Goal: Task Accomplishment & Management: Use online tool/utility

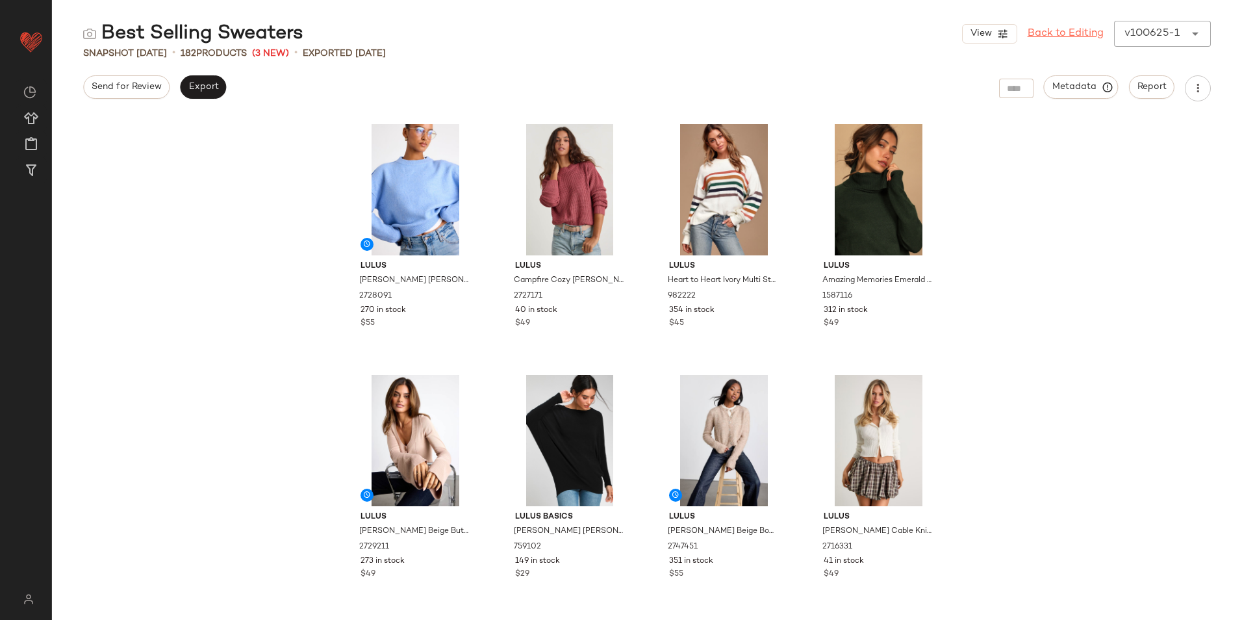
click at [1143, 32] on div "View Back to Editing v100625-1 ******" at bounding box center [1086, 34] width 249 height 26
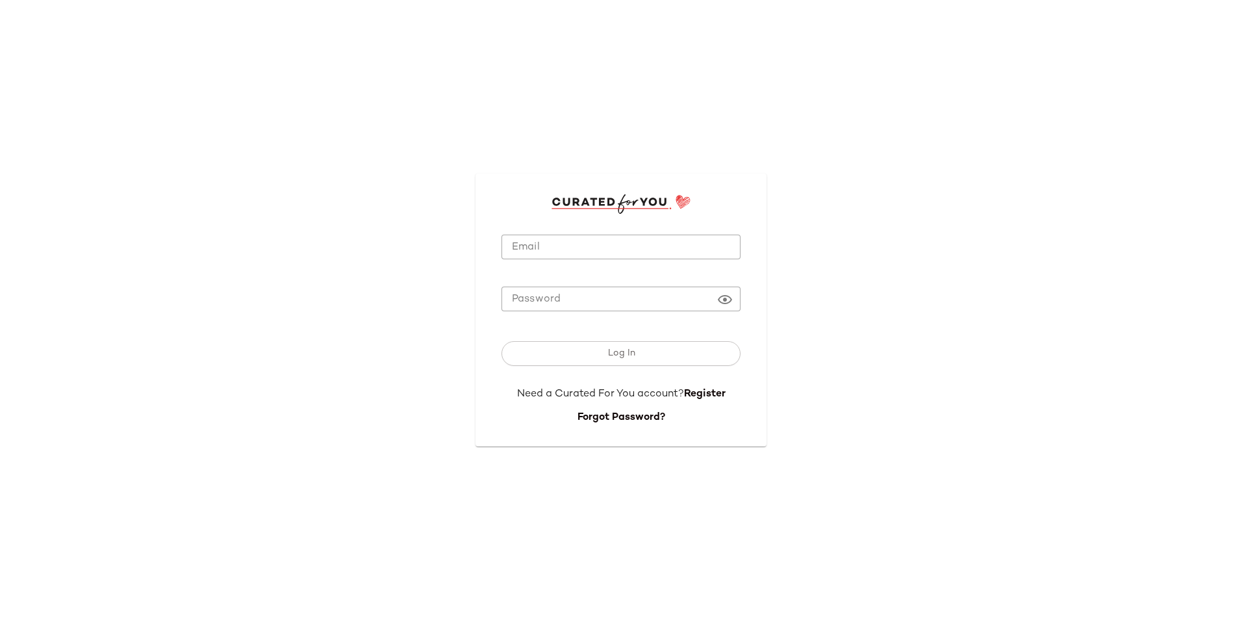
type input "**********"
drag, startPoint x: 568, startPoint y: 242, endPoint x: 557, endPoint y: 254, distance: 16.6
click at [568, 247] on input "**********" at bounding box center [621, 247] width 239 height 25
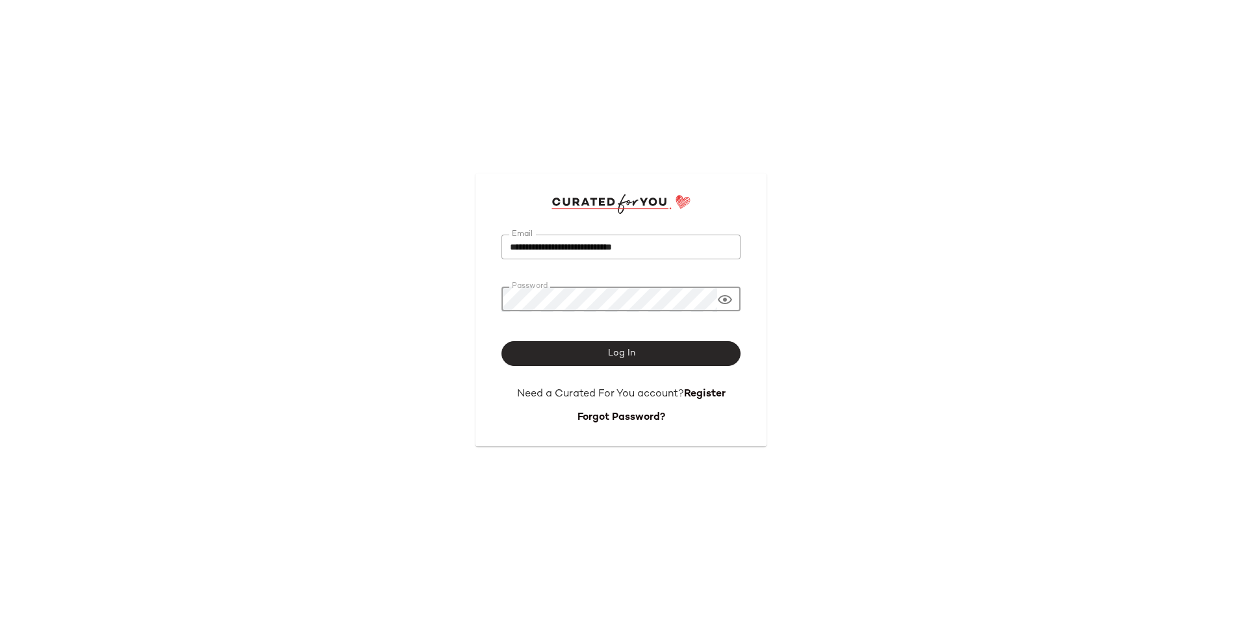
click at [570, 346] on button "Log In" at bounding box center [621, 353] width 239 height 25
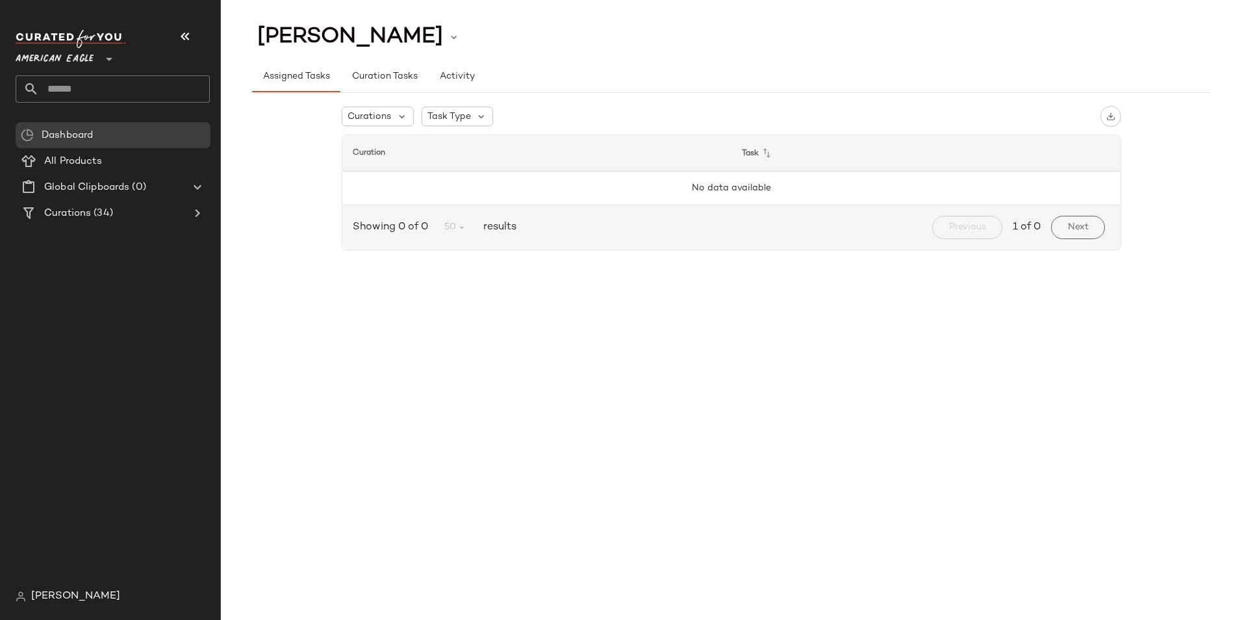
click at [99, 52] on div "American Eagle **" at bounding box center [57, 51] width 83 height 32
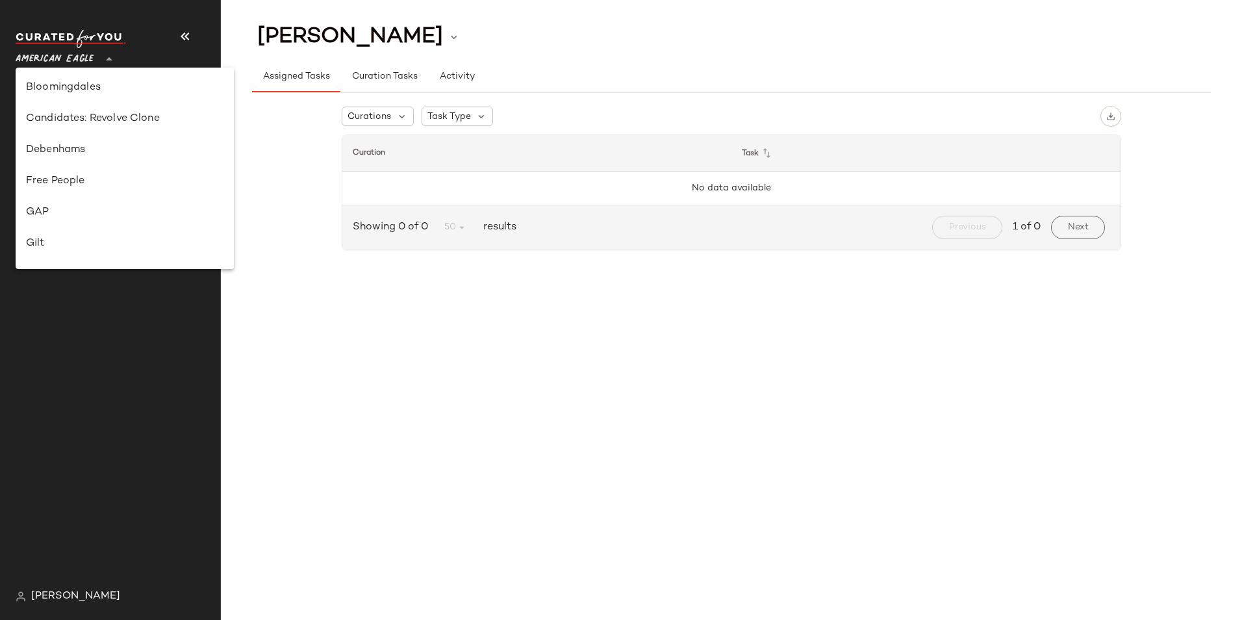
scroll to position [325, 0]
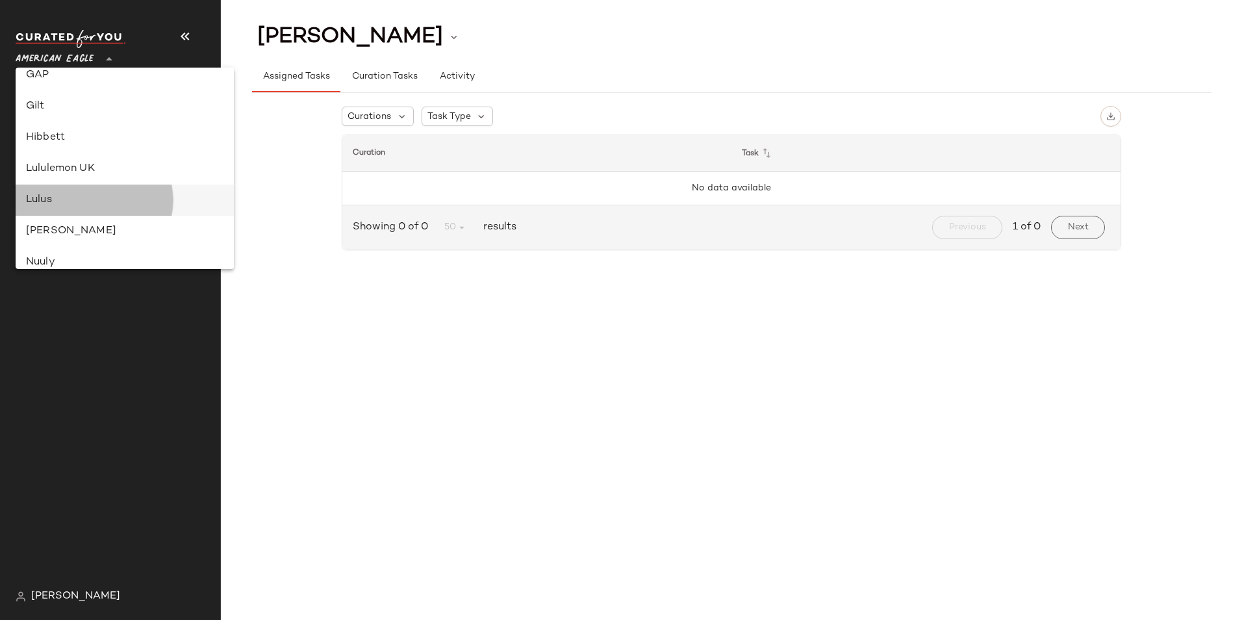
click at [73, 203] on div "Lulus" at bounding box center [124, 200] width 197 height 16
type input "**"
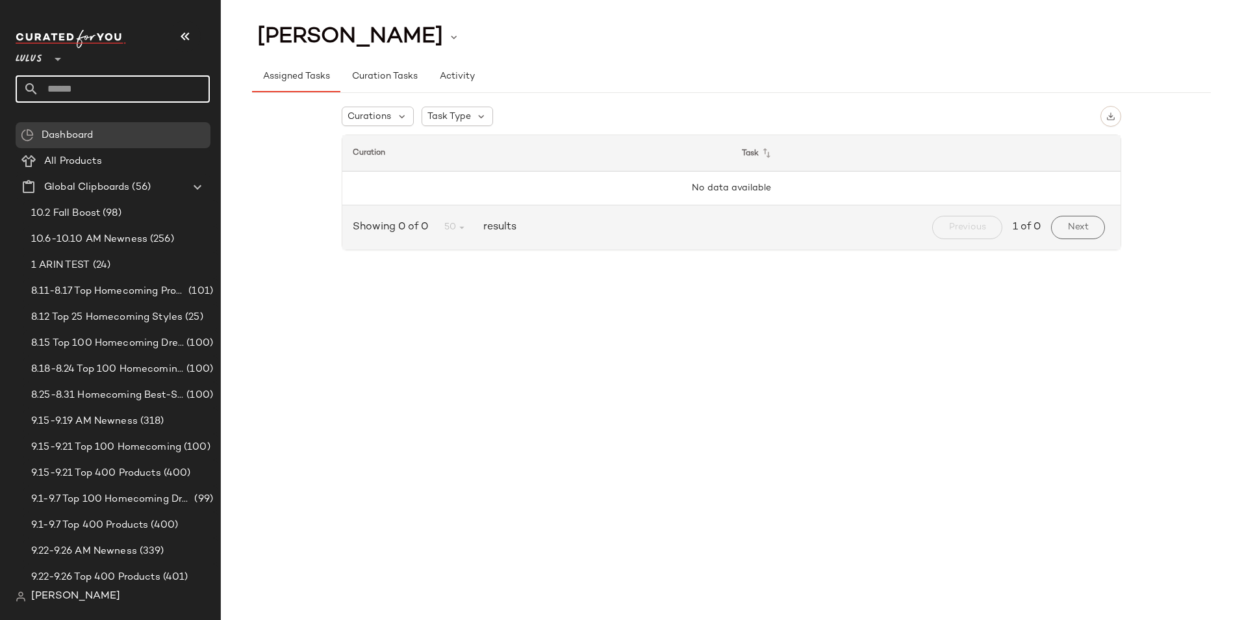
click at [110, 85] on input "text" at bounding box center [124, 88] width 171 height 27
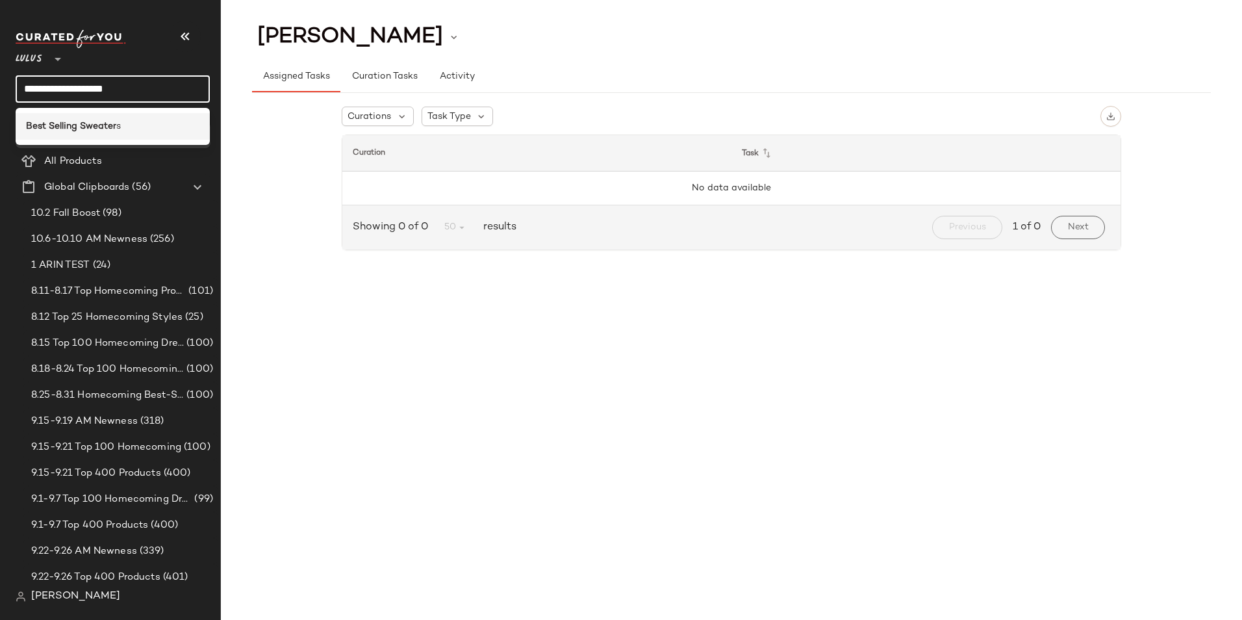
type input "**********"
click at [118, 127] on span "s" at bounding box center [118, 127] width 5 height 14
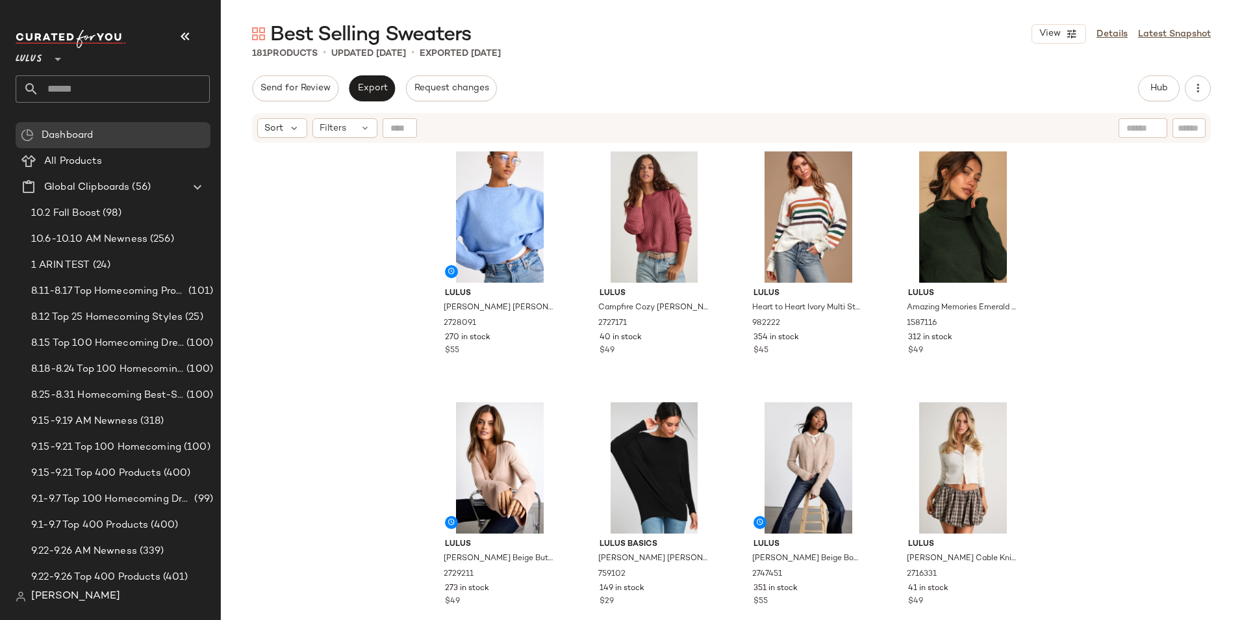
click at [136, 80] on input "text" at bounding box center [124, 88] width 171 height 27
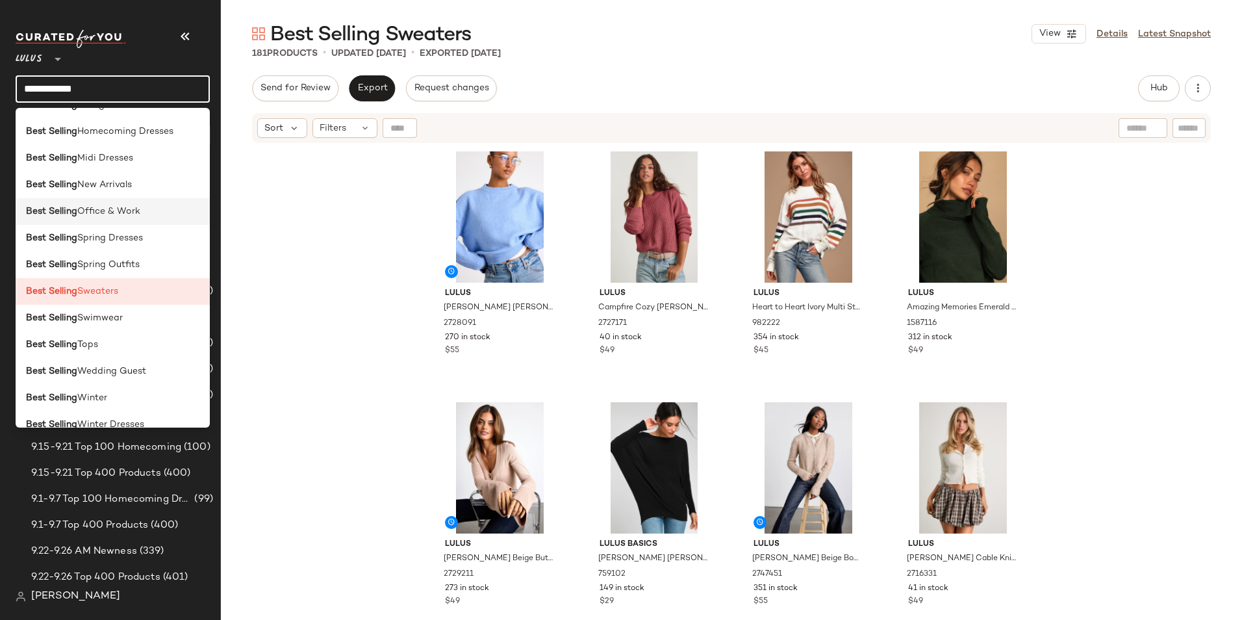
scroll to position [277, 0]
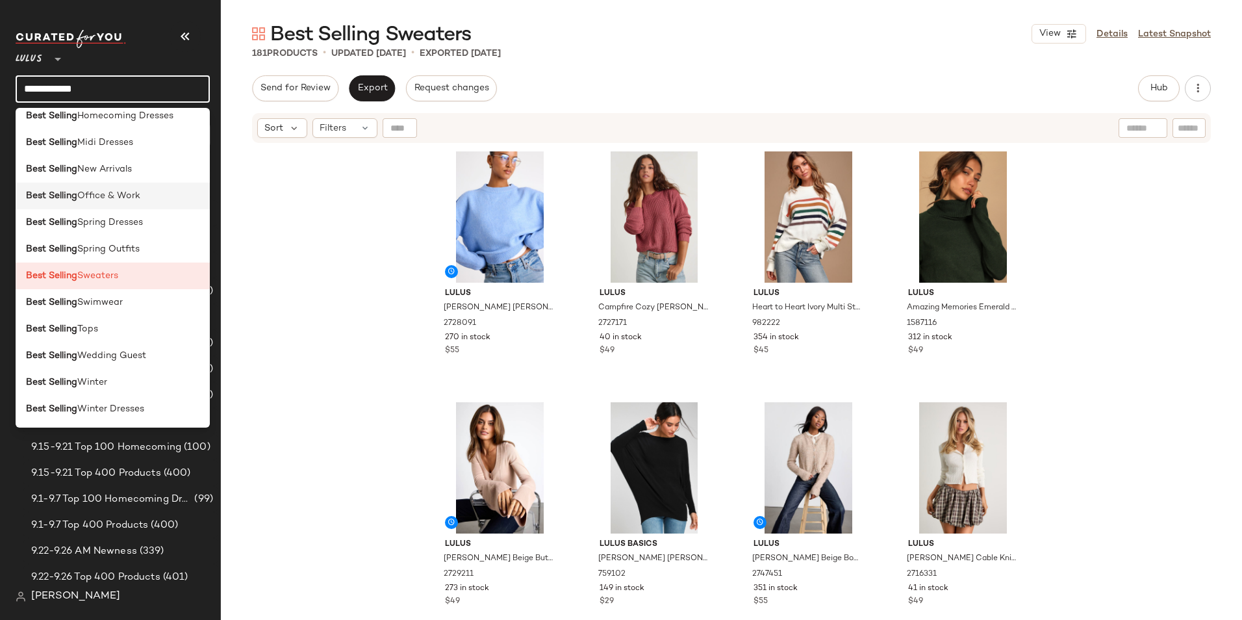
type input "**********"
click at [135, 195] on span "Office & Work" at bounding box center [108, 196] width 63 height 14
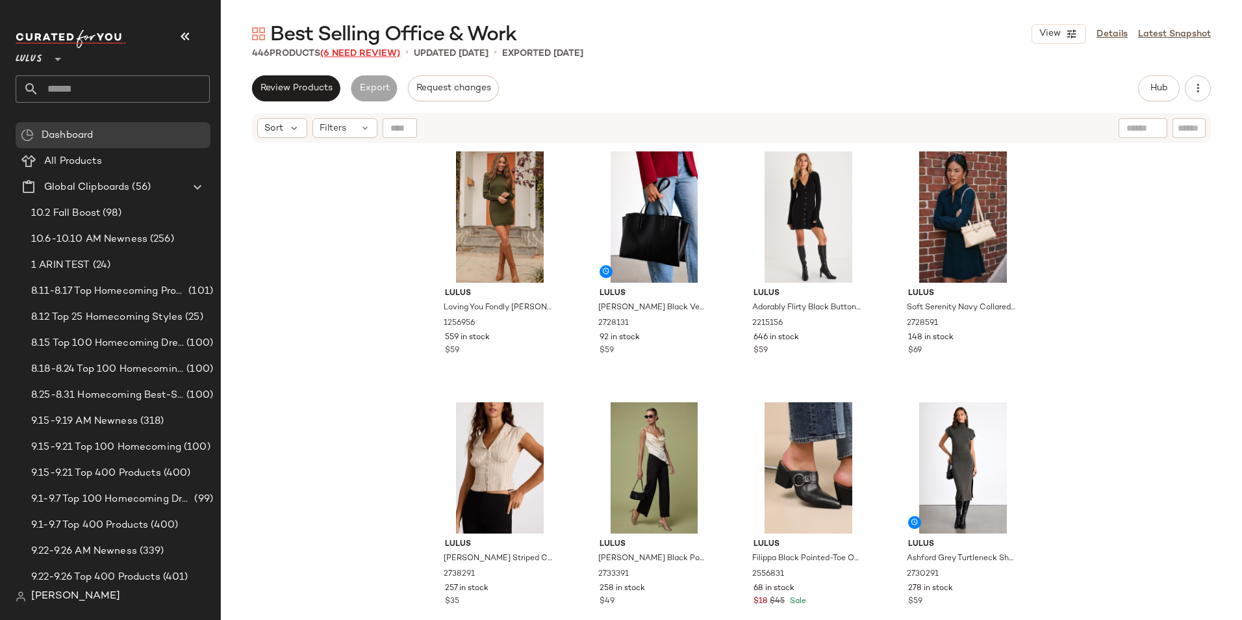
click at [365, 51] on span "(6 Need Review)" at bounding box center [360, 54] width 80 height 10
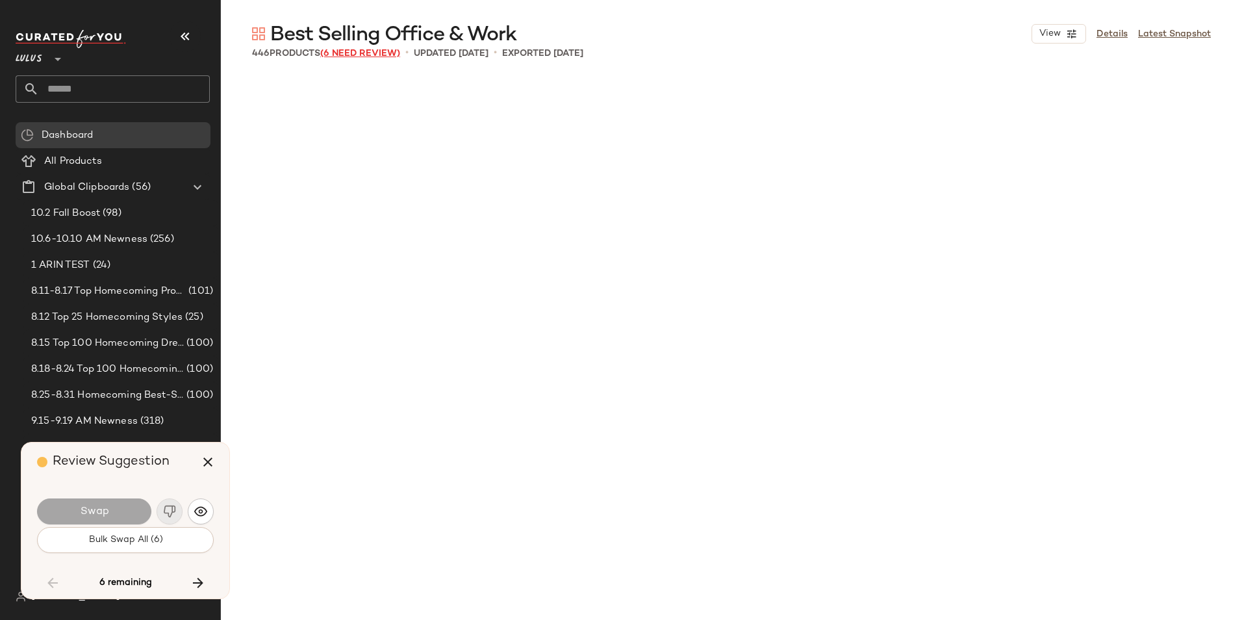
scroll to position [5517, 0]
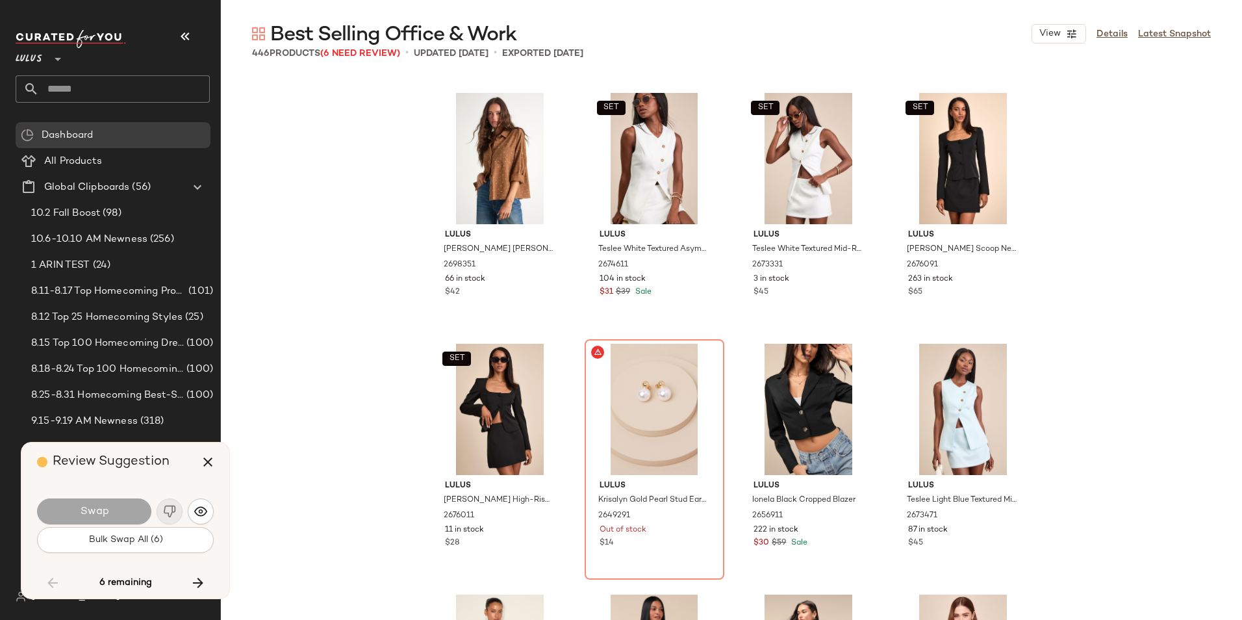
click at [140, 545] on span "Bulk Swap All (6)" at bounding box center [125, 540] width 75 height 10
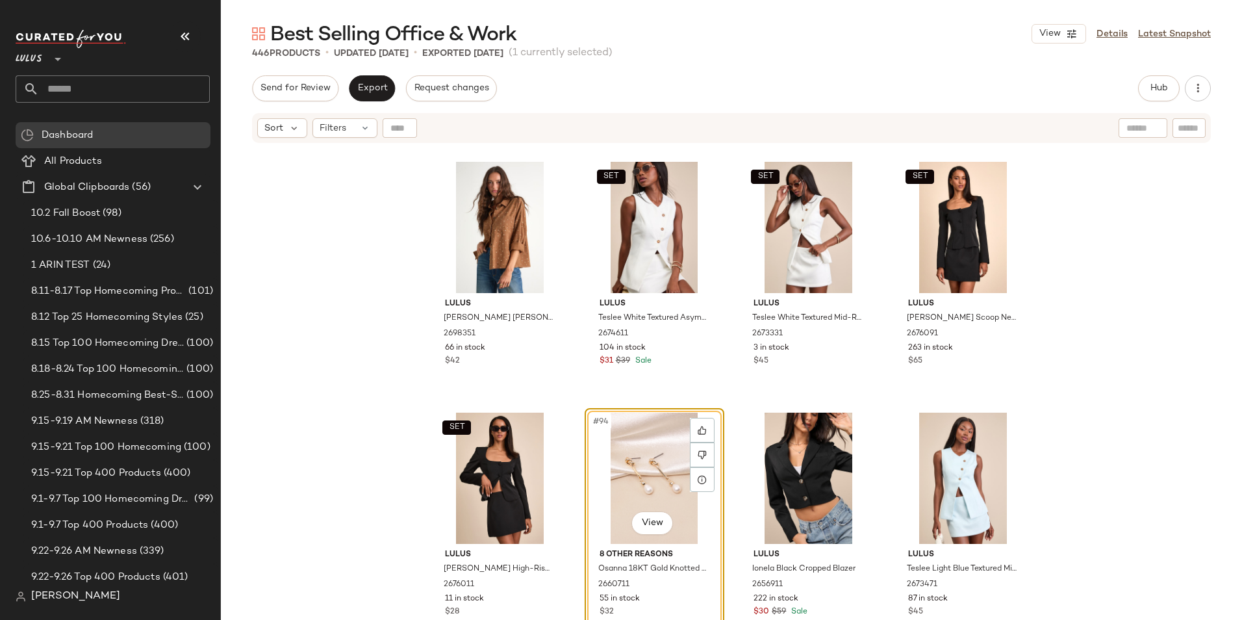
click at [187, 31] on icon "button" at bounding box center [185, 37] width 16 height 16
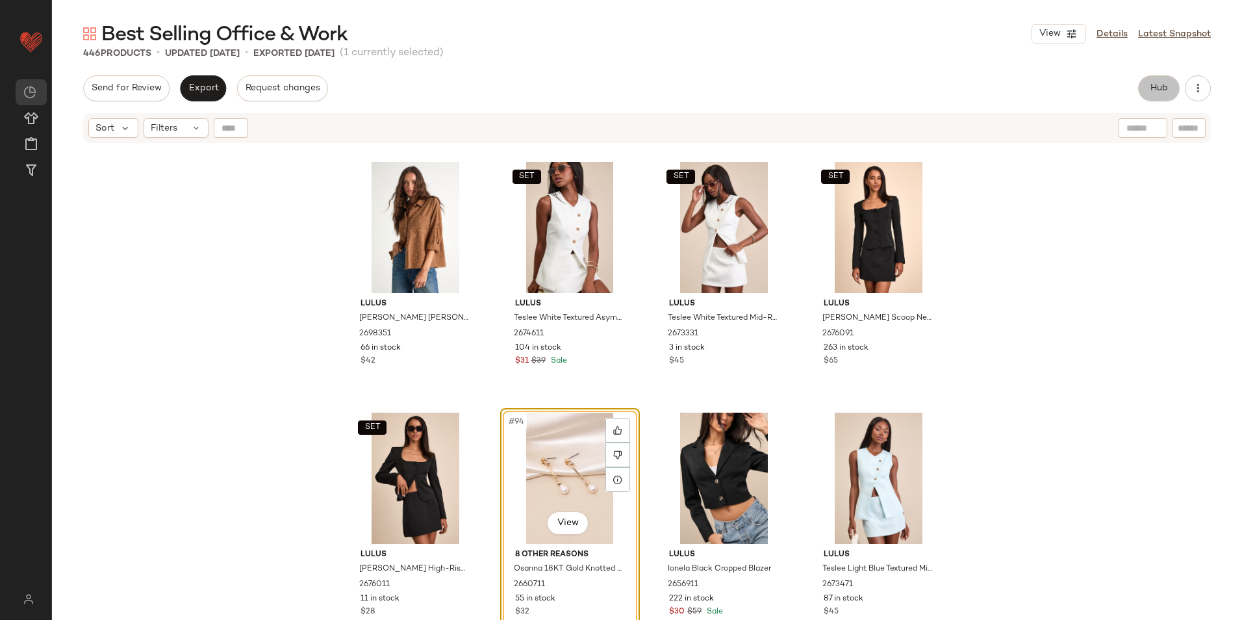
click at [1166, 89] on span "Hub" at bounding box center [1159, 88] width 18 height 10
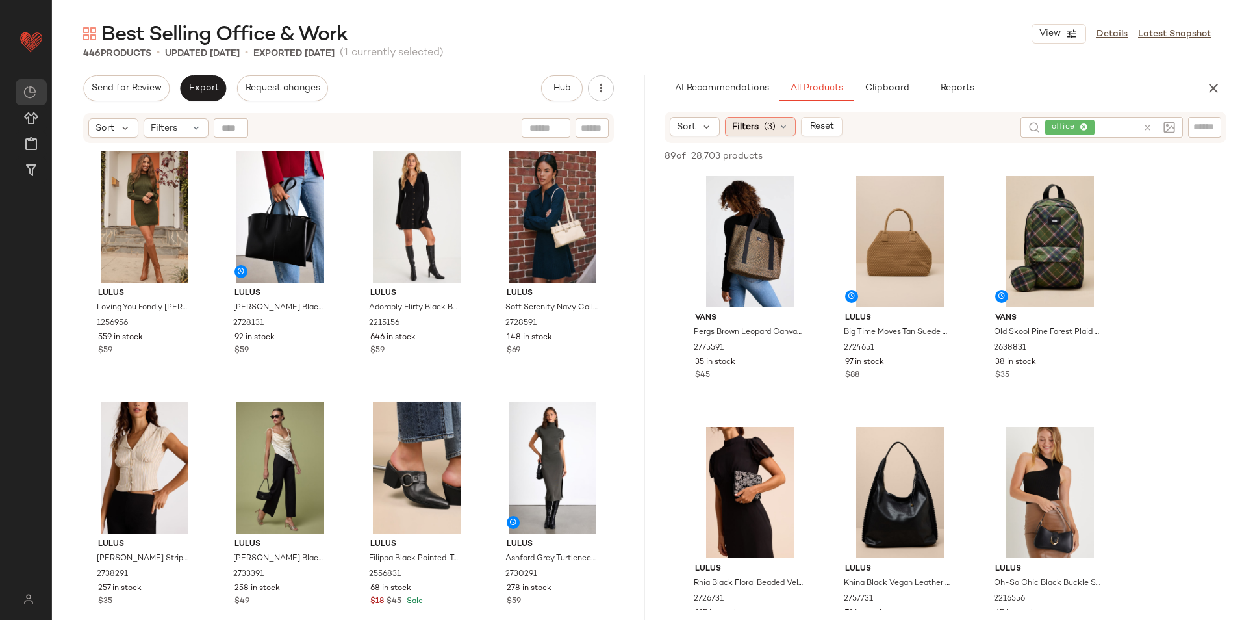
click at [762, 120] on div "Filters (3)" at bounding box center [760, 126] width 71 height 19
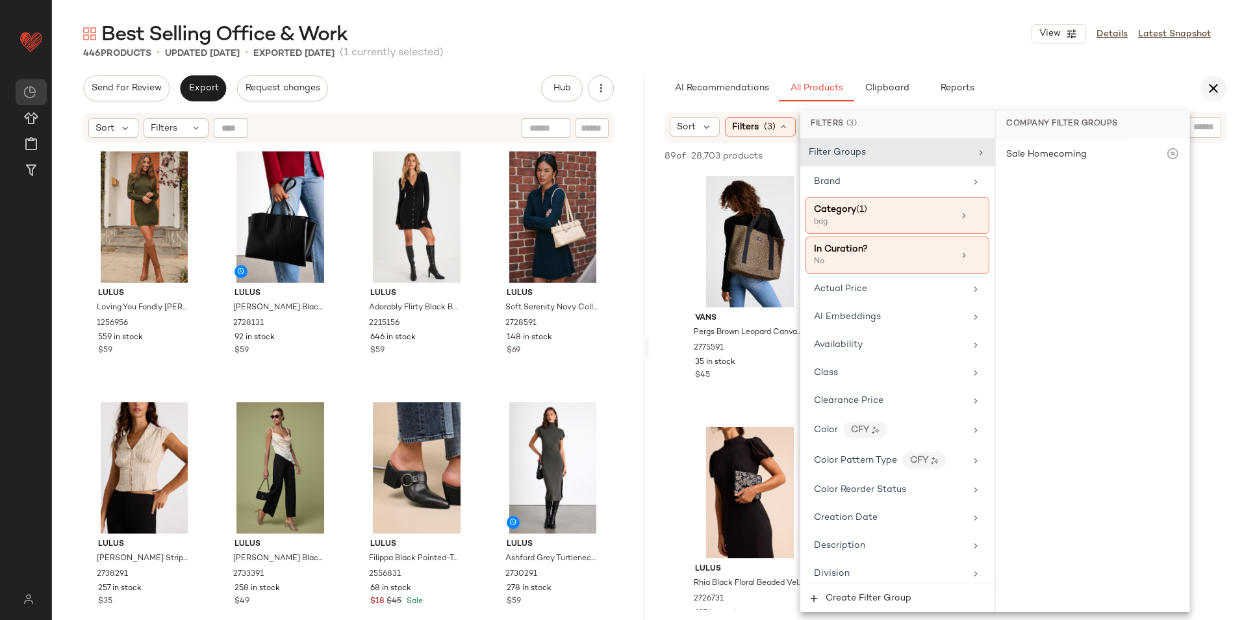
click at [1216, 87] on icon "button" at bounding box center [1214, 89] width 16 height 16
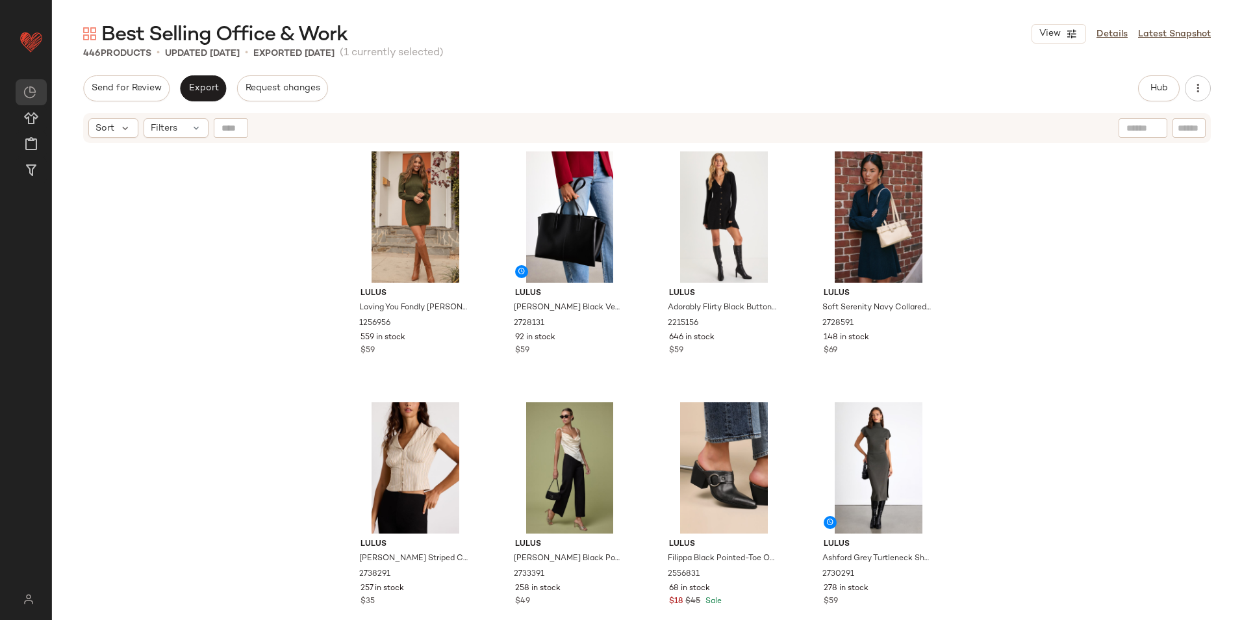
click at [841, 53] on div "446 Products • updated Oct 6th • Exported Oct 6th (1 currently selected)" at bounding box center [647, 53] width 1190 height 13
click at [151, 438] on span "Open in Split View" at bounding box center [207, 440] width 153 height 11
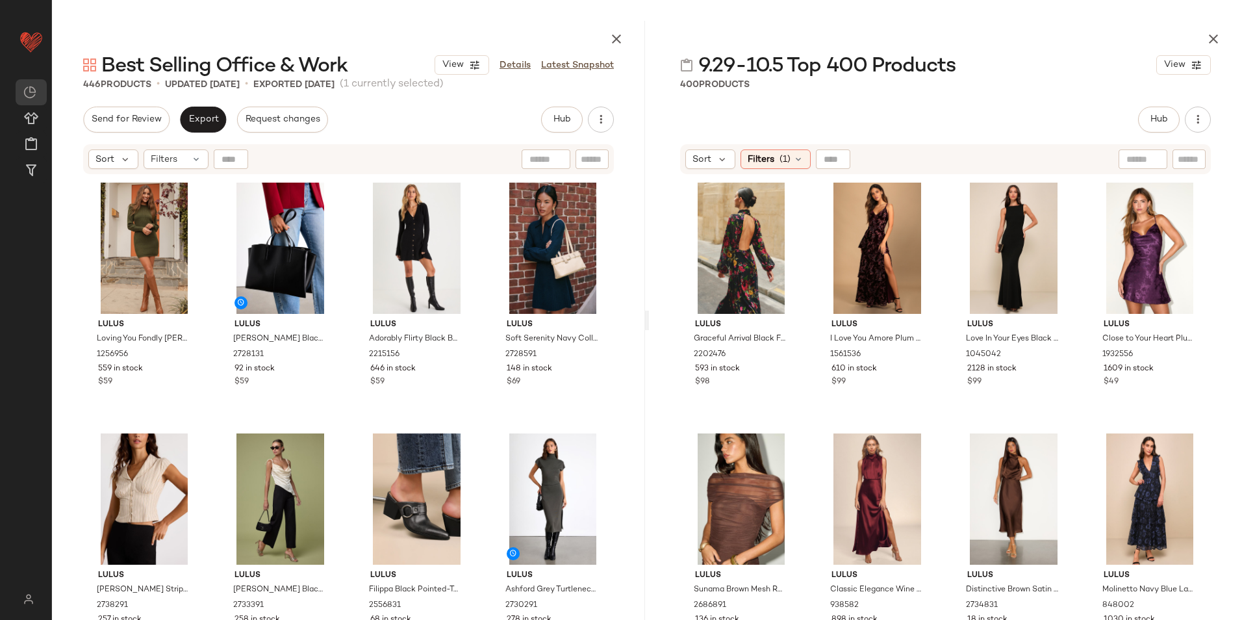
click at [783, 146] on div "Sort Filters (1)" at bounding box center [945, 159] width 531 height 30
click at [782, 151] on div "Filters (1)" at bounding box center [776, 158] width 70 height 19
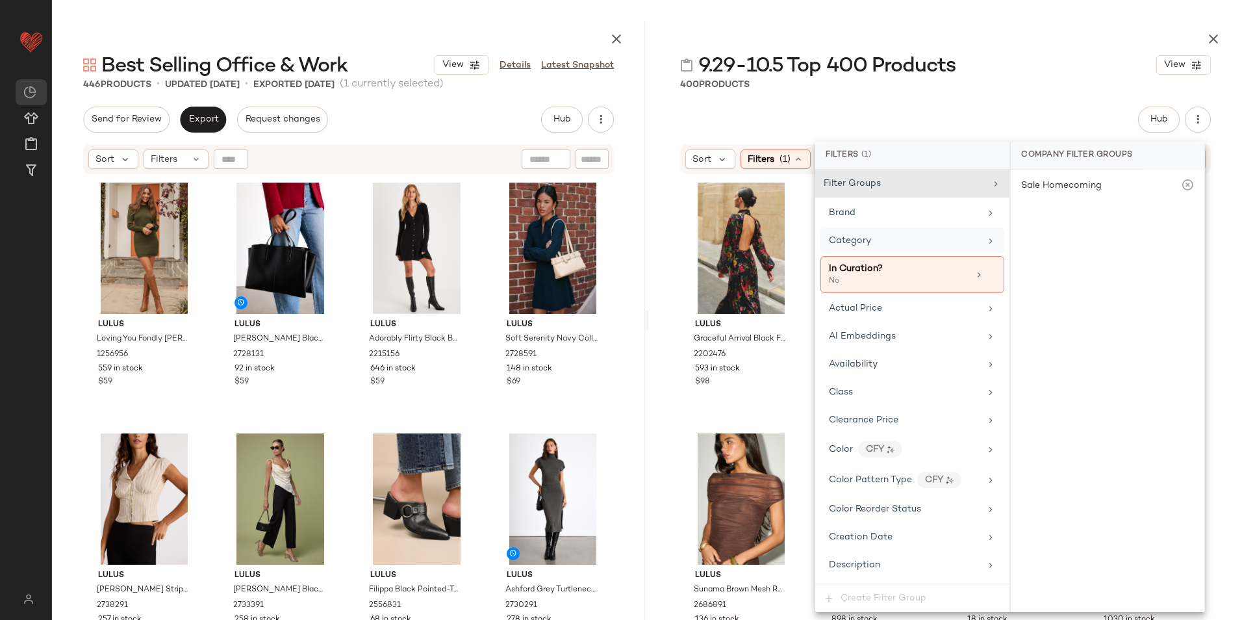
click at [877, 240] on div "Category" at bounding box center [904, 241] width 151 height 14
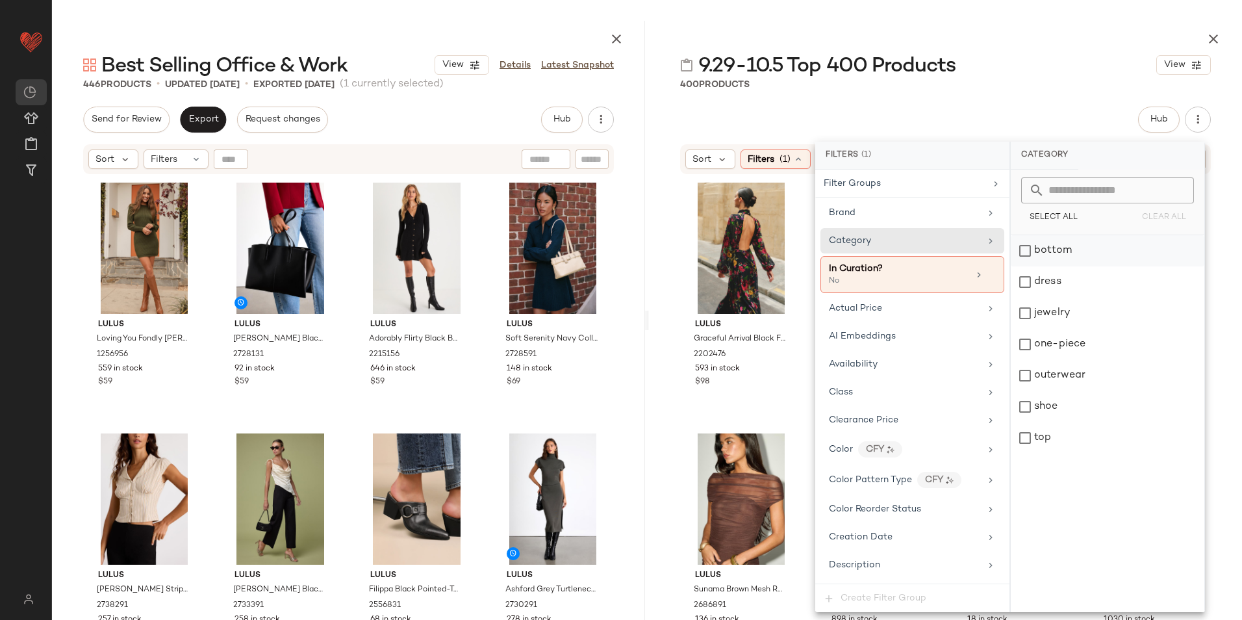
click at [1043, 260] on div "bottom" at bounding box center [1108, 250] width 194 height 31
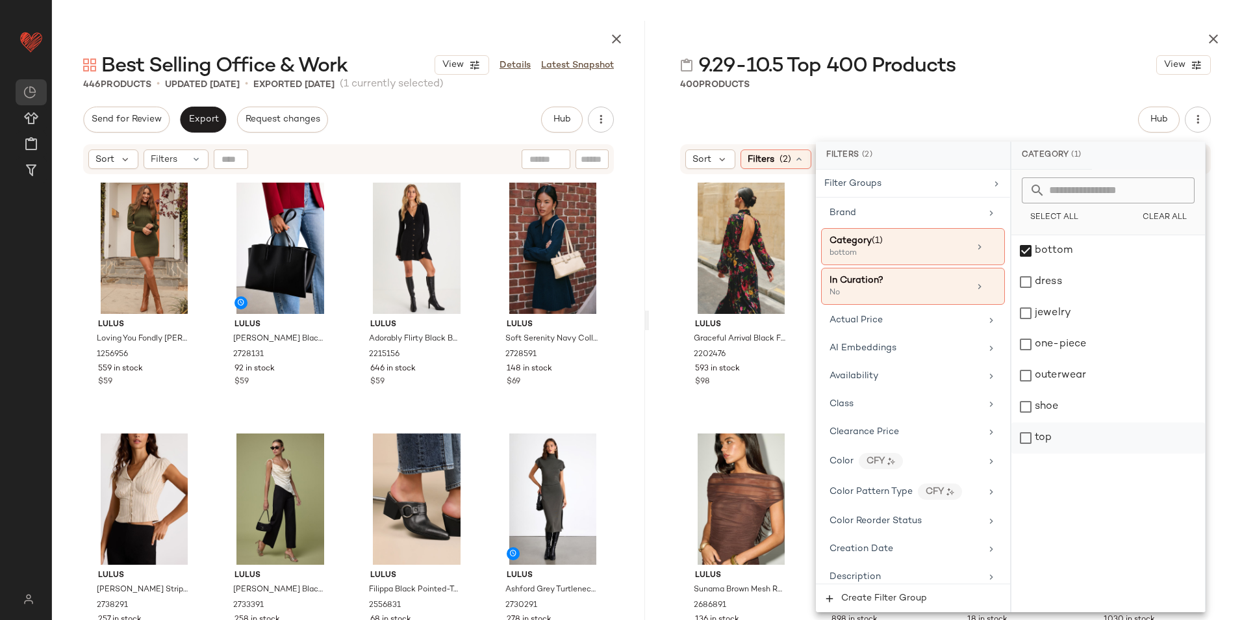
click at [1037, 434] on div "top" at bounding box center [1108, 437] width 194 height 31
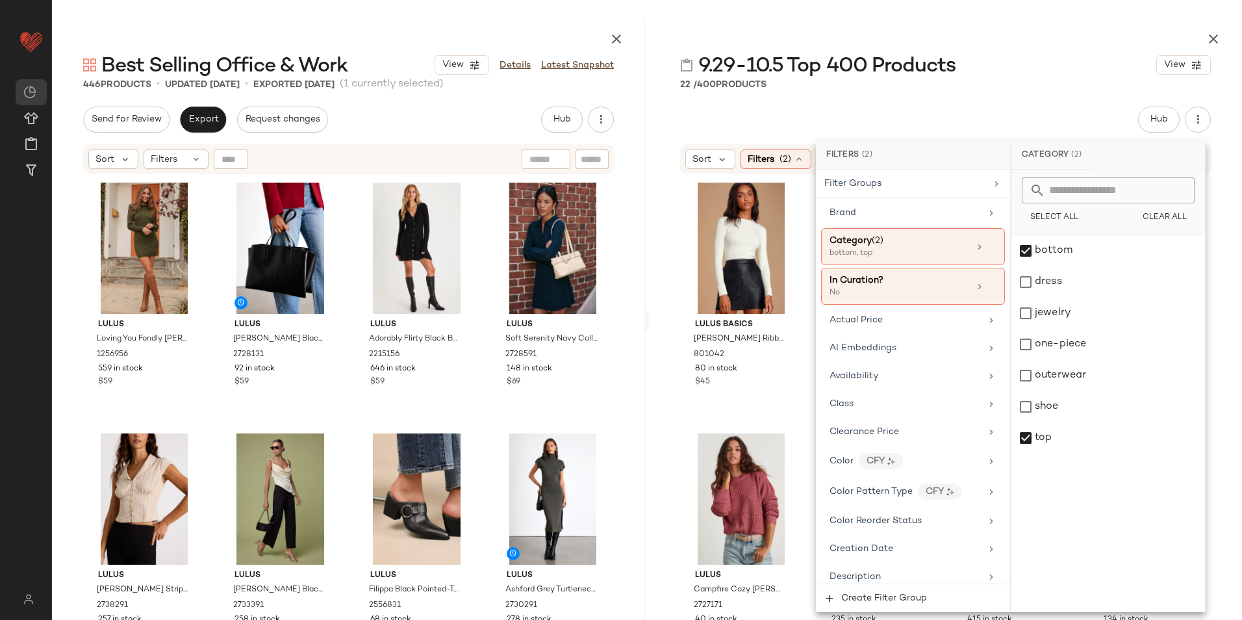
click at [1021, 101] on div "9.29-10.5 Top 400 Products View 22 / 400 Products Hub Send for Review External …" at bounding box center [945, 320] width 593 height 599
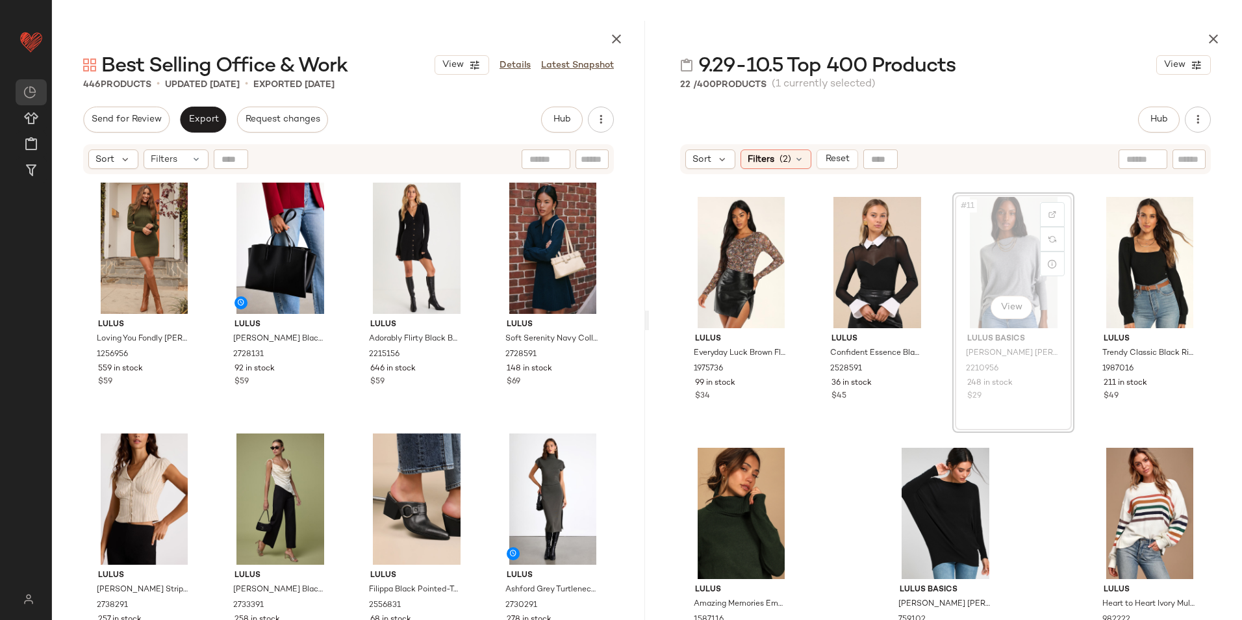
scroll to position [490, 0]
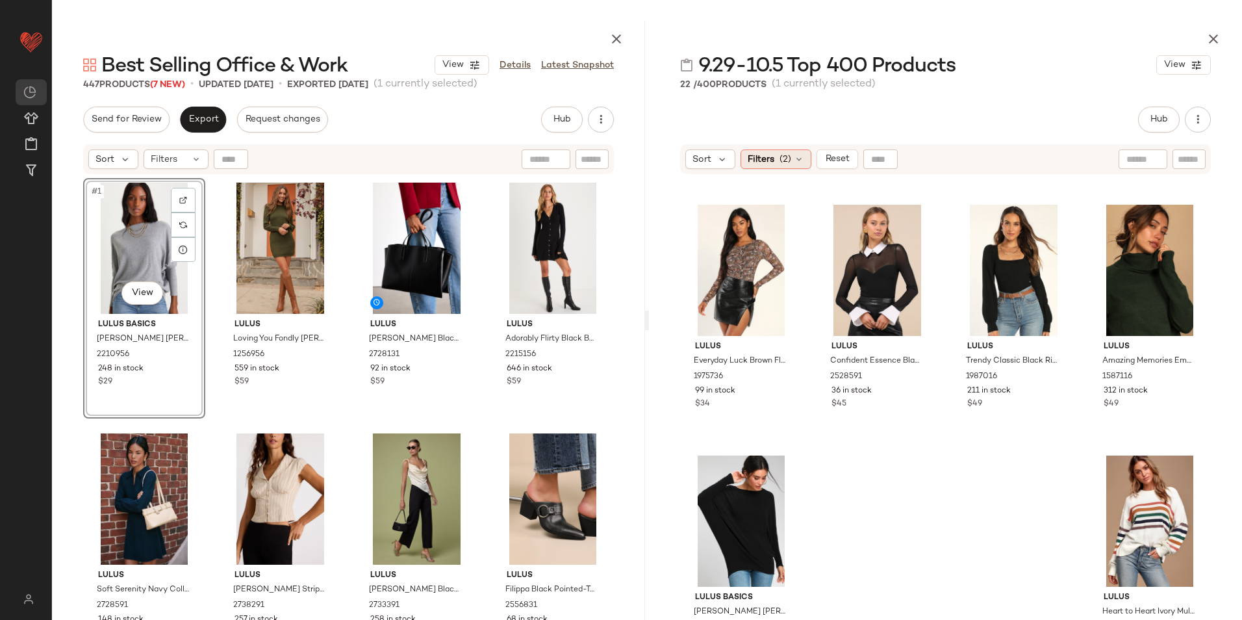
click at [800, 160] on icon at bounding box center [799, 159] width 10 height 10
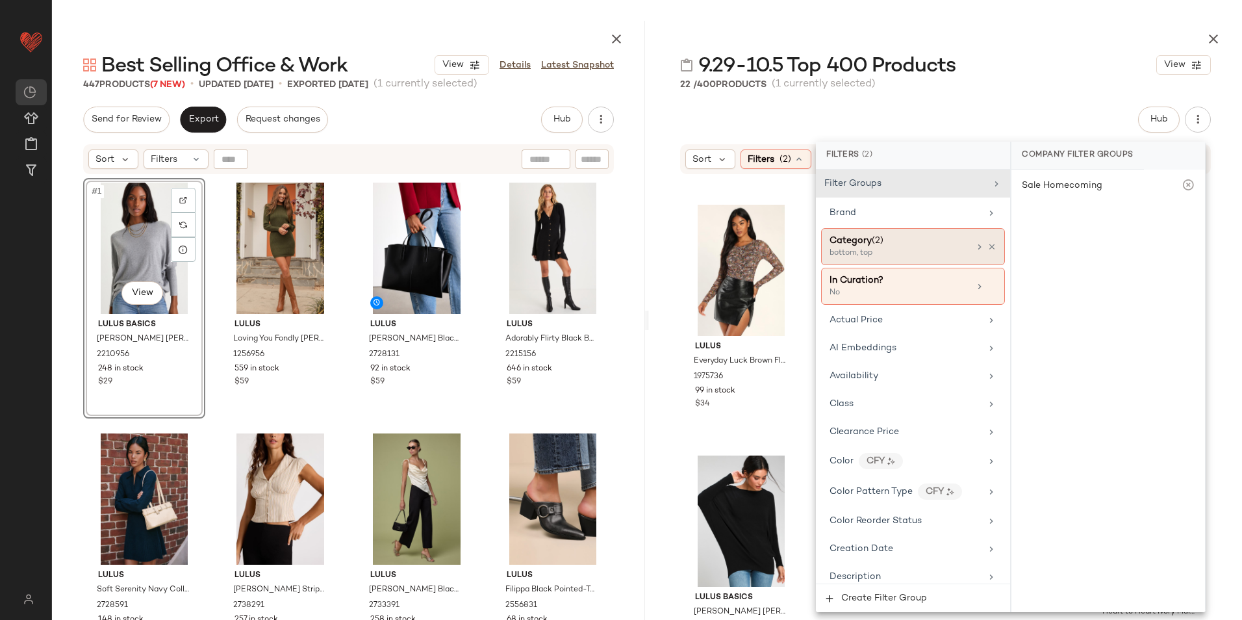
click at [863, 246] on div "Category (2)" at bounding box center [857, 241] width 54 height 14
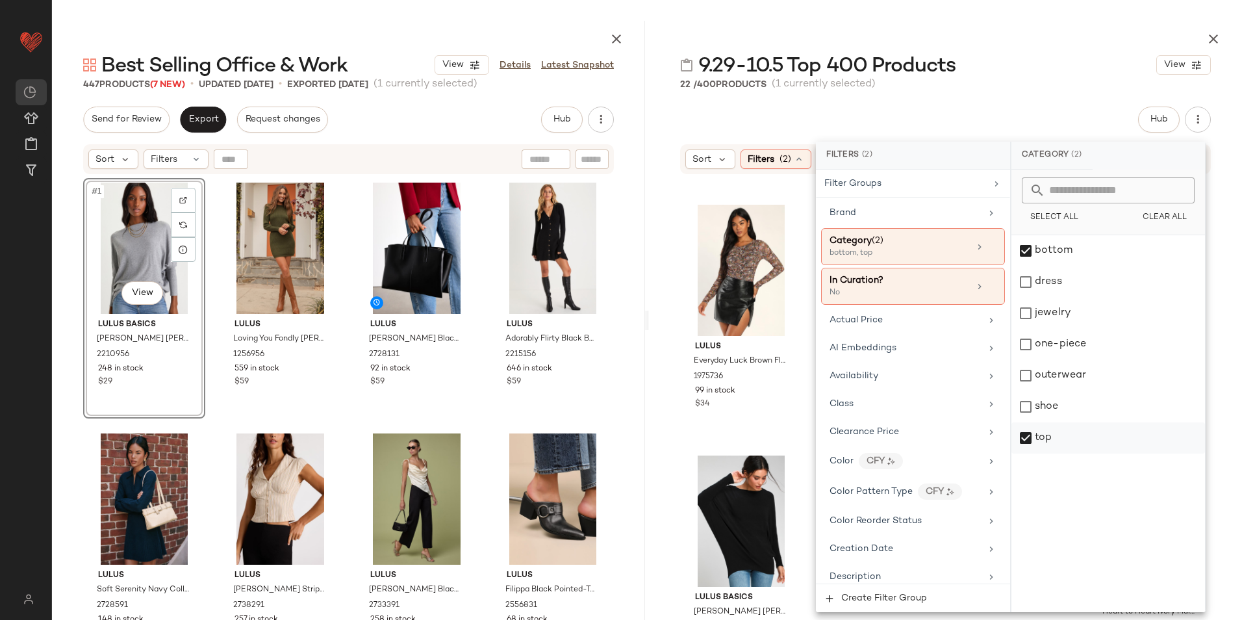
click at [1065, 443] on div "top" at bounding box center [1108, 437] width 194 height 31
click at [1034, 74] on div "9.29-10.5 Top 400 Products View" at bounding box center [945, 65] width 593 height 26
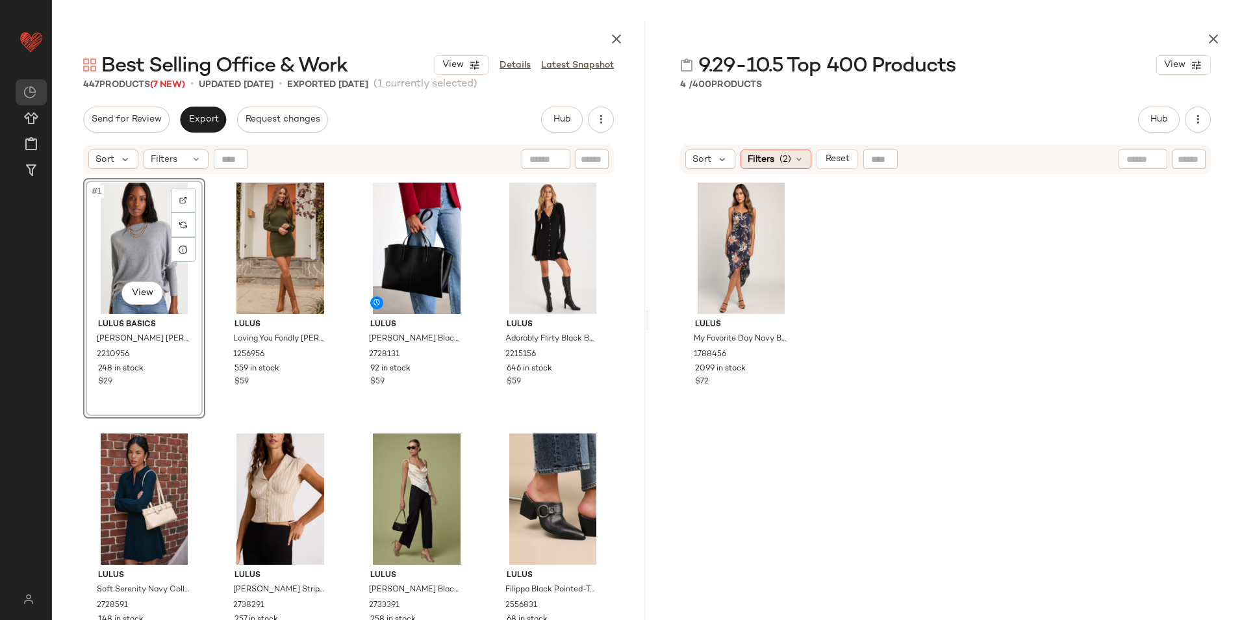
click at [785, 157] on span "(2)" at bounding box center [786, 160] width 12 height 14
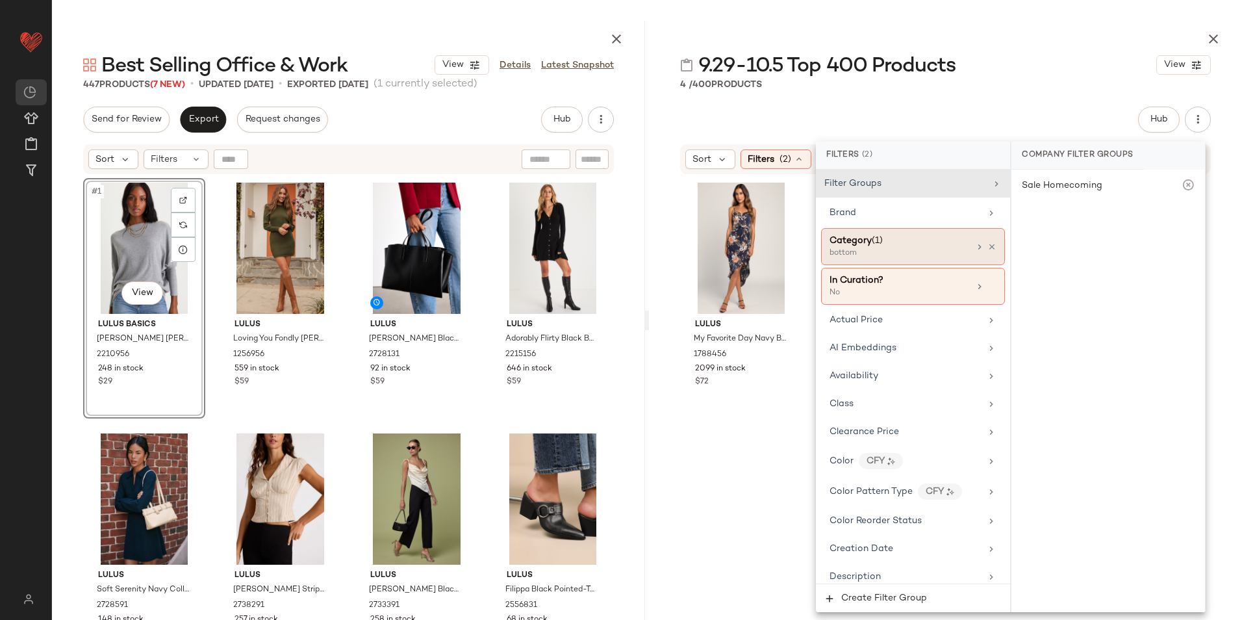
click at [849, 243] on span "Category" at bounding box center [851, 241] width 42 height 10
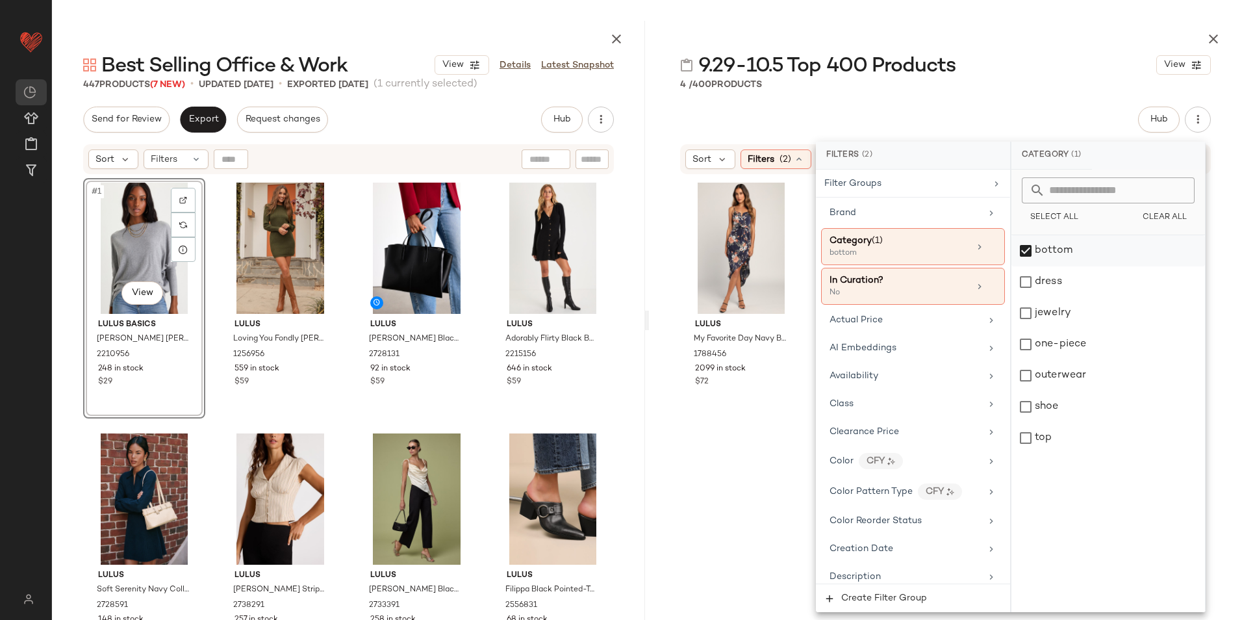
click at [1061, 251] on div "bottom" at bounding box center [1108, 250] width 194 height 31
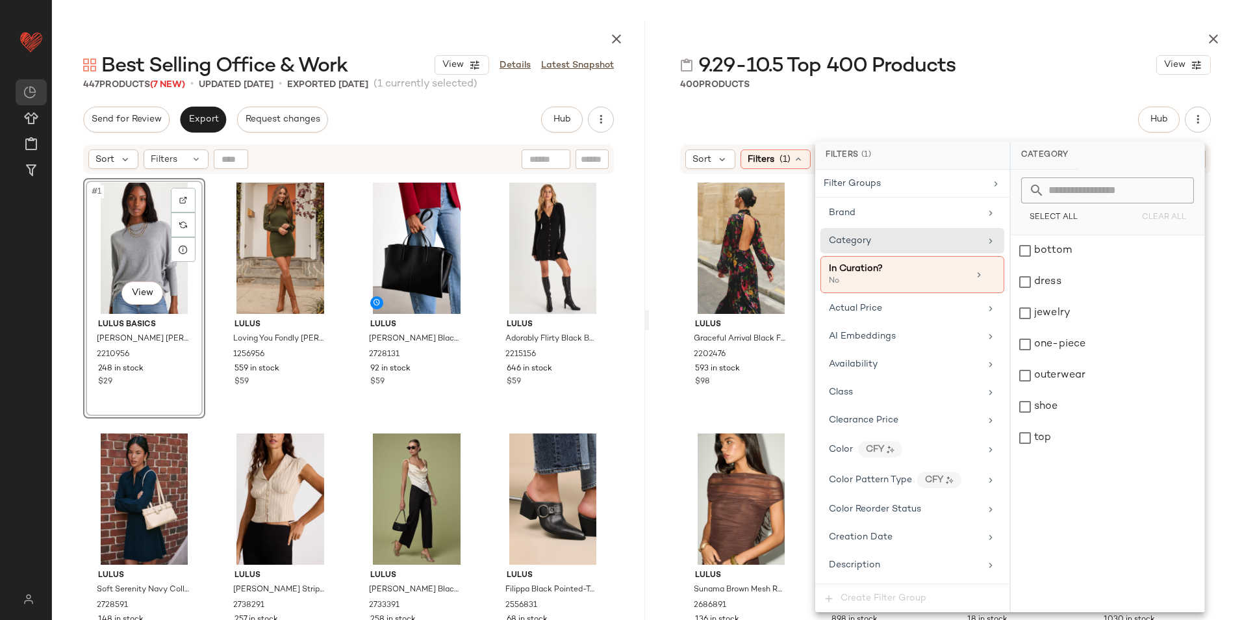
click at [1039, 79] on div "400 Products" at bounding box center [945, 84] width 593 height 13
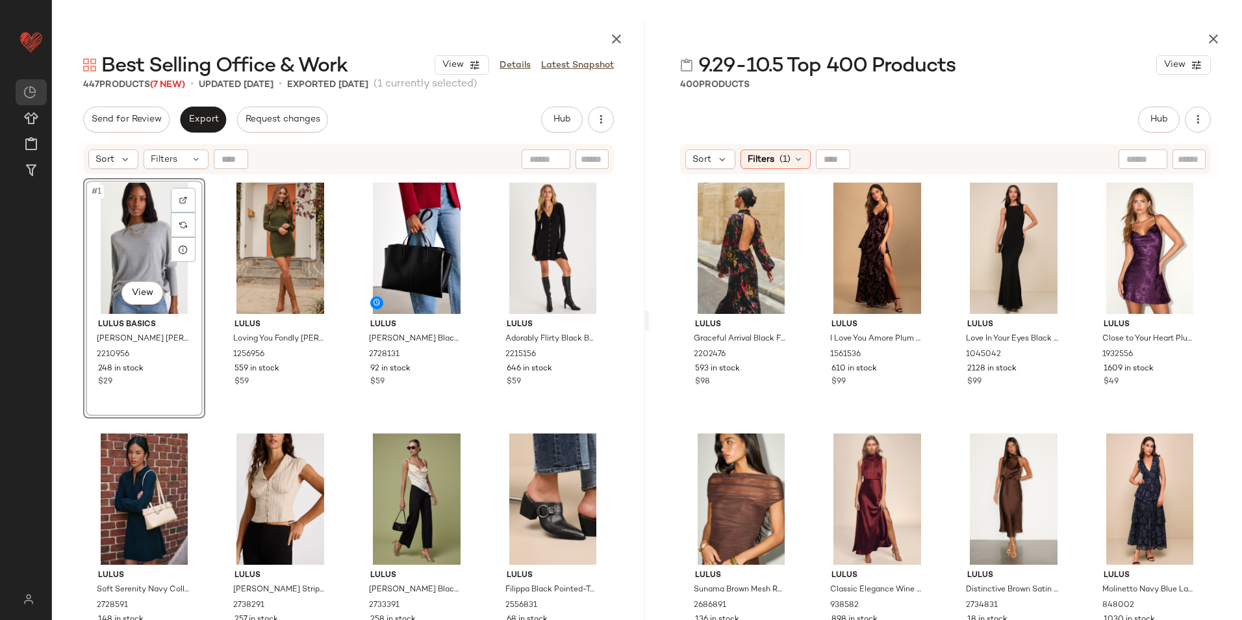
click at [1211, 40] on icon "button" at bounding box center [1214, 39] width 16 height 16
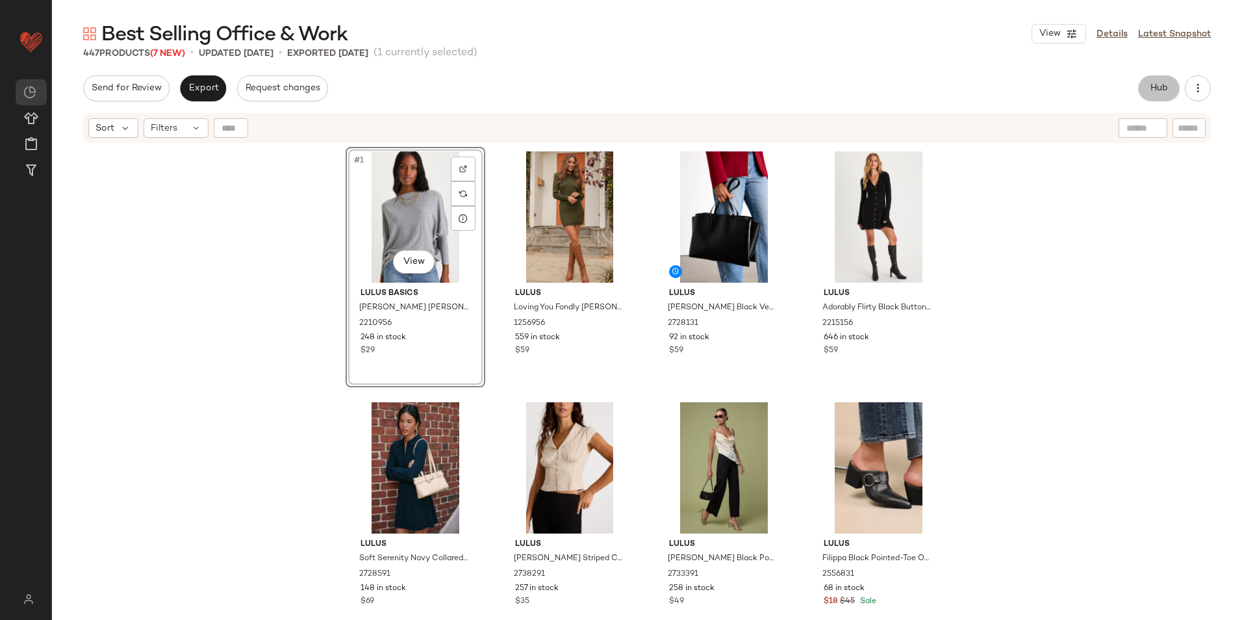
click at [1160, 97] on button "Hub" at bounding box center [1159, 88] width 42 height 26
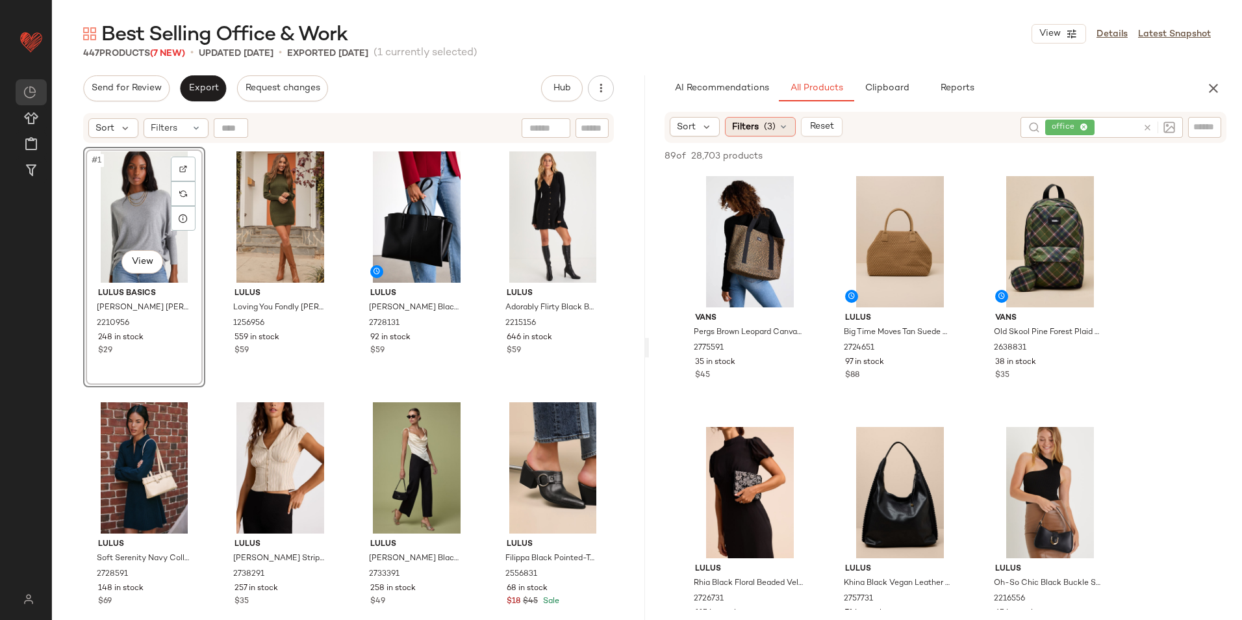
click at [746, 129] on span "Filters" at bounding box center [745, 127] width 27 height 14
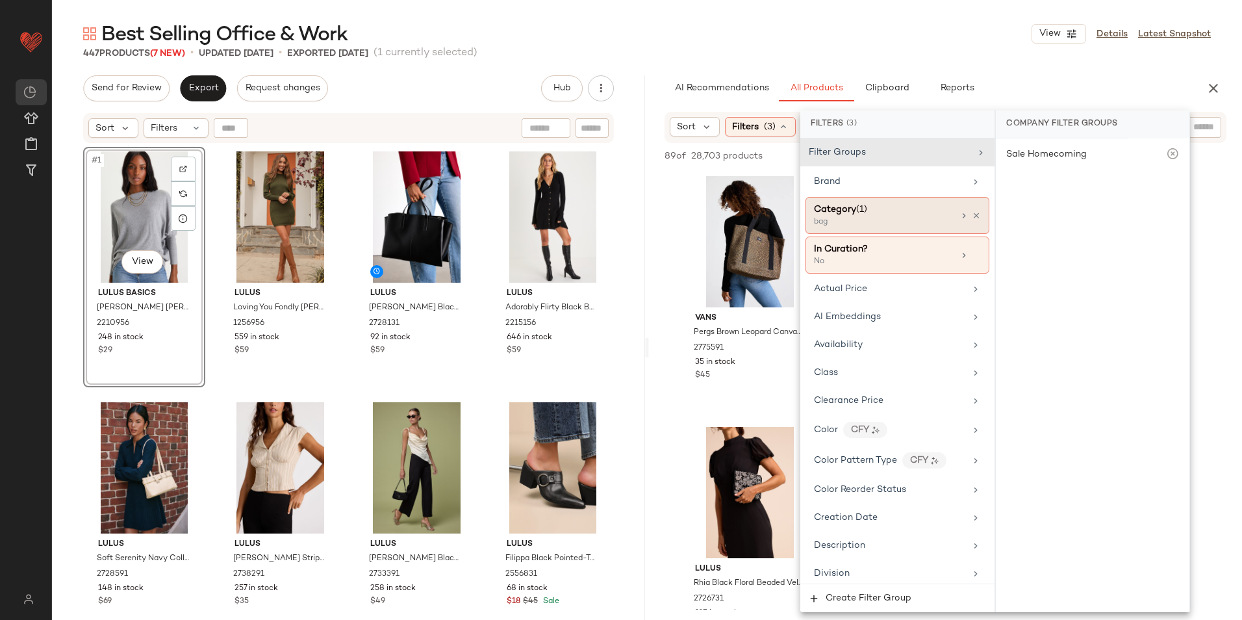
click at [874, 209] on div "Category (1)" at bounding box center [884, 210] width 140 height 14
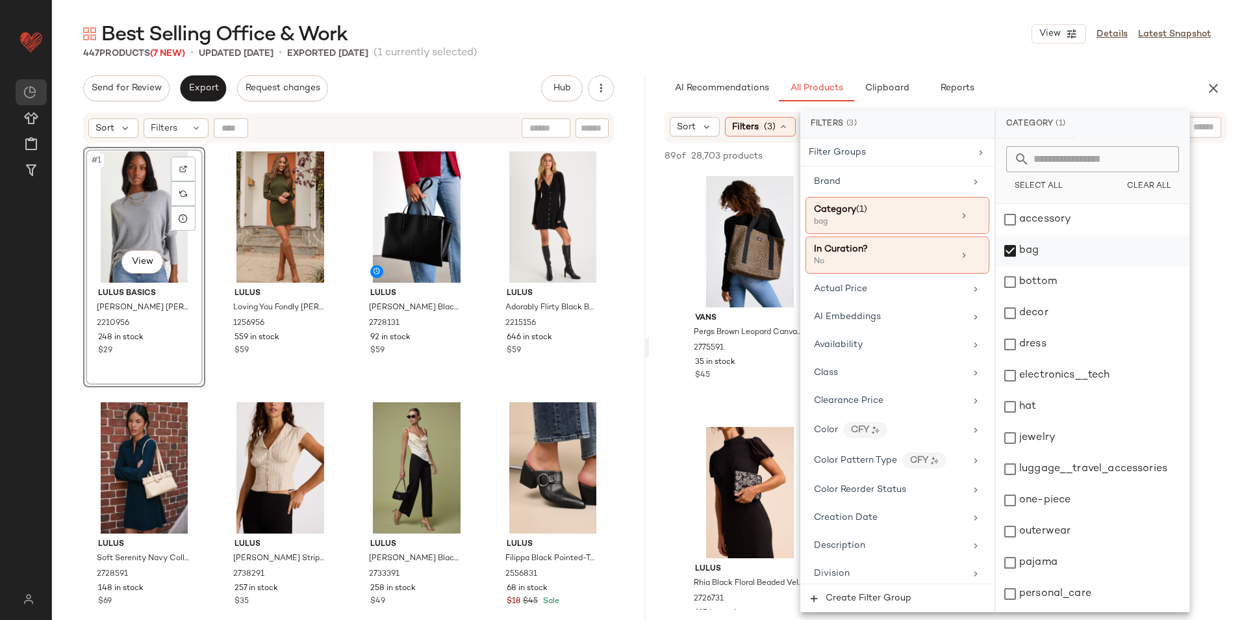
click at [1033, 249] on div "bag" at bounding box center [1093, 250] width 194 height 31
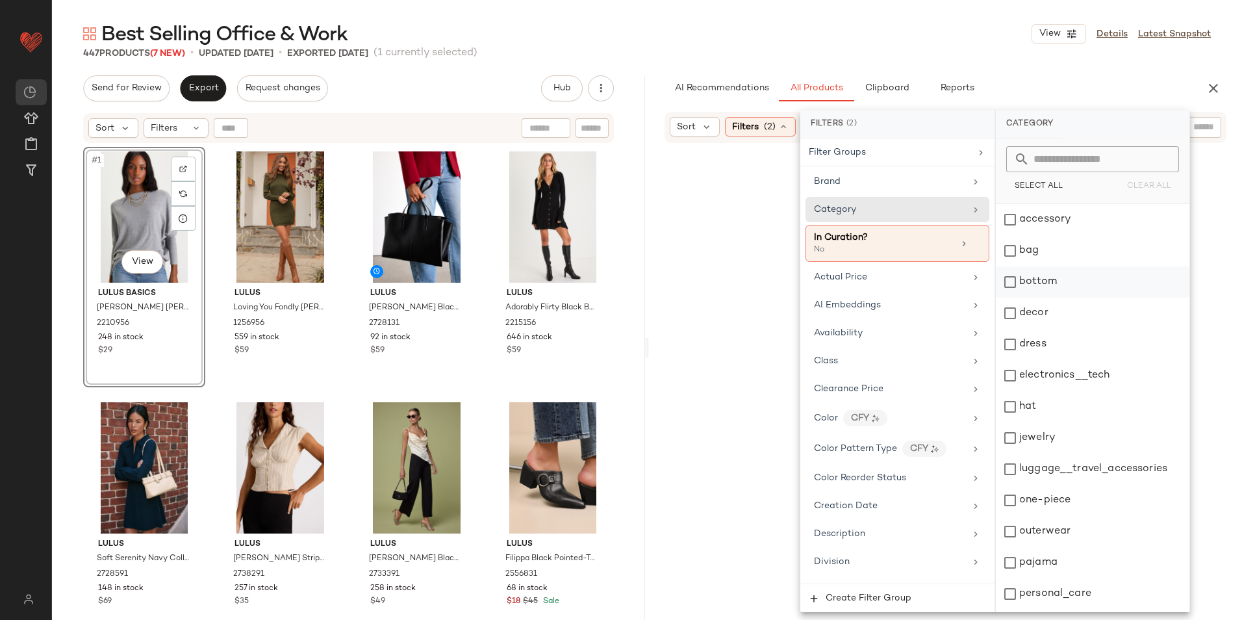
click at [1041, 292] on div "bottom" at bounding box center [1093, 281] width 194 height 31
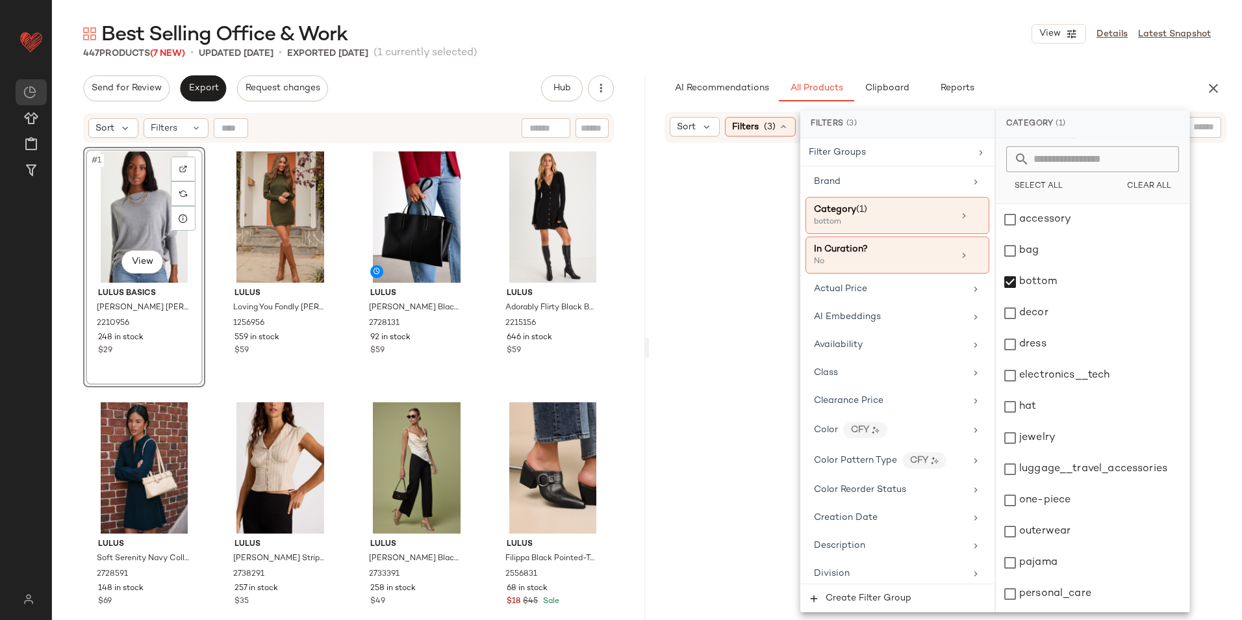
click at [954, 55] on div "447 Products (7 New) • updated Oct 8th • Exported Oct 6th (1 currently selected)" at bounding box center [647, 53] width 1190 height 13
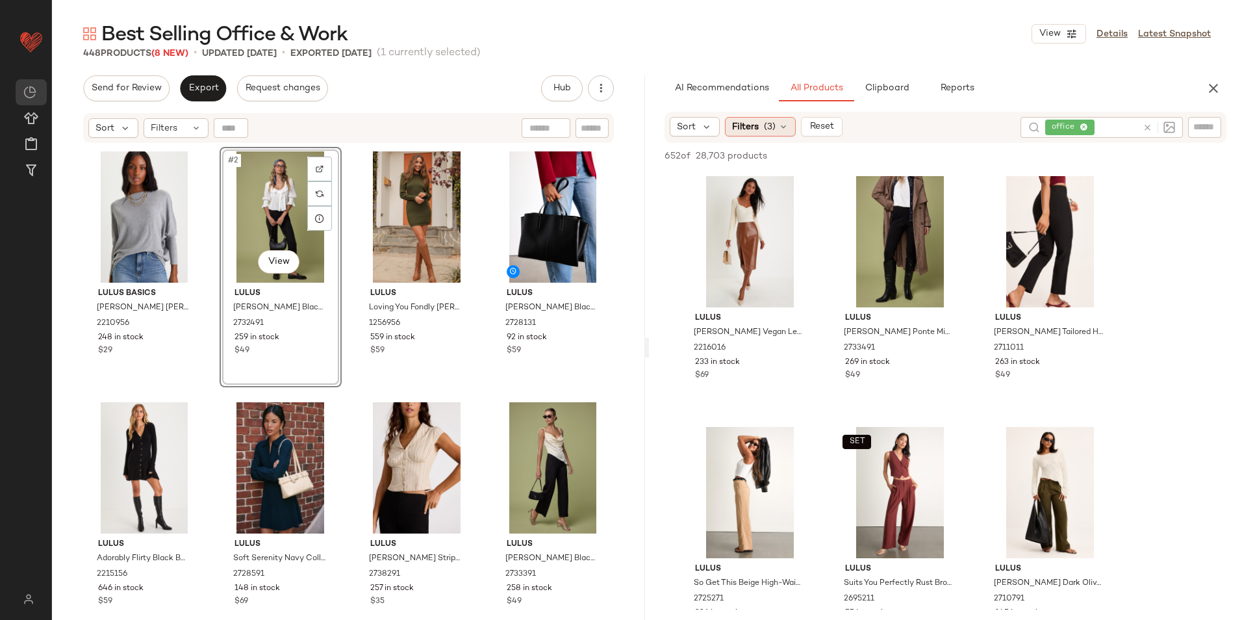
click at [754, 125] on span "Filters" at bounding box center [745, 127] width 27 height 14
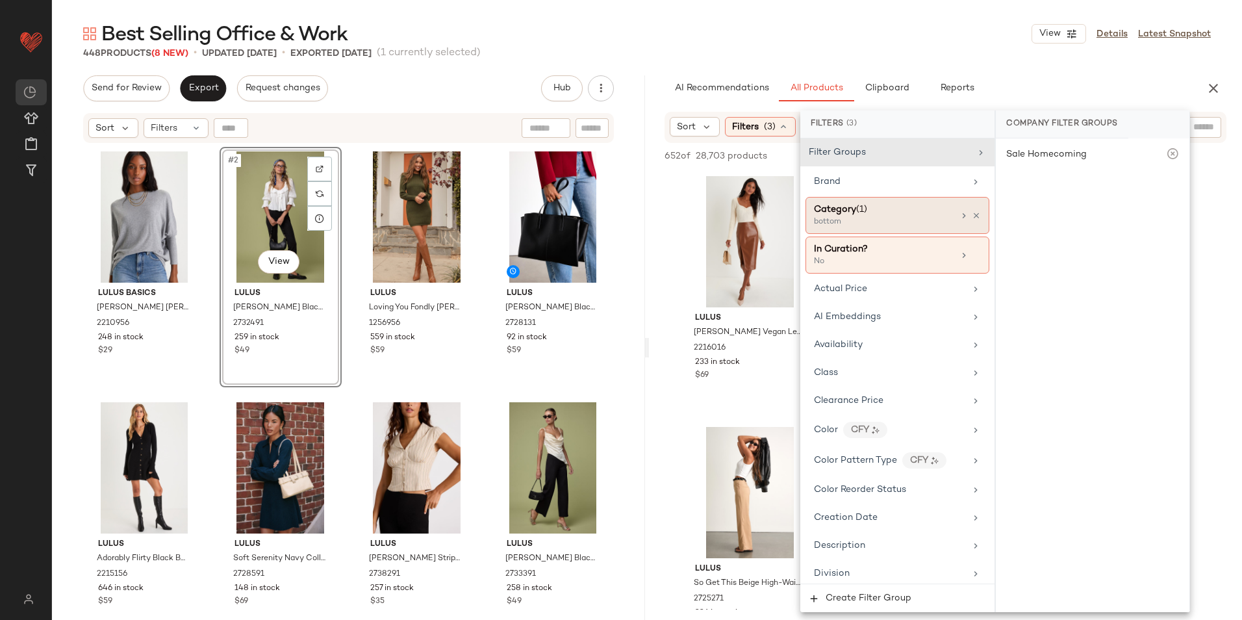
click at [868, 218] on div "bottom" at bounding box center [879, 222] width 130 height 12
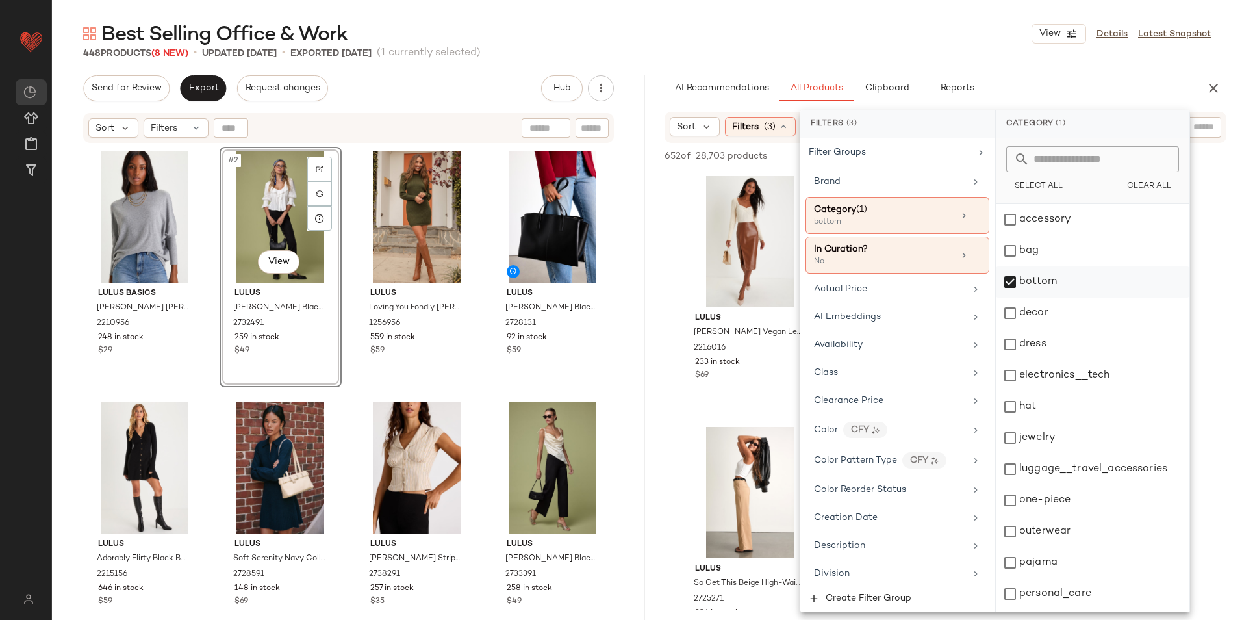
click at [1045, 285] on div "bottom" at bounding box center [1093, 281] width 194 height 31
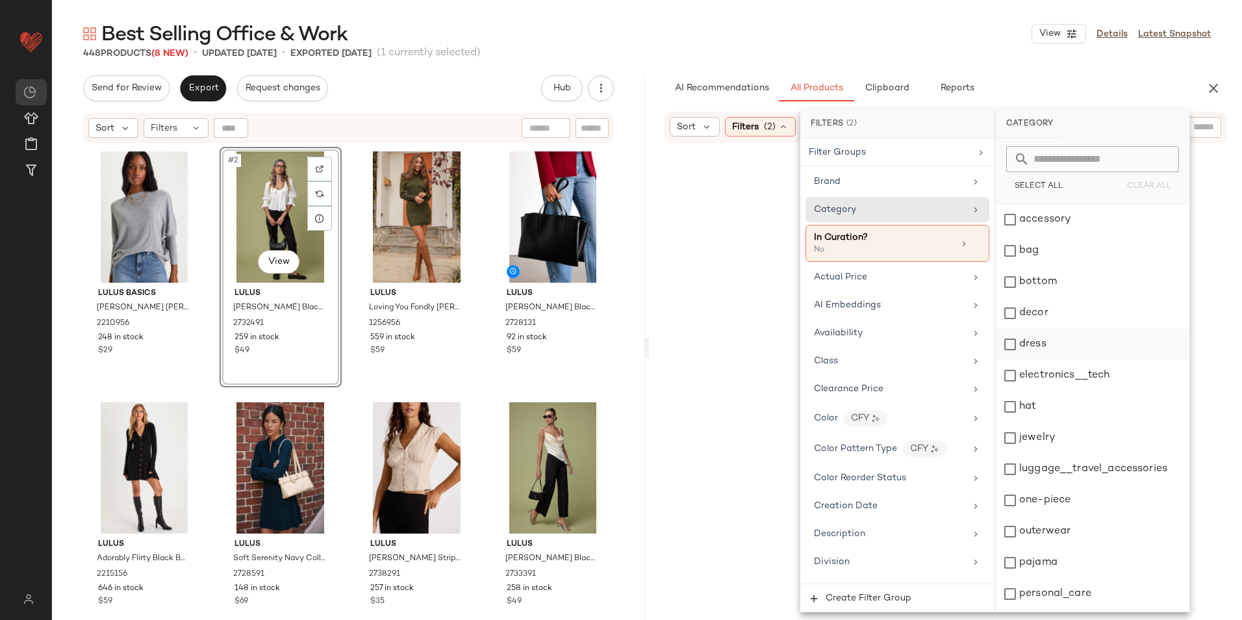
click at [1049, 344] on div "dress" at bounding box center [1093, 344] width 194 height 31
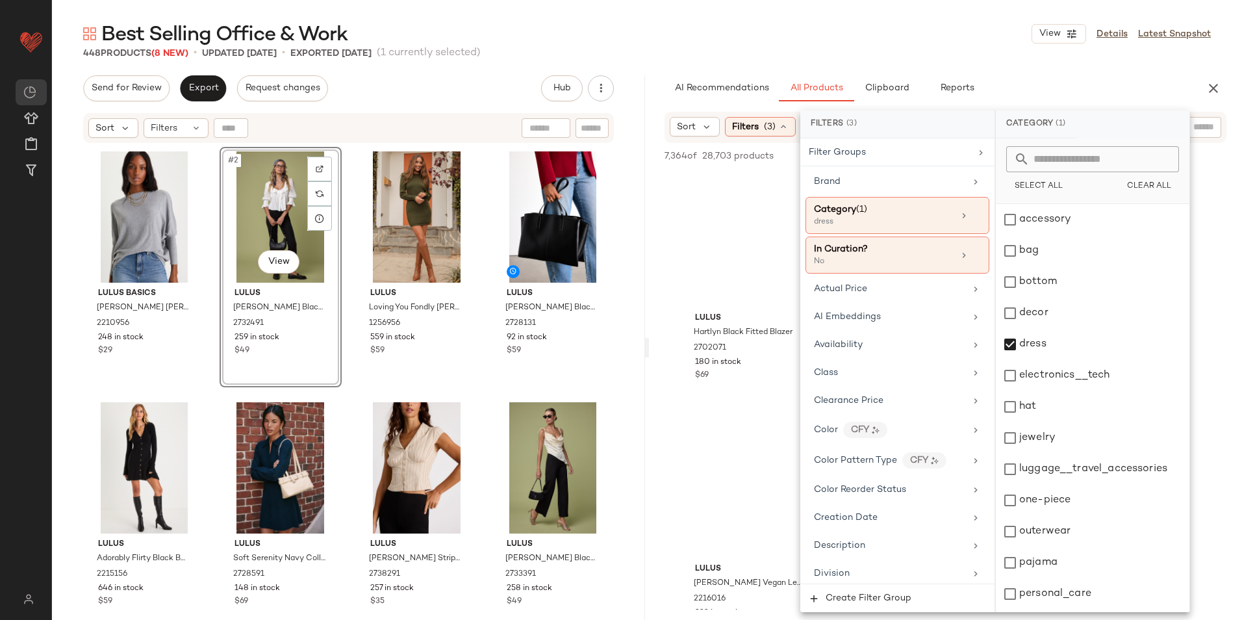
click at [869, 36] on div "Best Selling Office & Work View Details Latest Snapshot" at bounding box center [647, 34] width 1190 height 26
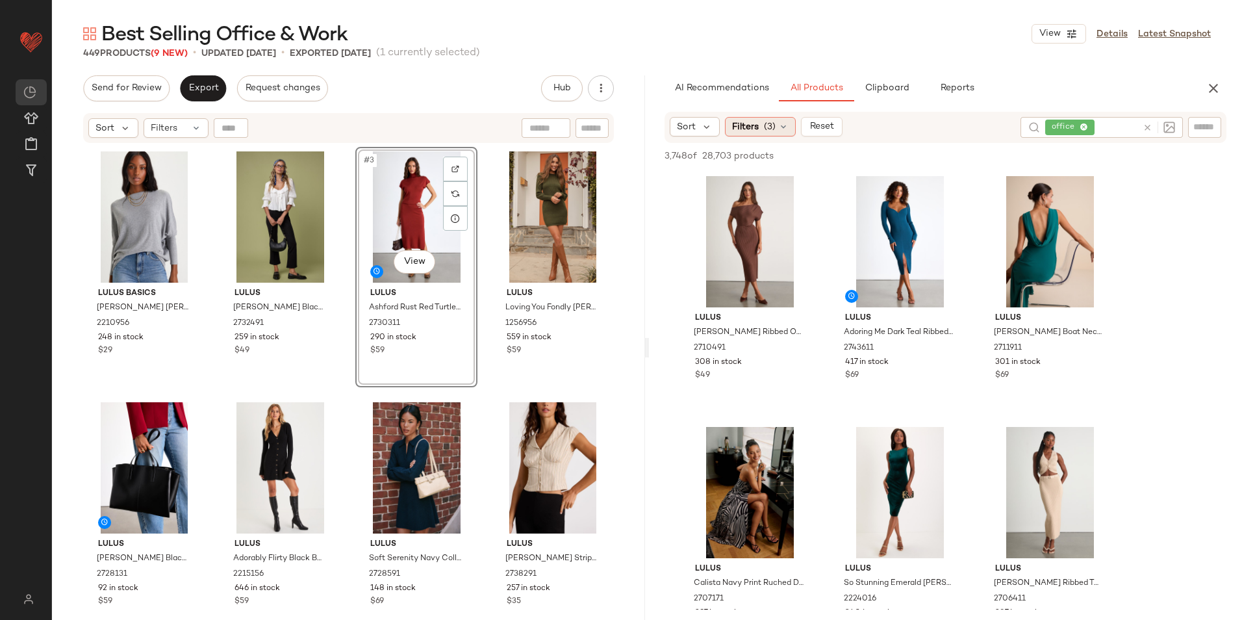
click at [770, 127] on span "(3)" at bounding box center [770, 127] width 12 height 14
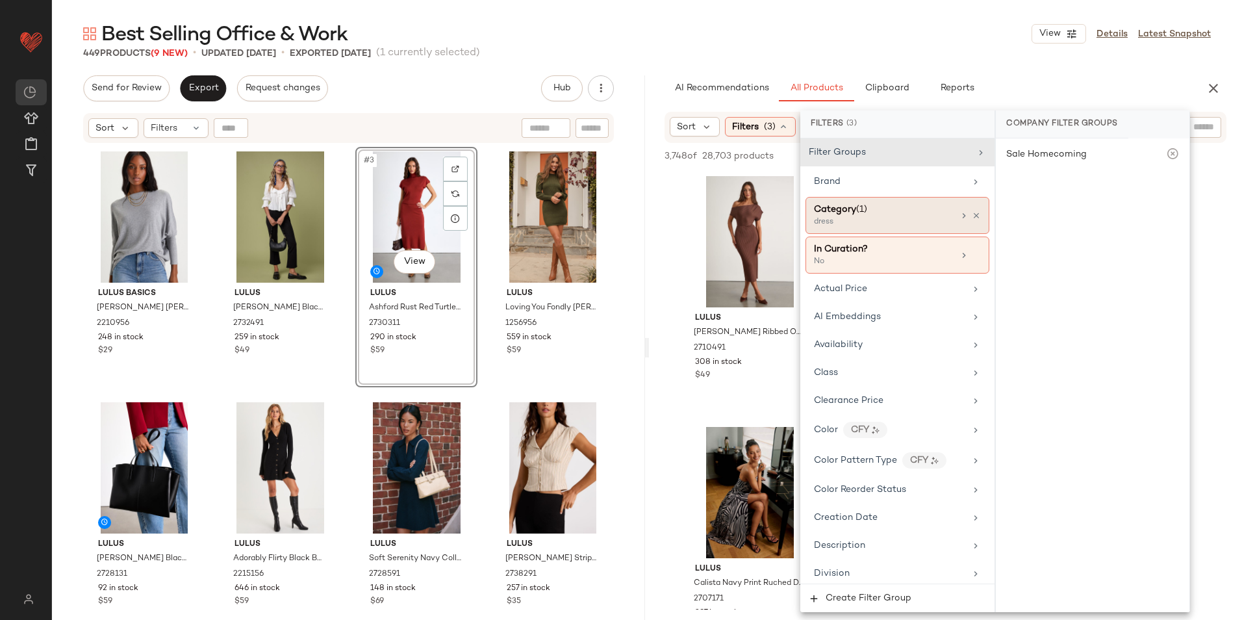
click at [869, 220] on div "dress" at bounding box center [879, 222] width 130 height 12
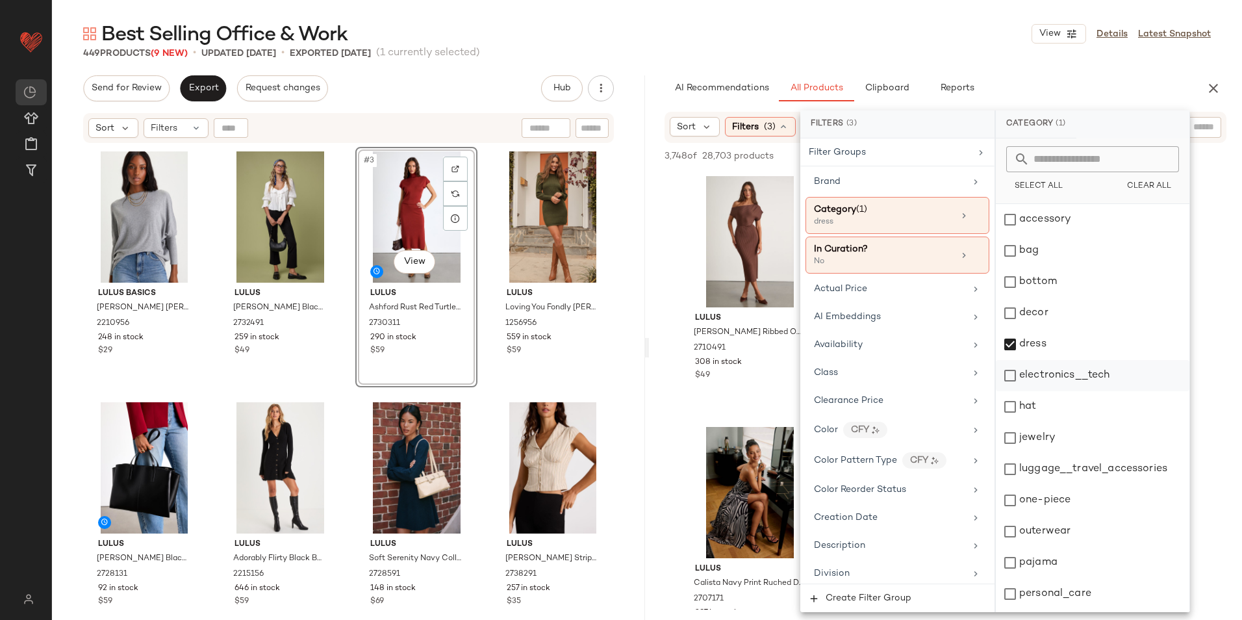
click at [1034, 342] on div "dress" at bounding box center [1093, 344] width 194 height 31
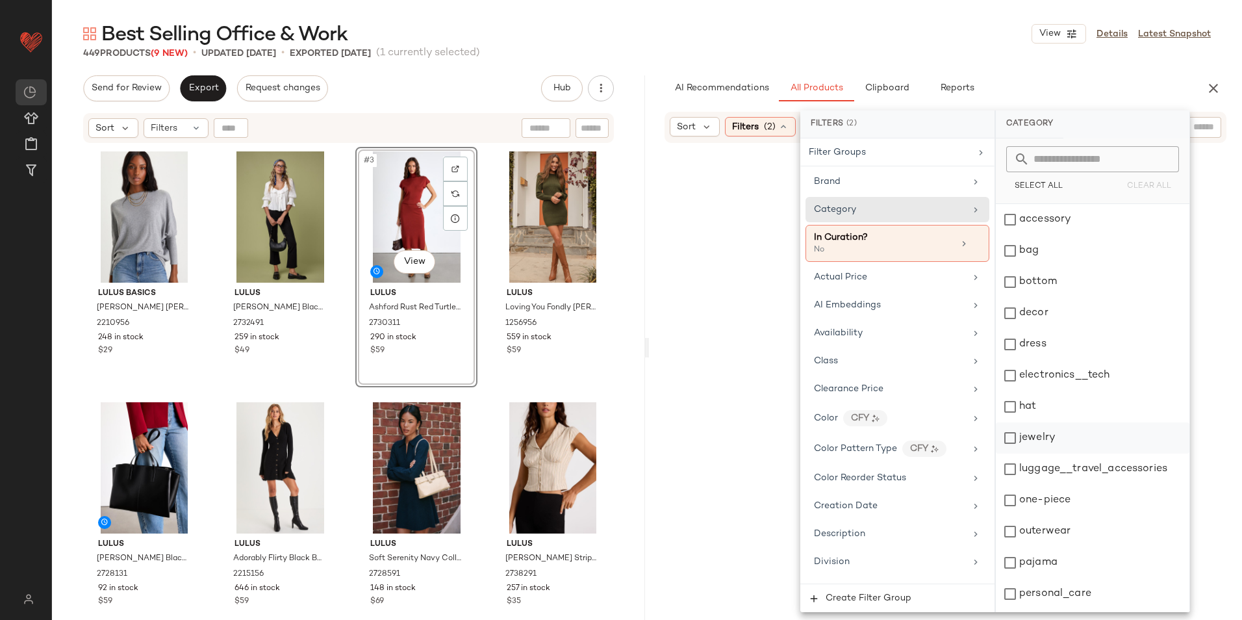
click at [1053, 435] on div "jewelry" at bounding box center [1093, 437] width 194 height 31
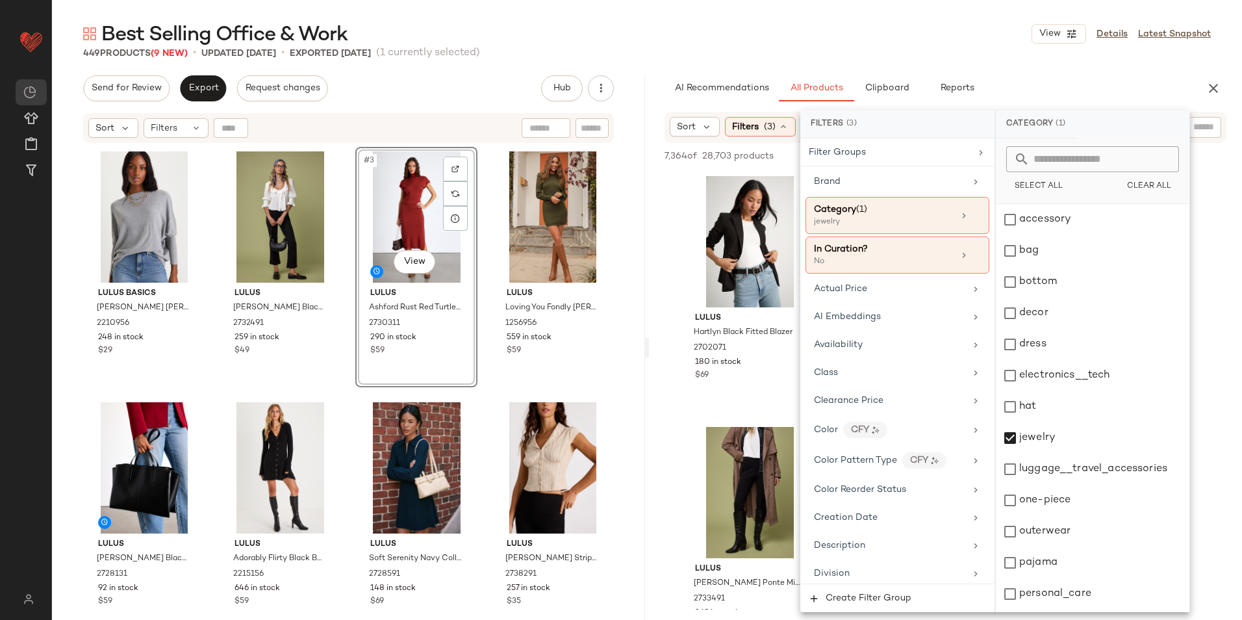
click at [800, 44] on div "Best Selling Office & Work View Details Latest Snapshot" at bounding box center [647, 34] width 1190 height 26
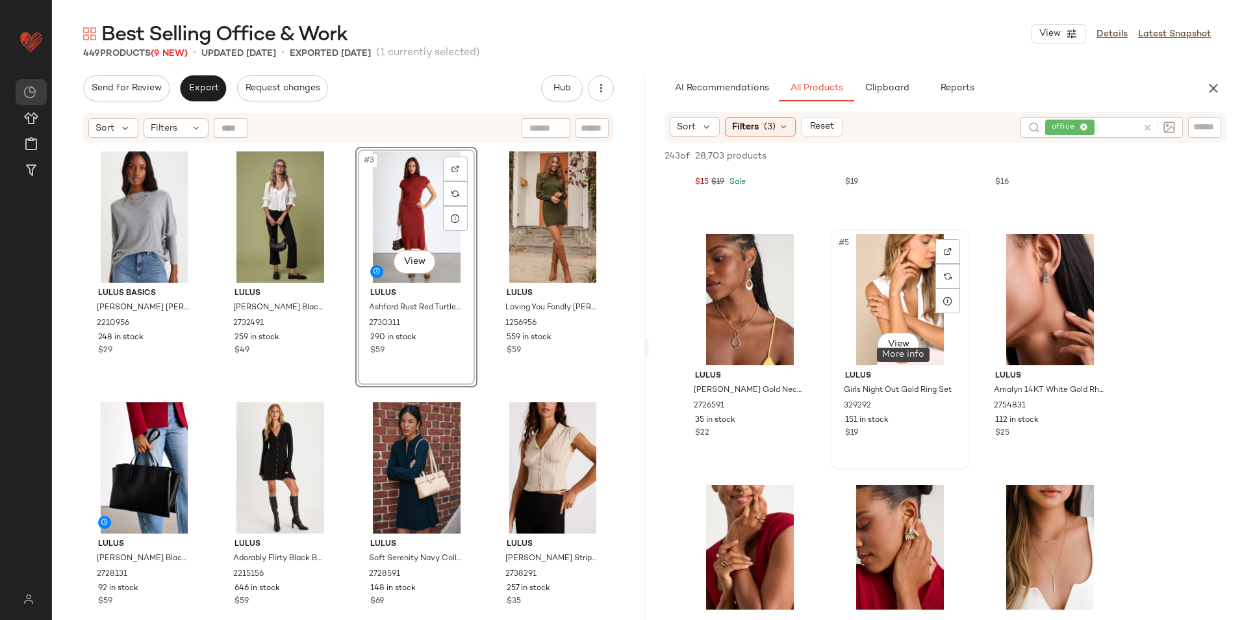
scroll to position [260, 0]
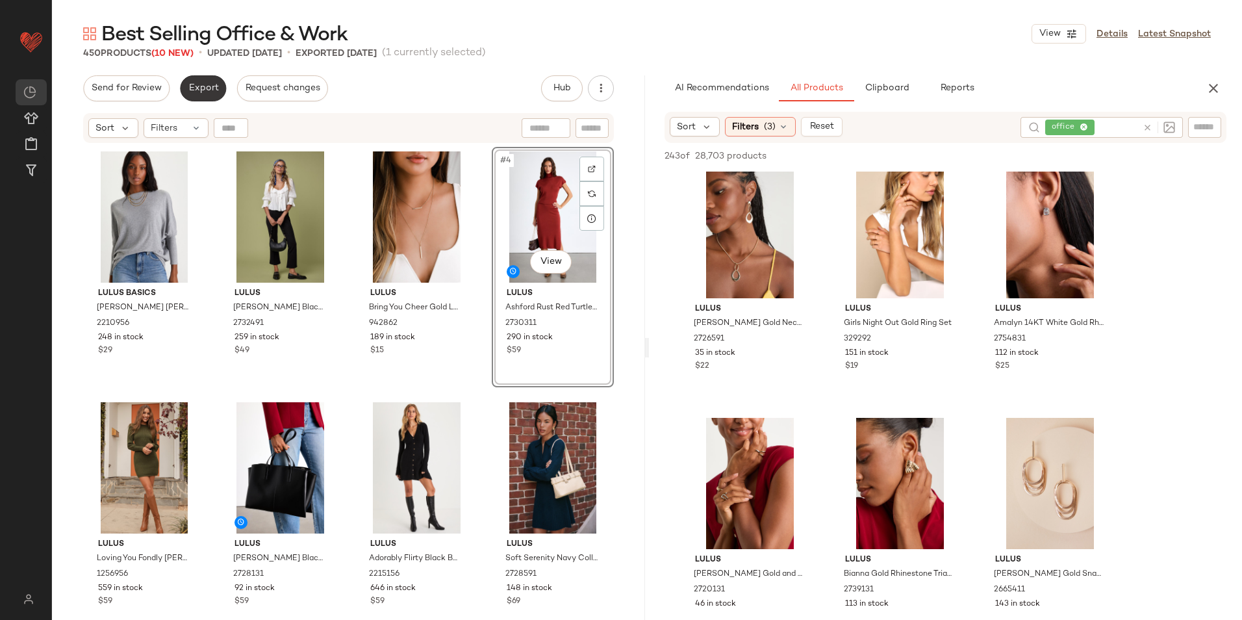
click at [199, 98] on button "Export" at bounding box center [203, 88] width 46 height 26
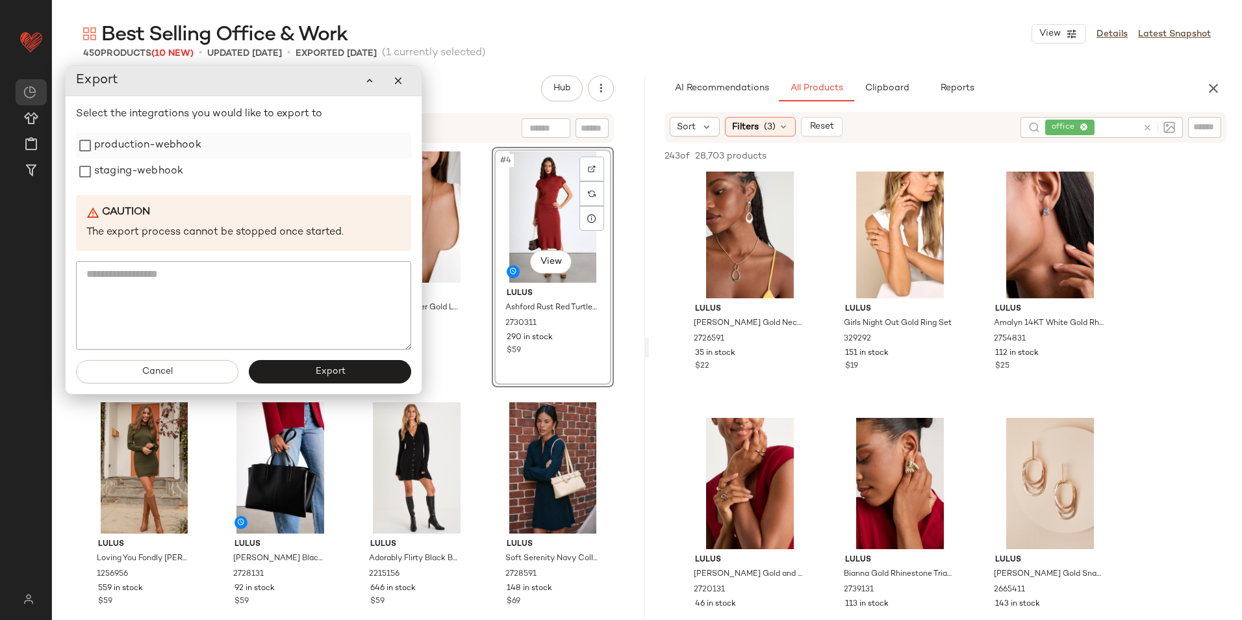
click at [151, 144] on label "production-webhook" at bounding box center [147, 146] width 107 height 26
drag, startPoint x: 153, startPoint y: 166, endPoint x: 159, endPoint y: 174, distance: 9.9
click at [155, 166] on label "staging-webhook" at bounding box center [138, 172] width 89 height 26
click at [299, 380] on button "Export" at bounding box center [331, 371] width 162 height 23
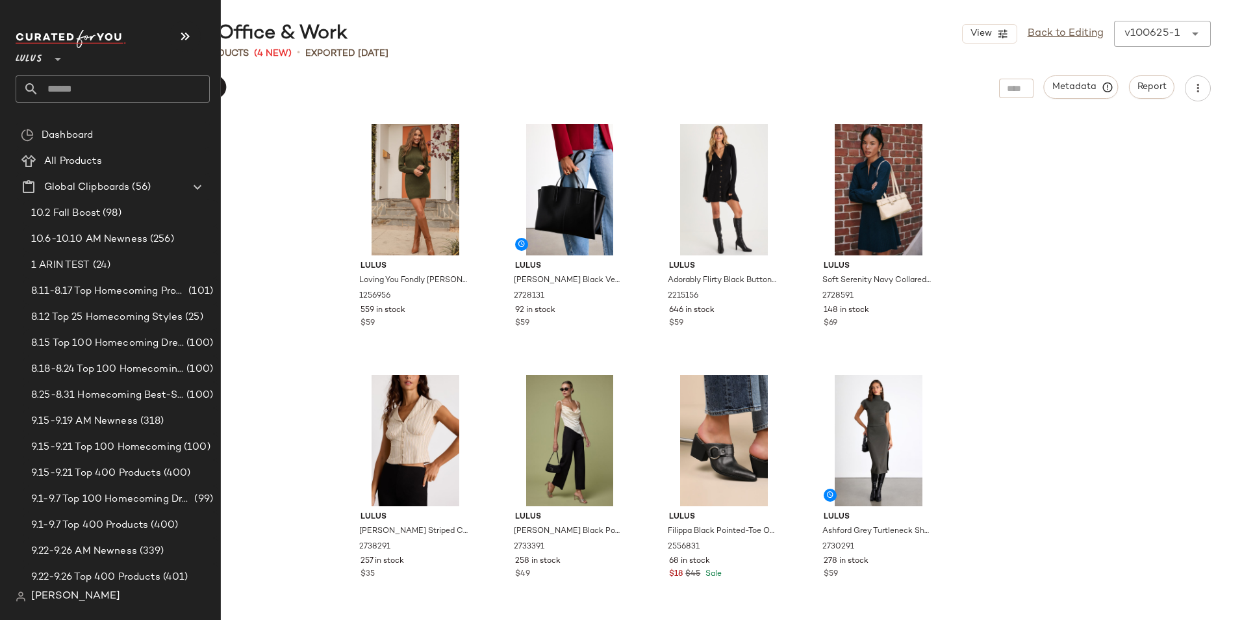
click at [69, 99] on input "text" at bounding box center [124, 88] width 171 height 27
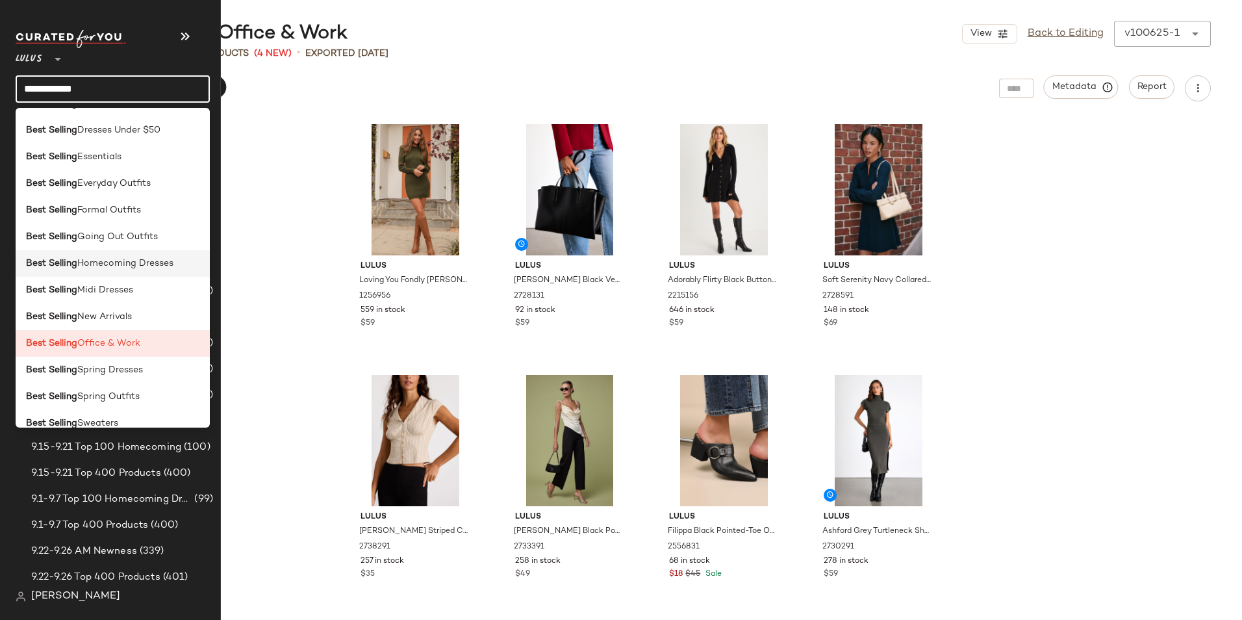
scroll to position [130, 0]
type input "**********"
click at [92, 293] on span "Midi Dresses" at bounding box center [105, 290] width 56 height 14
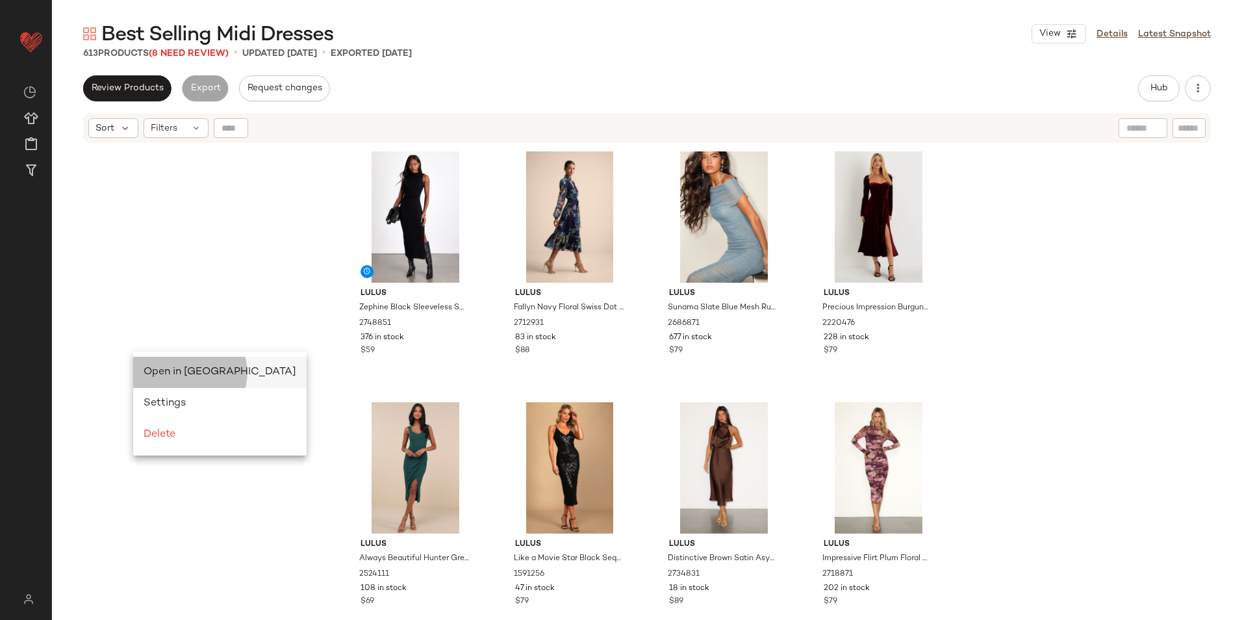
click at [158, 372] on span "Open in Split View" at bounding box center [220, 371] width 153 height 11
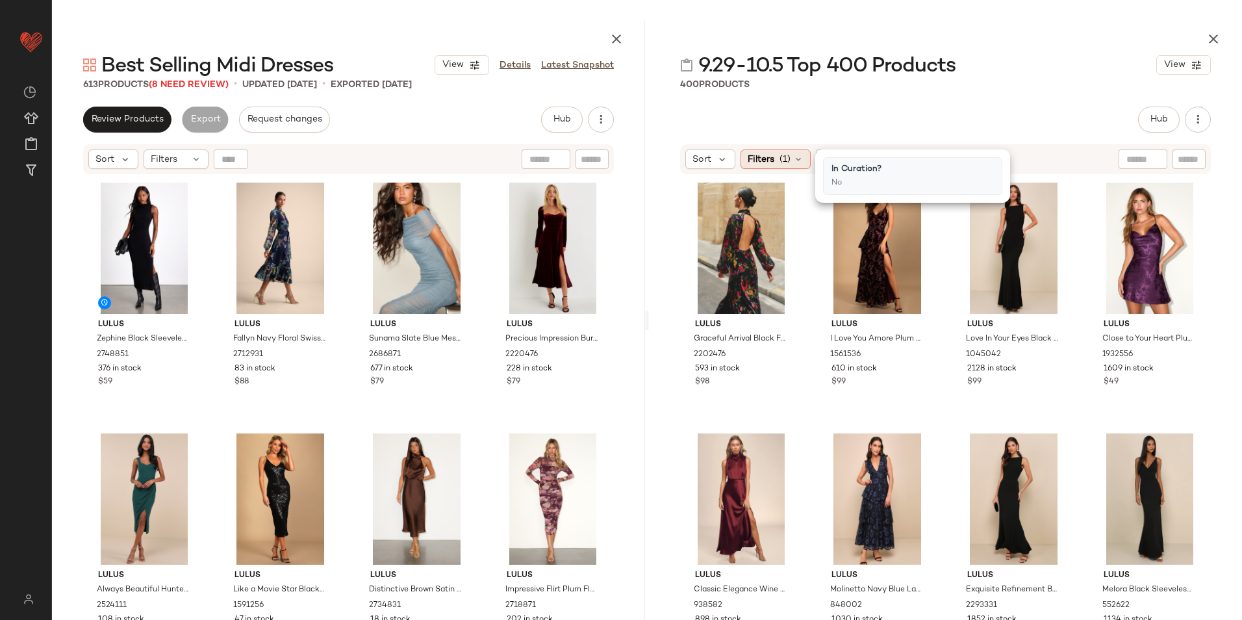
click at [802, 161] on icon at bounding box center [798, 159] width 10 height 10
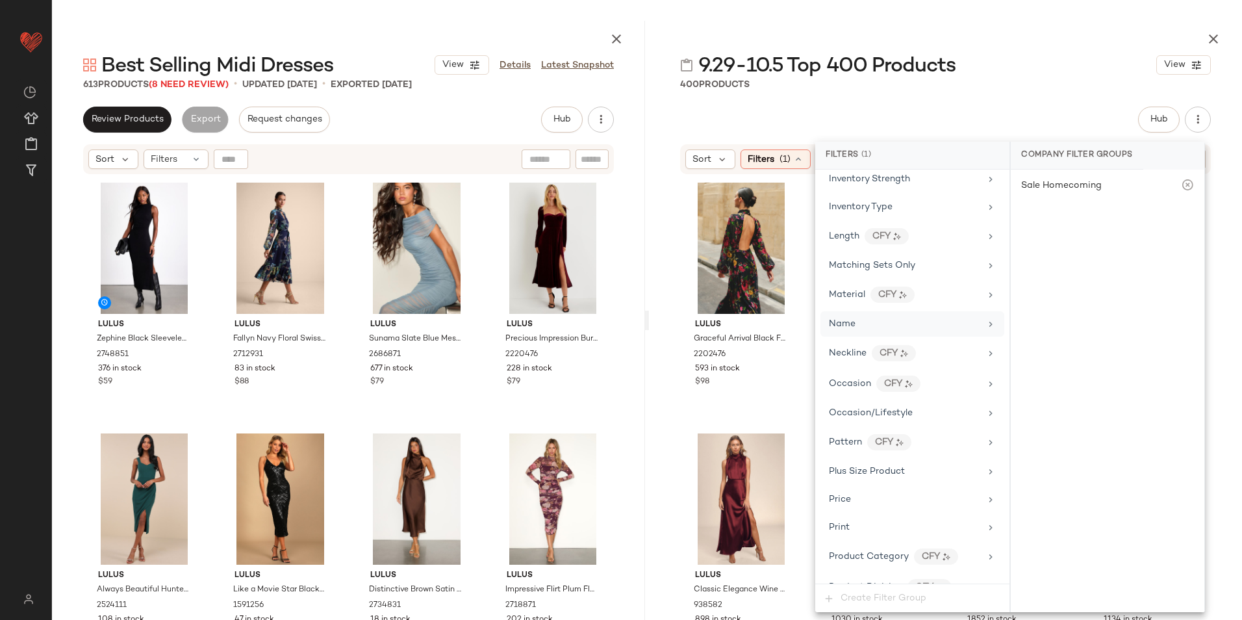
scroll to position [666, 0]
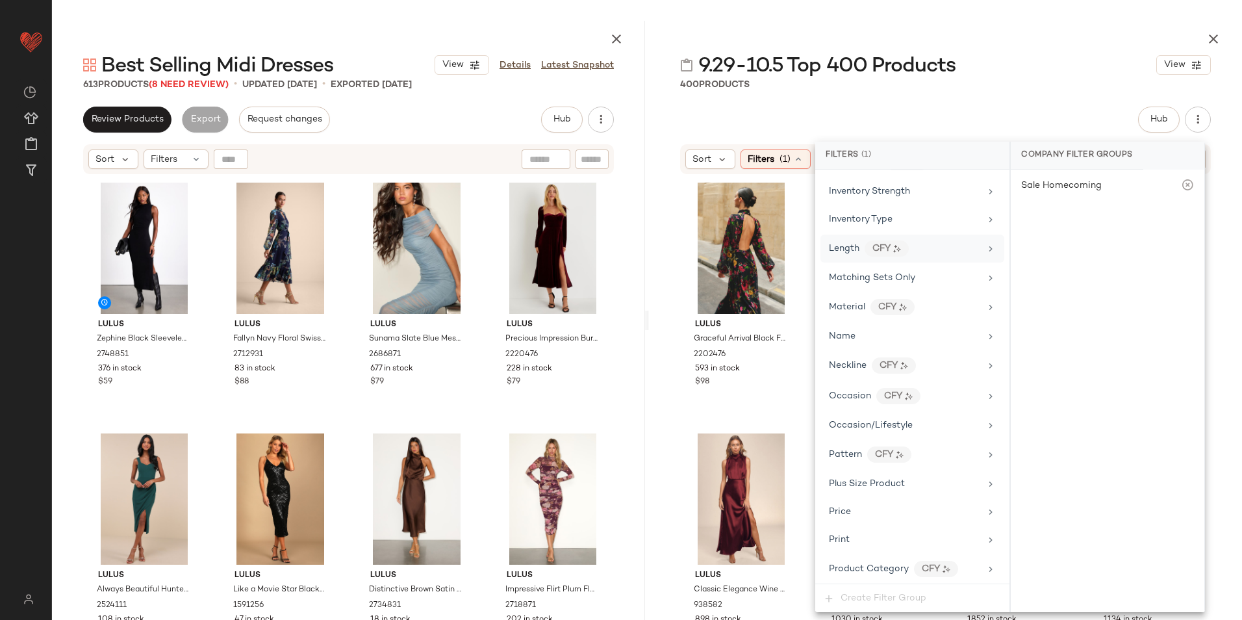
click at [845, 249] on span "Length" at bounding box center [844, 249] width 31 height 10
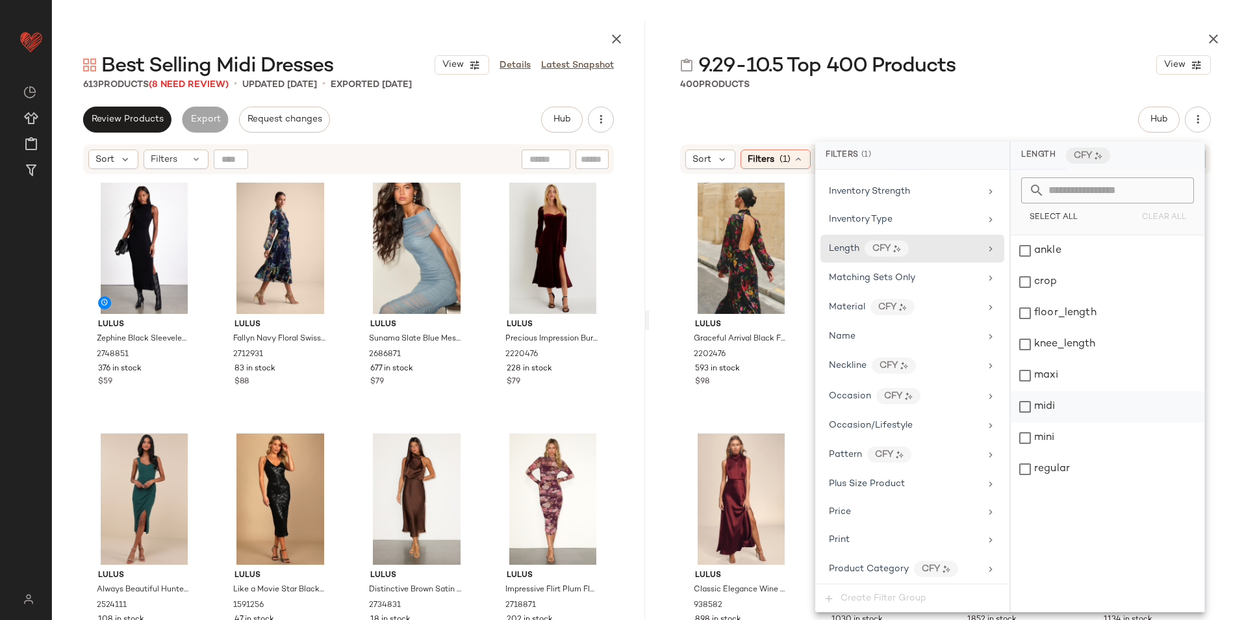
click at [1056, 410] on div "midi" at bounding box center [1108, 406] width 194 height 31
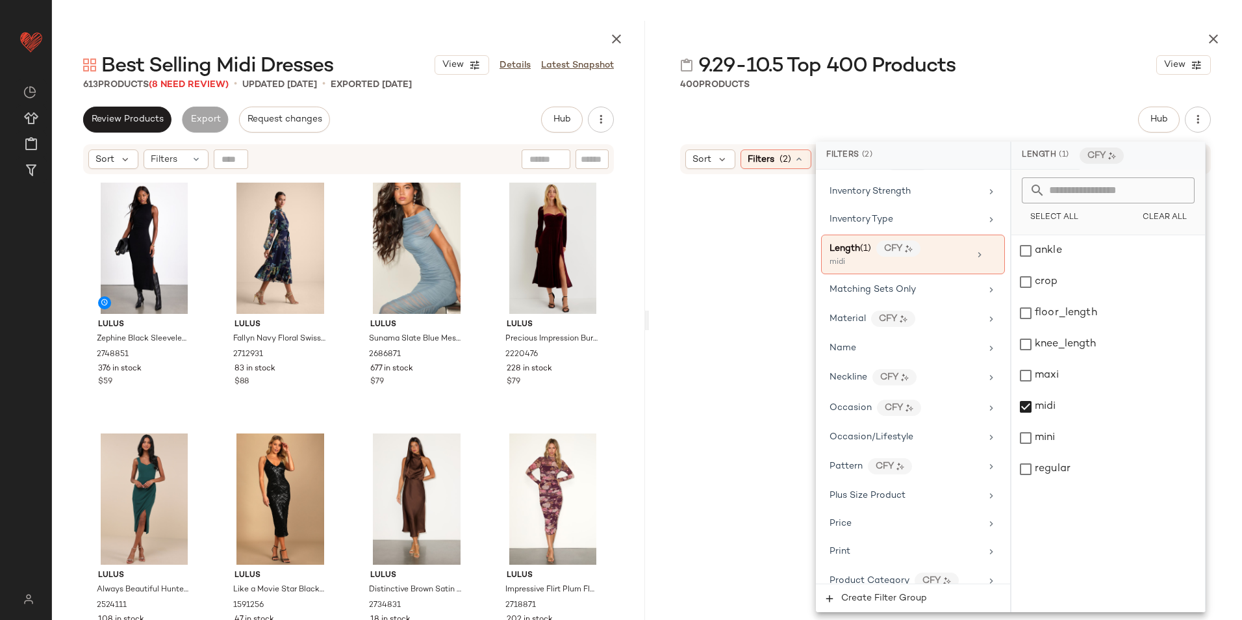
click at [1000, 81] on div "400 Products" at bounding box center [945, 84] width 593 height 13
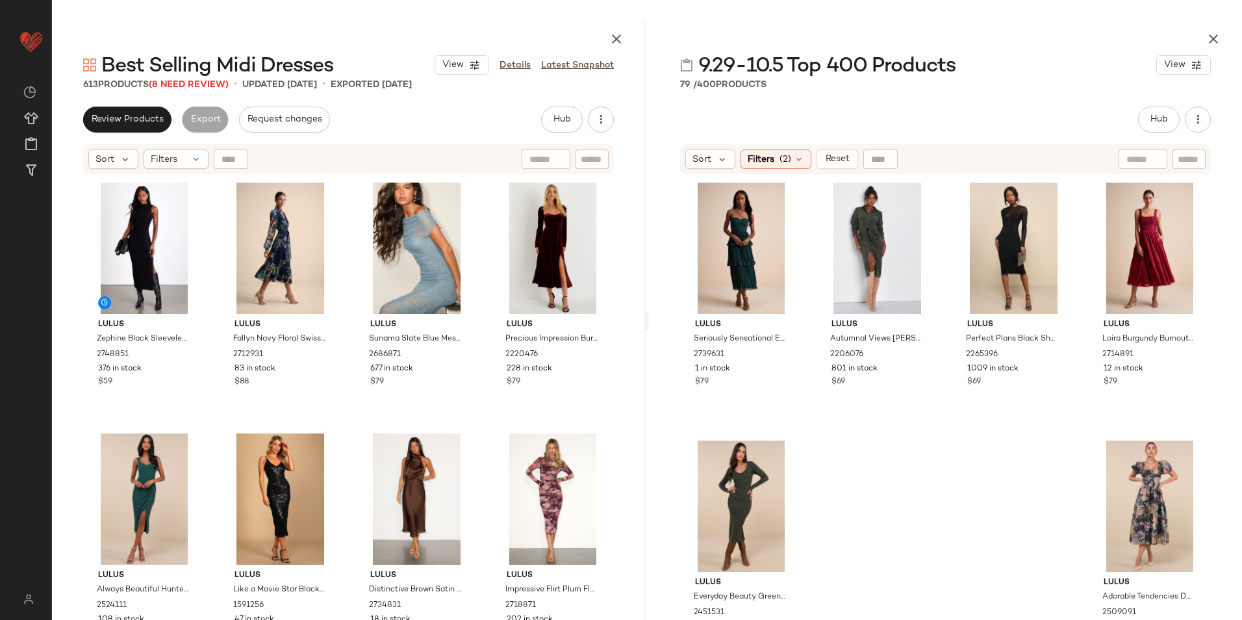
click at [1072, 36] on div at bounding box center [945, 36] width 593 height 31
click at [744, 227] on div "#1 View" at bounding box center [741, 248] width 113 height 131
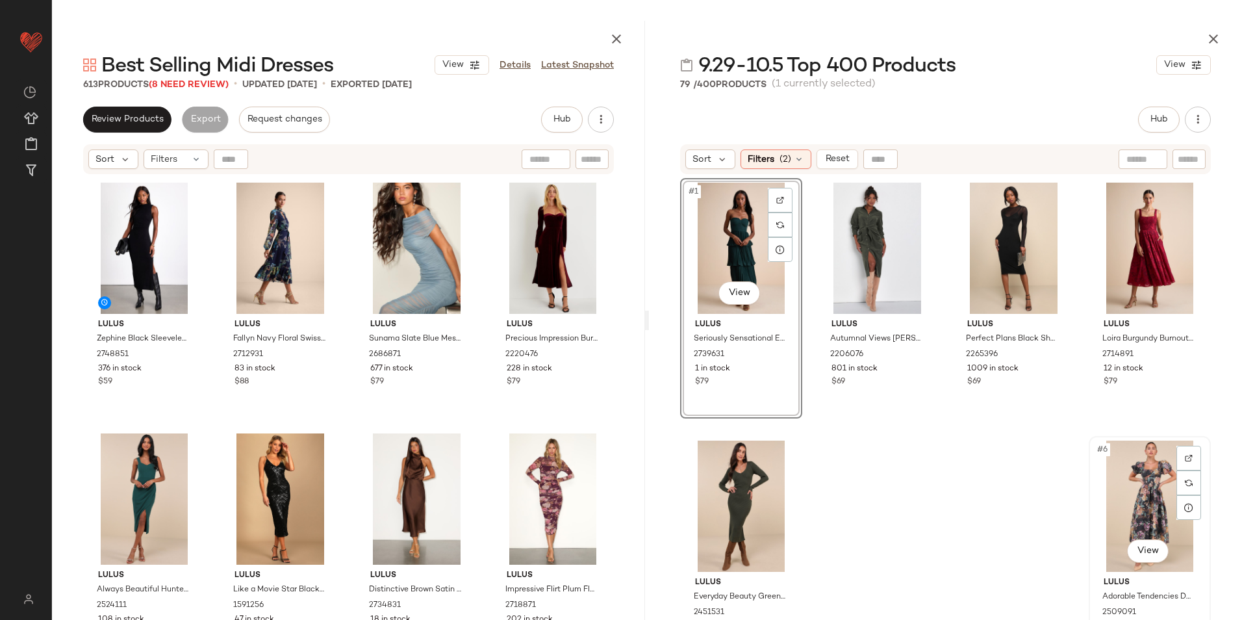
click at [1150, 490] on div "#6 View" at bounding box center [1149, 505] width 113 height 131
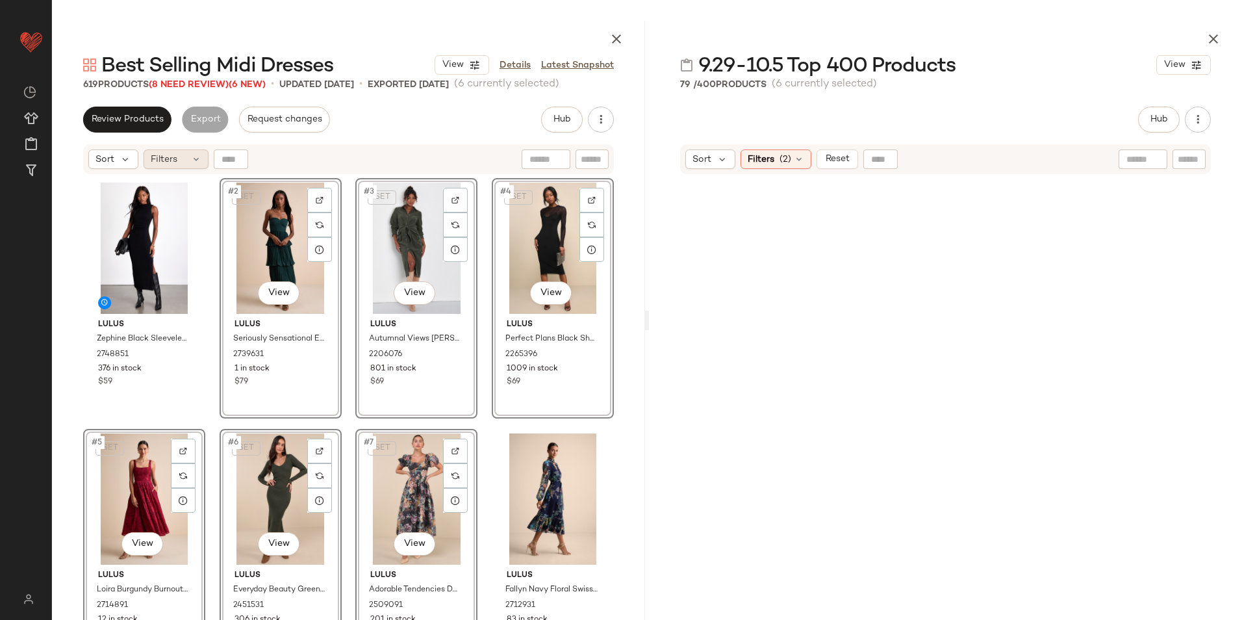
click at [194, 157] on icon at bounding box center [196, 159] width 10 height 10
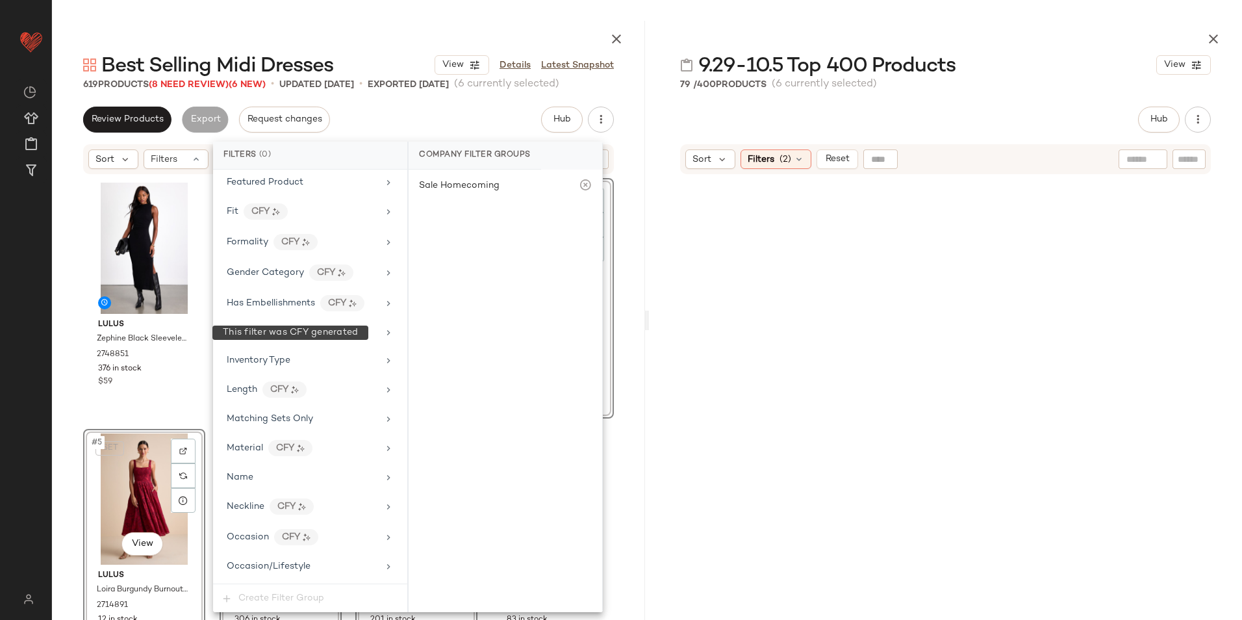
scroll to position [890, 0]
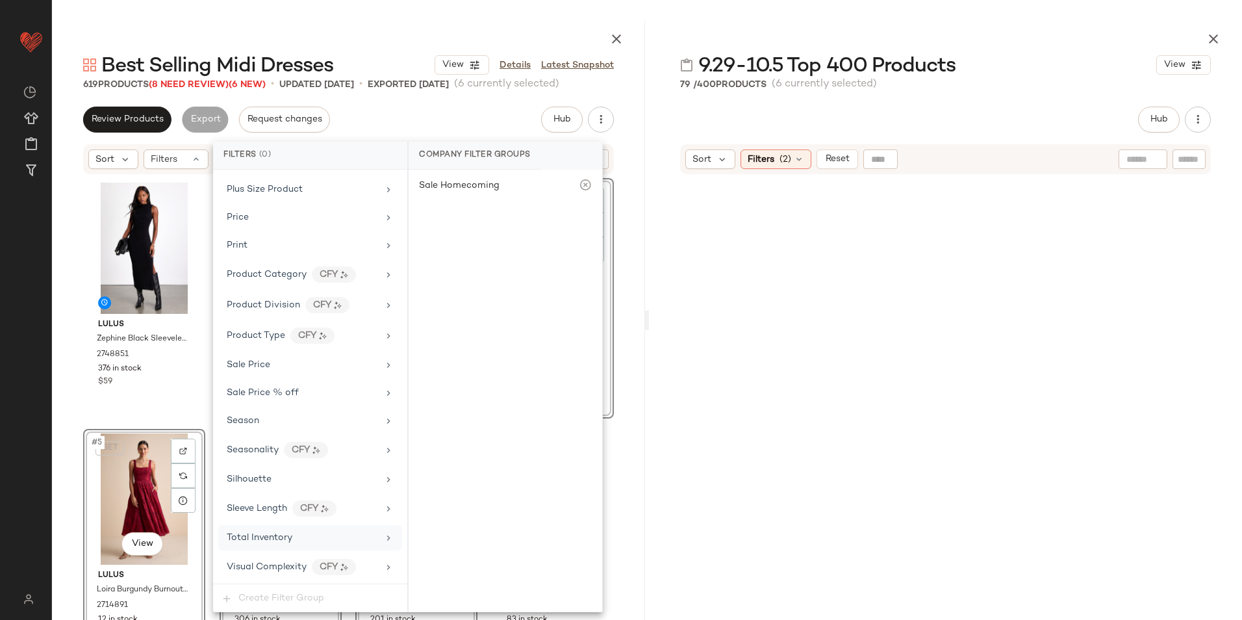
click at [291, 531] on div "Total Inventory" at bounding box center [260, 538] width 66 height 14
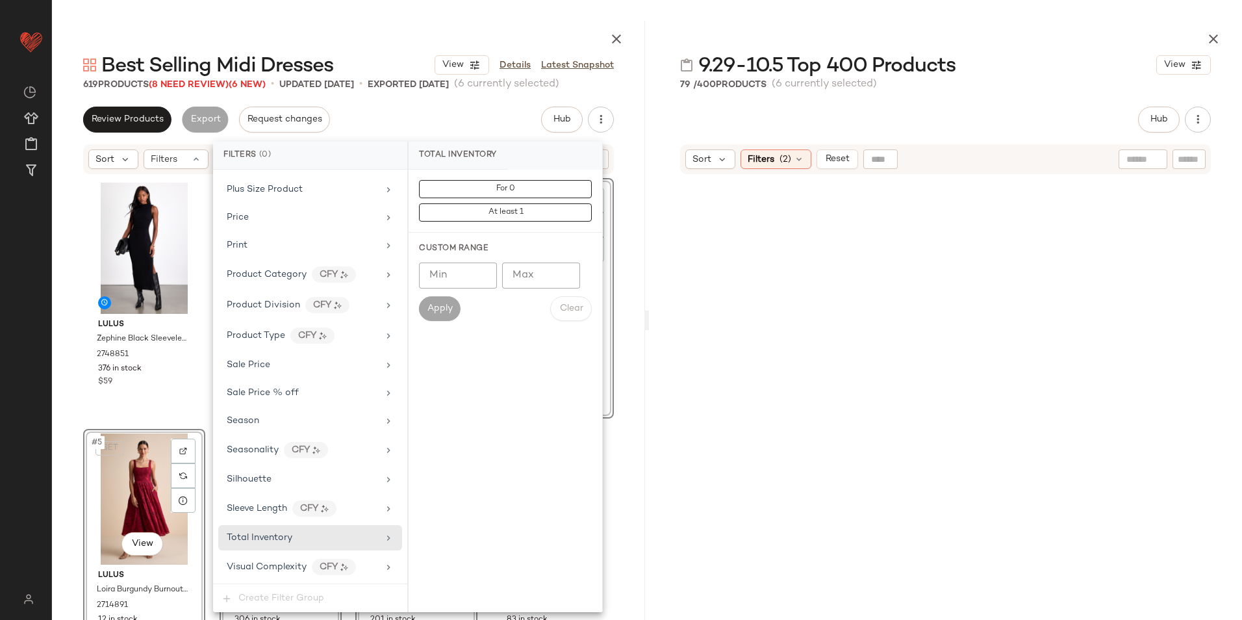
click at [526, 266] on input "Max" at bounding box center [541, 275] width 78 height 26
type input "**"
click at [446, 313] on span "Apply" at bounding box center [440, 308] width 26 height 10
click at [677, 14] on main "Best Selling Midi Dresses View Details Latest Snapshot 619 Products (8 Need Rev…" at bounding box center [621, 310] width 1242 height 620
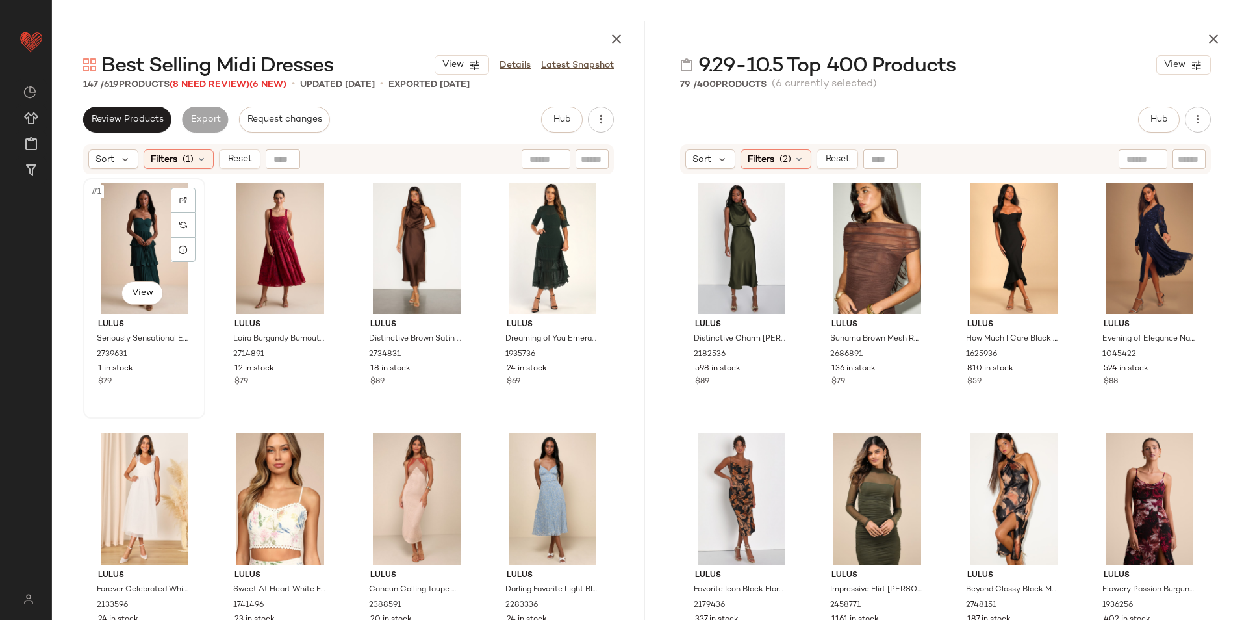
click at [131, 219] on div "#1 View" at bounding box center [144, 248] width 113 height 131
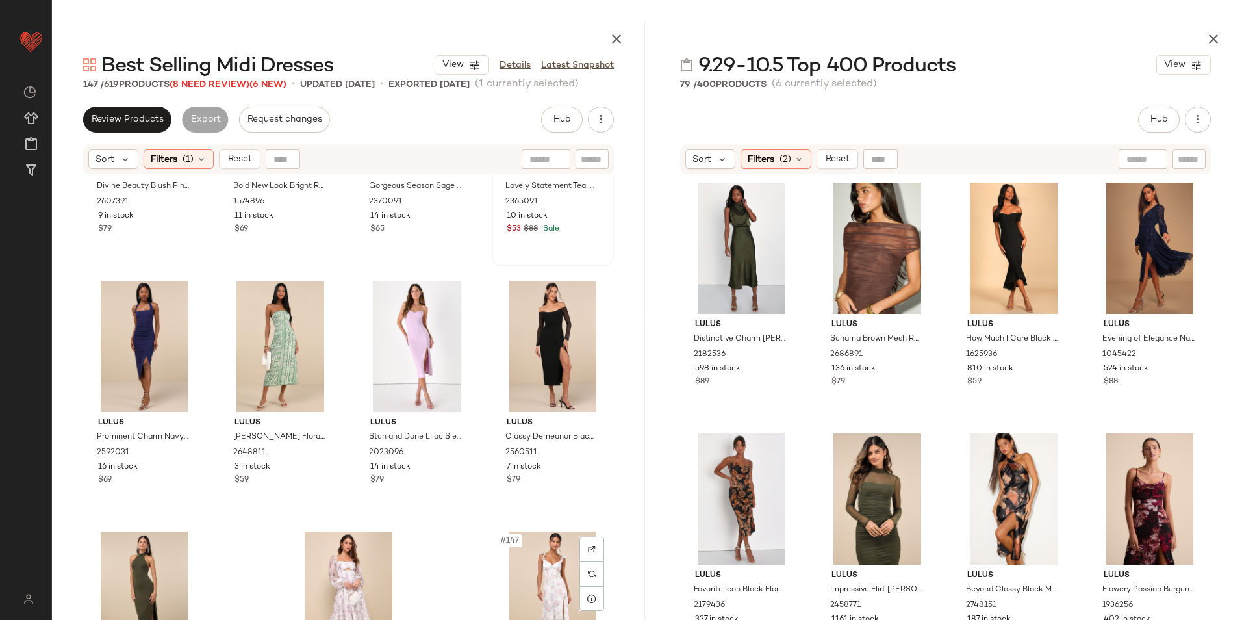
scroll to position [8773, 0]
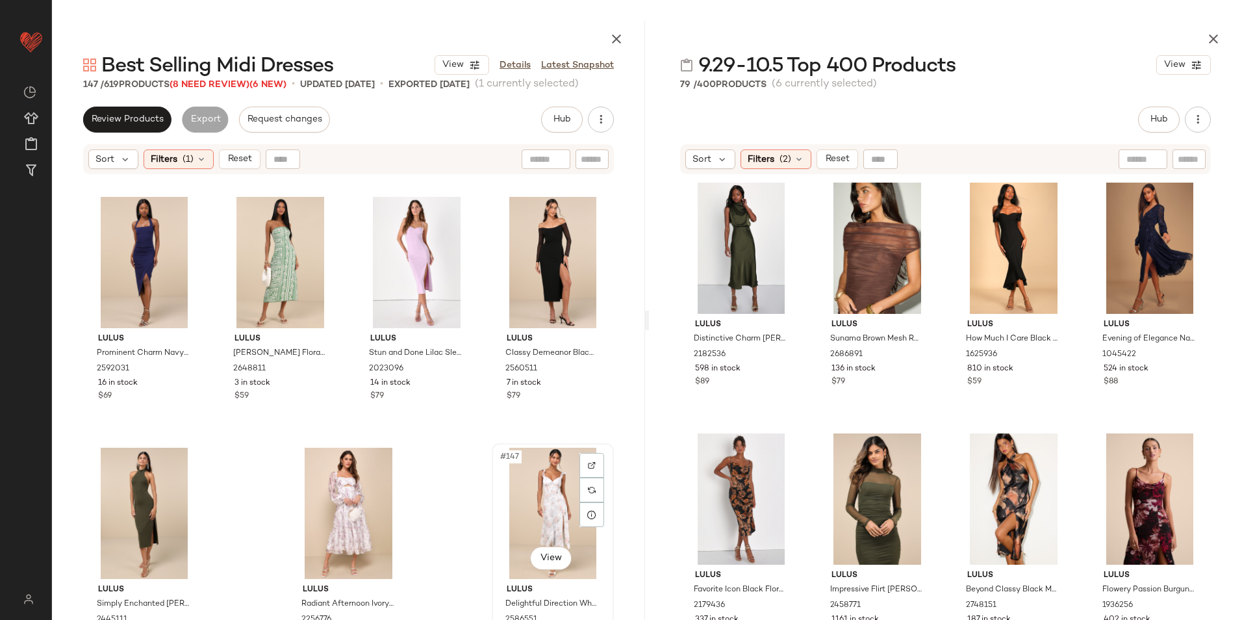
click at [528, 498] on div "#147 View" at bounding box center [552, 513] width 113 height 131
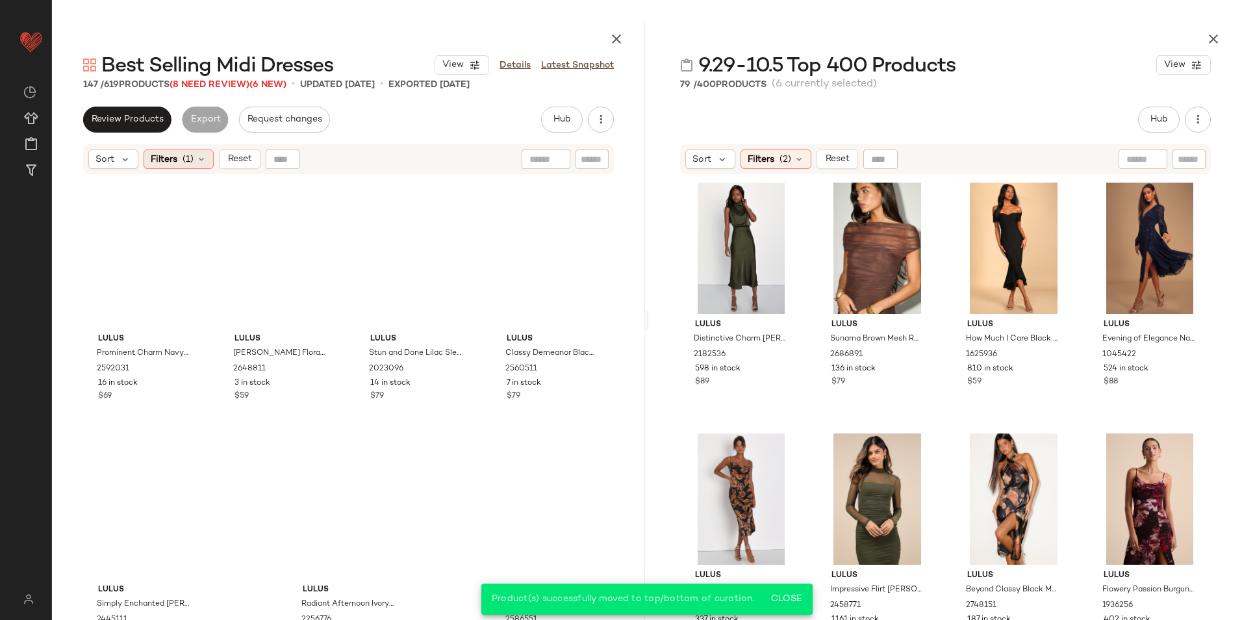
click at [183, 157] on span "(1)" at bounding box center [188, 160] width 11 height 14
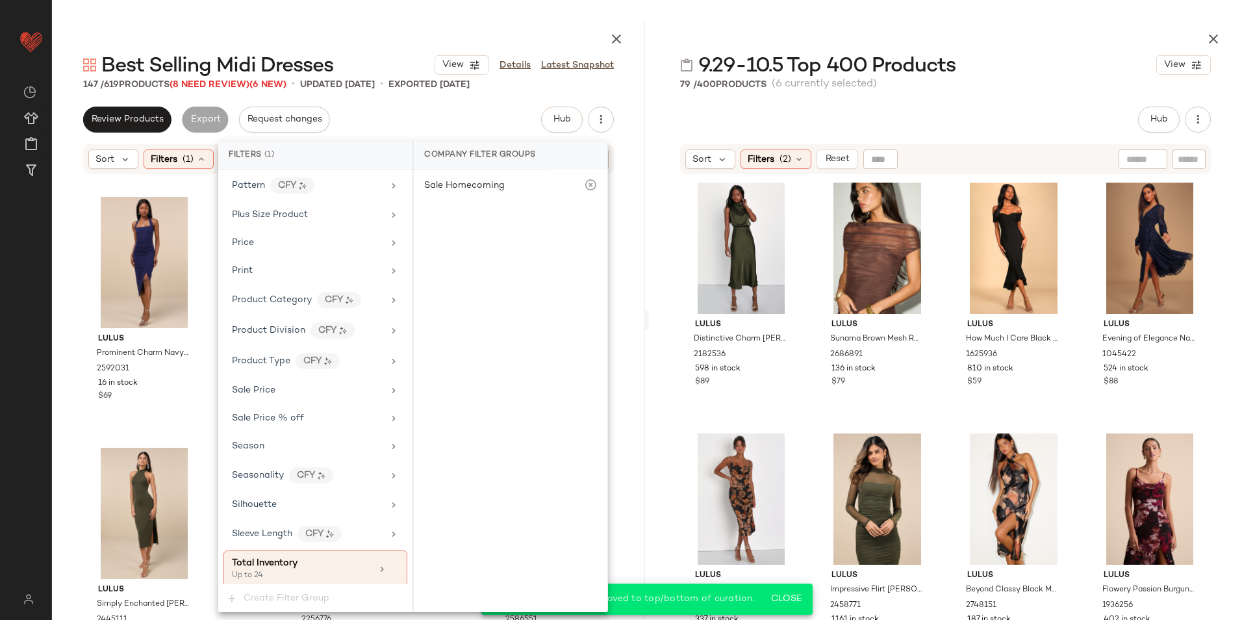
scroll to position [902, 0]
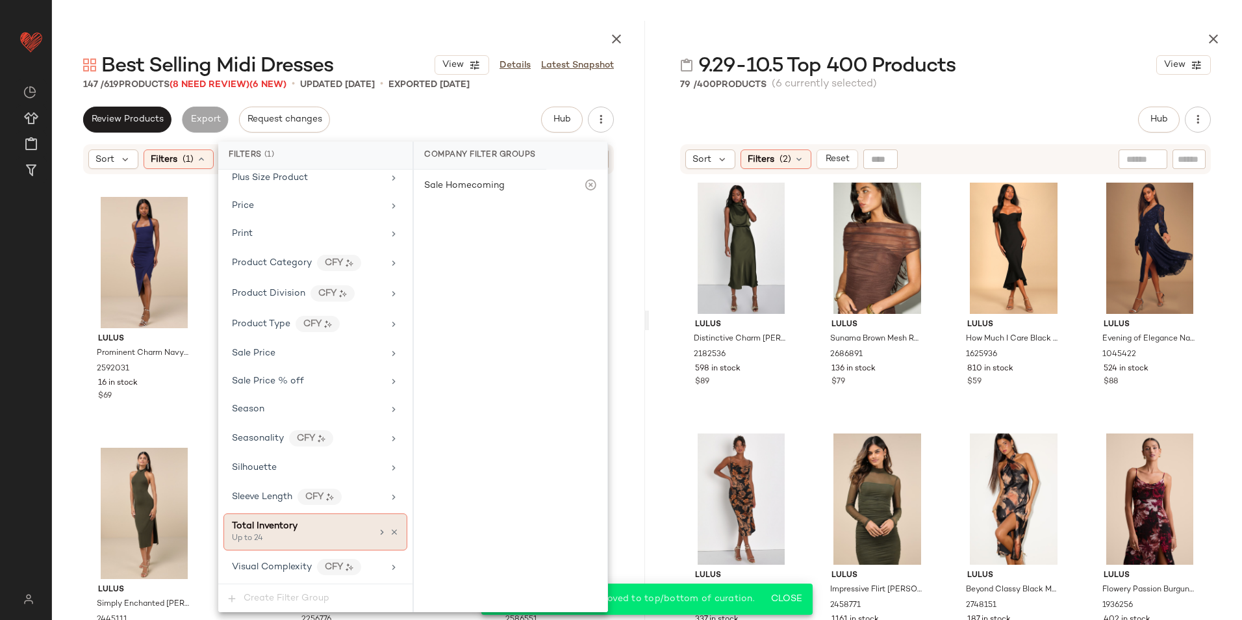
click at [301, 525] on div "Total Inventory" at bounding box center [302, 526] width 140 height 14
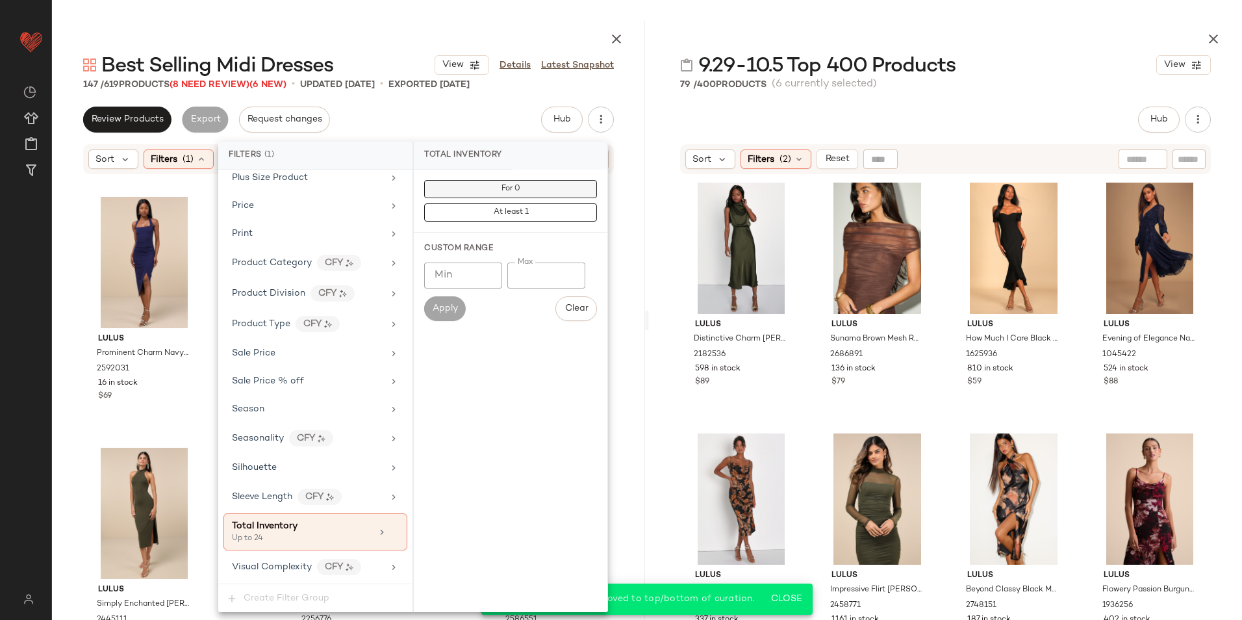
click at [516, 188] on span "For 0" at bounding box center [510, 188] width 19 height 9
click at [462, 111] on div "Review Products Export Request changes Hub Send for Review External Review Inte…" at bounding box center [348, 120] width 531 height 26
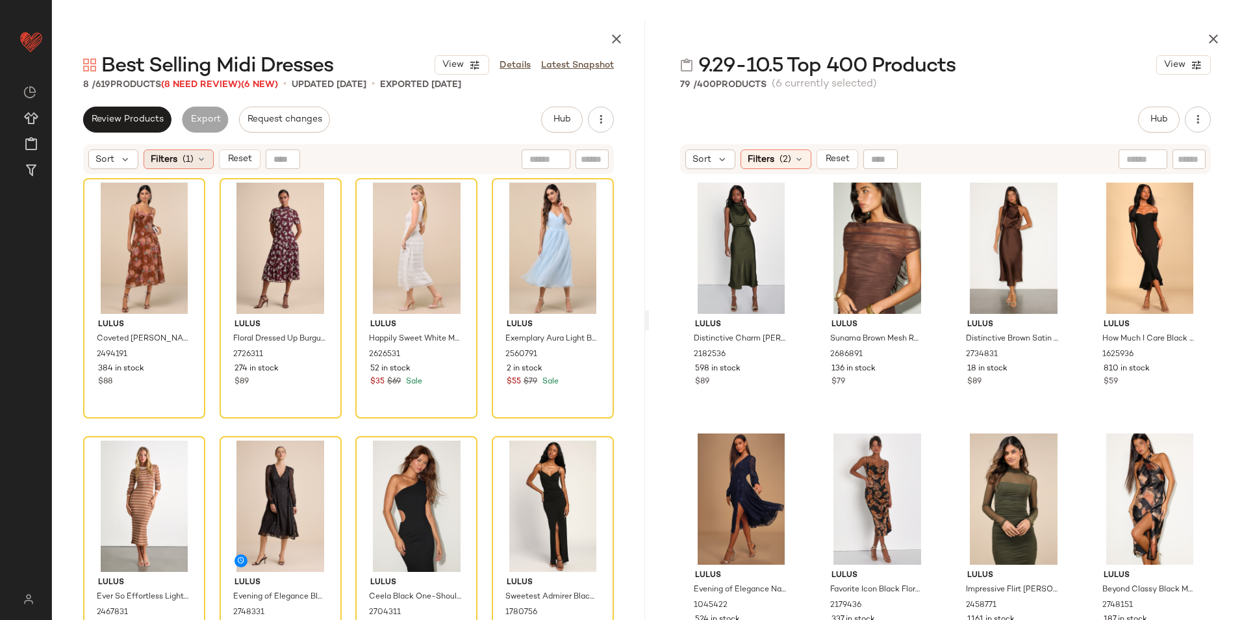
click at [184, 159] on span "(1)" at bounding box center [188, 160] width 11 height 14
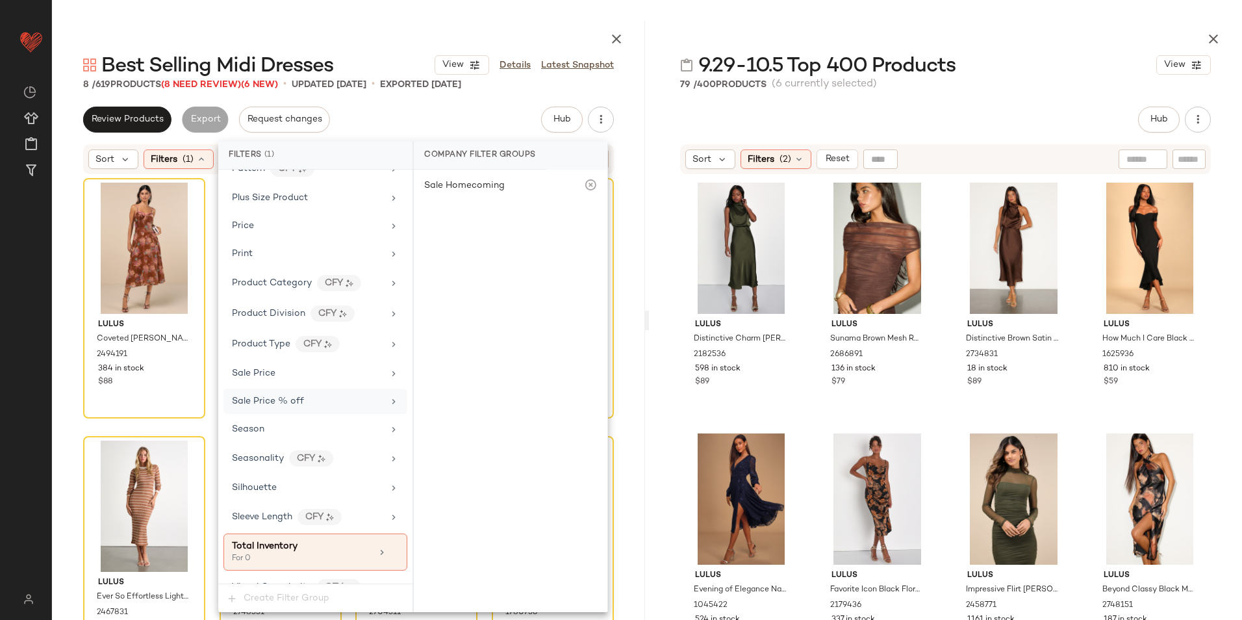
scroll to position [902, 0]
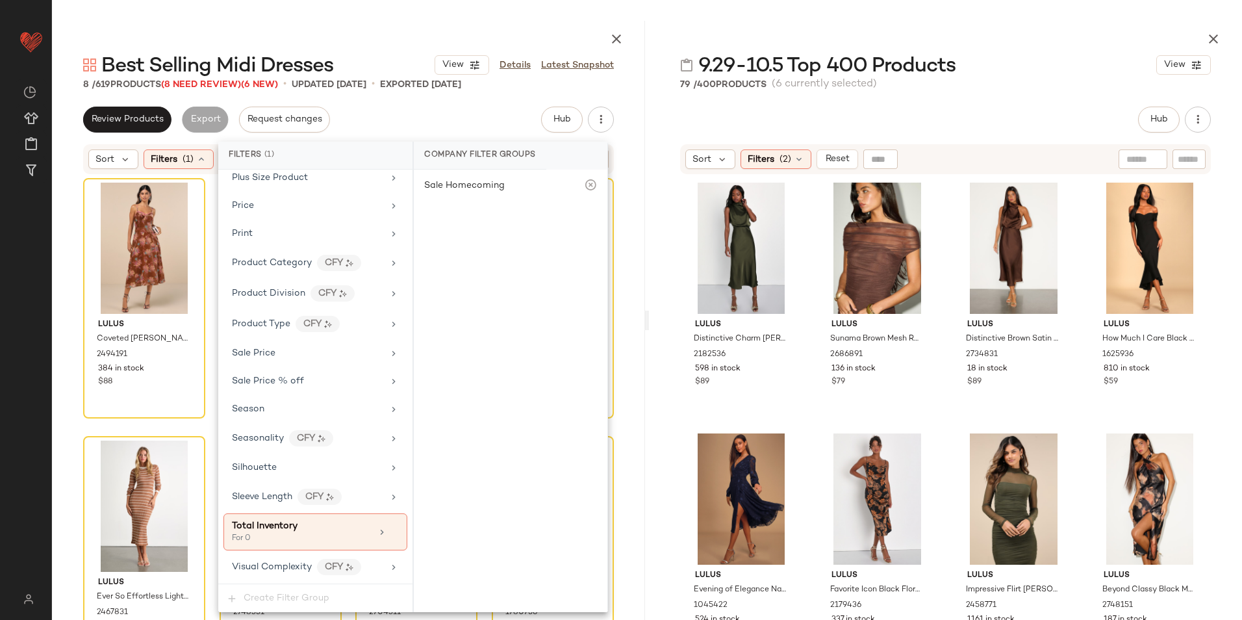
click at [379, 18] on main "Best Selling Midi Dresses View Details Latest Snapshot 8 / 619 Products (8 Need…" at bounding box center [621, 310] width 1242 height 620
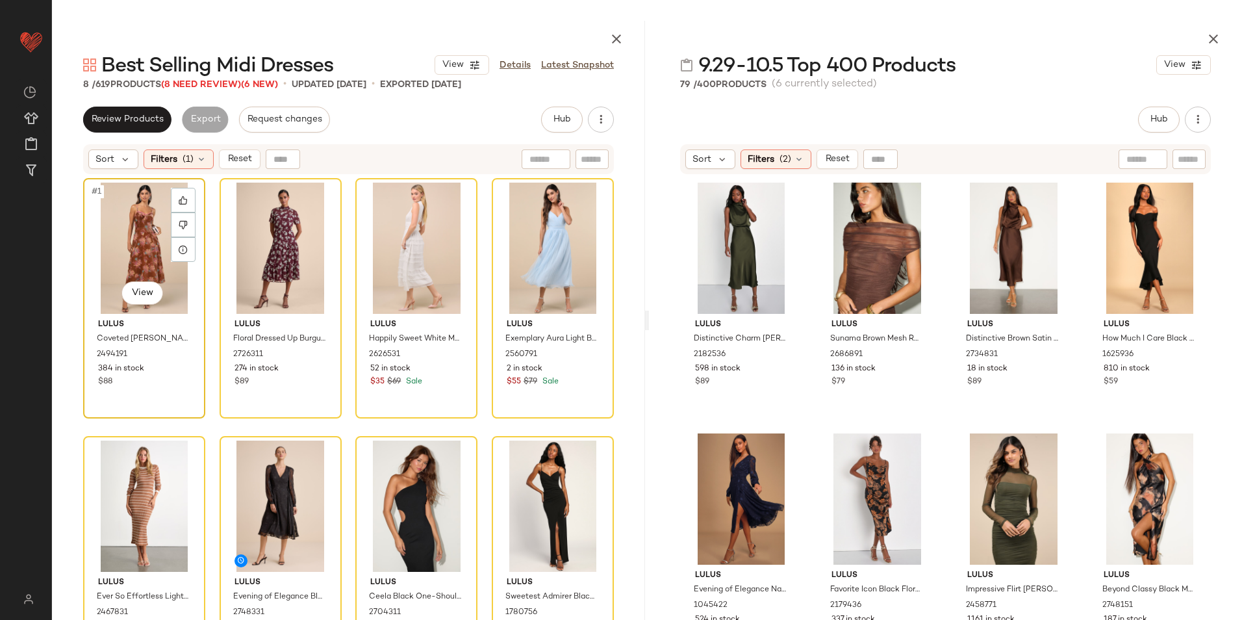
click at [147, 260] on div "#1 View" at bounding box center [144, 248] width 113 height 131
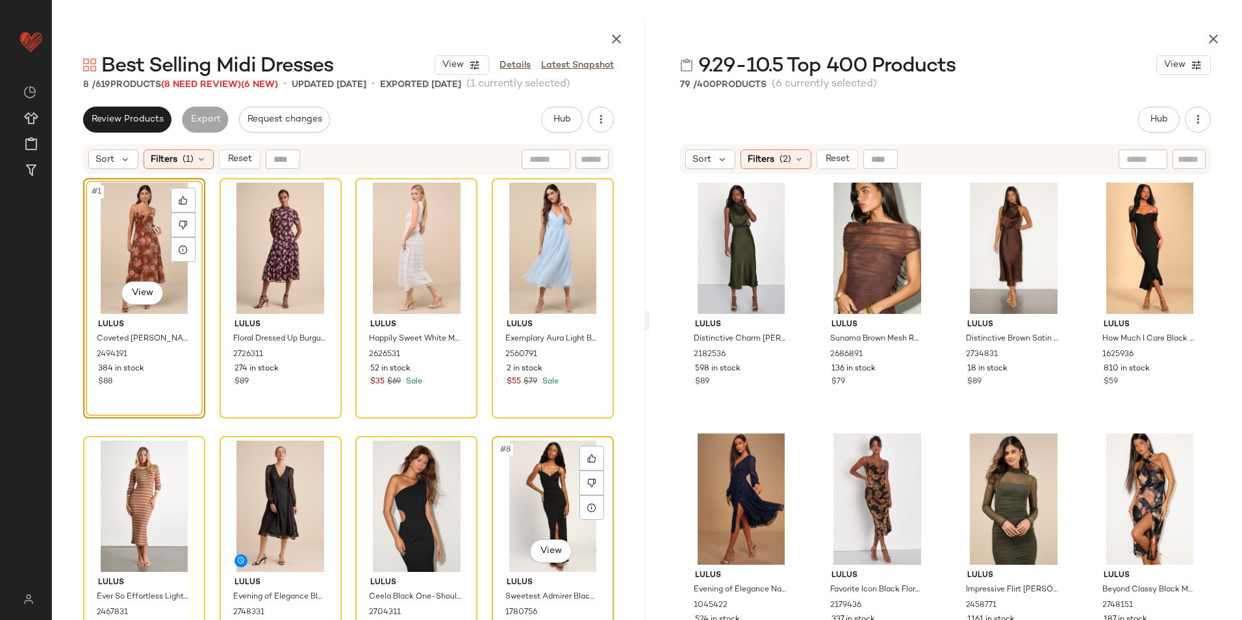
click at [522, 489] on div "#8 View" at bounding box center [552, 505] width 113 height 131
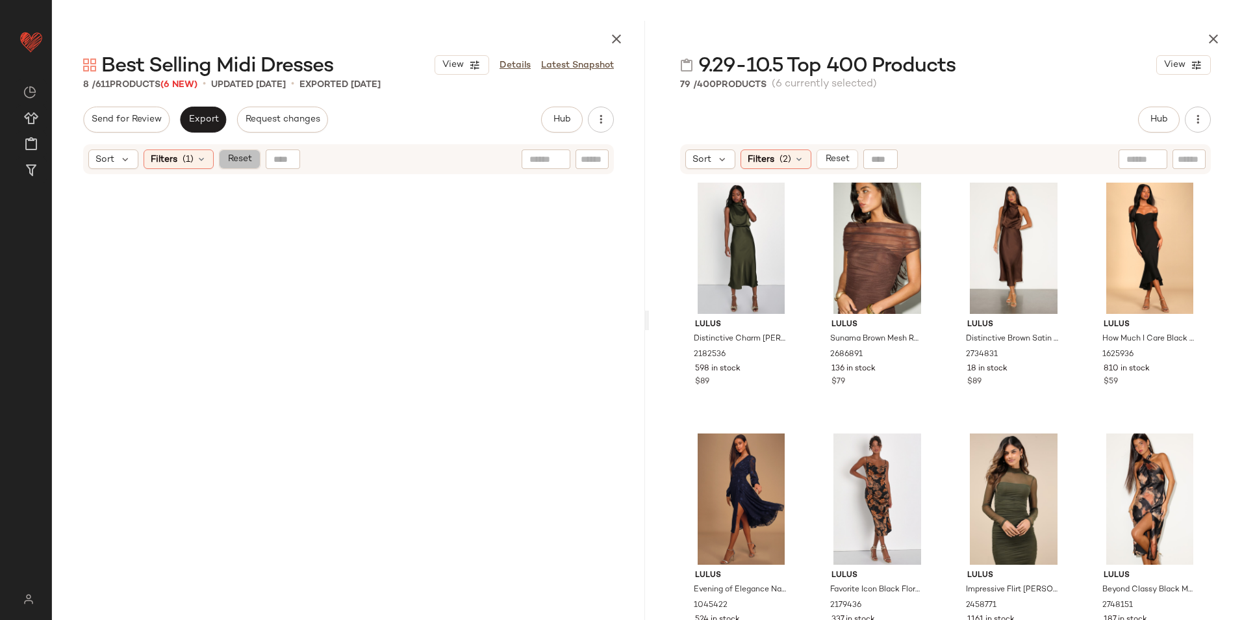
click at [234, 155] on span "Reset" at bounding box center [239, 159] width 25 height 10
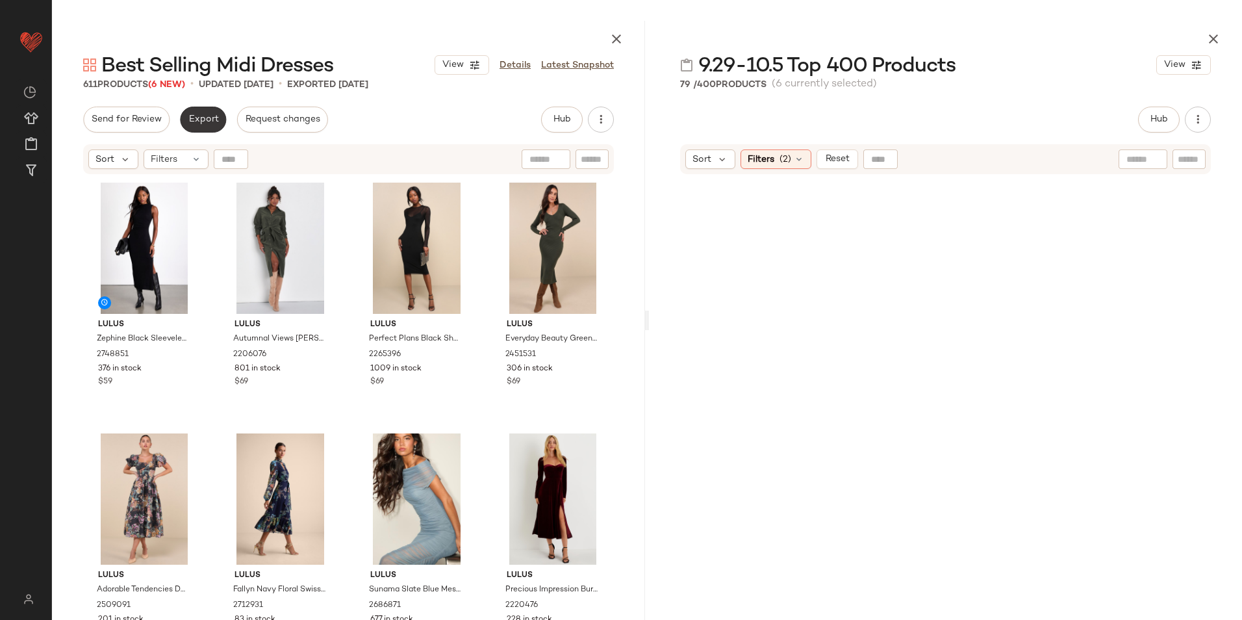
click at [209, 121] on span "Export" at bounding box center [203, 119] width 31 height 10
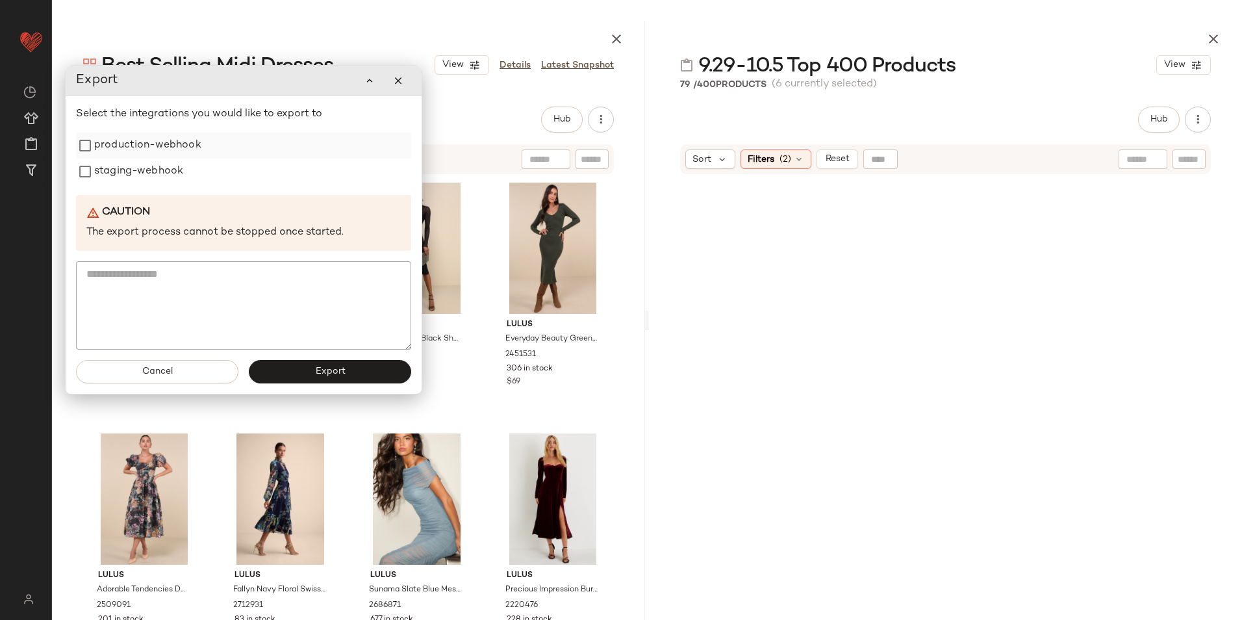
click at [177, 151] on label "production-webhook" at bounding box center [147, 146] width 107 height 26
click at [174, 170] on label "staging-webhook" at bounding box center [138, 172] width 89 height 26
click at [313, 375] on button "Export" at bounding box center [330, 372] width 162 height 23
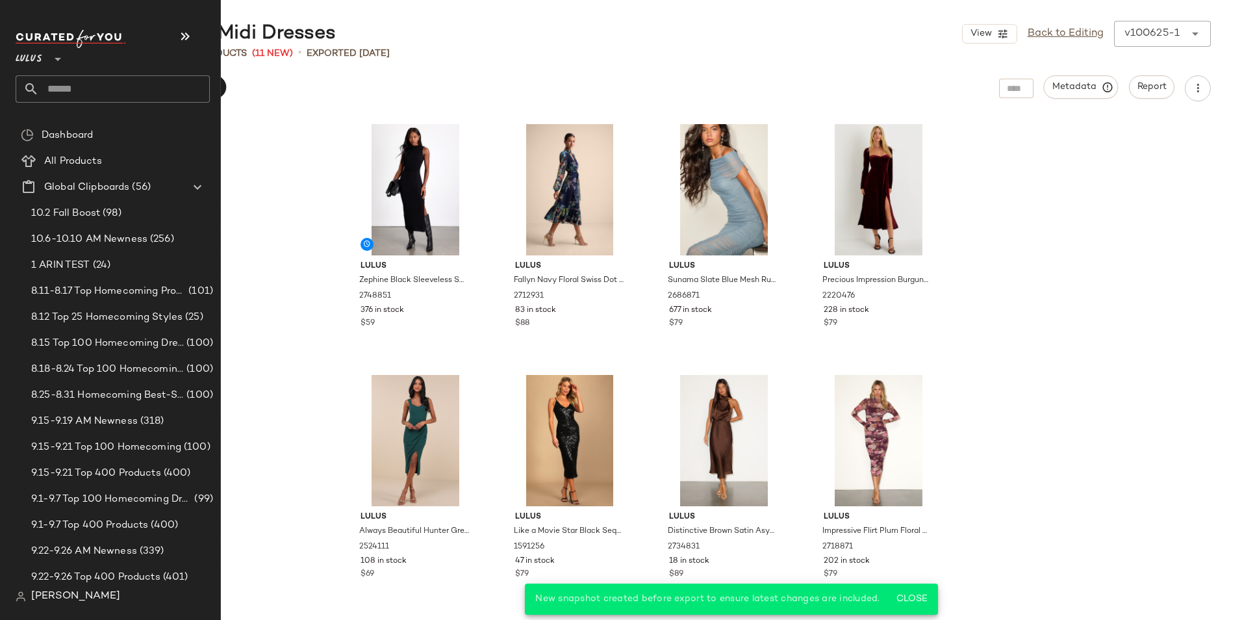
click at [70, 86] on input "text" at bounding box center [124, 88] width 171 height 27
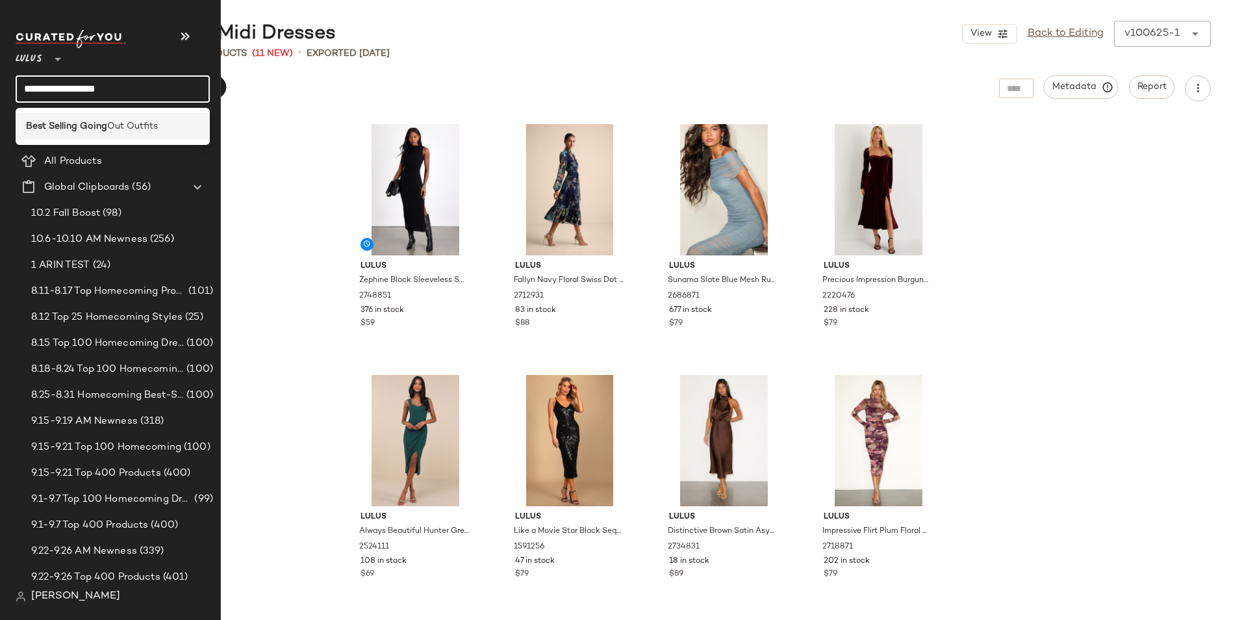
type input "**********"
click at [79, 123] on b "Best Selling Going" at bounding box center [66, 127] width 81 height 14
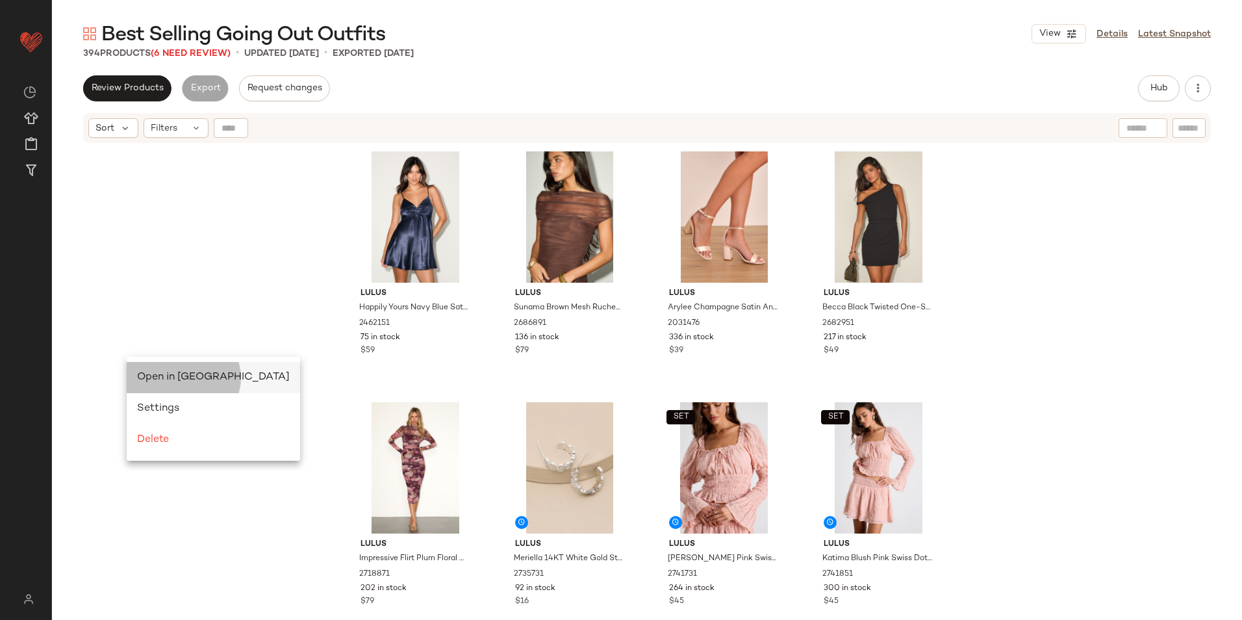
click at [164, 372] on span "Open in Split View" at bounding box center [213, 377] width 153 height 11
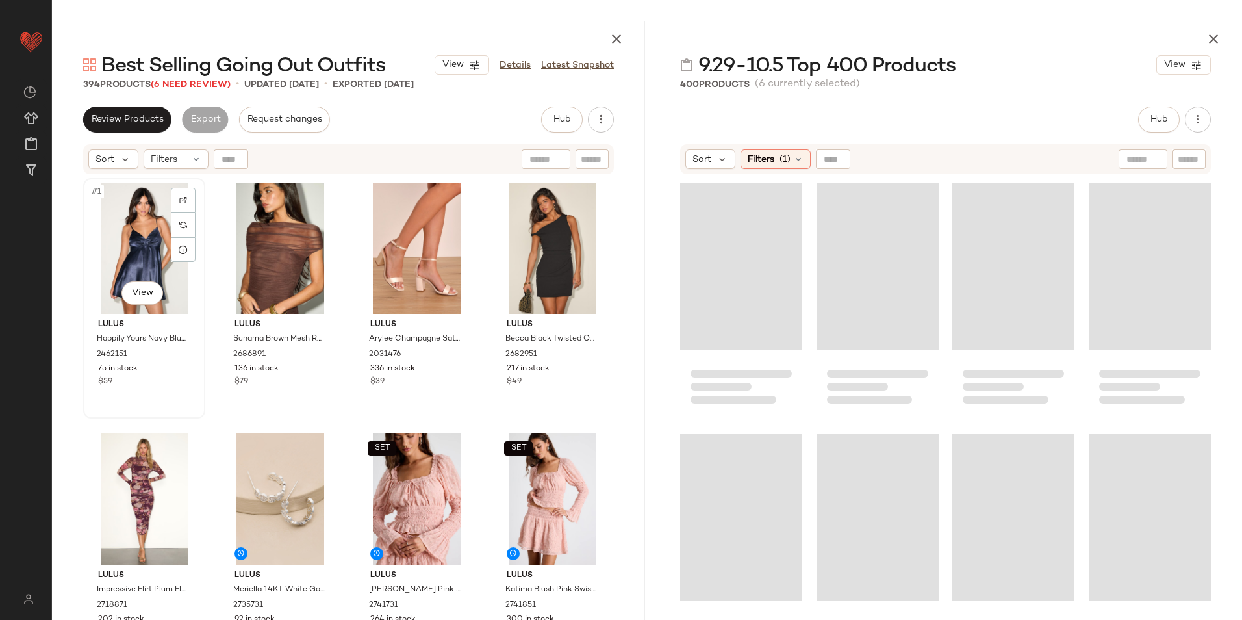
scroll to position [20562, 0]
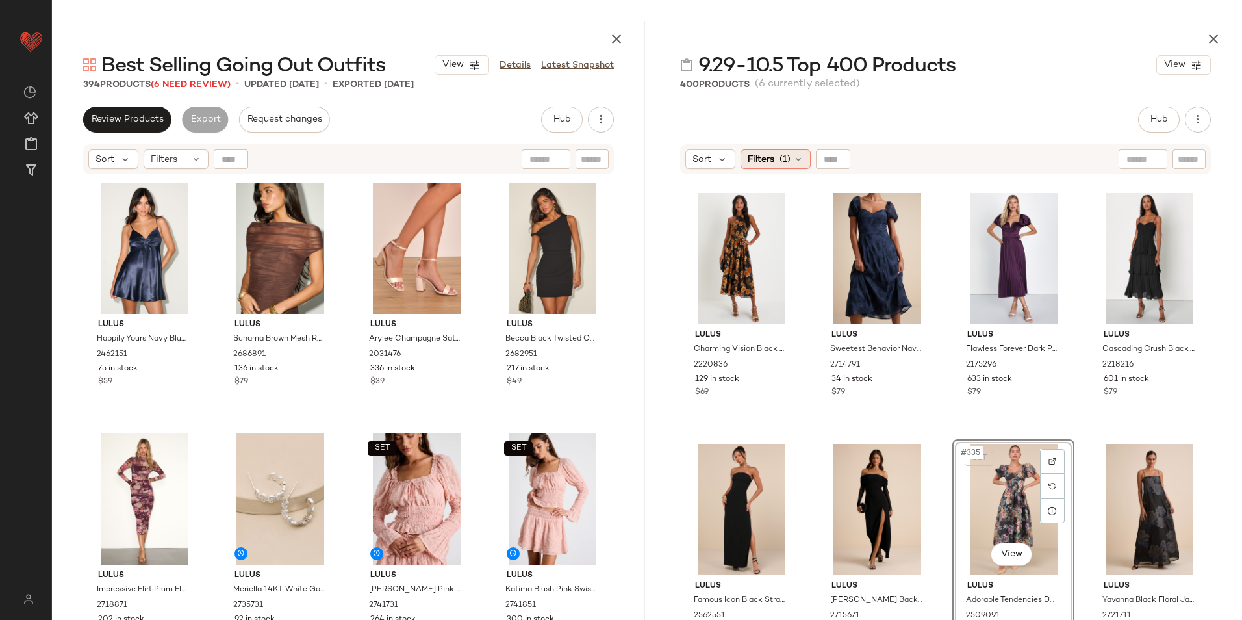
click at [791, 156] on div "Filters (1)" at bounding box center [776, 158] width 70 height 19
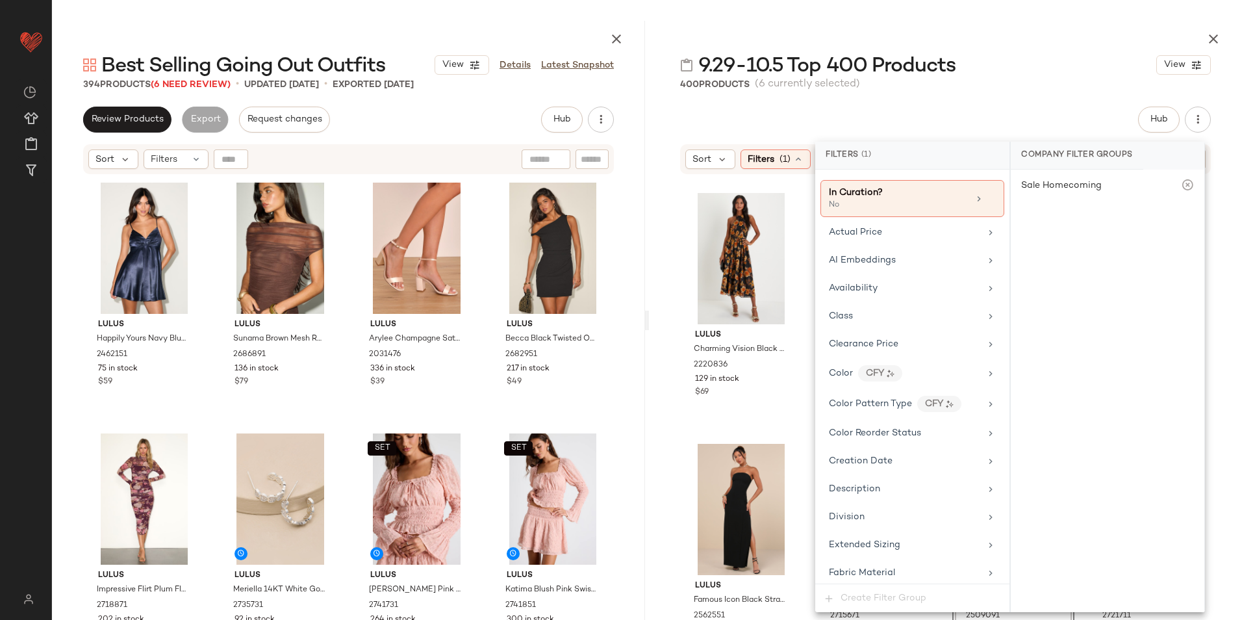
scroll to position [0, 0]
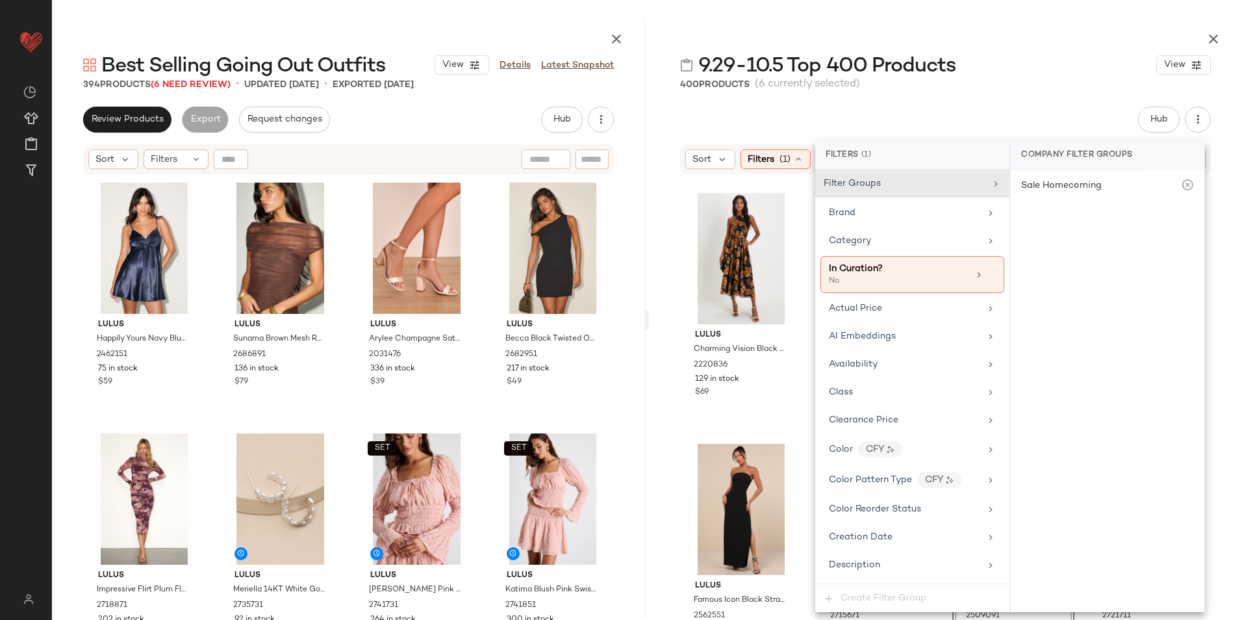
click at [1034, 62] on div "9.29-10.5 Top 400 Products View" at bounding box center [945, 65] width 593 height 26
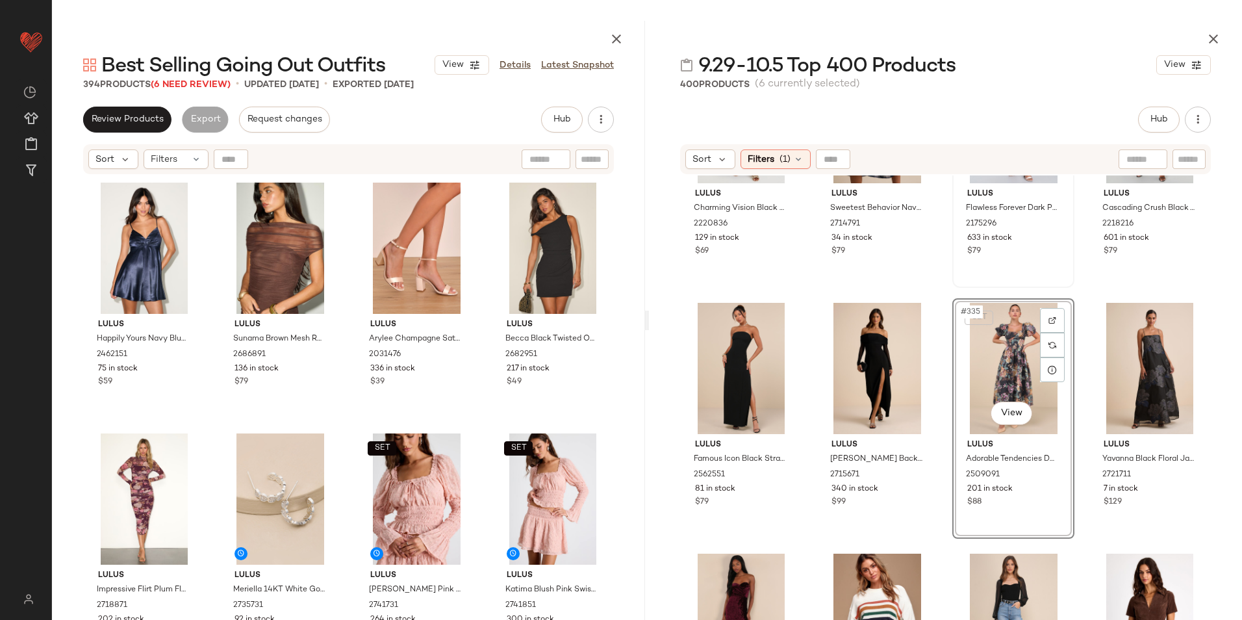
scroll to position [20887, 0]
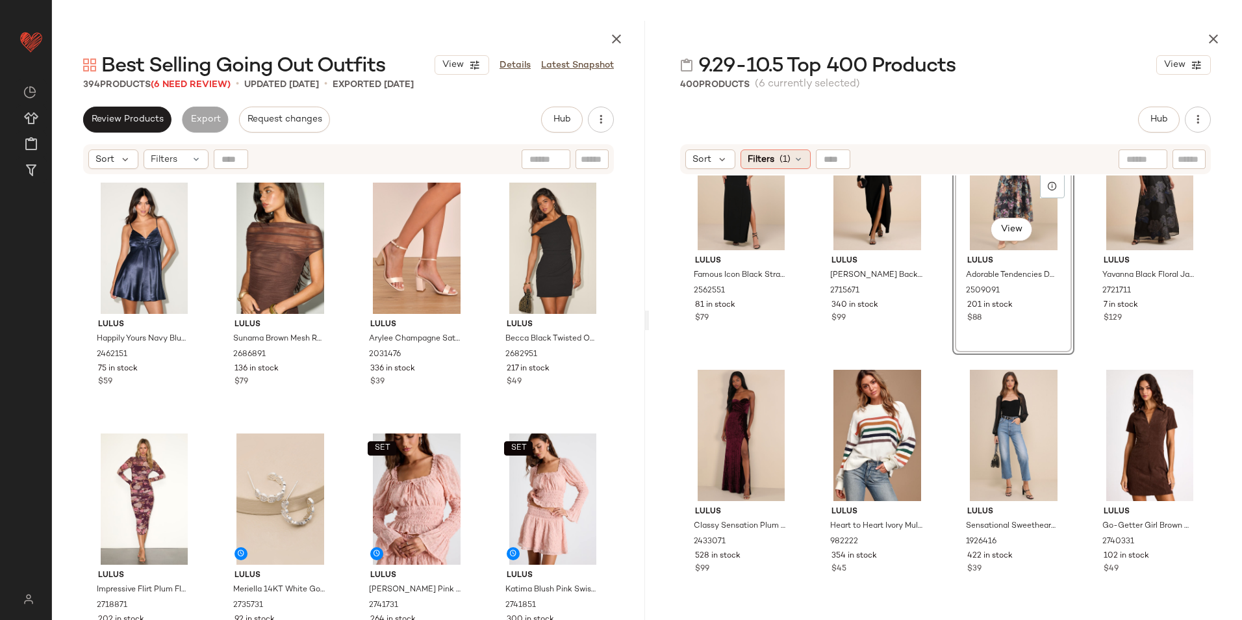
click at [776, 155] on div "Filters (1)" at bounding box center [776, 158] width 70 height 19
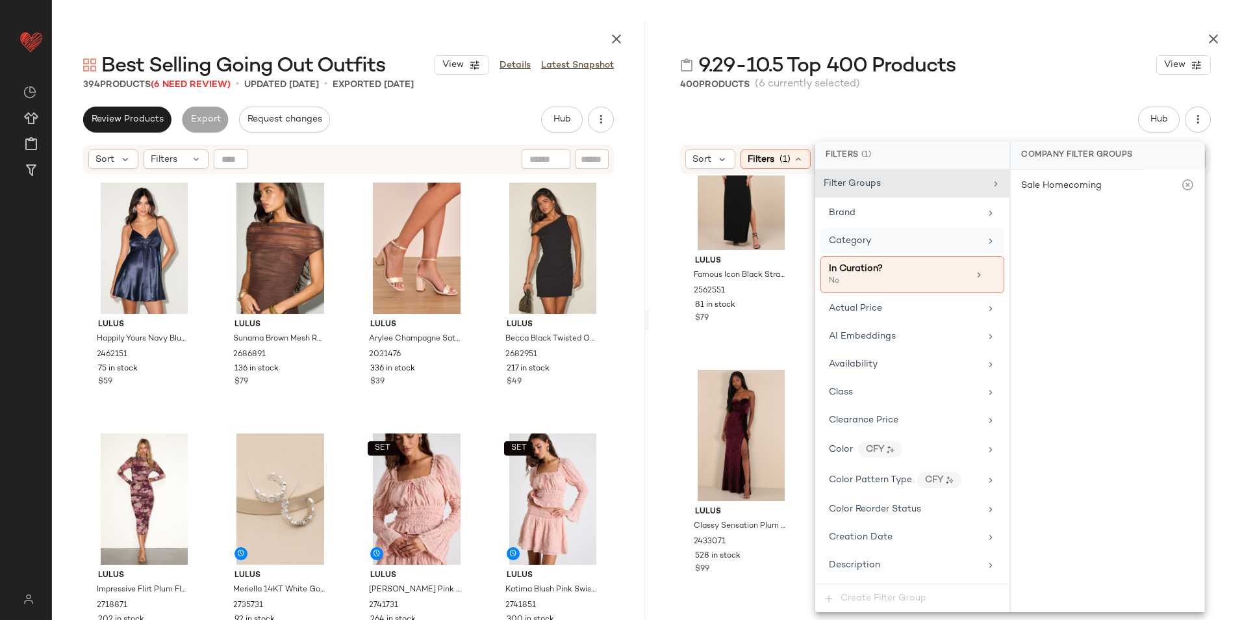
click at [878, 244] on div "Category" at bounding box center [904, 241] width 151 height 14
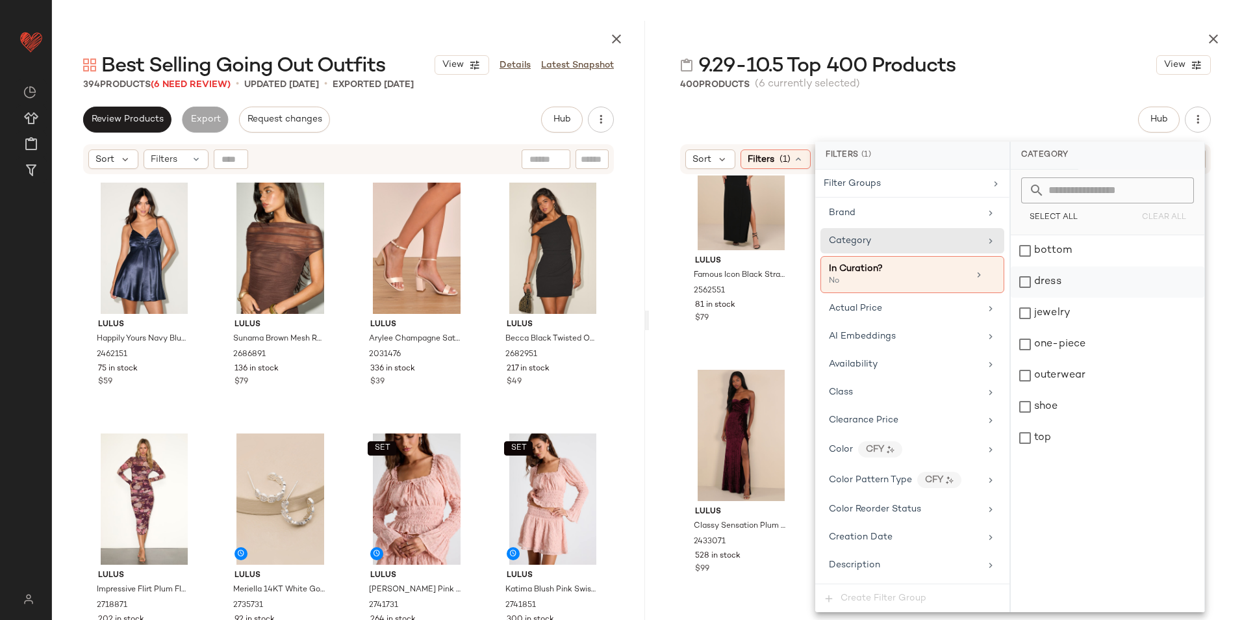
click at [1034, 281] on div "dress" at bounding box center [1108, 281] width 194 height 31
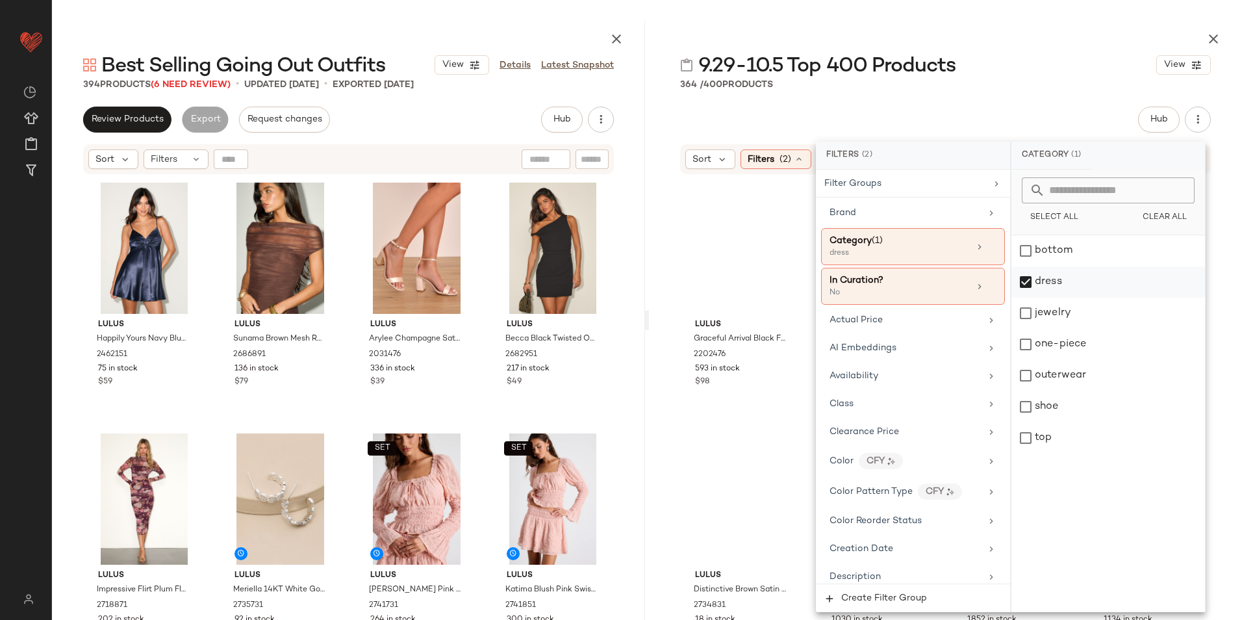
click at [1041, 276] on div "dress" at bounding box center [1108, 281] width 194 height 31
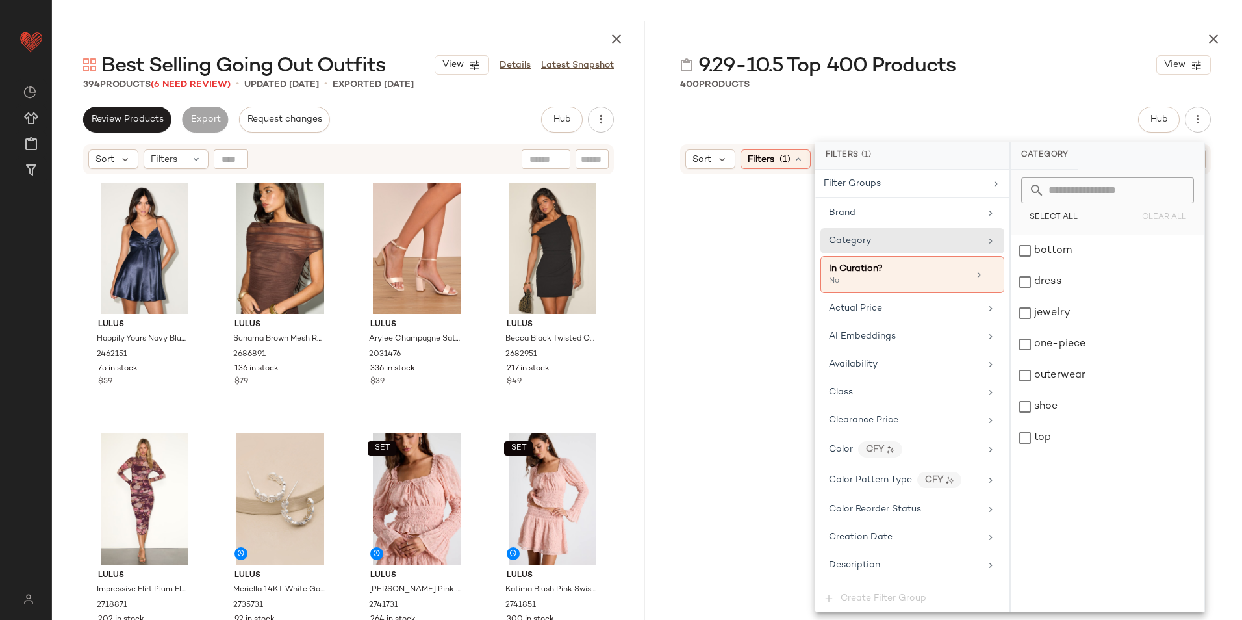
click at [974, 96] on div "9.29-10.5 Top 400 Products View 400 Products Hub Send for Review External Revie…" at bounding box center [945, 320] width 593 height 599
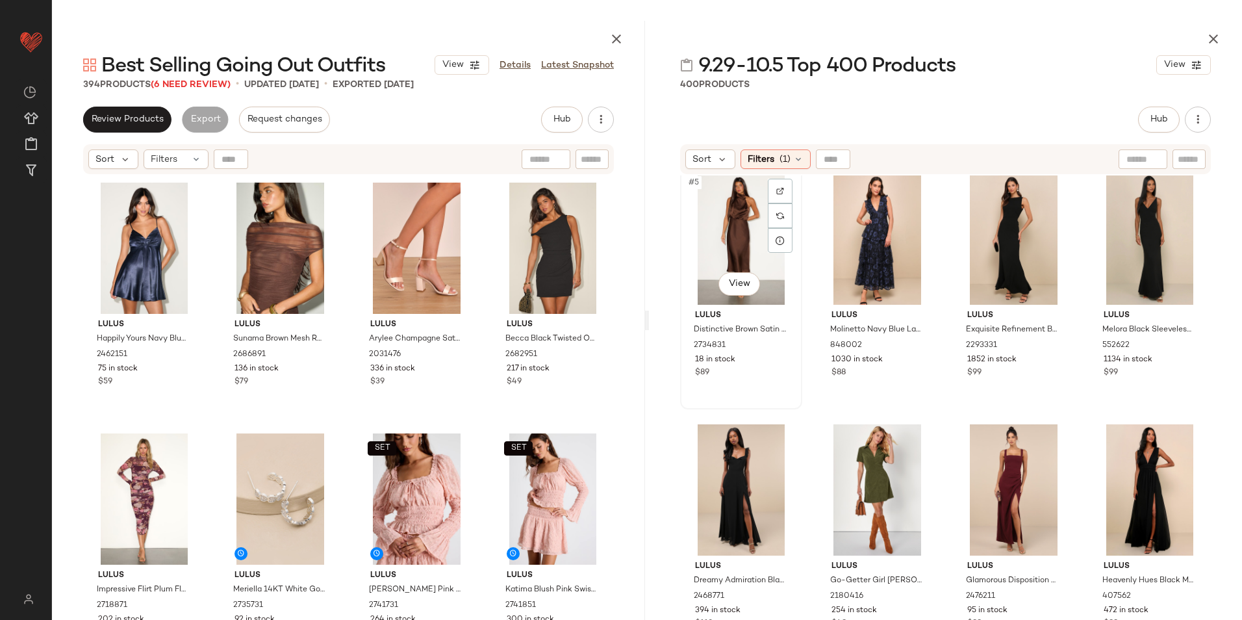
scroll to position [257, 0]
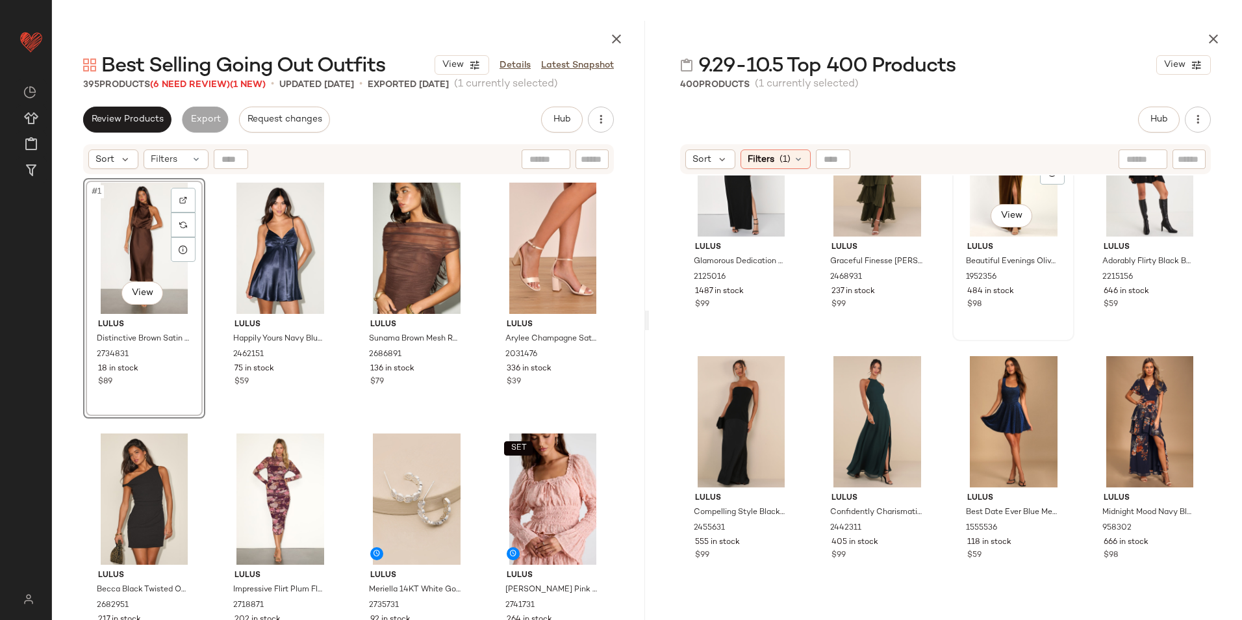
scroll to position [852, 0]
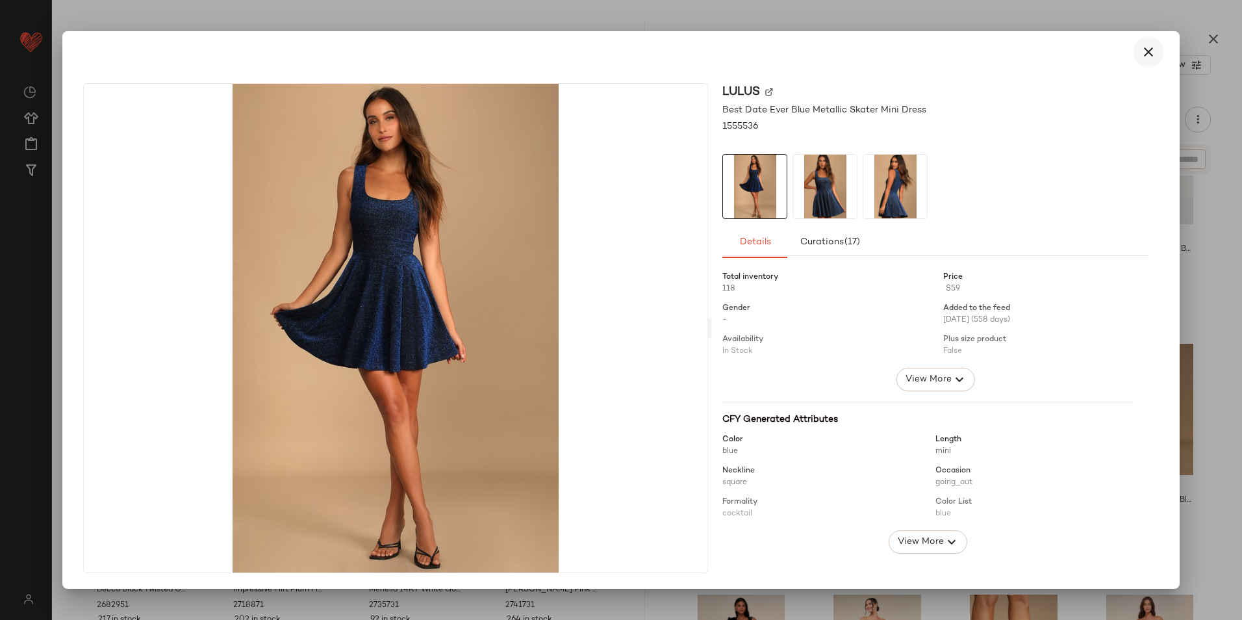
click at [1143, 48] on icon "button" at bounding box center [1149, 52] width 16 height 16
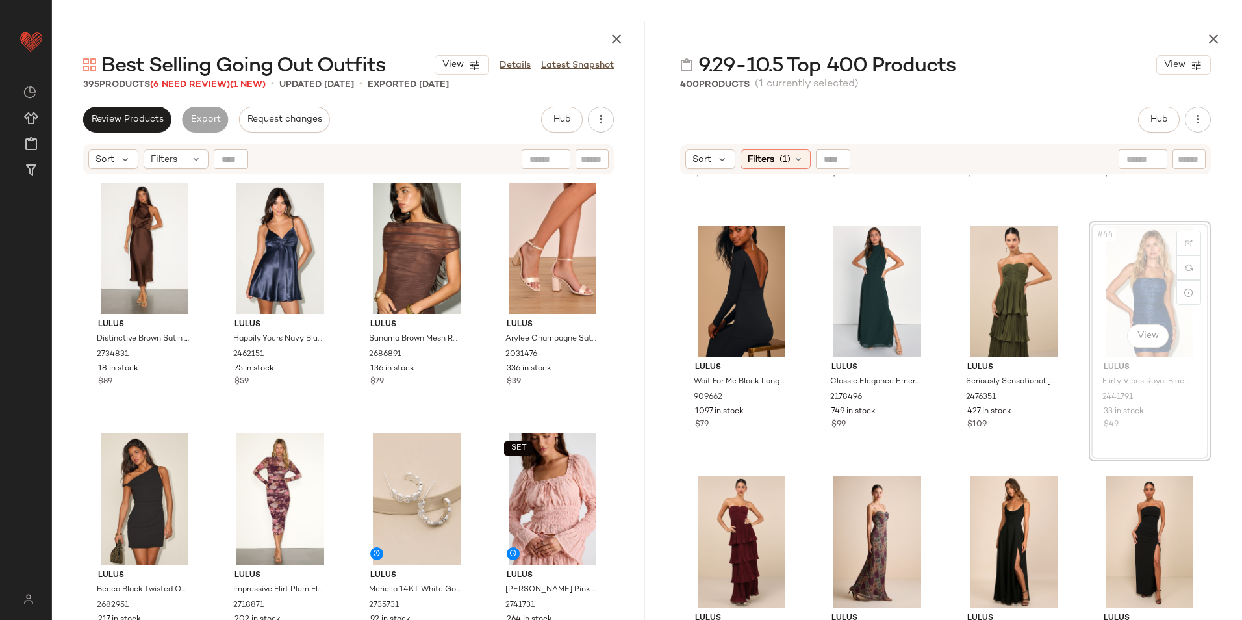
scroll to position [2474, 0]
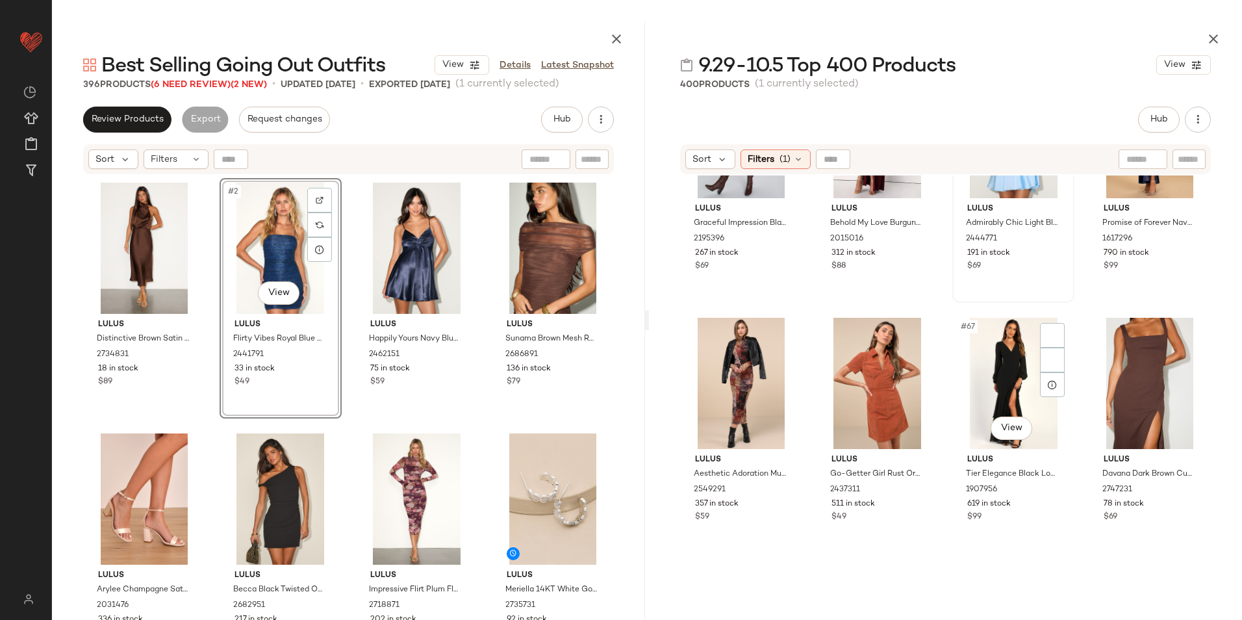
scroll to position [3904, 0]
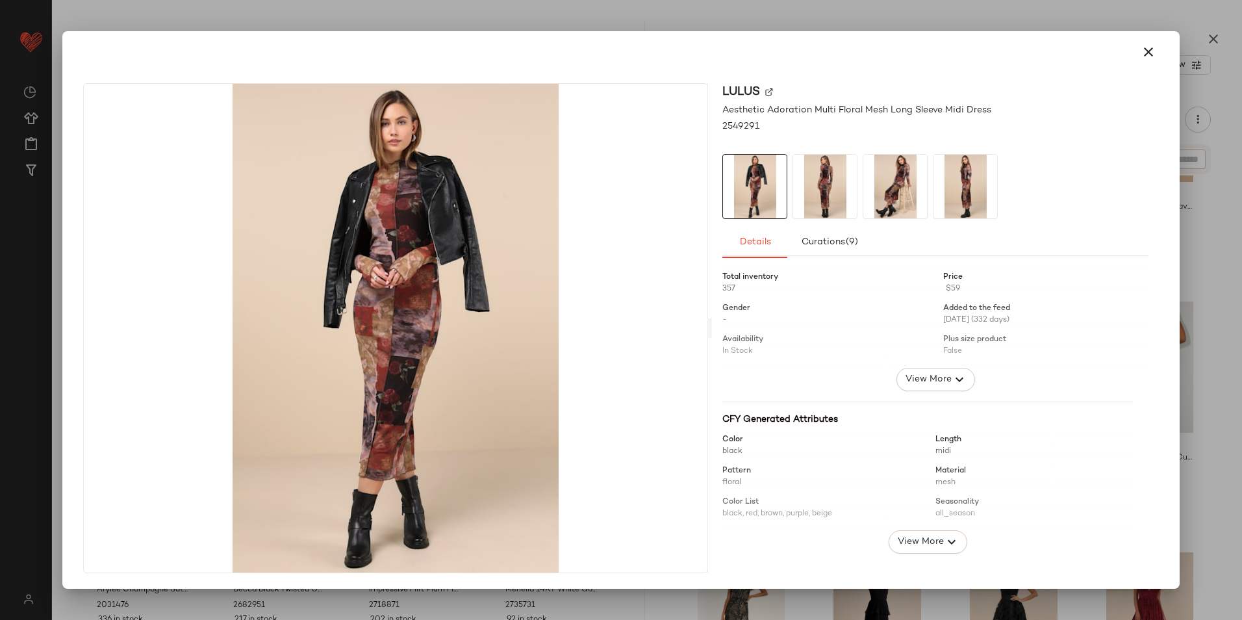
click at [1152, 53] on icon "button" at bounding box center [1149, 52] width 16 height 16
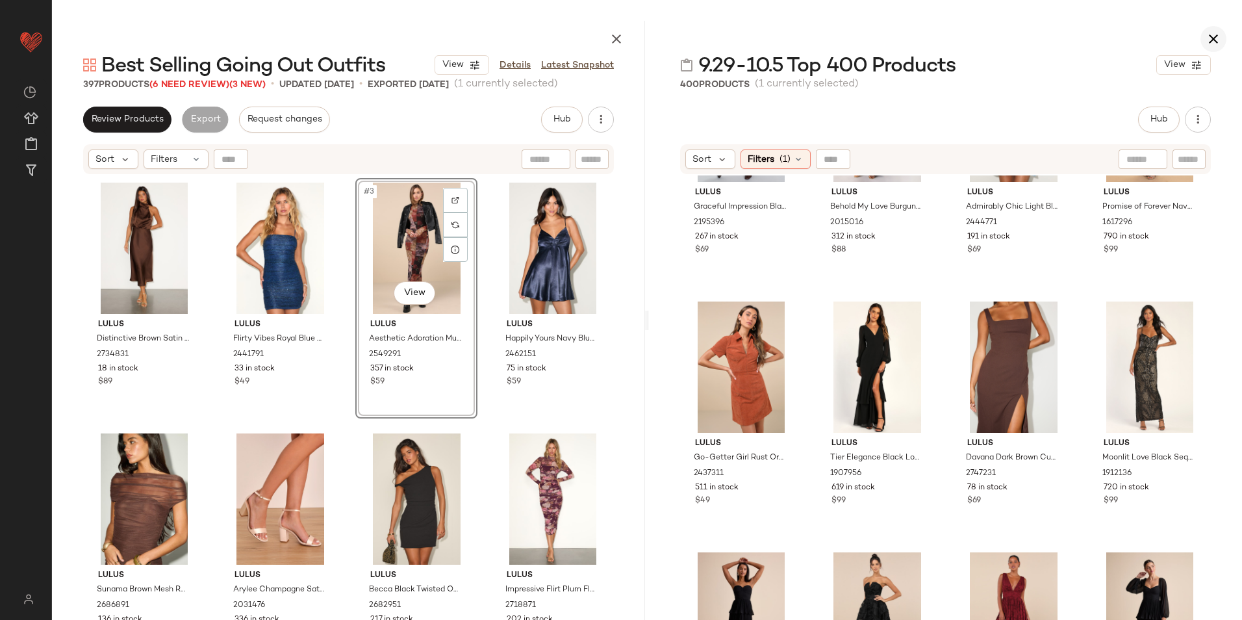
click at [1211, 40] on icon "button" at bounding box center [1214, 39] width 16 height 16
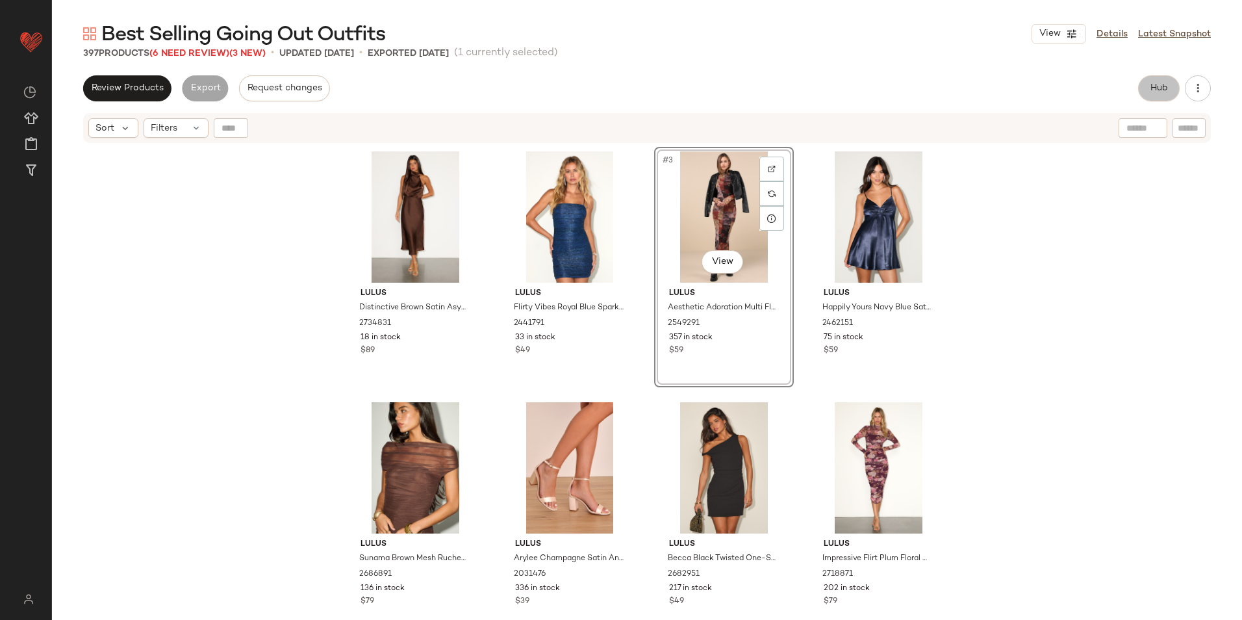
click at [1147, 92] on button "Hub" at bounding box center [1159, 88] width 42 height 26
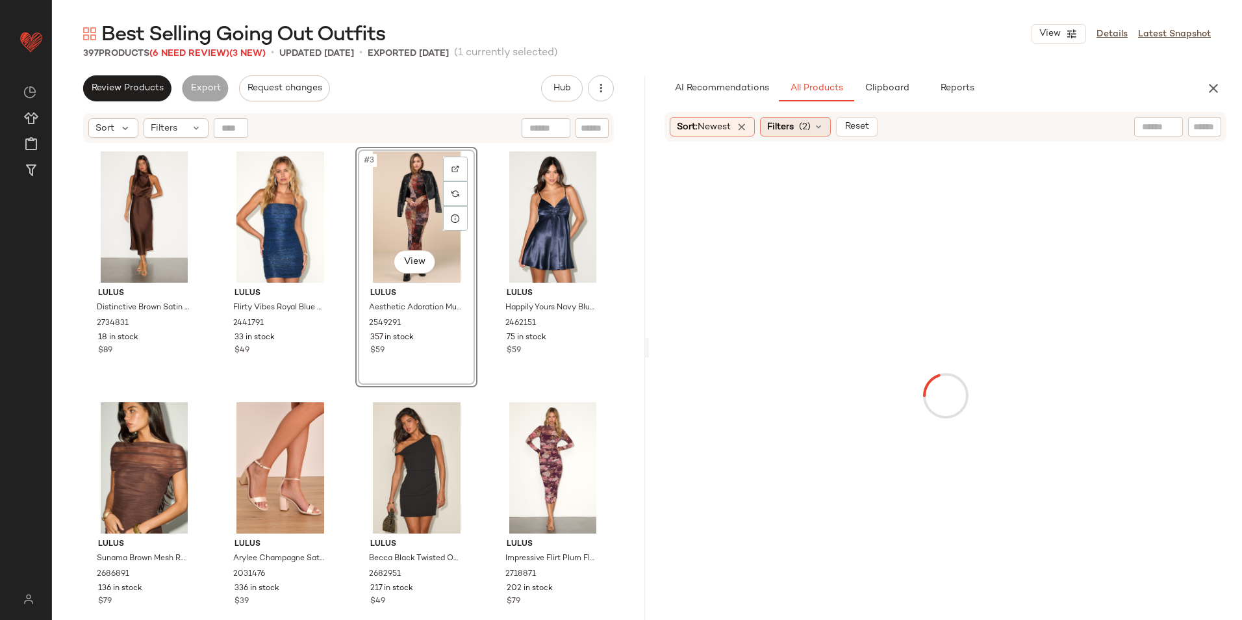
click at [788, 128] on span "Filters" at bounding box center [780, 127] width 27 height 14
click at [897, 217] on body "Lulus ** Dashboard All Products Global Clipboards (56) Curations (817) Jordan C…" at bounding box center [621, 310] width 1242 height 620
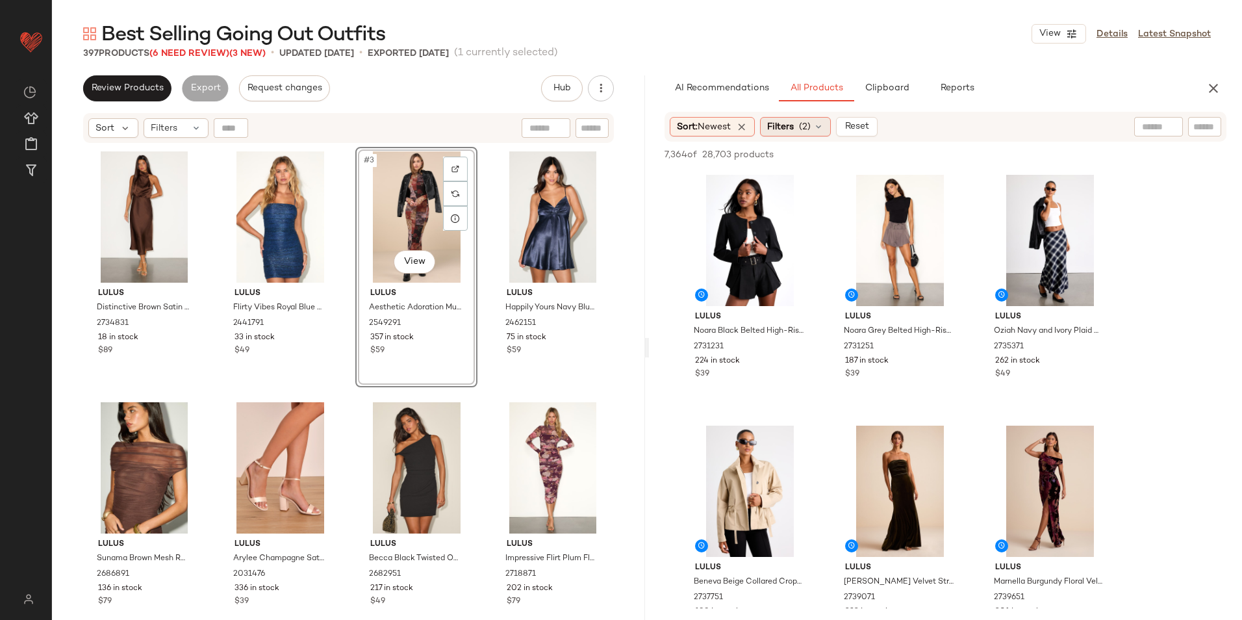
click at [807, 129] on span "(2)" at bounding box center [805, 127] width 12 height 14
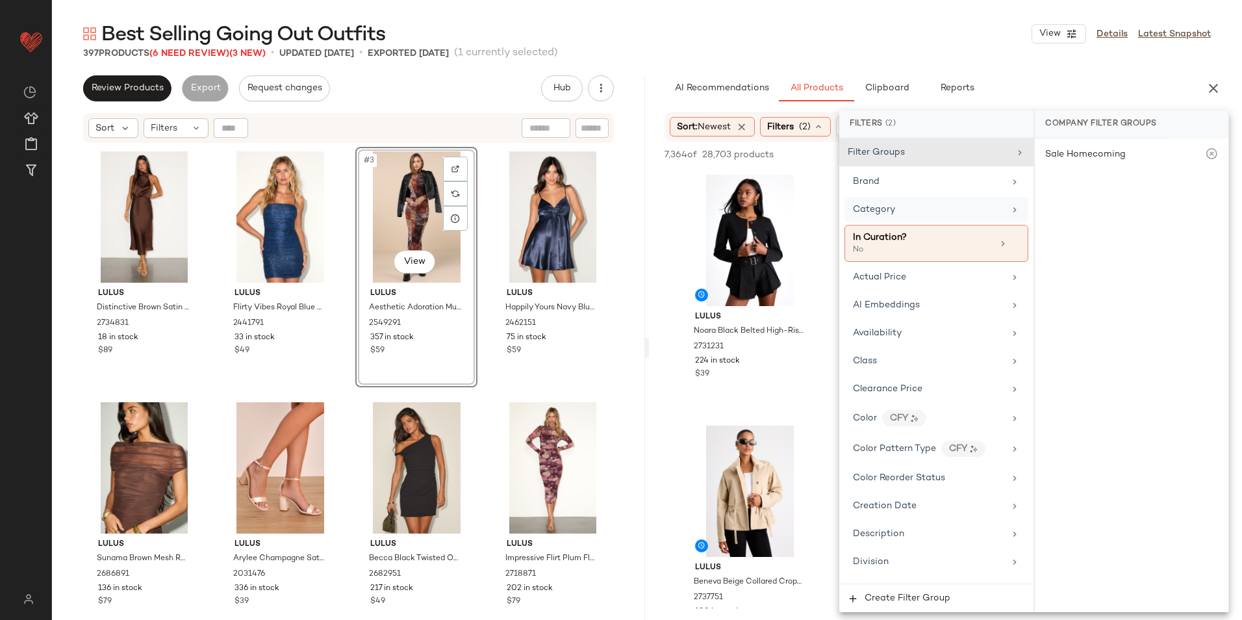
click at [907, 203] on div "Category" at bounding box center [928, 210] width 151 height 14
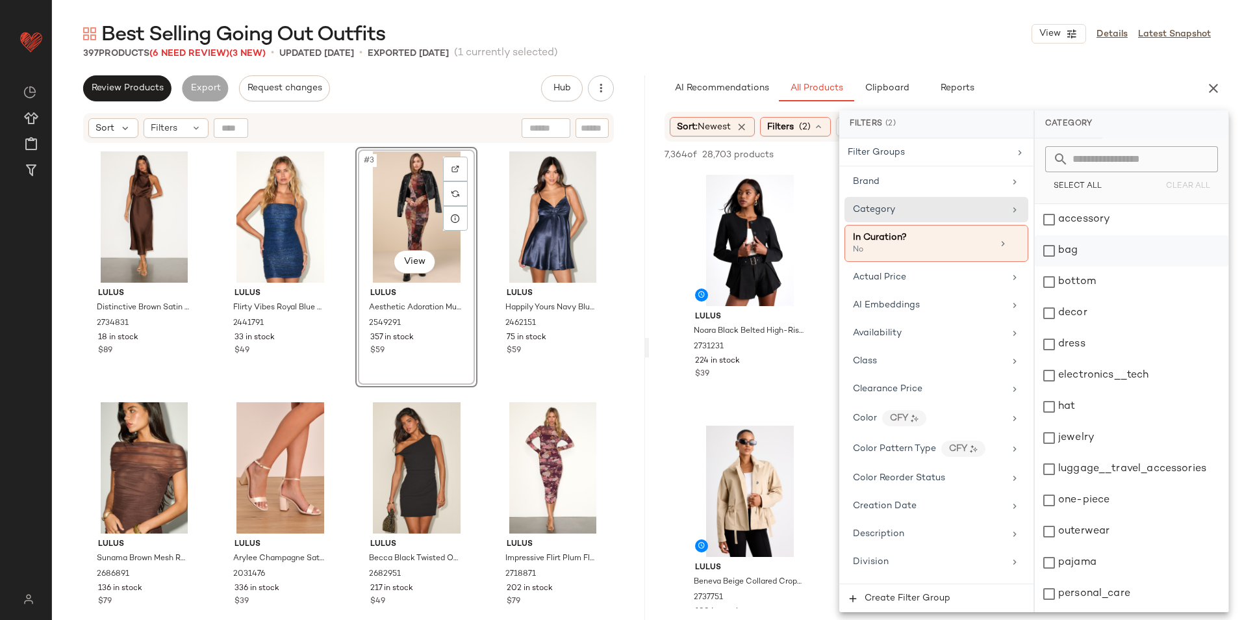
click at [1078, 253] on div "bag" at bounding box center [1132, 250] width 194 height 31
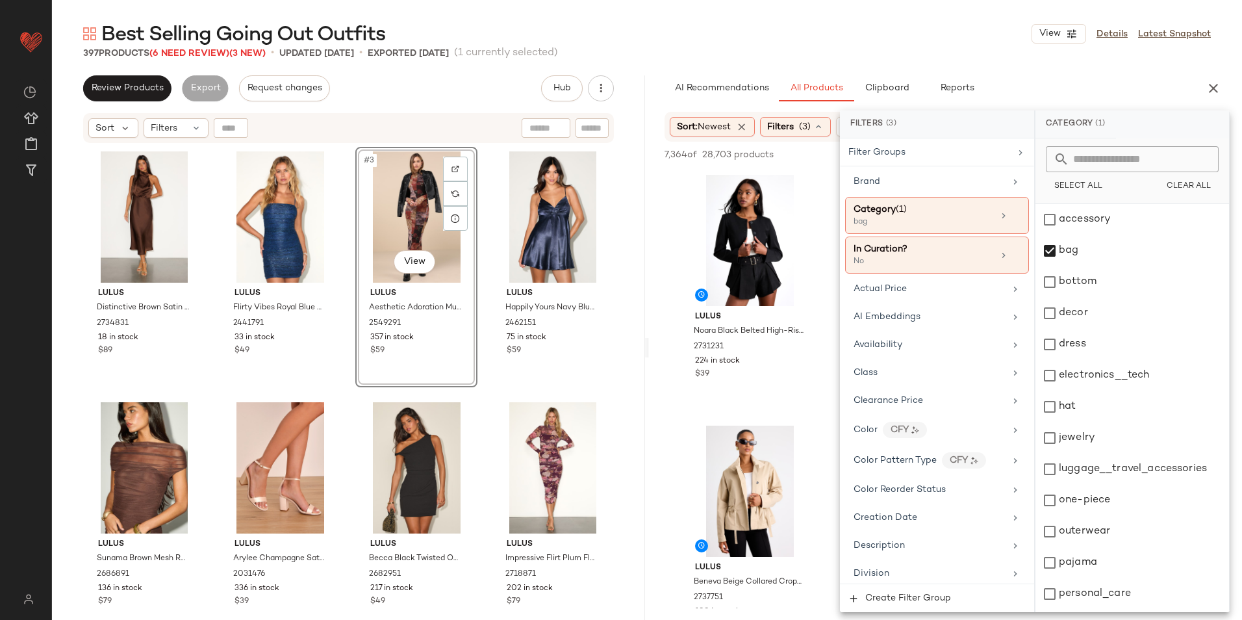
click at [876, 39] on div "Best Selling Going Out Outfits View Details Latest Snapshot" at bounding box center [647, 34] width 1190 height 26
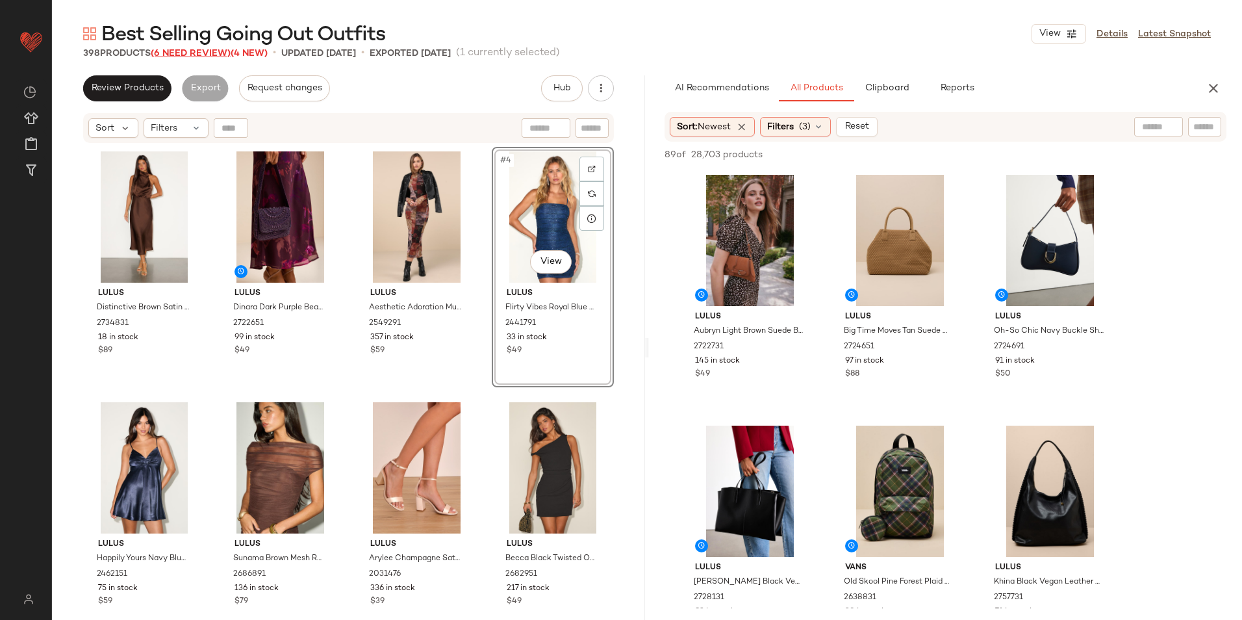
click at [213, 55] on span "(6 Need Review)" at bounding box center [191, 54] width 80 height 10
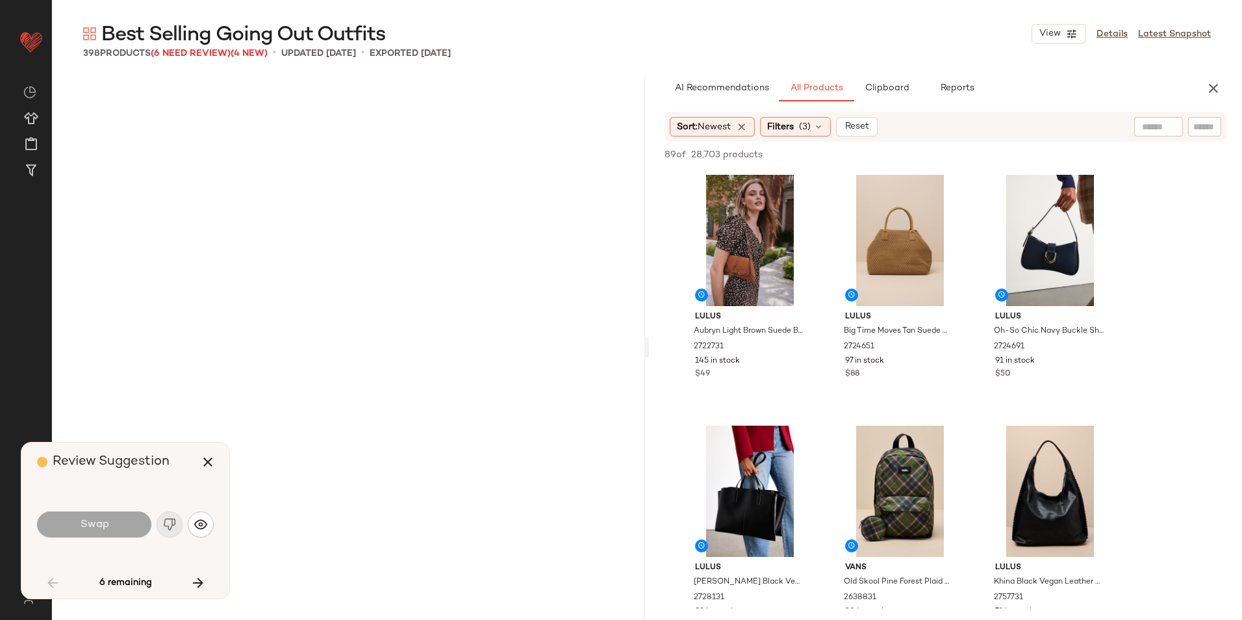
scroll to position [1254, 0]
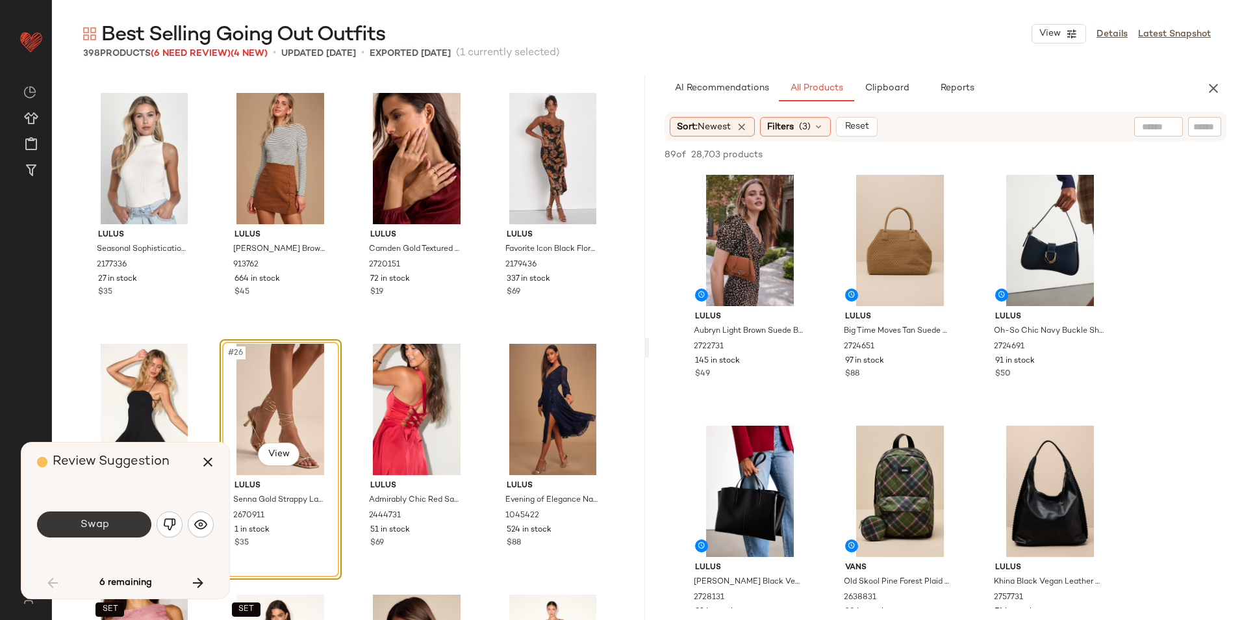
click at [125, 518] on button "Swap" at bounding box center [94, 524] width 114 height 26
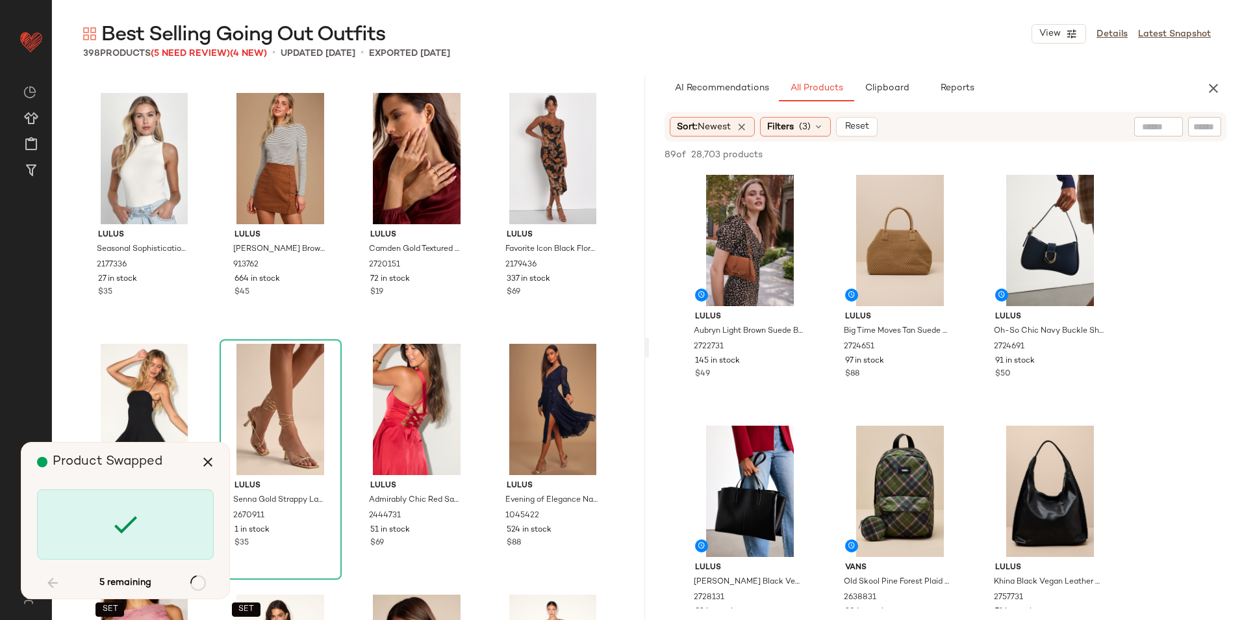
scroll to position [5767, 0]
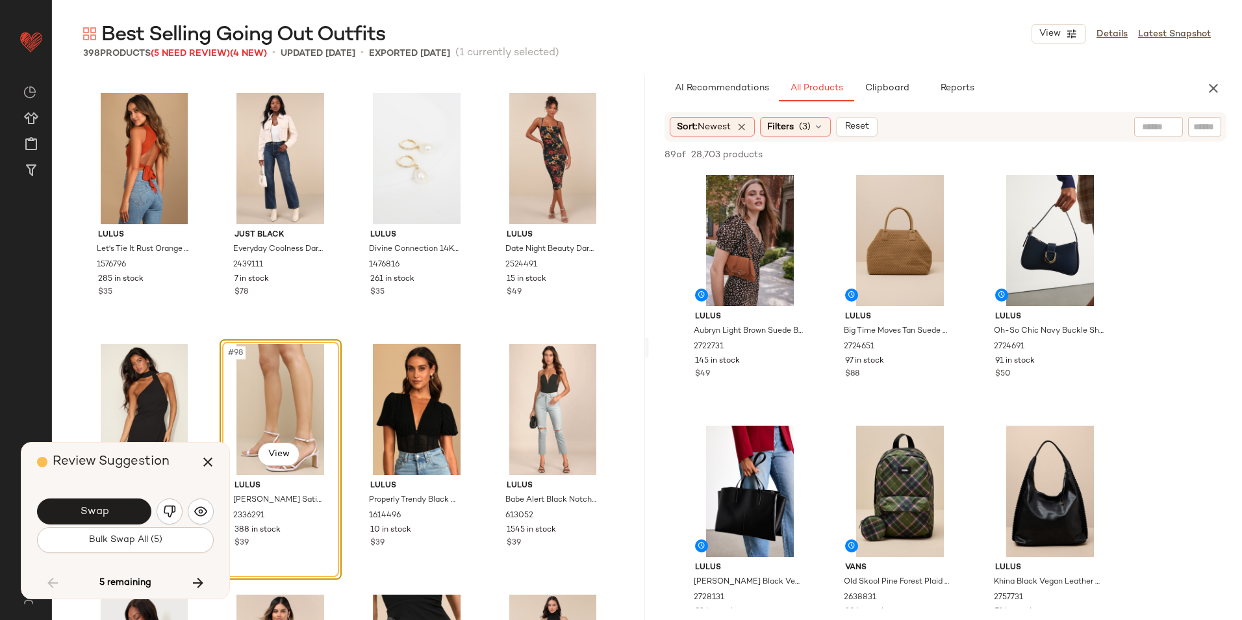
click at [126, 533] on button "Bulk Swap All (5)" at bounding box center [125, 540] width 177 height 26
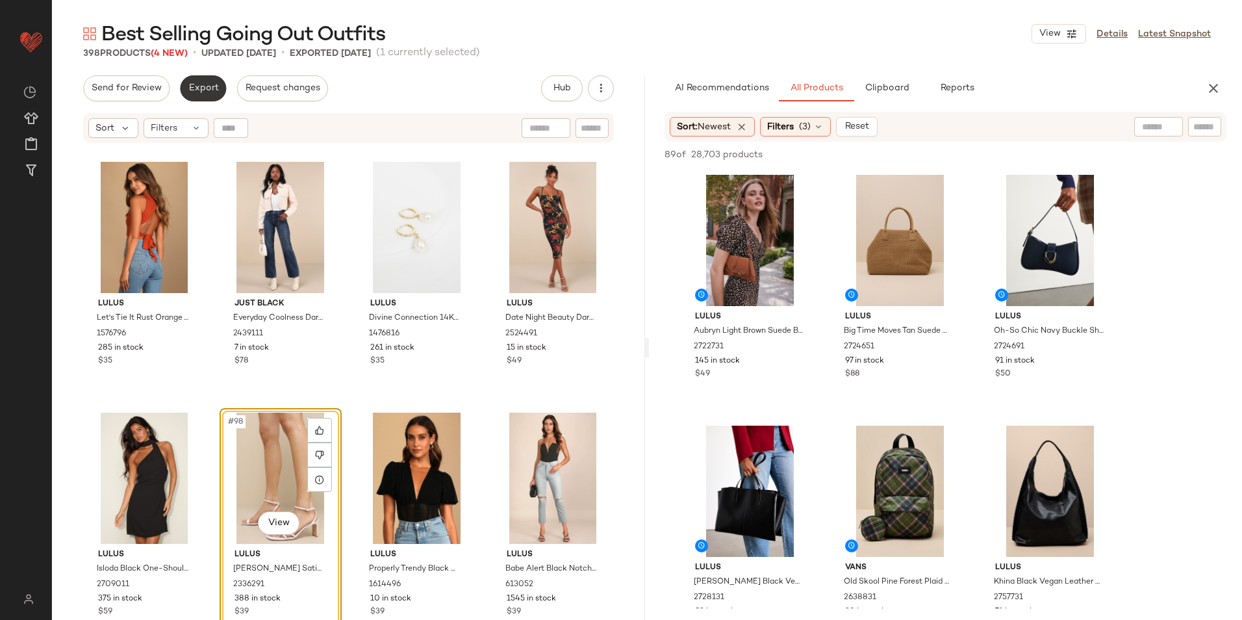
click at [197, 94] on span "Export" at bounding box center [203, 88] width 31 height 10
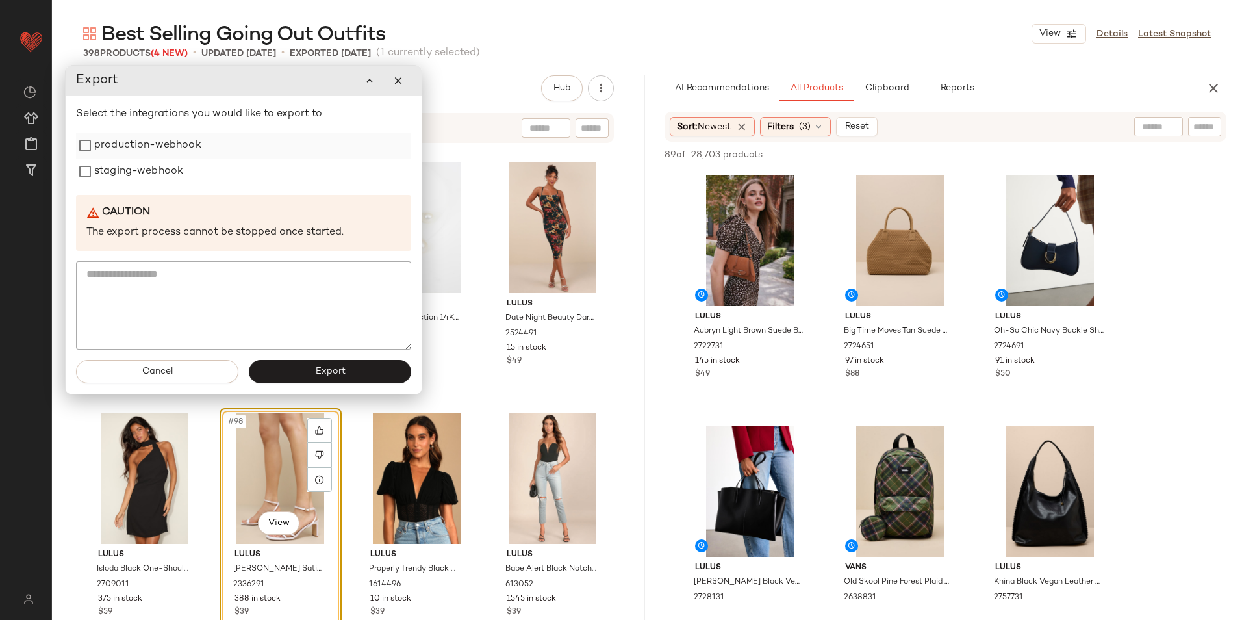
click at [173, 153] on label "production-webhook" at bounding box center [147, 146] width 107 height 26
click at [158, 181] on label "staging-webhook" at bounding box center [138, 172] width 89 height 26
click at [320, 368] on span "Export" at bounding box center [329, 371] width 31 height 10
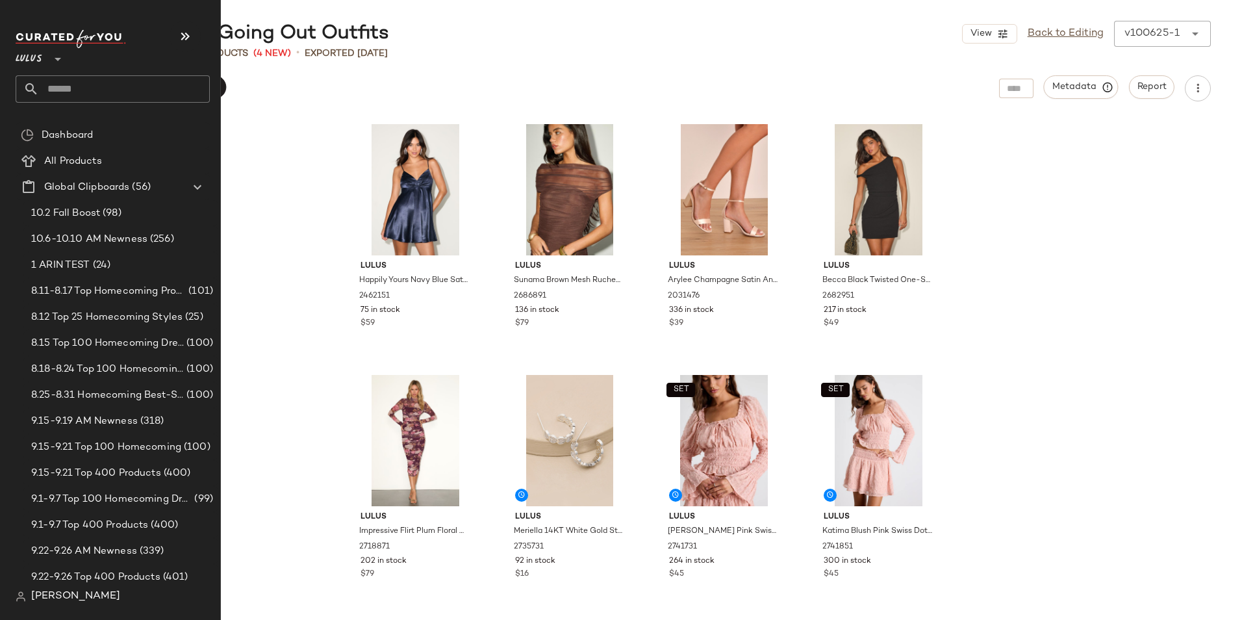
click at [73, 90] on input "text" at bounding box center [124, 88] width 171 height 27
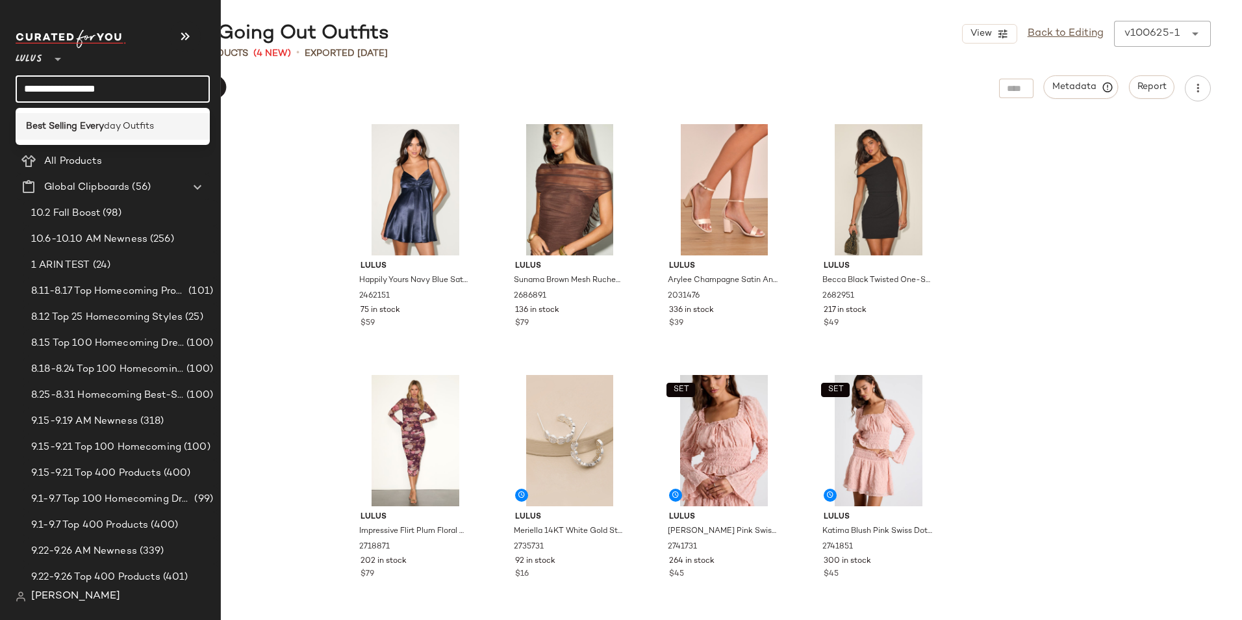
type input "**********"
click at [109, 121] on span "day Outfits" at bounding box center [129, 127] width 50 height 14
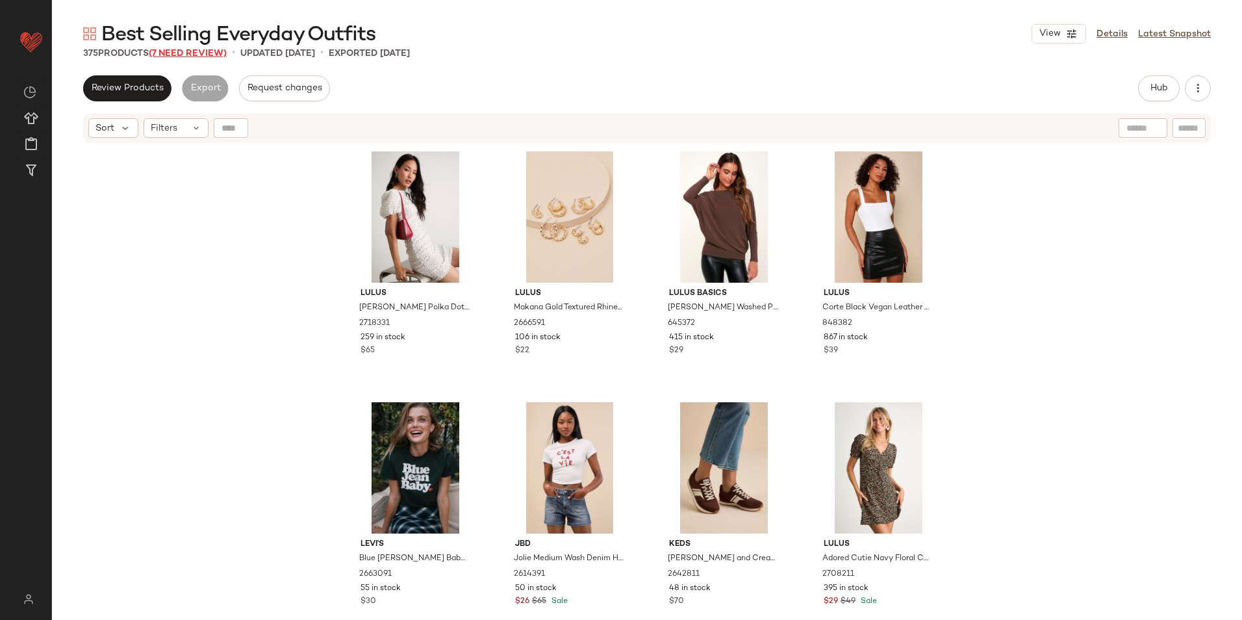
click at [197, 49] on span "(7 Need Review)" at bounding box center [188, 54] width 78 height 10
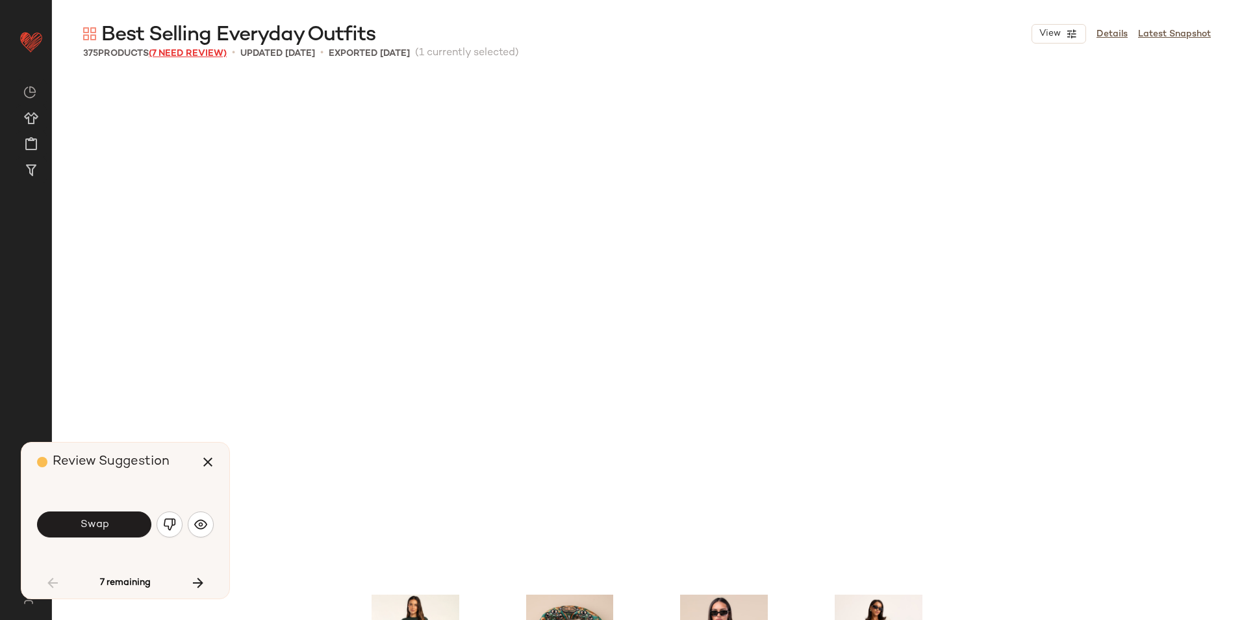
scroll to position [512, 0]
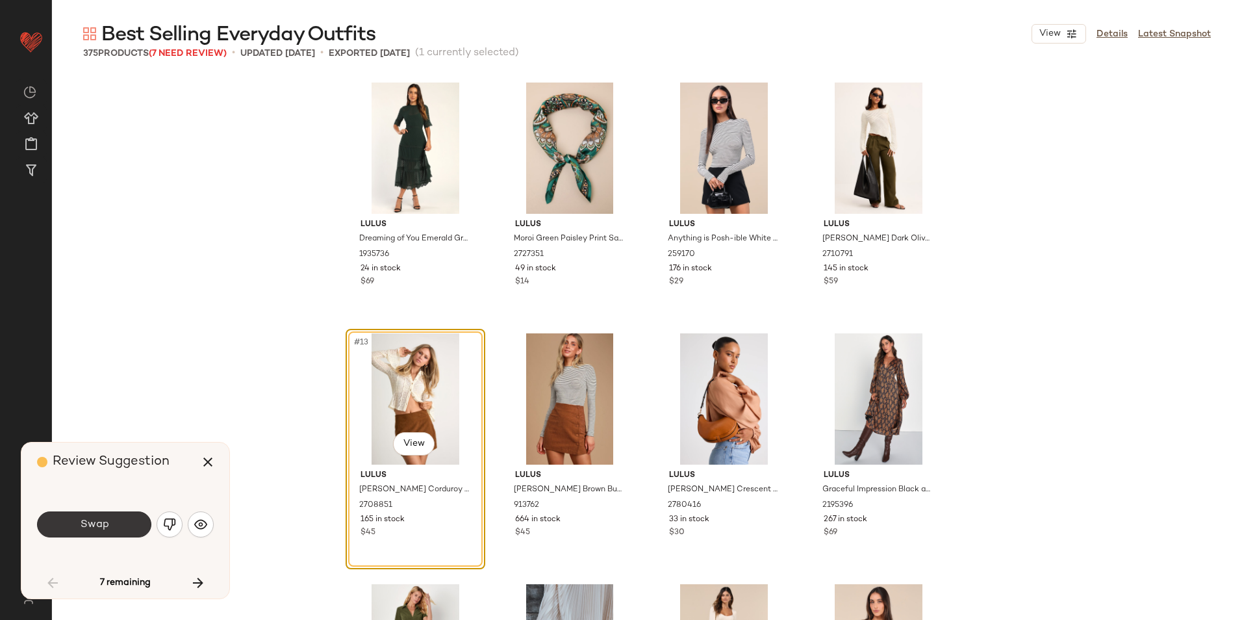
click at [140, 530] on button "Swap" at bounding box center [94, 524] width 114 height 26
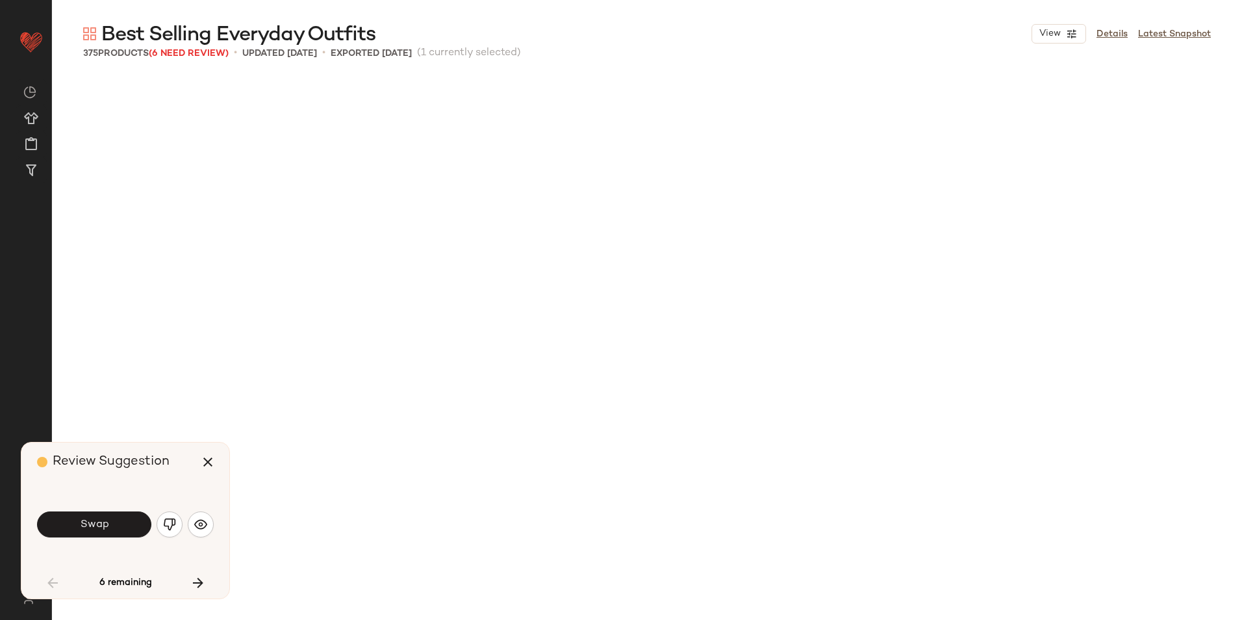
scroll to position [1254, 0]
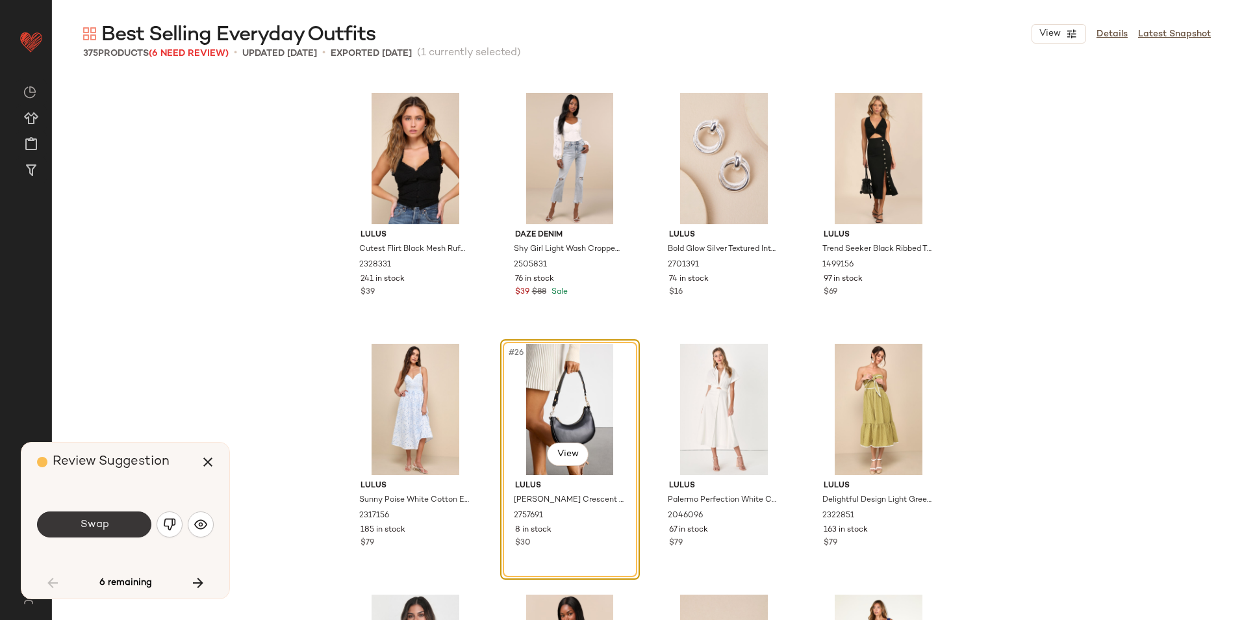
click at [130, 529] on button "Swap" at bounding box center [94, 524] width 114 height 26
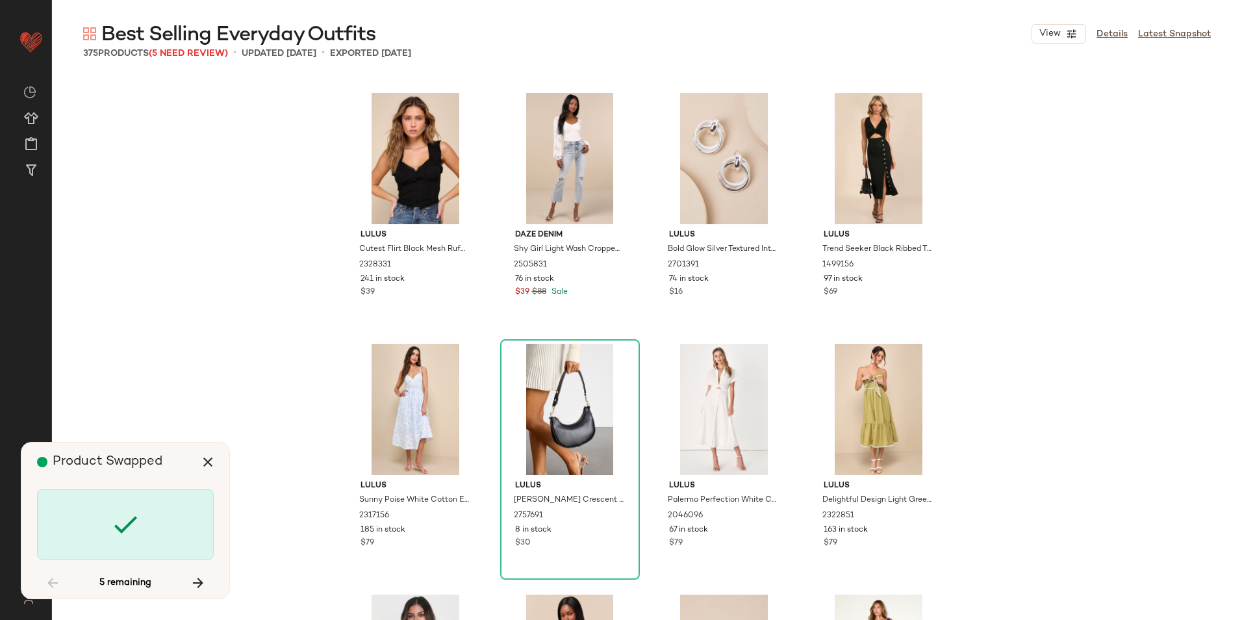
scroll to position [6269, 0]
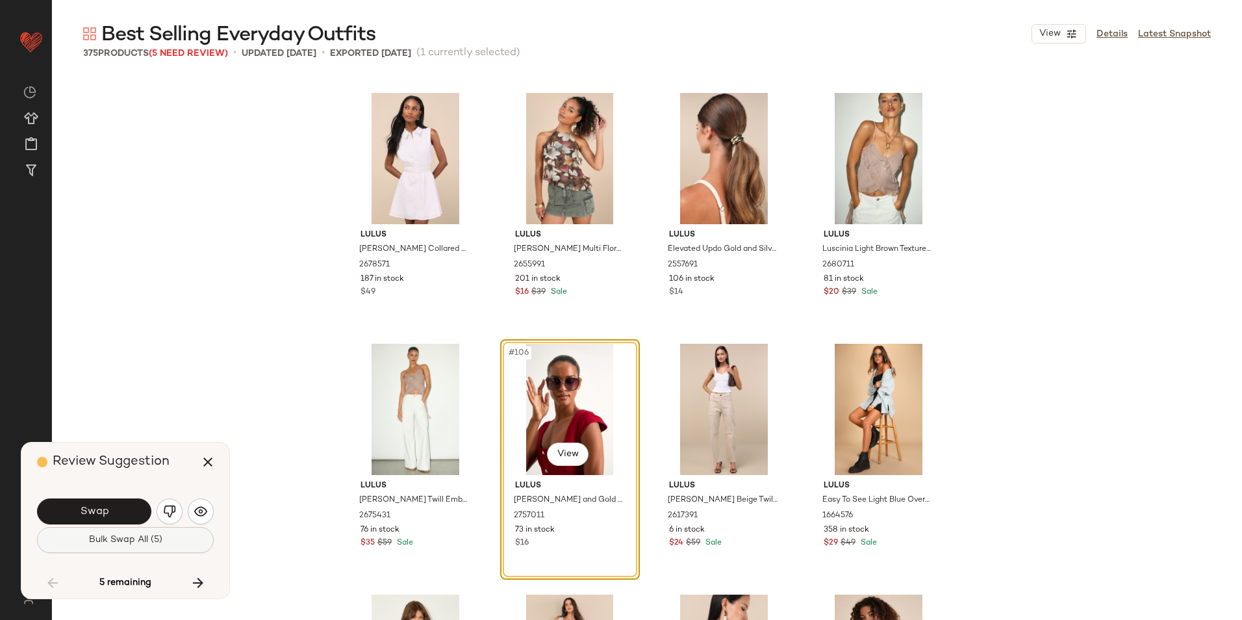
click at [183, 537] on button "Bulk Swap All (5)" at bounding box center [125, 540] width 177 height 26
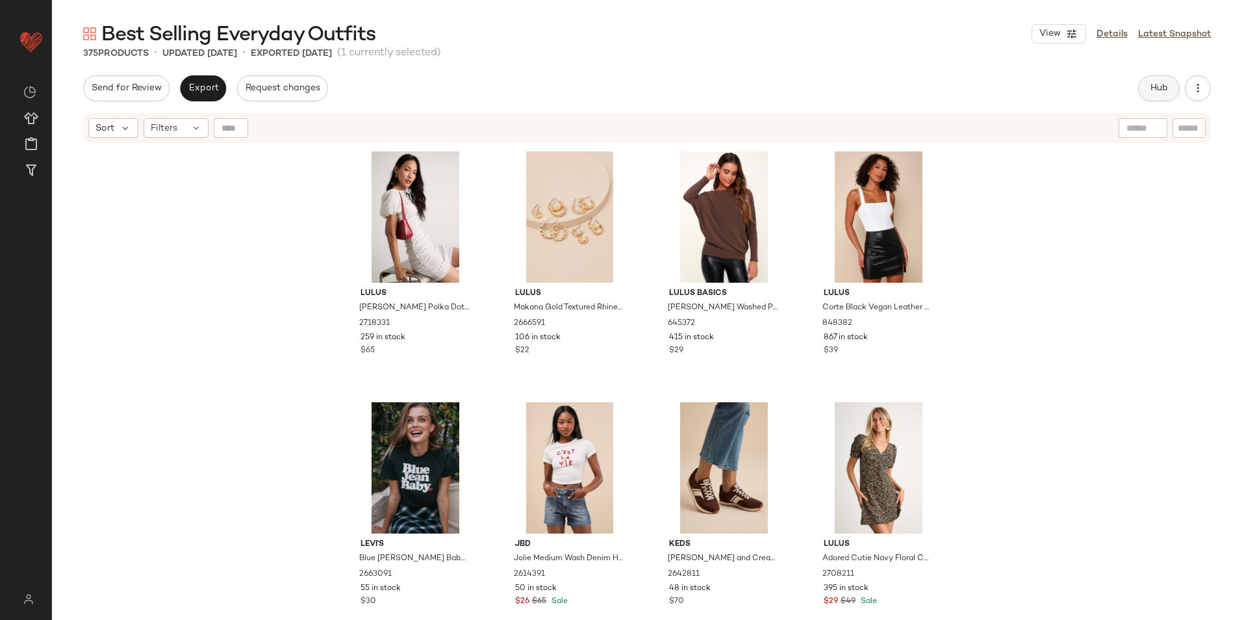
click at [1162, 85] on span "Hub" at bounding box center [1159, 88] width 18 height 10
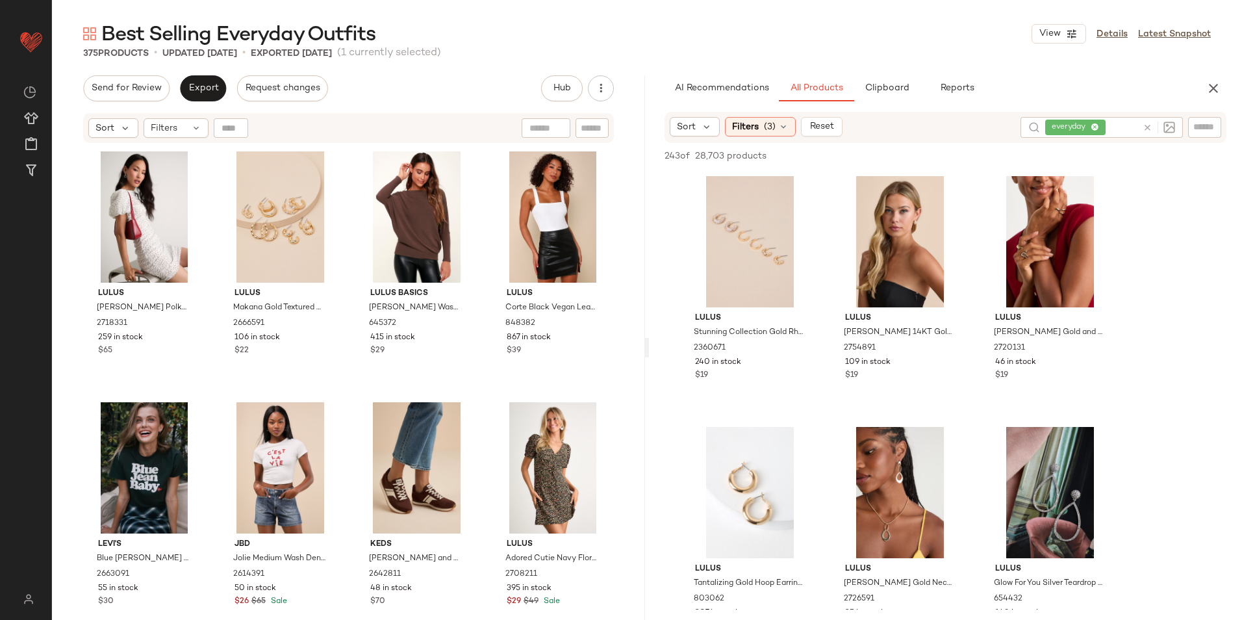
click at [1147, 129] on icon at bounding box center [1148, 128] width 10 height 10
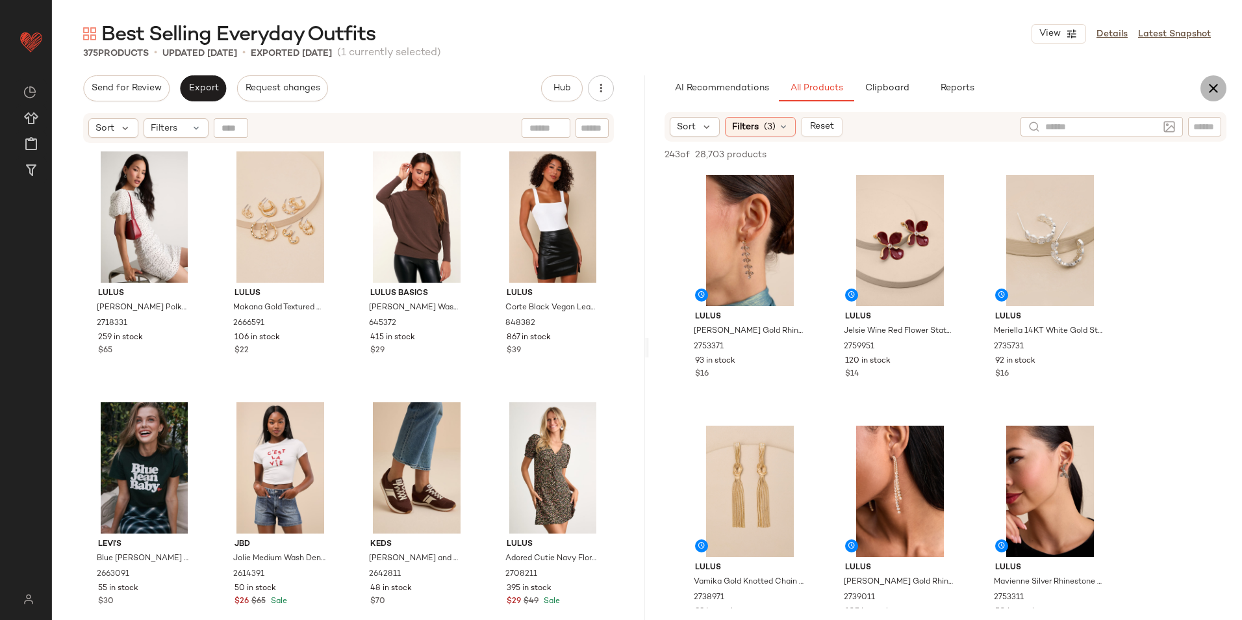
click at [1216, 88] on icon "button" at bounding box center [1214, 89] width 16 height 16
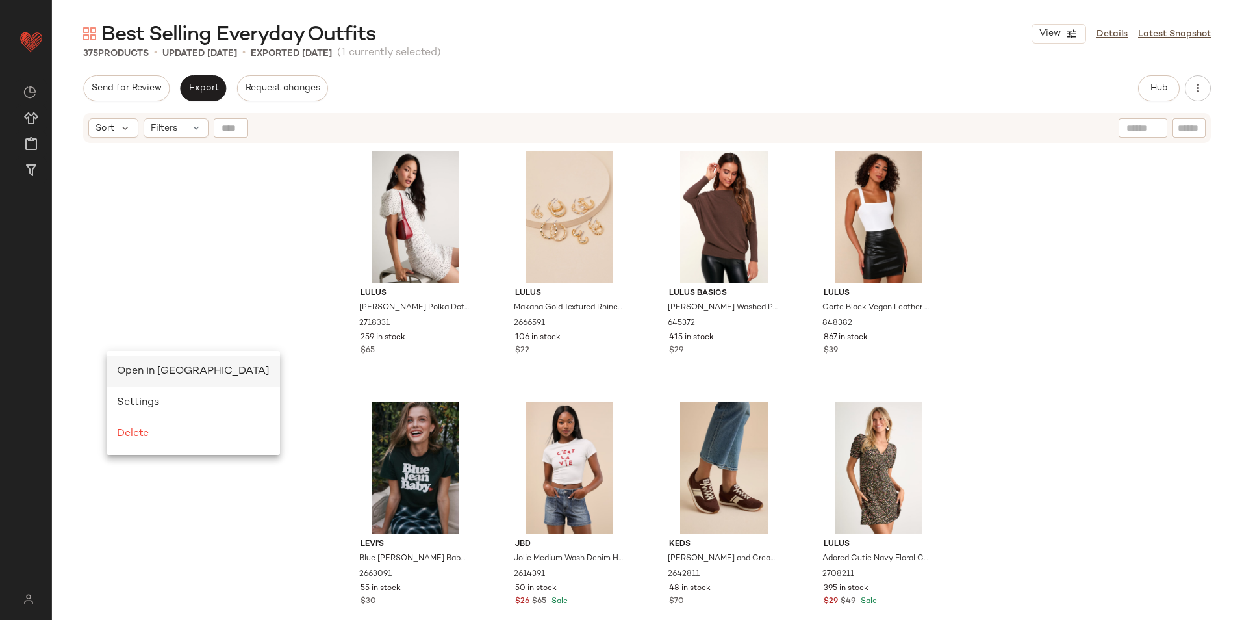
click at [140, 368] on span "Open in Split View" at bounding box center [193, 371] width 153 height 11
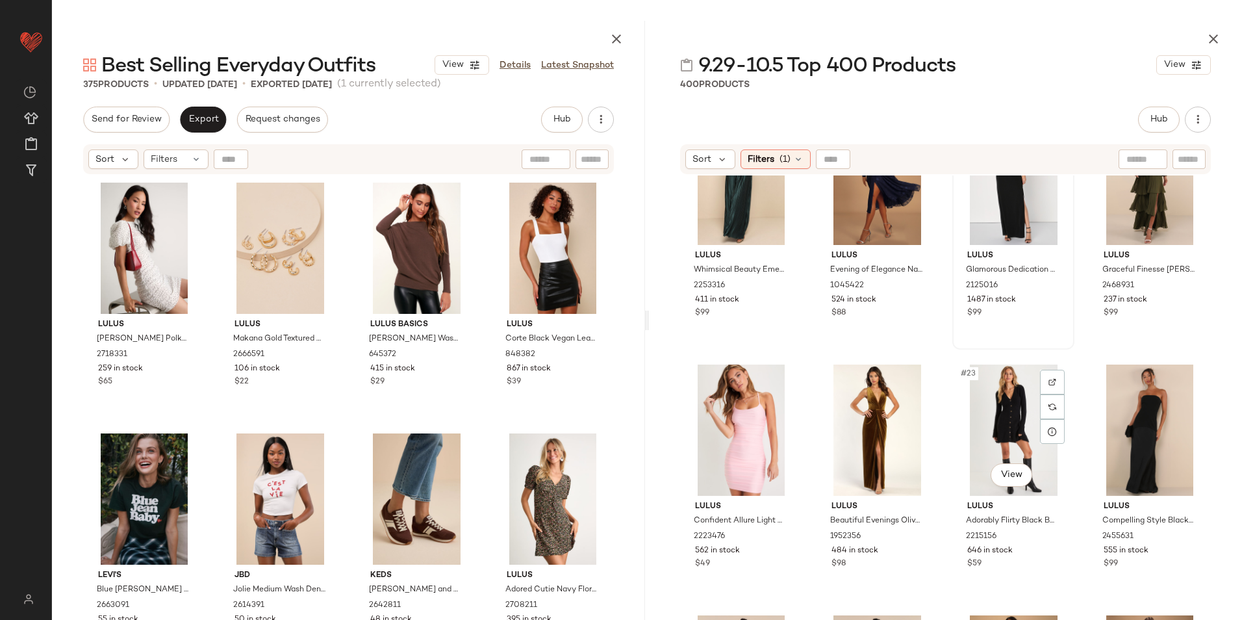
scroll to position [1180, 0]
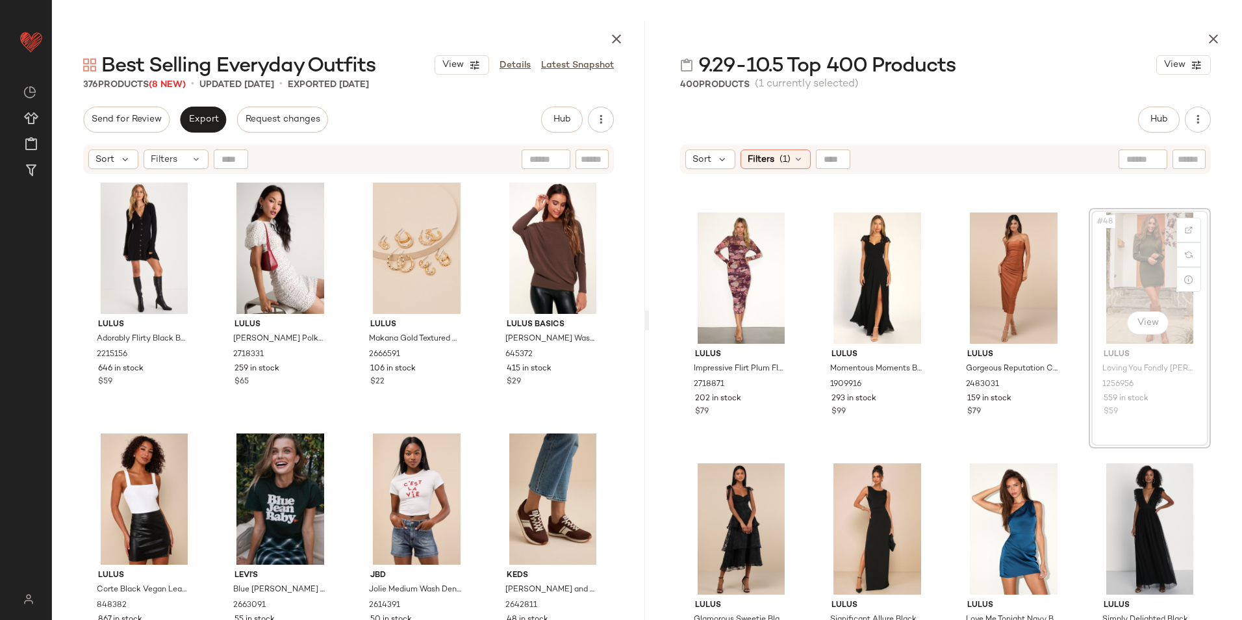
scroll to position [2736, 0]
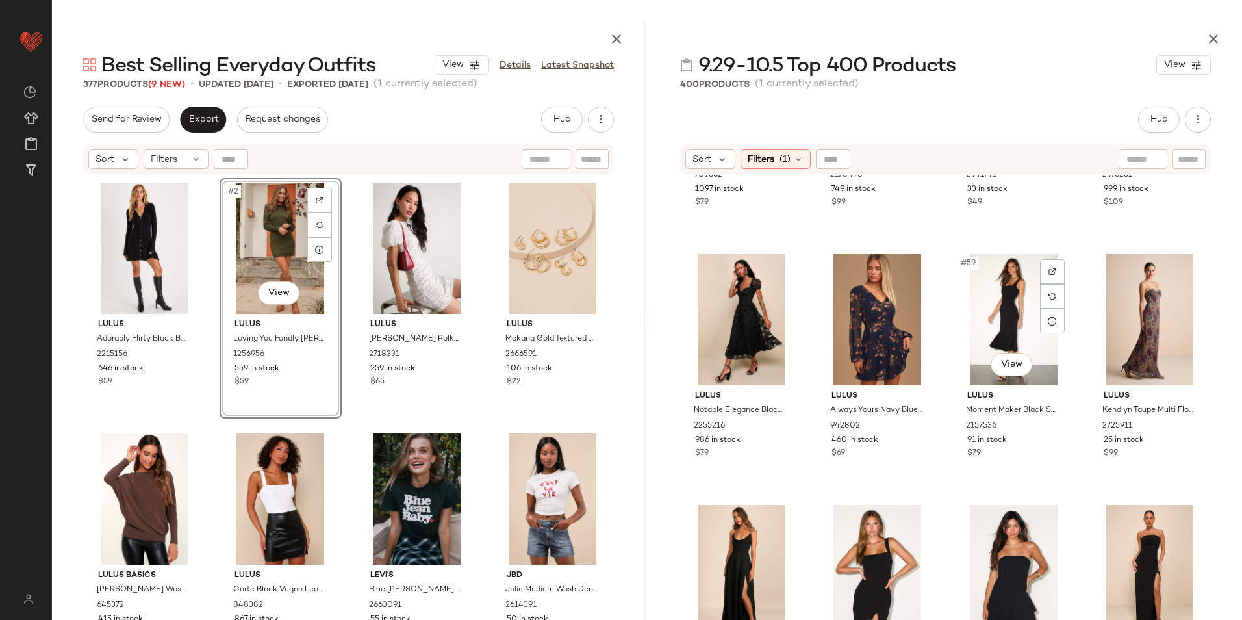
scroll to position [3451, 0]
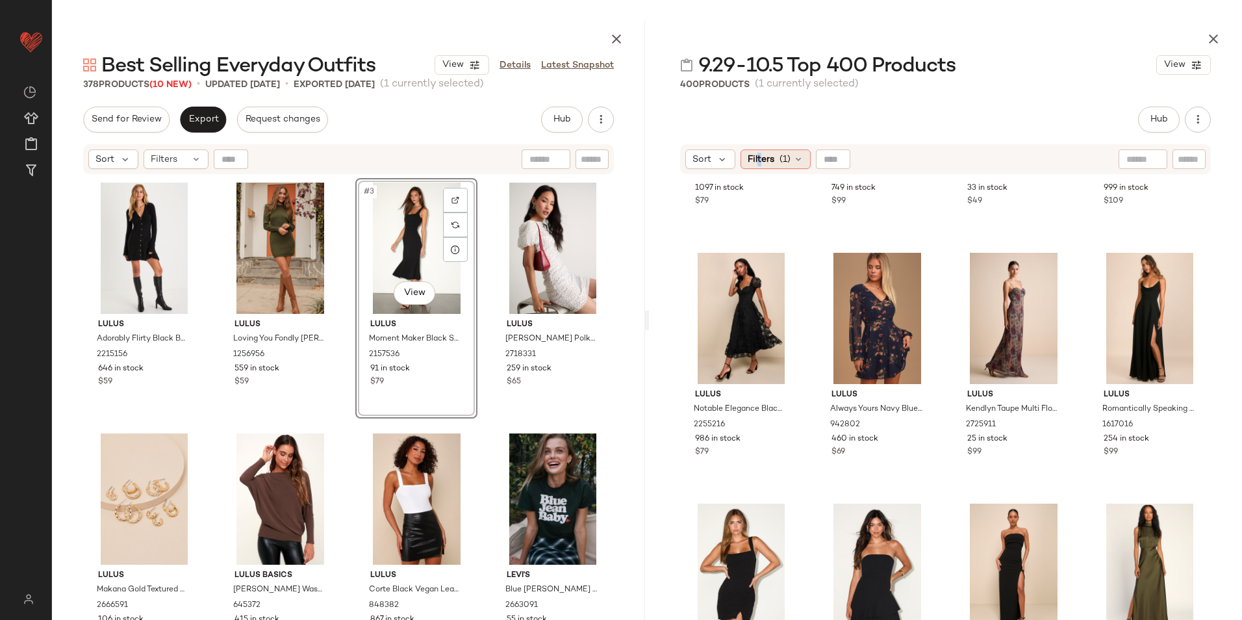
click at [759, 158] on span "Filters" at bounding box center [761, 160] width 27 height 14
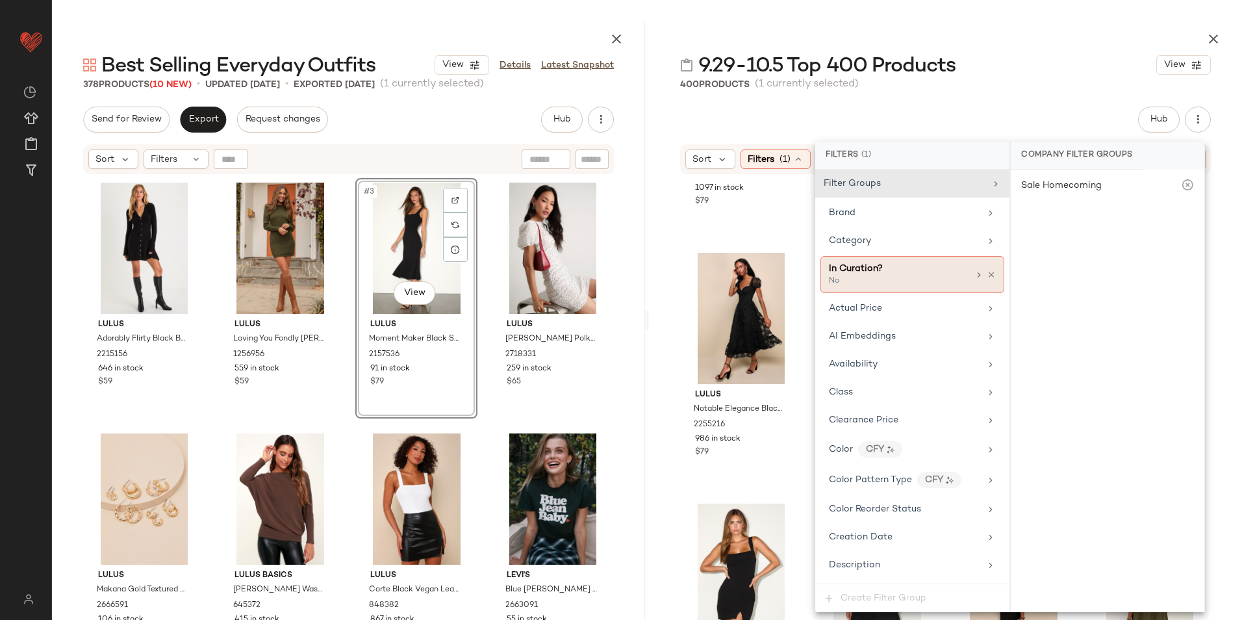
click at [882, 274] on div "In Curation?" at bounding box center [899, 269] width 140 height 14
click at [880, 242] on div "Category" at bounding box center [904, 241] width 151 height 14
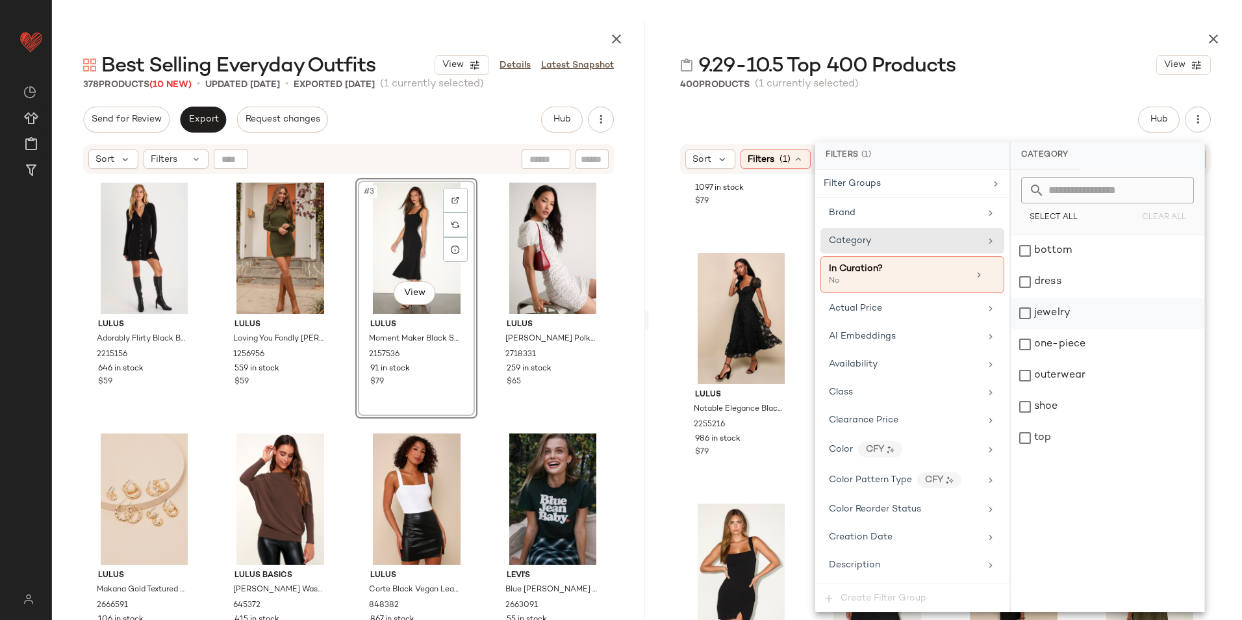
click at [1072, 312] on div "jewelry" at bounding box center [1108, 313] width 194 height 31
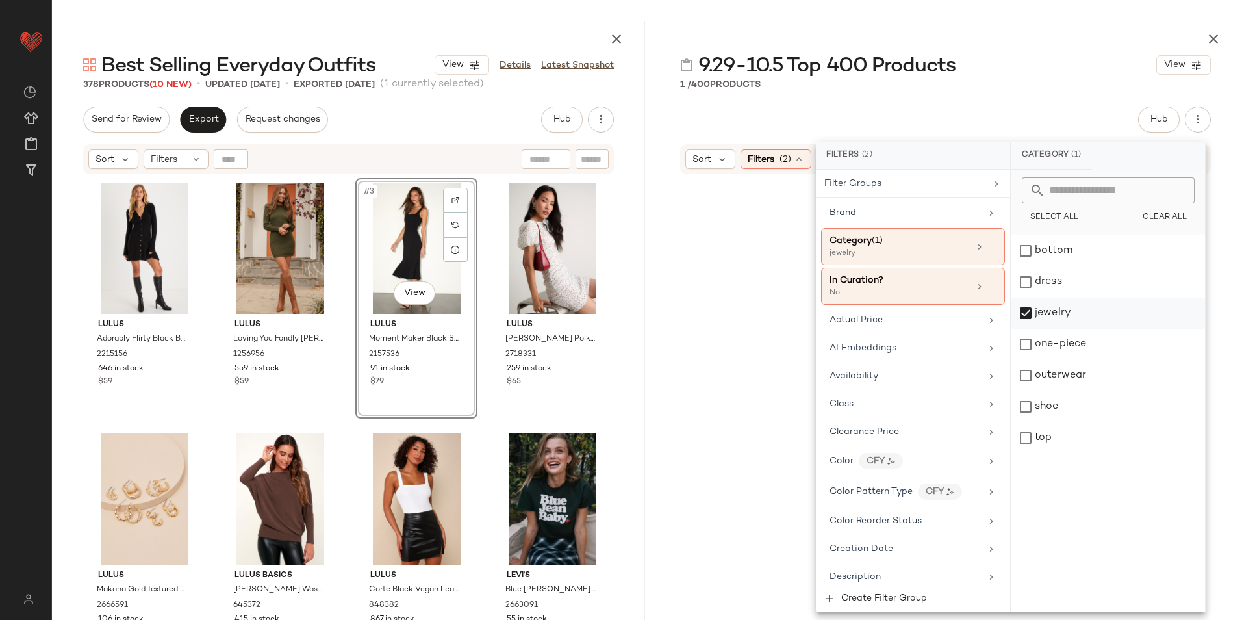
click at [1050, 312] on div "jewelry" at bounding box center [1108, 313] width 194 height 31
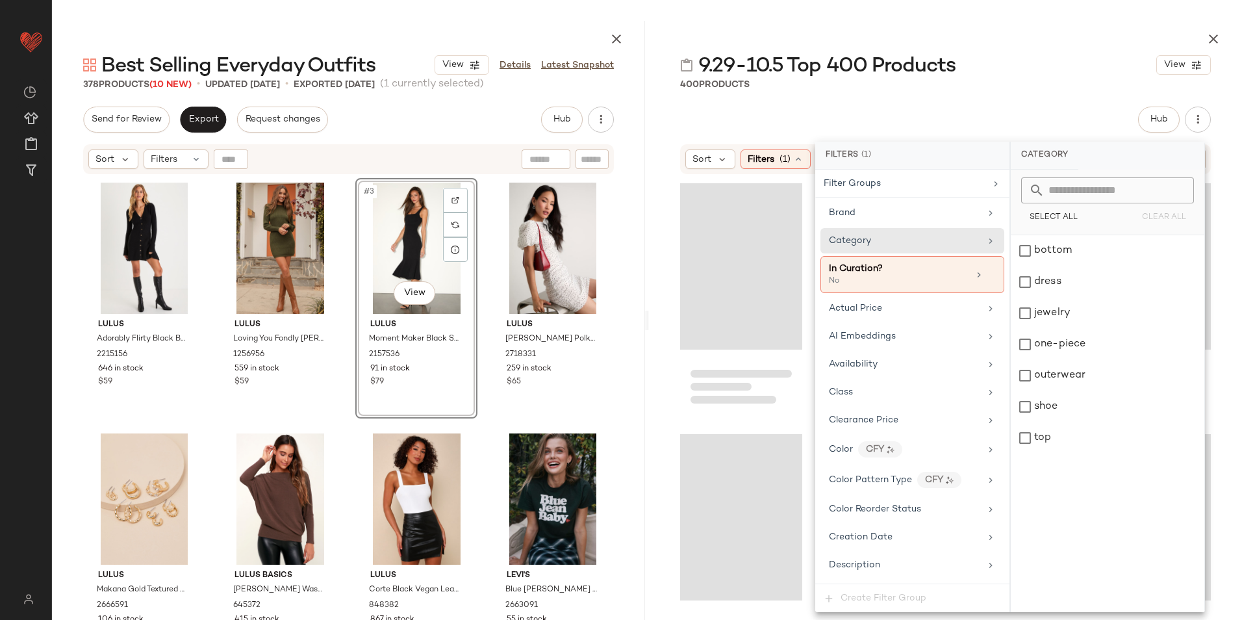
click at [997, 91] on div "9.29-10.5 Top 400 Products View 400 Products Hub Send for Review External Revie…" at bounding box center [945, 320] width 593 height 599
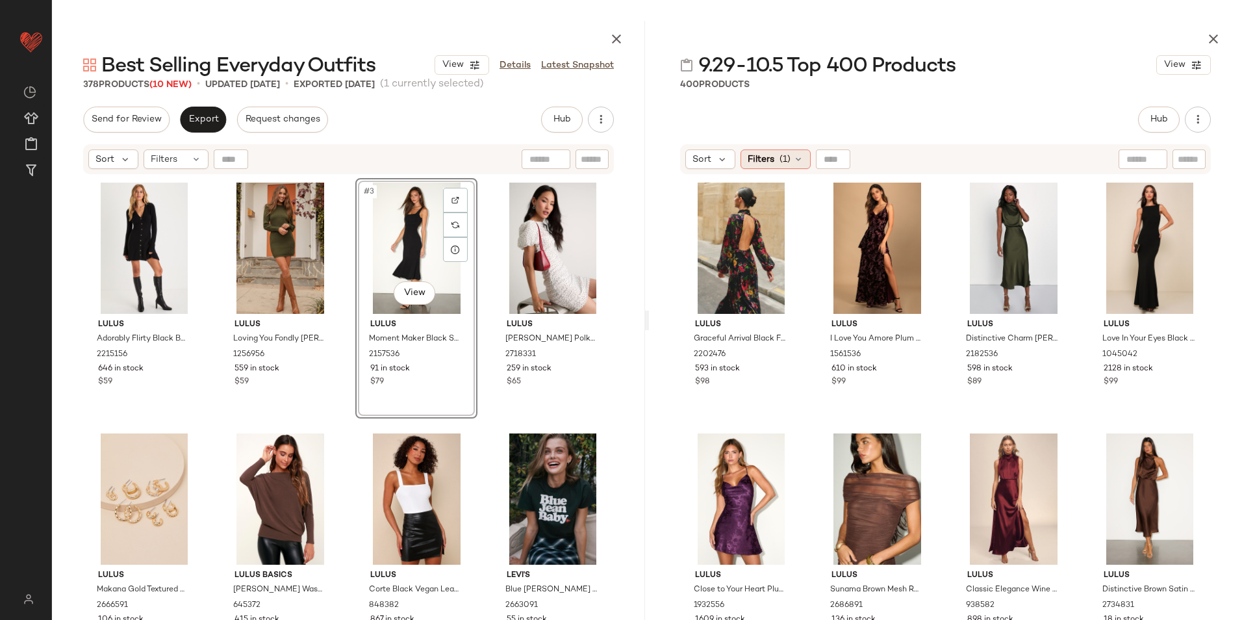
click at [786, 161] on span "(1)" at bounding box center [785, 160] width 11 height 14
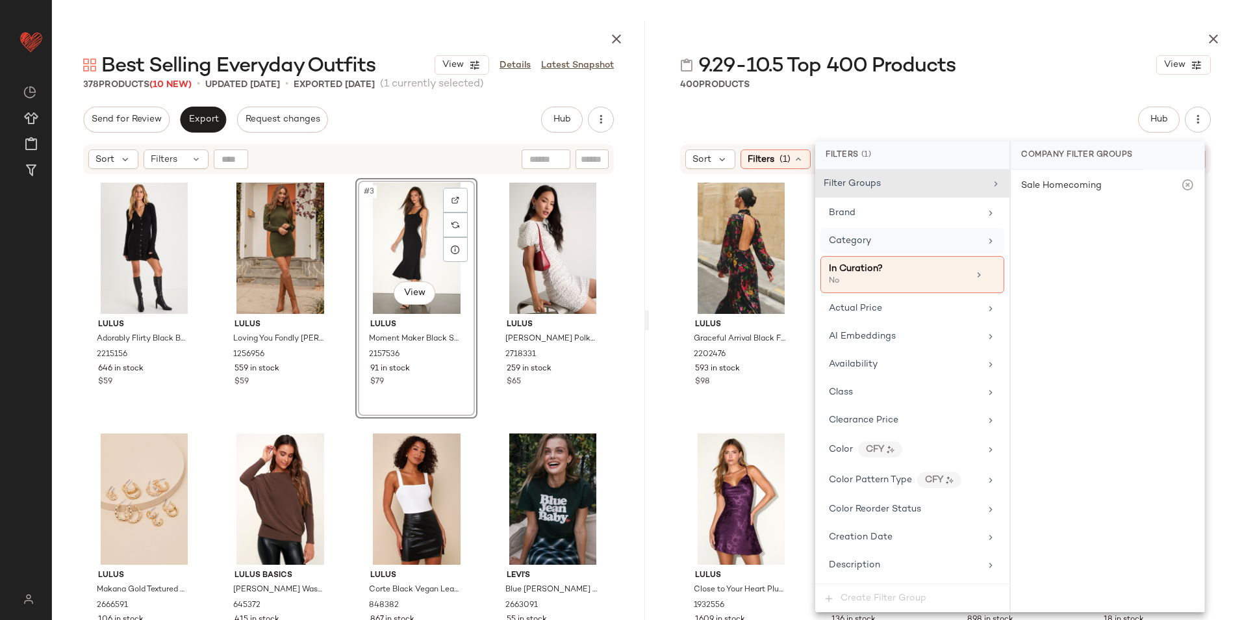
click at [872, 249] on div "Category" at bounding box center [912, 240] width 184 height 25
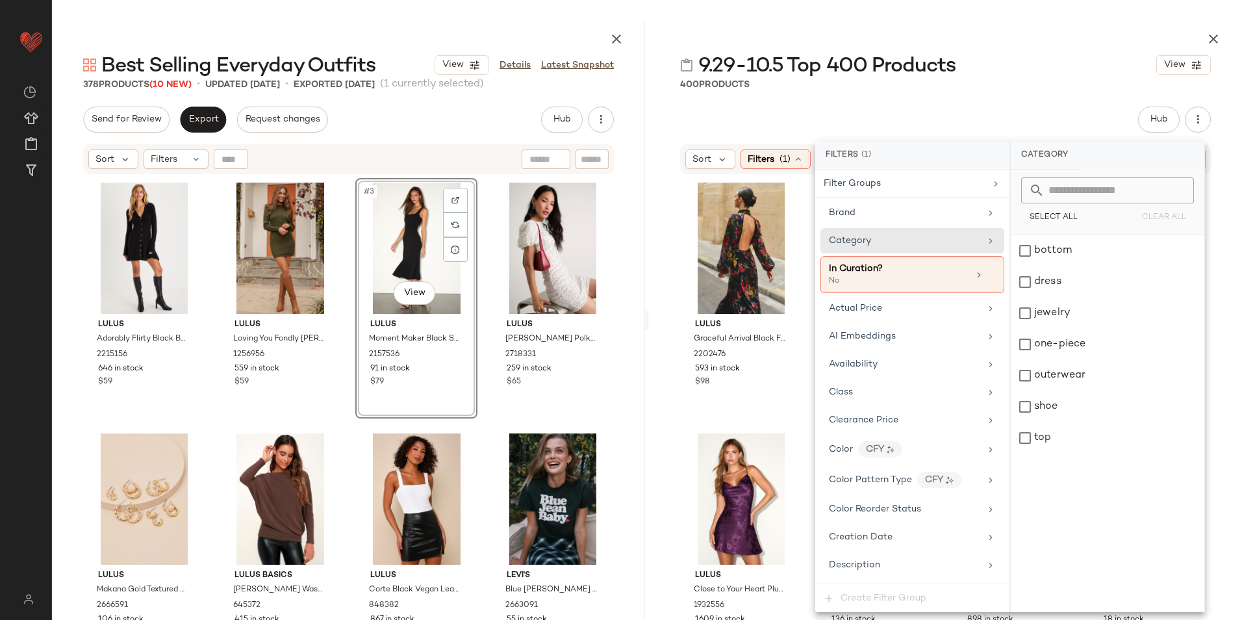
drag, startPoint x: 1006, startPoint y: 90, endPoint x: 1080, endPoint y: 78, distance: 75.0
click at [1006, 90] on div "400 Products" at bounding box center [945, 84] width 593 height 13
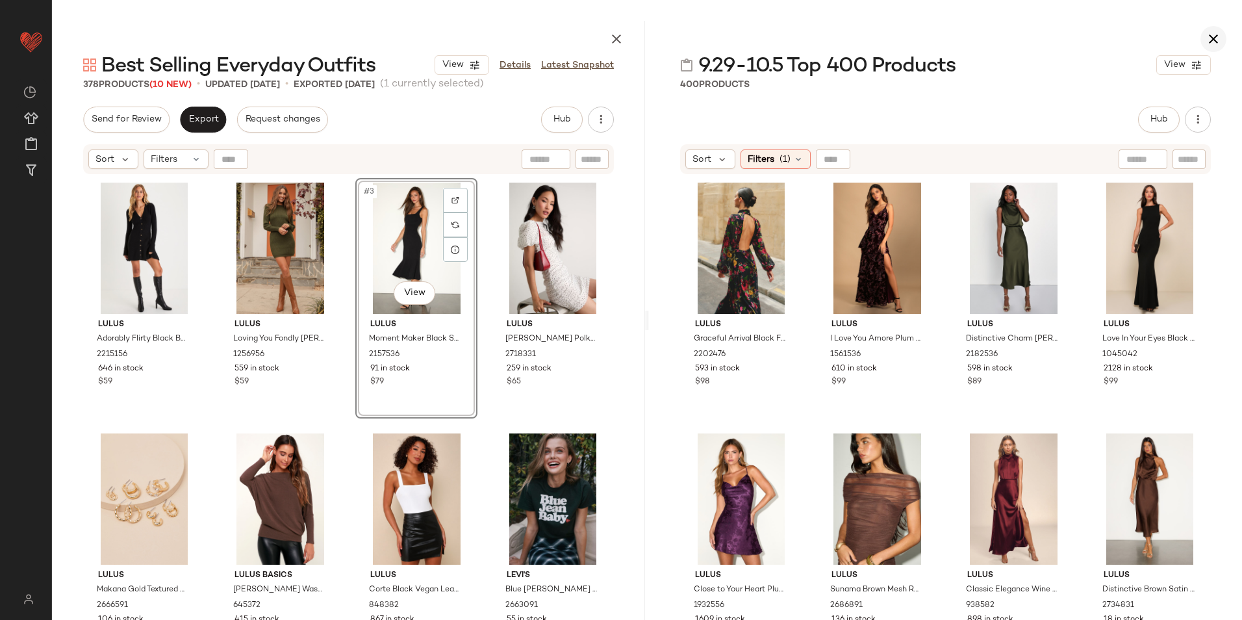
click at [1212, 42] on icon "button" at bounding box center [1214, 39] width 16 height 16
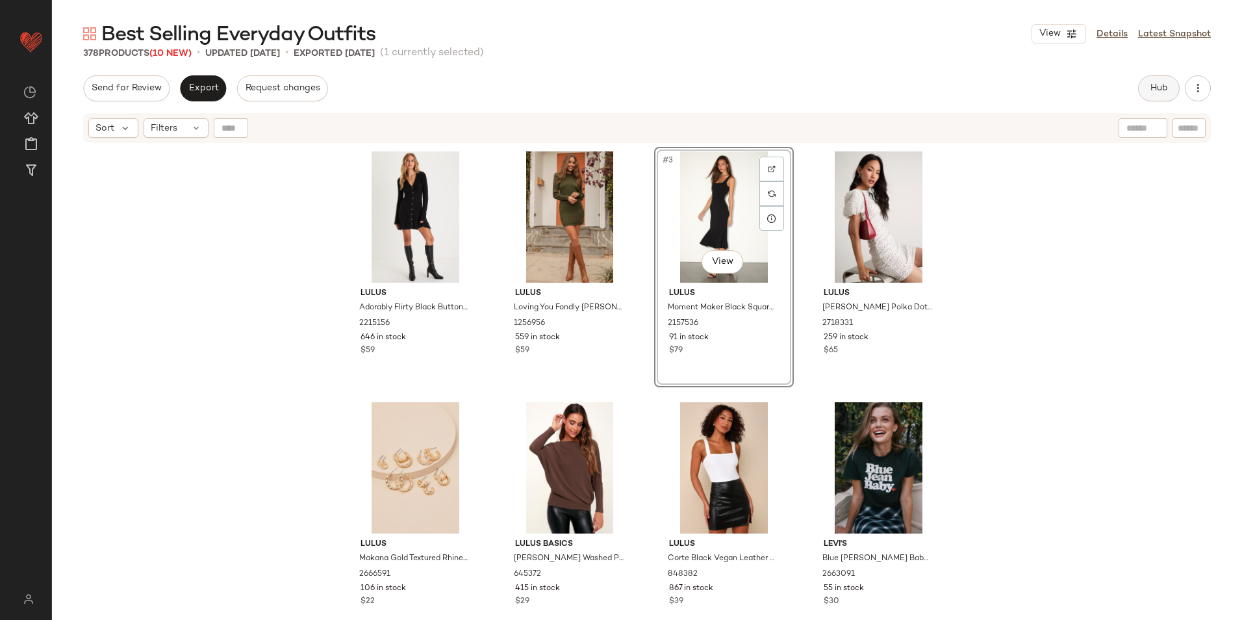
click at [1151, 92] on span "Hub" at bounding box center [1159, 88] width 18 height 10
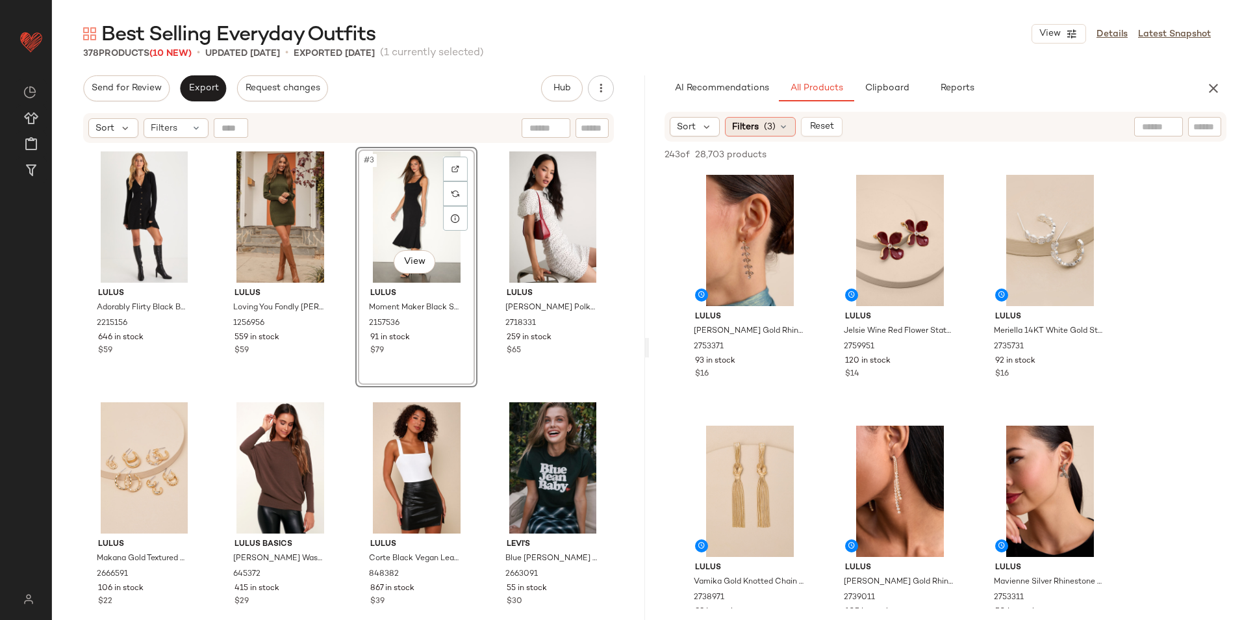
click at [783, 131] on icon at bounding box center [783, 126] width 10 height 10
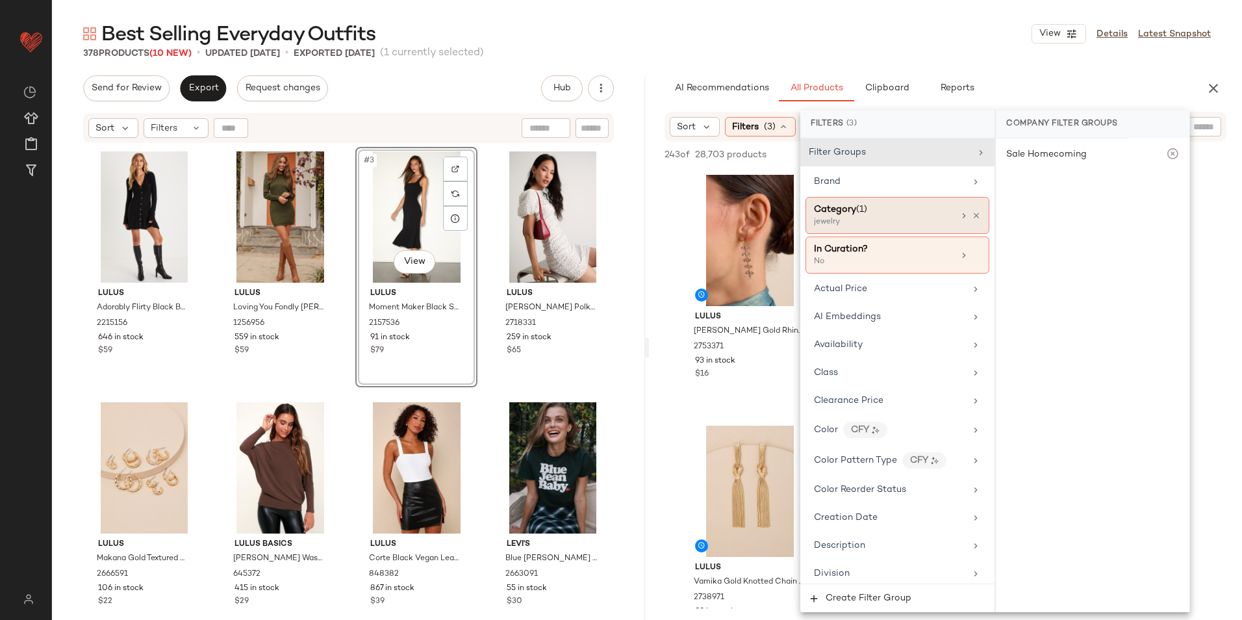
click at [867, 211] on span "(1)" at bounding box center [861, 210] width 11 height 10
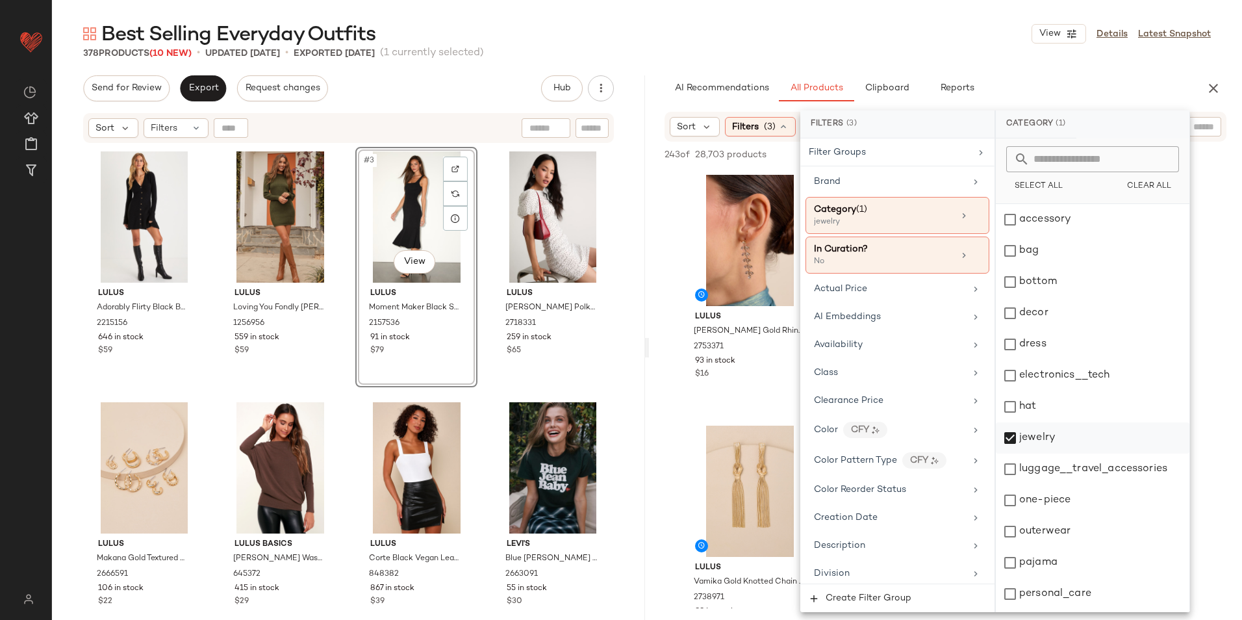
click at [1049, 443] on div "jewelry" at bounding box center [1093, 437] width 194 height 31
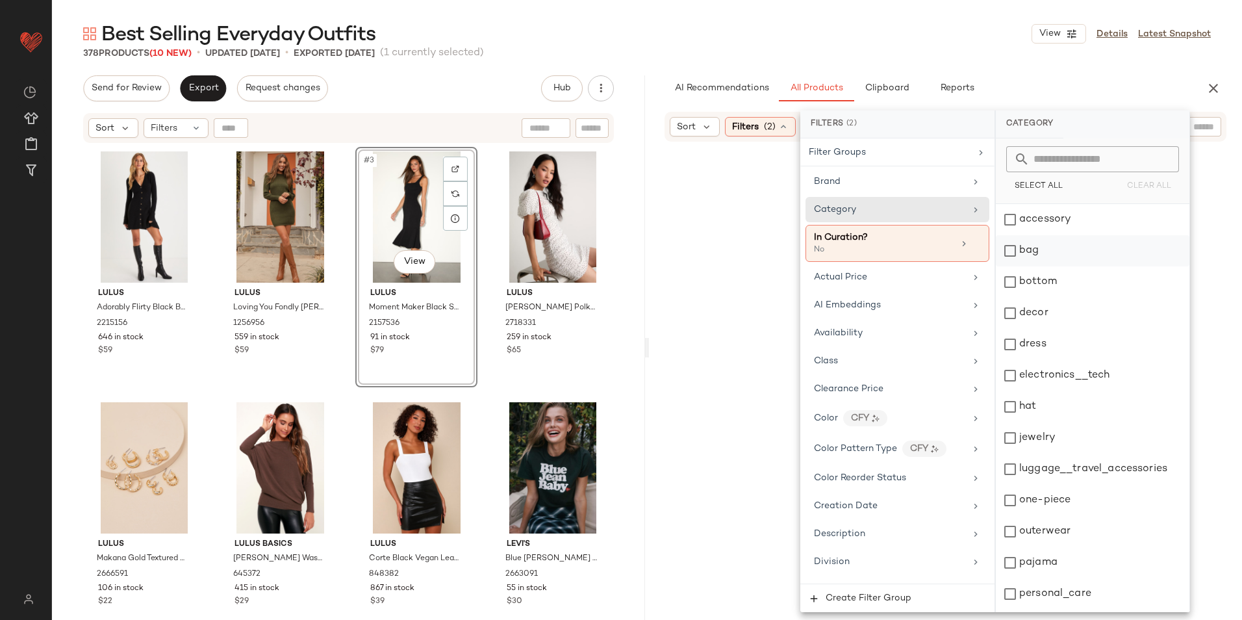
click at [1070, 252] on div "bag" at bounding box center [1093, 250] width 194 height 31
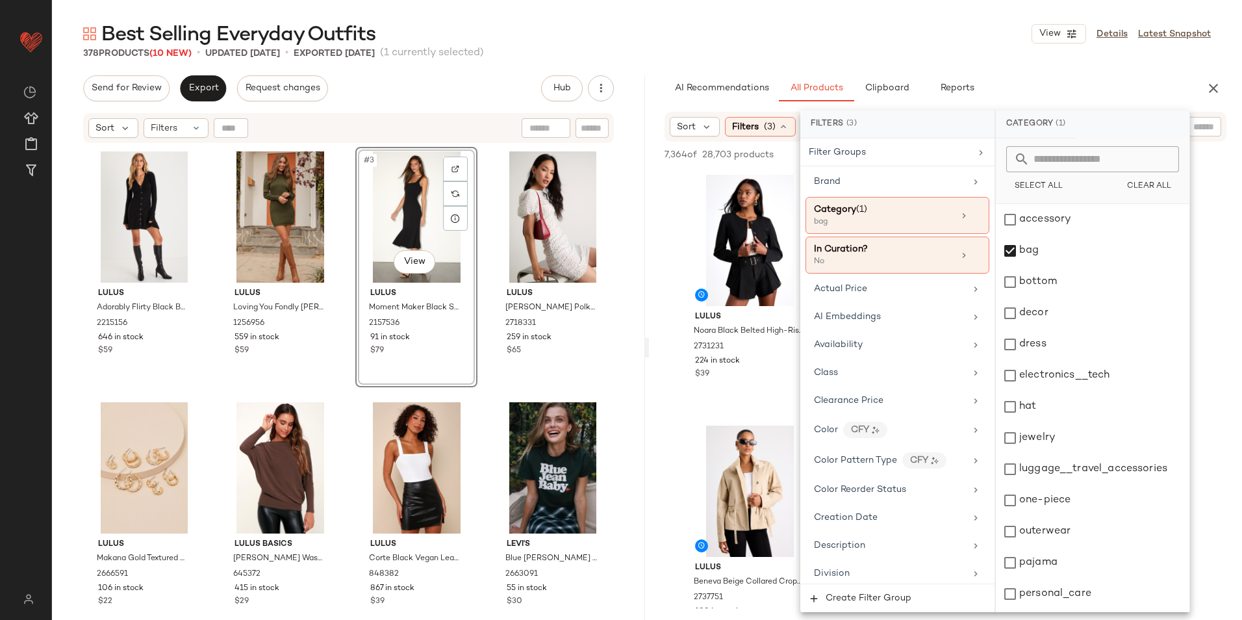
click at [808, 51] on div "378 Products (10 New) • updated Oct 8th • Exported Oct 6th (1 currently selecte…" at bounding box center [647, 53] width 1190 height 13
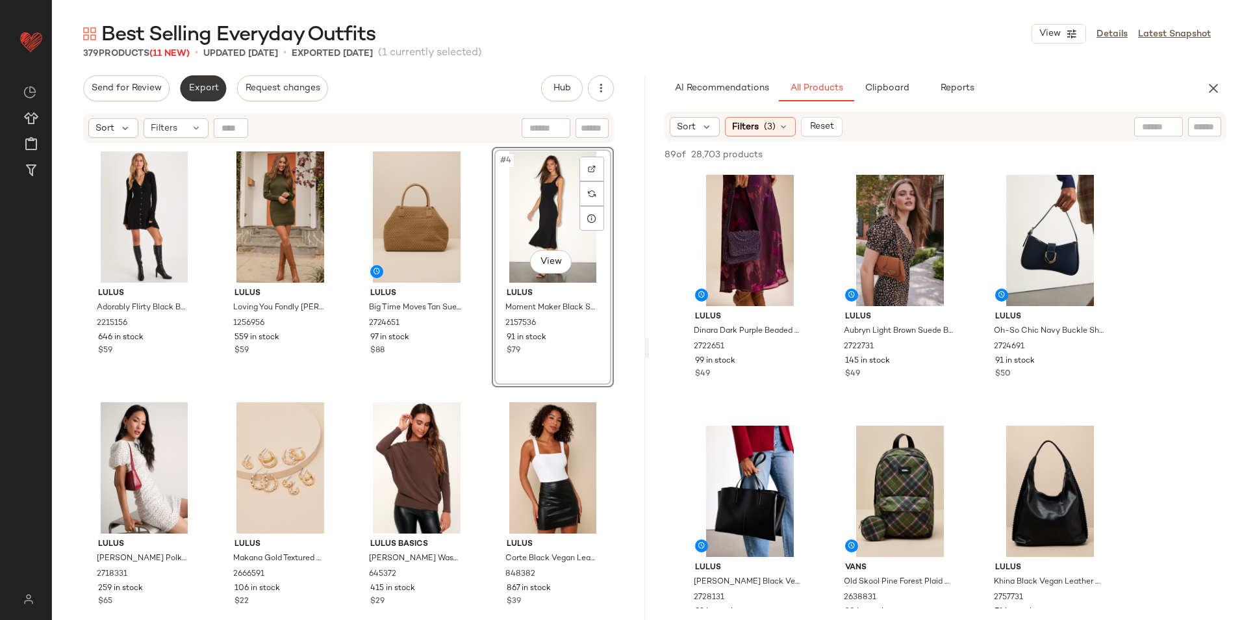
click at [196, 92] on span "Export" at bounding box center [203, 88] width 31 height 10
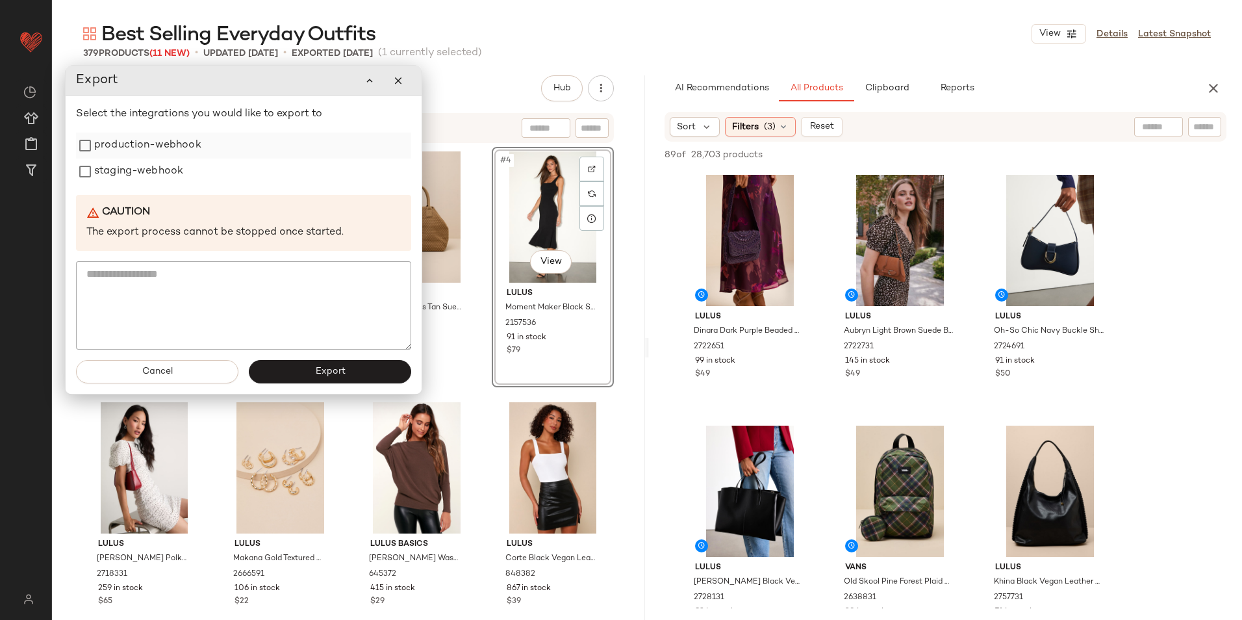
click at [174, 152] on label "production-webhook" at bounding box center [147, 146] width 107 height 26
click at [154, 170] on label "staging-webhook" at bounding box center [138, 172] width 89 height 26
click at [304, 381] on button "Export" at bounding box center [330, 371] width 162 height 23
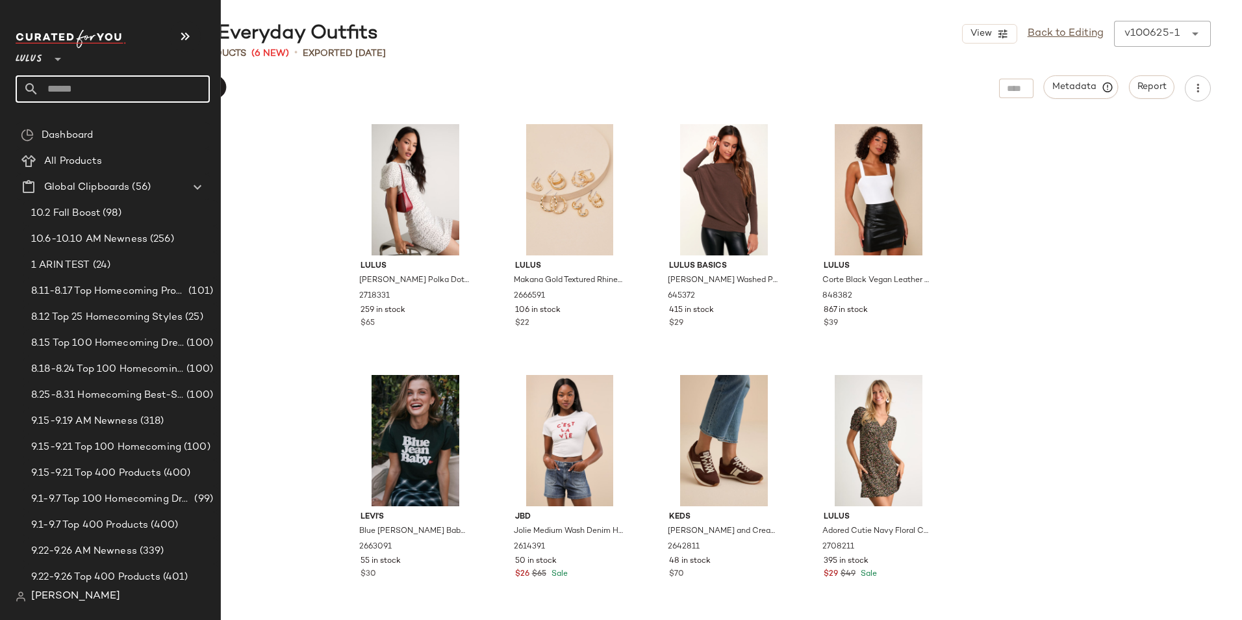
click at [87, 85] on input "text" at bounding box center [124, 88] width 171 height 27
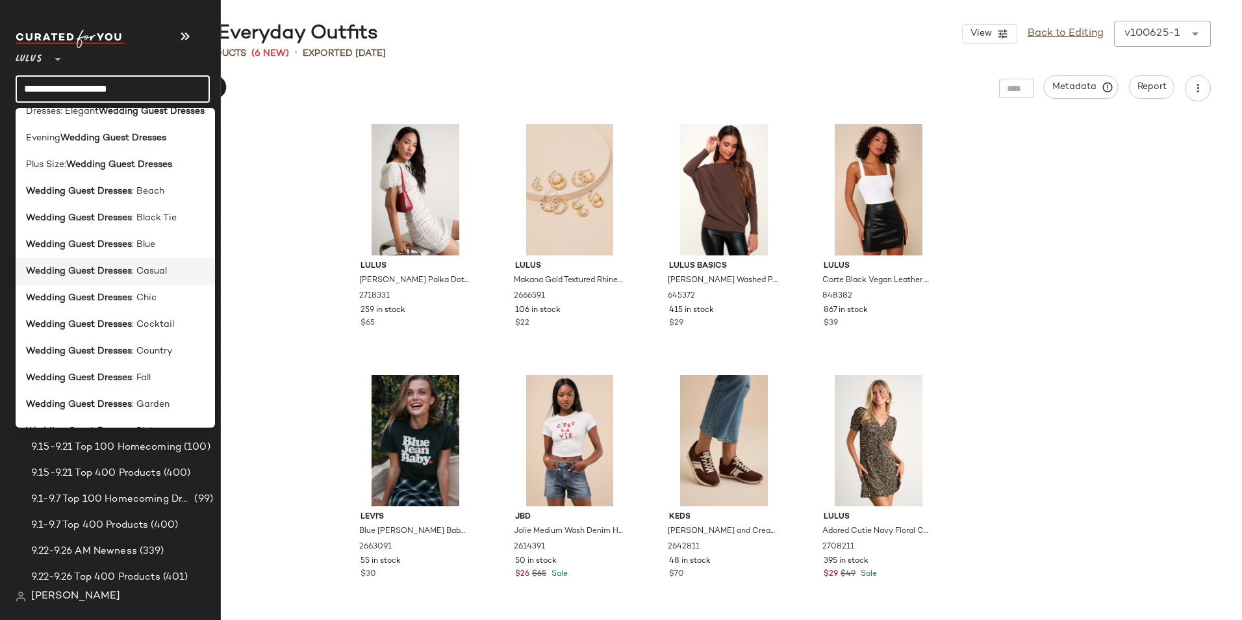
scroll to position [65, 0]
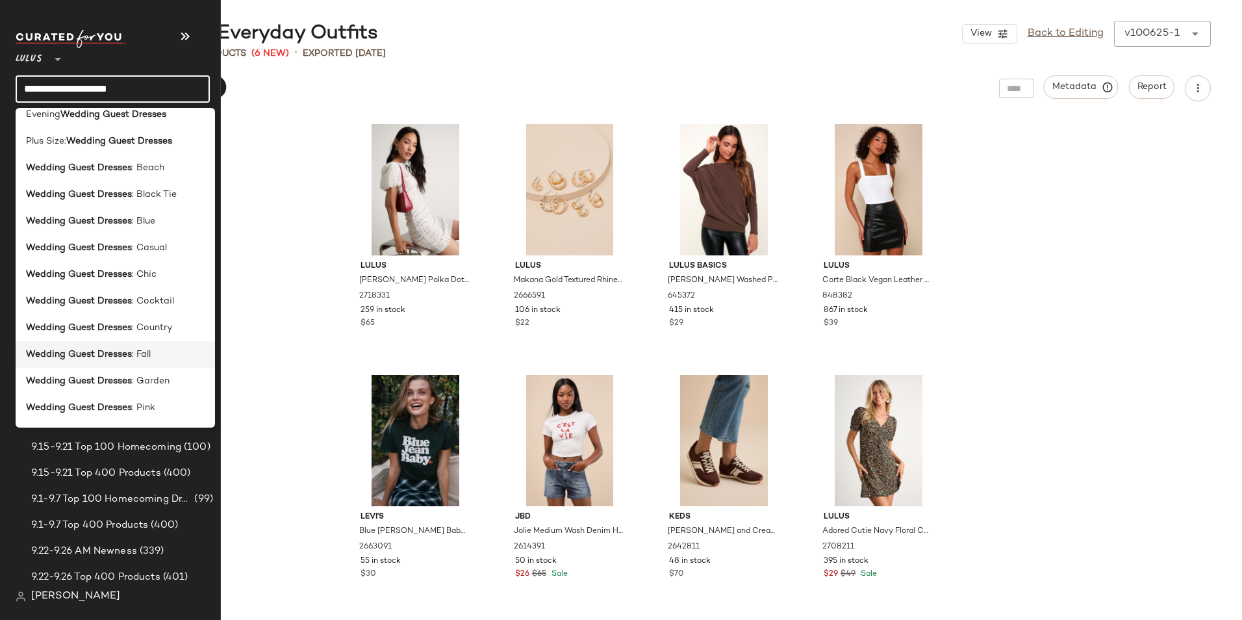
type input "**********"
click at [170, 355] on div "Wedding Guest Dresses : Fall" at bounding box center [115, 355] width 179 height 14
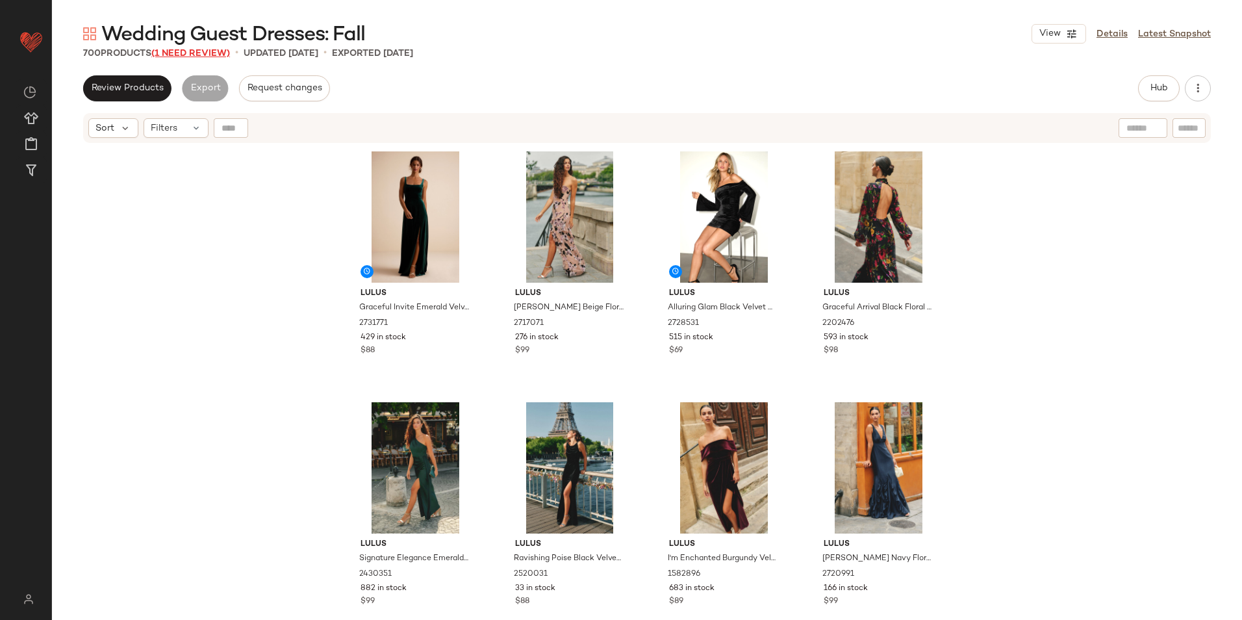
click at [203, 52] on span "(1 Need Review)" at bounding box center [190, 54] width 79 height 10
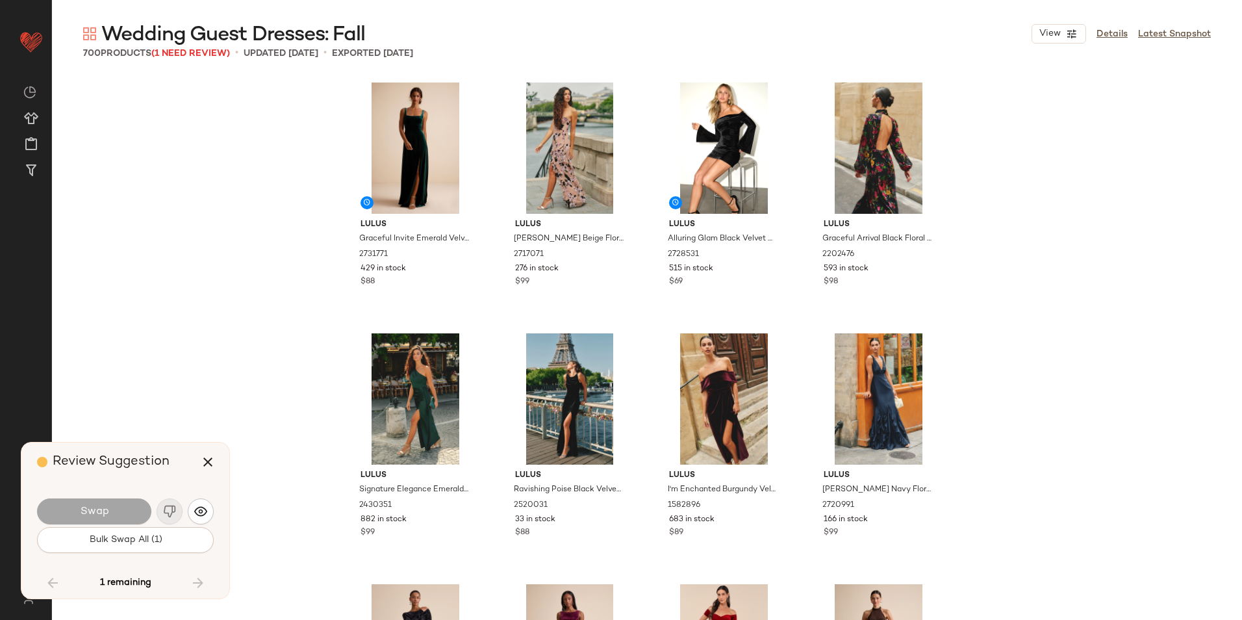
scroll to position [38867, 0]
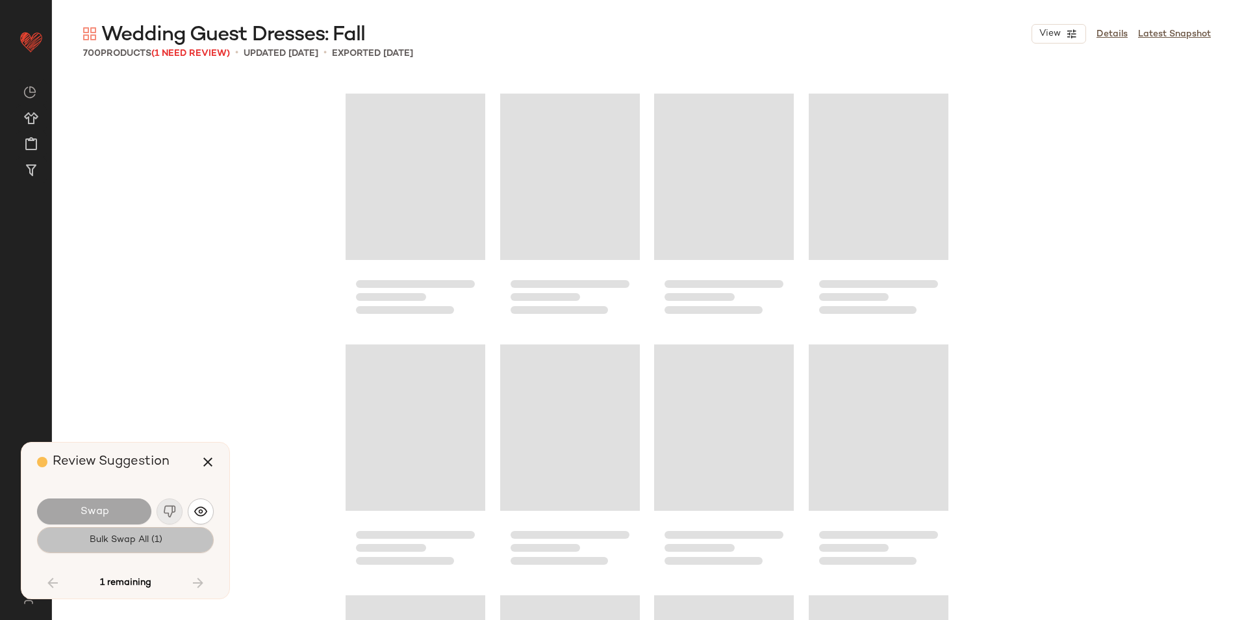
click at [146, 536] on span "Bulk Swap All (1)" at bounding box center [124, 540] width 73 height 10
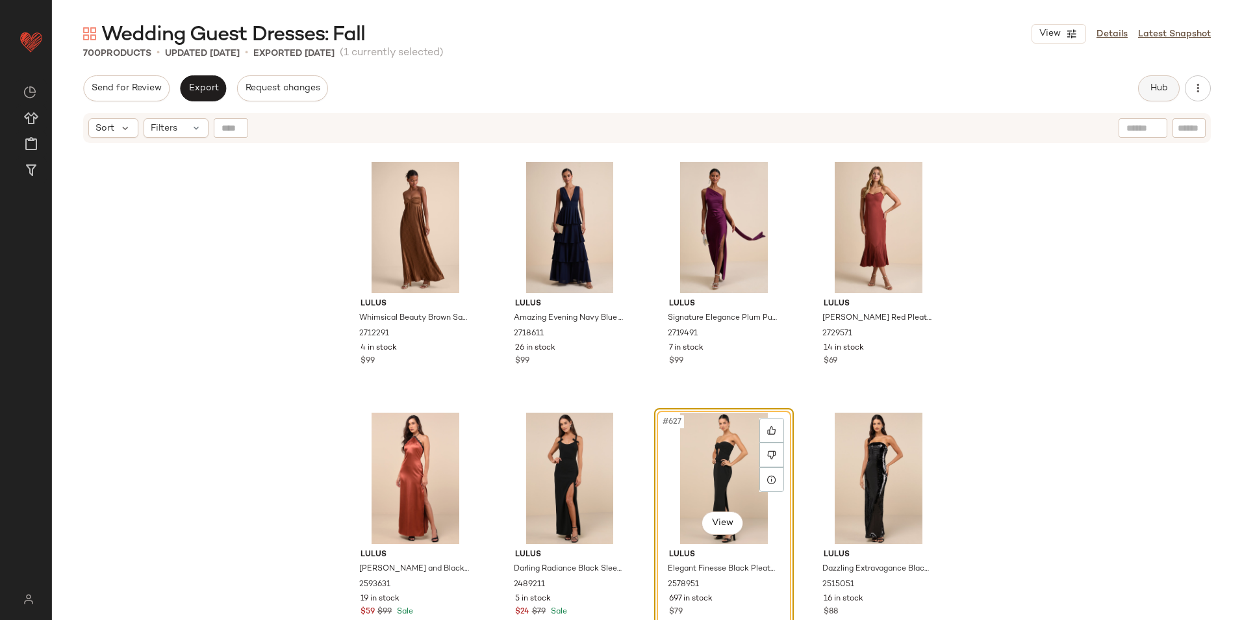
click at [1169, 88] on button "Hub" at bounding box center [1159, 88] width 42 height 26
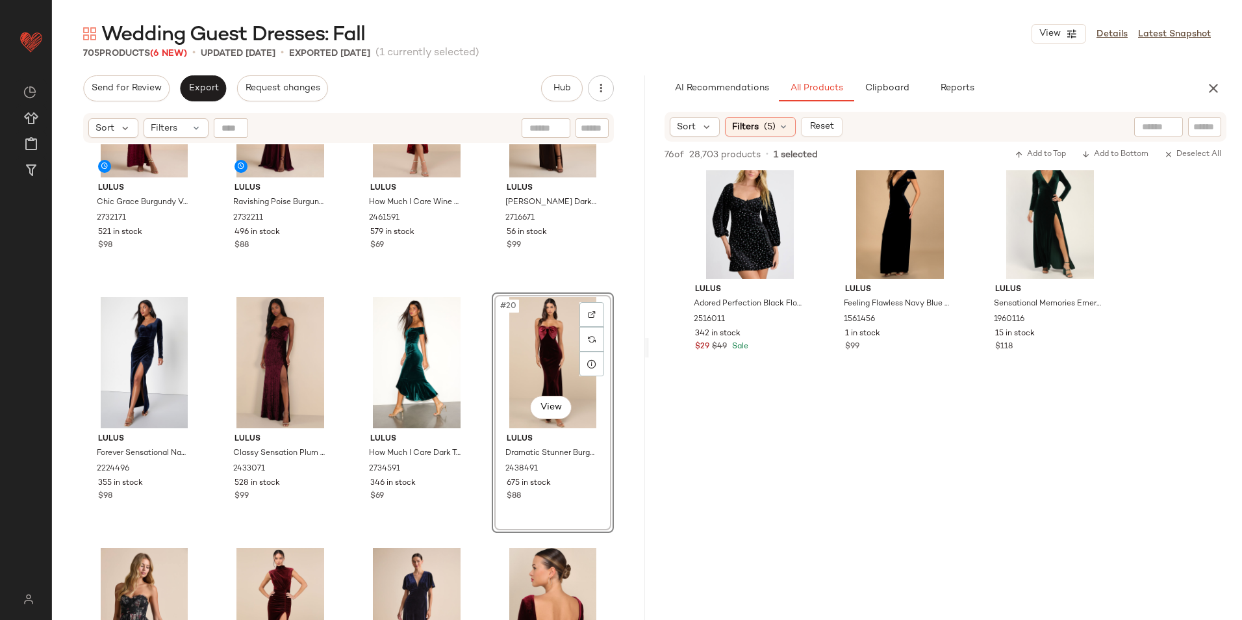
scroll to position [650, 0]
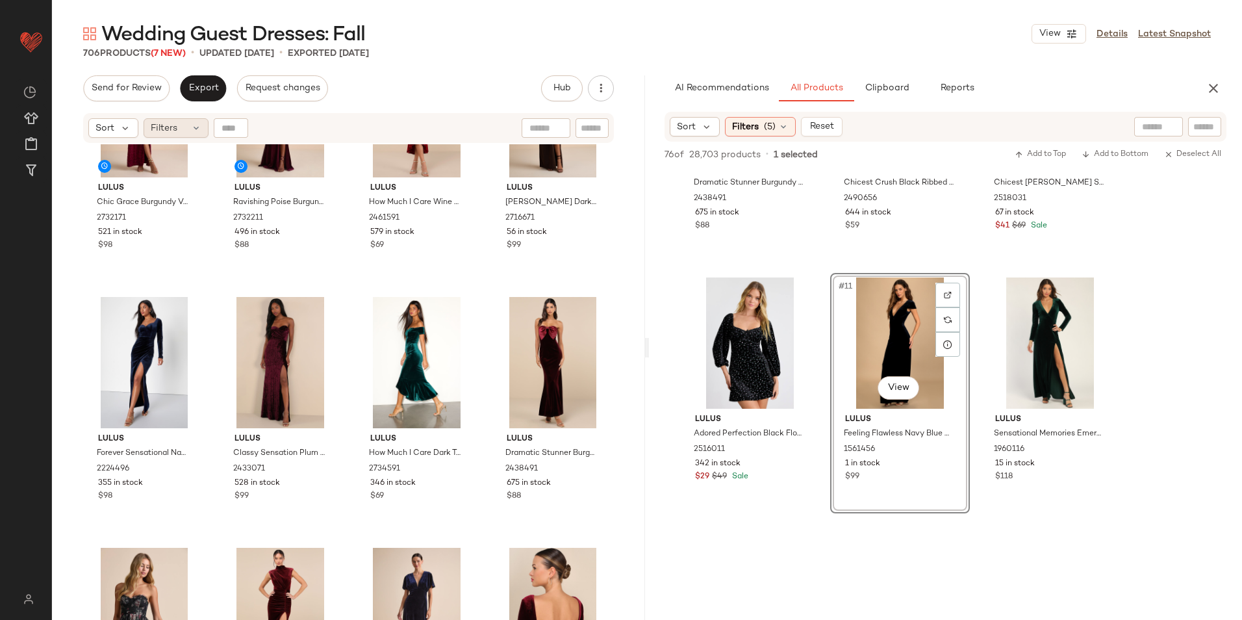
click at [177, 129] on div "Filters" at bounding box center [176, 127] width 65 height 19
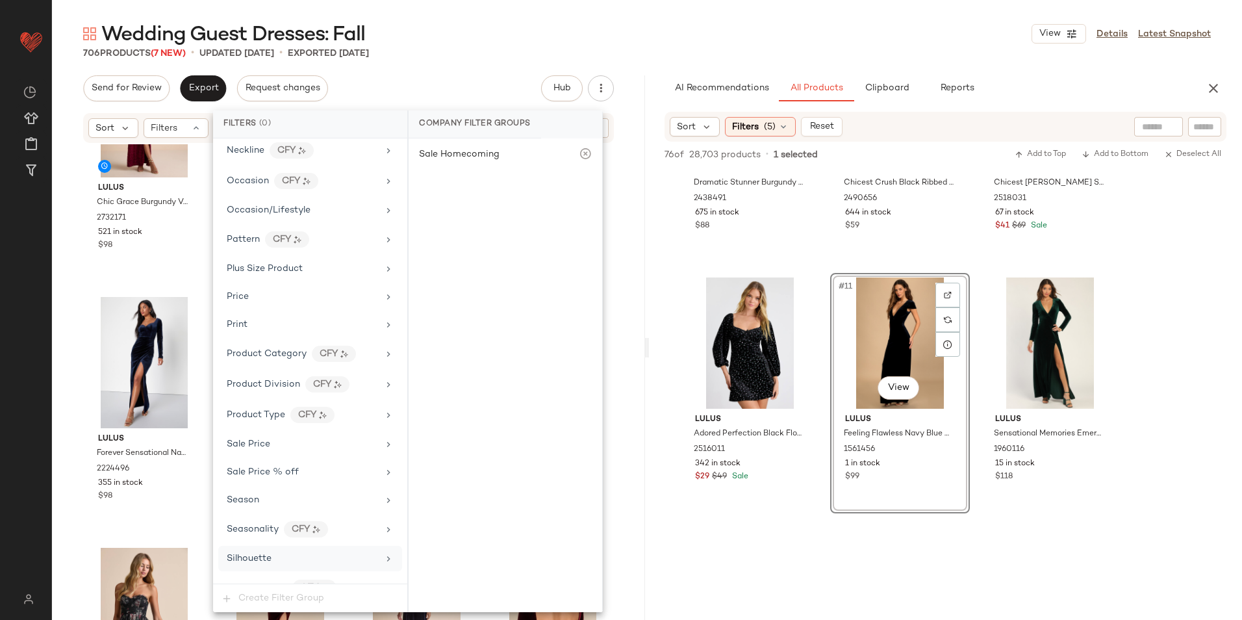
scroll to position [859, 0]
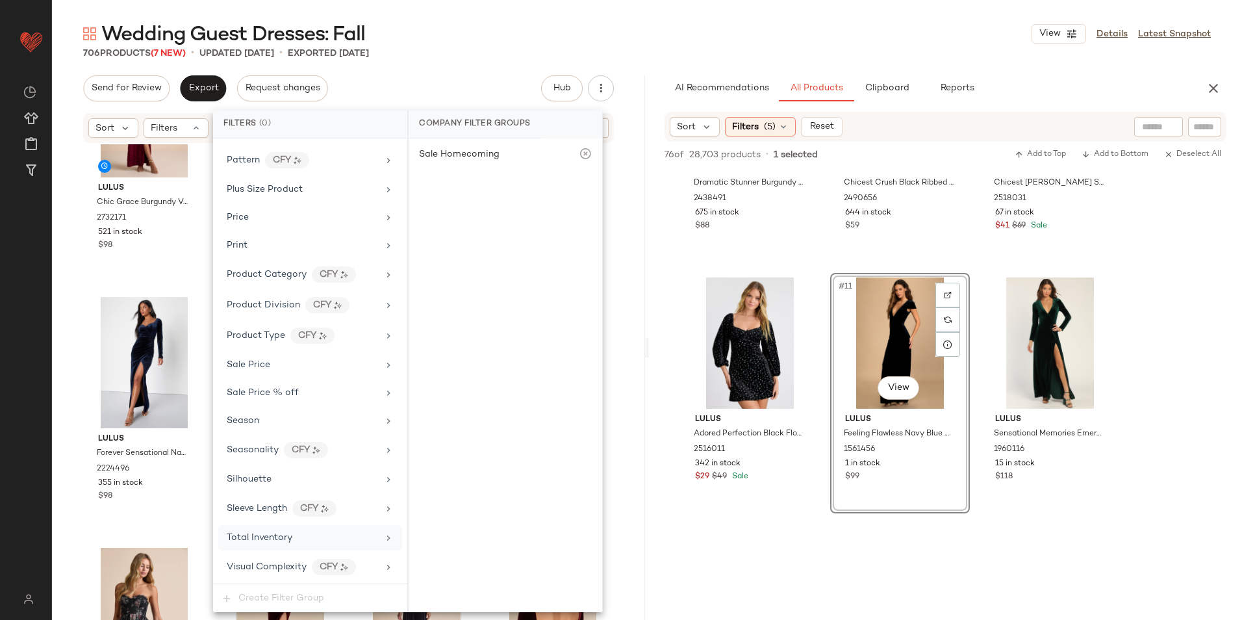
click at [285, 542] on span "Total Inventory" at bounding box center [260, 538] width 66 height 10
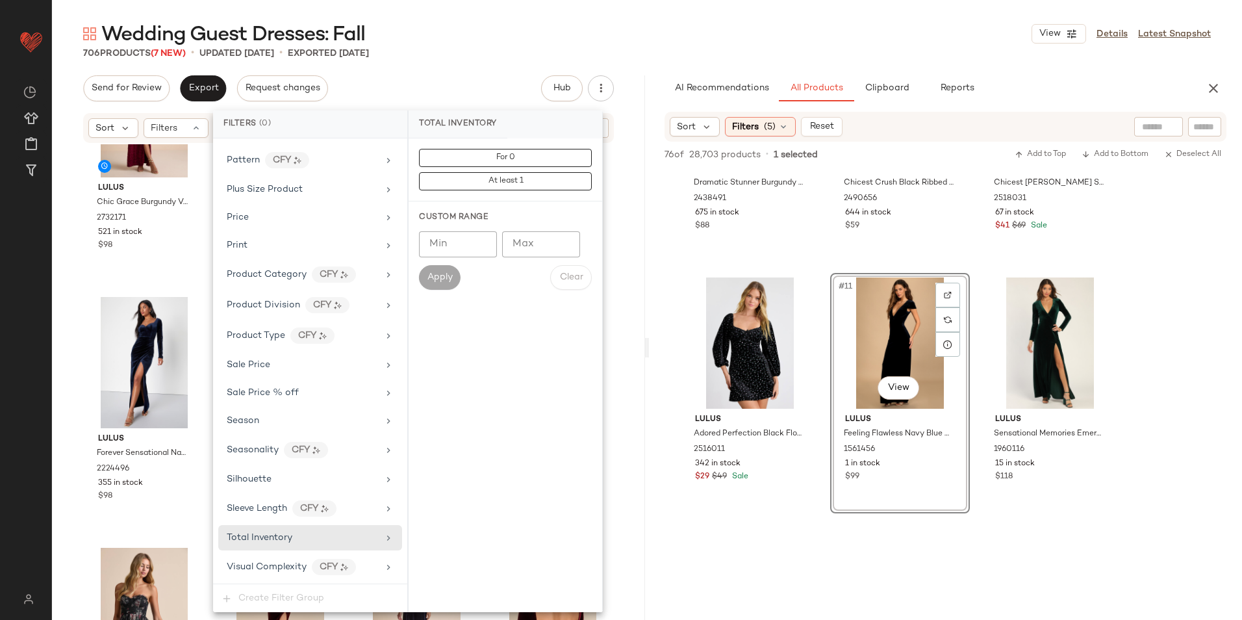
click at [532, 255] on input "Max" at bounding box center [541, 244] width 78 height 26
type input "**"
click at [444, 275] on span "Apply" at bounding box center [440, 277] width 26 height 10
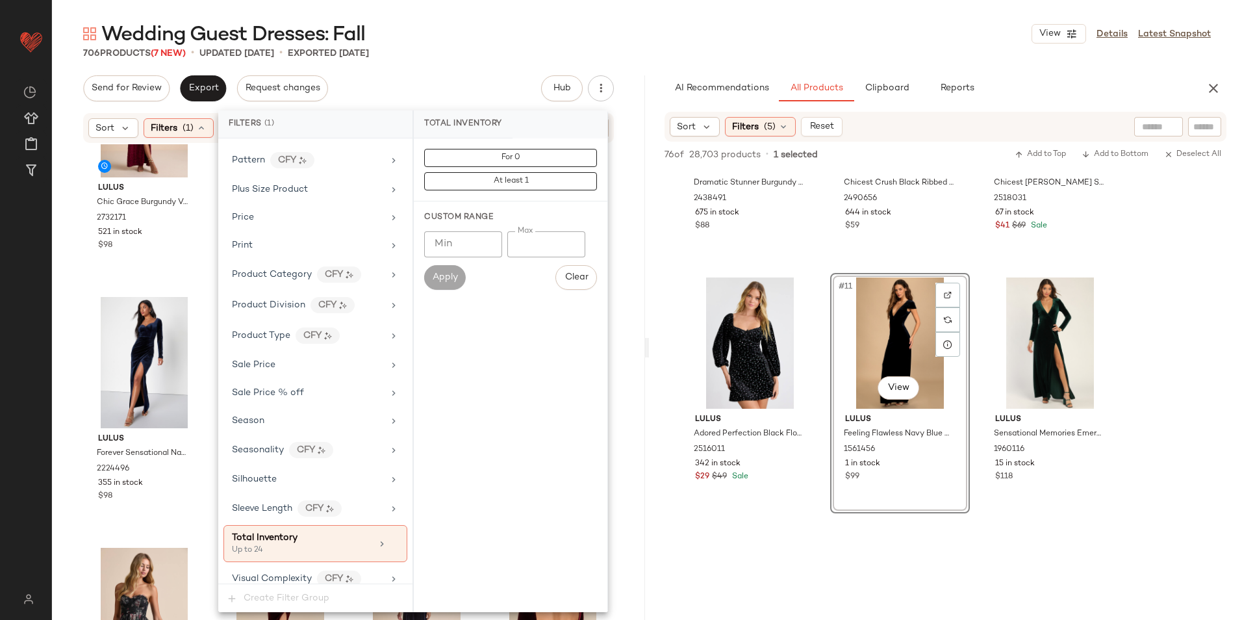
click at [489, 51] on div "706 Products (7 New) • updated Oct 8th • Exported Oct 6th" at bounding box center [647, 53] width 1190 height 13
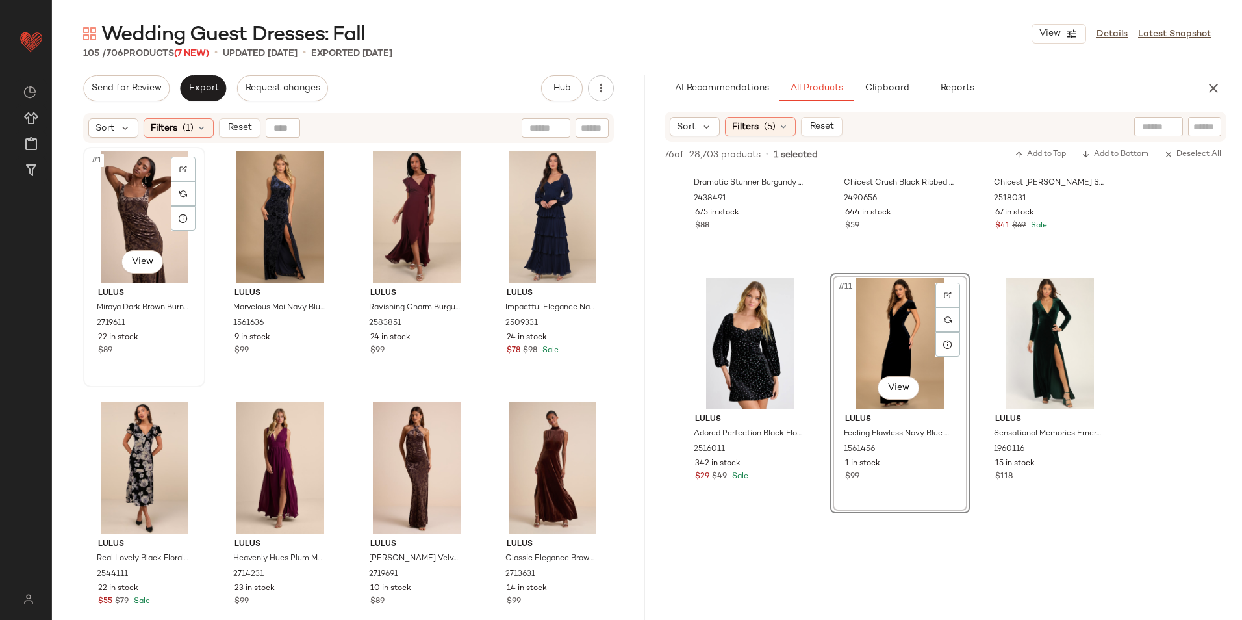
click at [133, 188] on div "#1 View" at bounding box center [144, 216] width 113 height 131
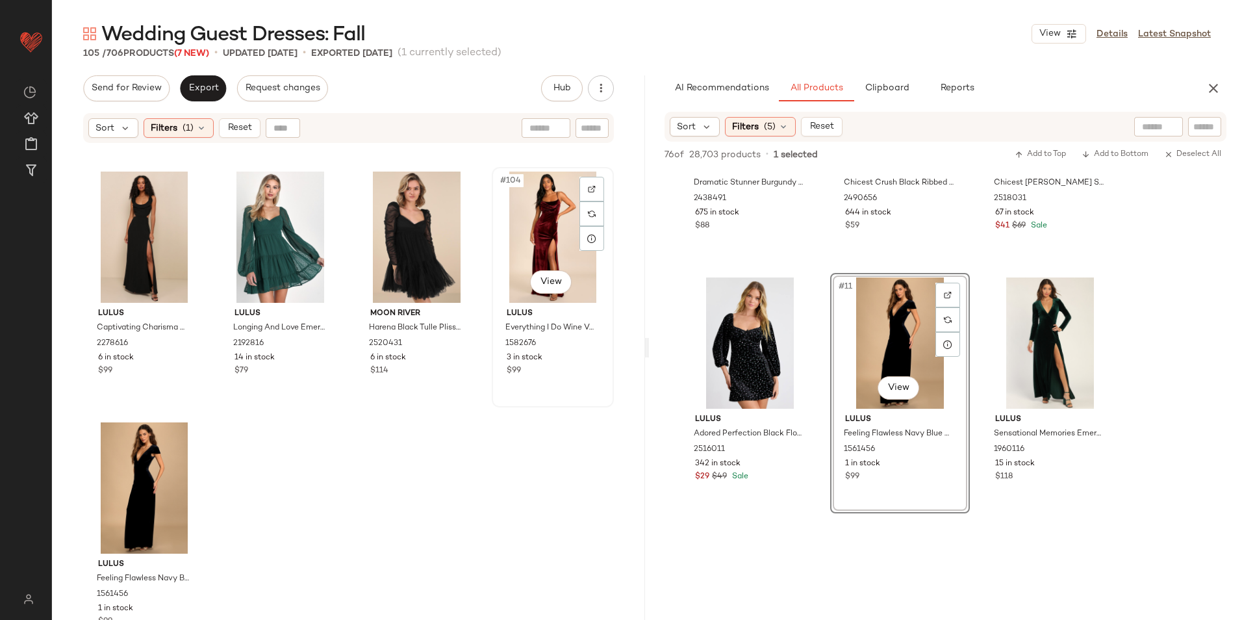
scroll to position [6265, 0]
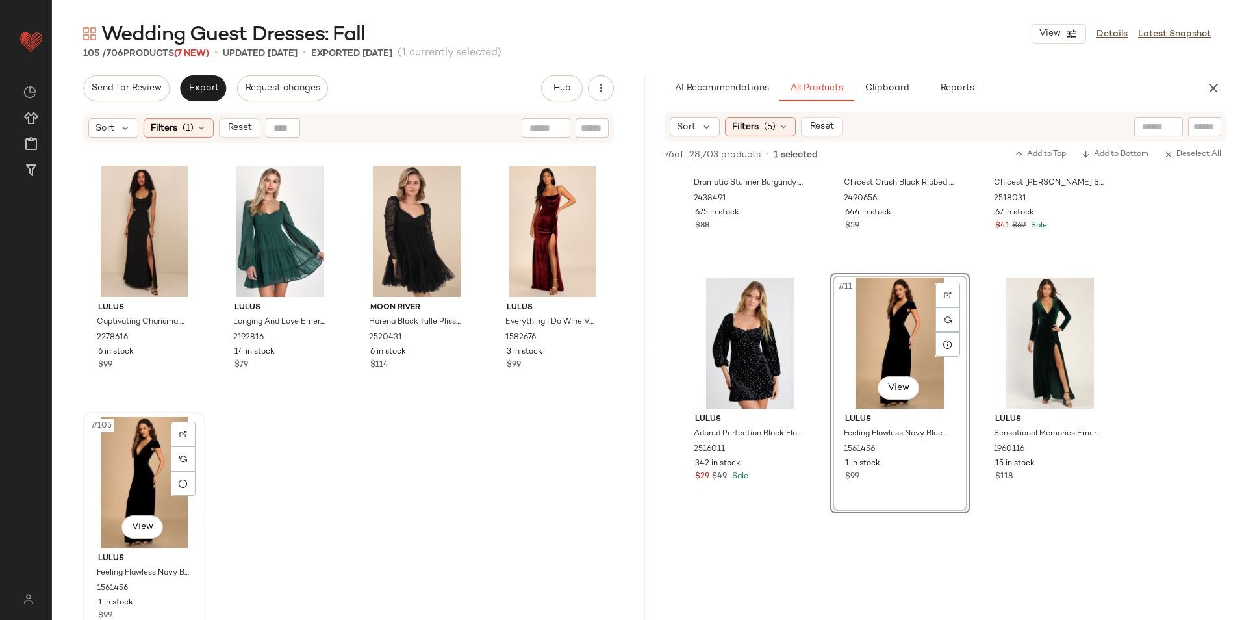
click at [141, 483] on div "#105 View" at bounding box center [144, 481] width 113 height 131
click at [238, 129] on span "Reset" at bounding box center [239, 128] width 25 height 10
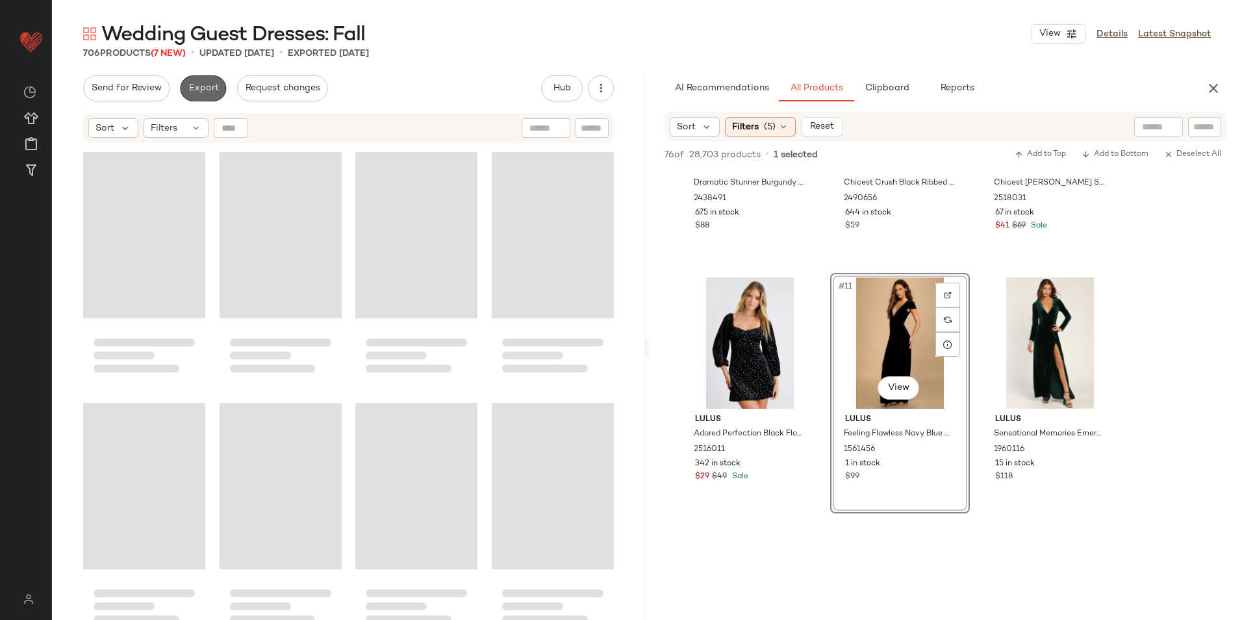
click at [194, 93] on span "Export" at bounding box center [203, 88] width 31 height 10
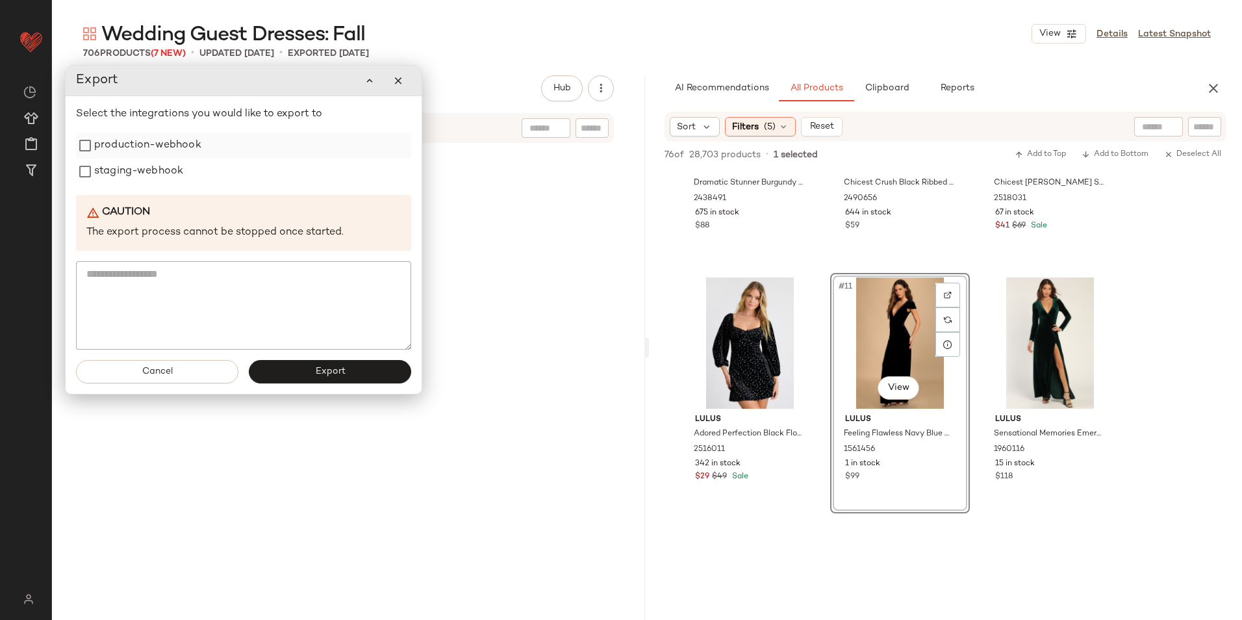
scroll to position [43879, 0]
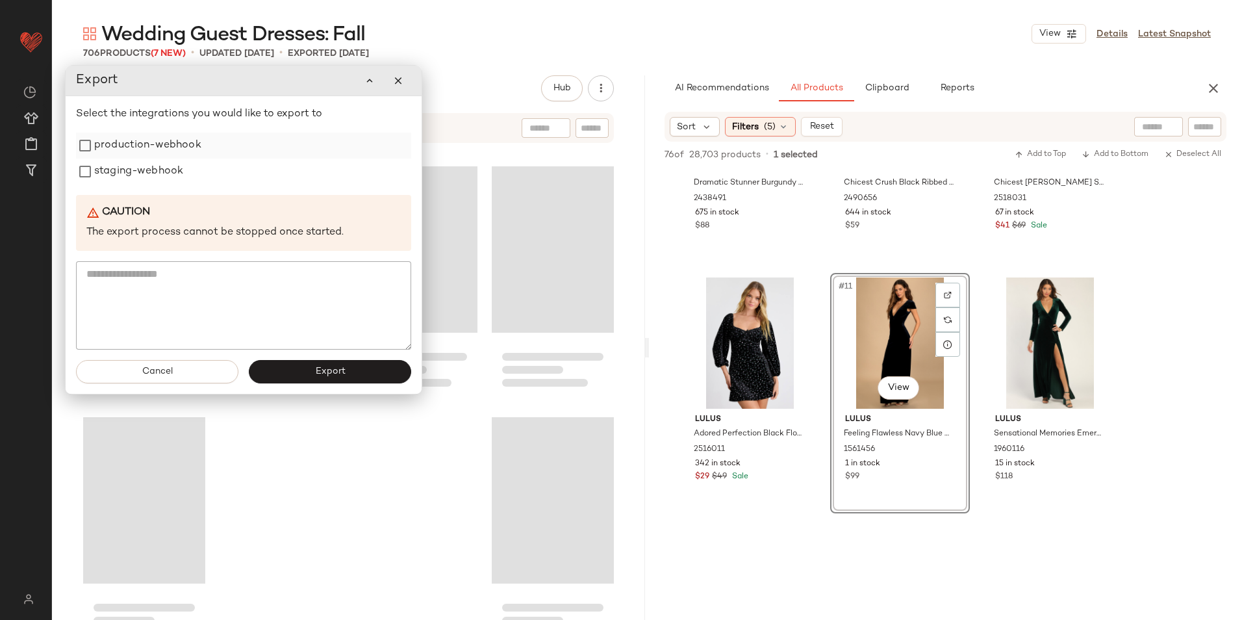
click at [166, 146] on label "production-webhook" at bounding box center [147, 146] width 107 height 26
click at [166, 170] on label "staging-webhook" at bounding box center [138, 172] width 89 height 26
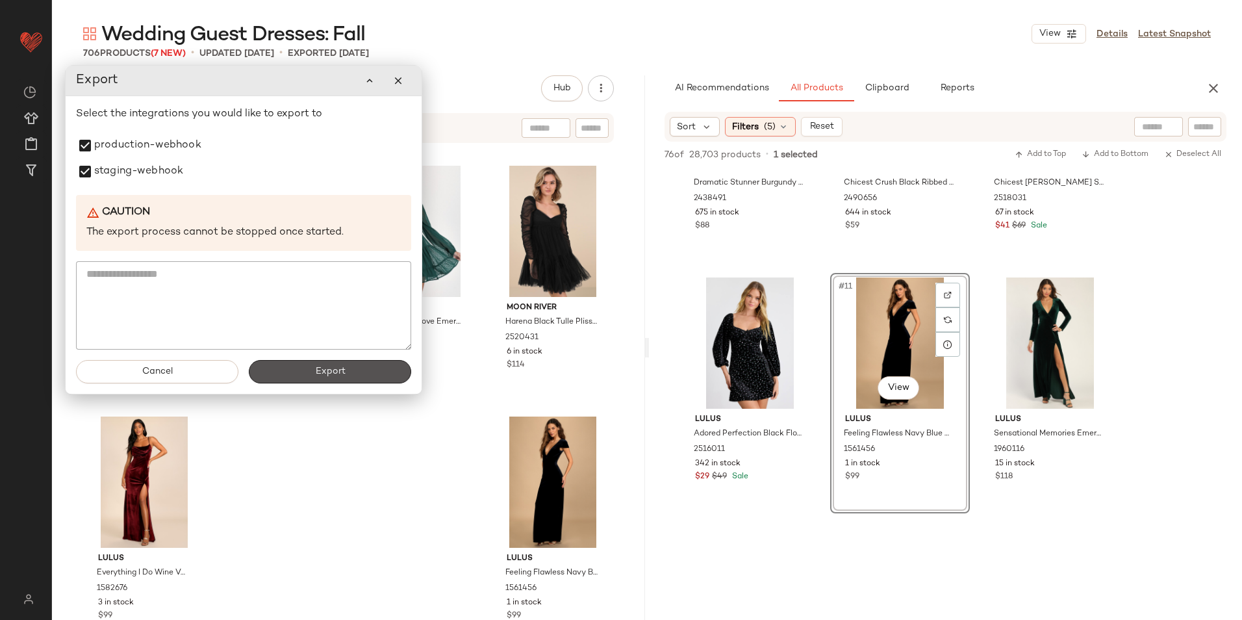
click at [281, 378] on button "Export" at bounding box center [330, 371] width 162 height 23
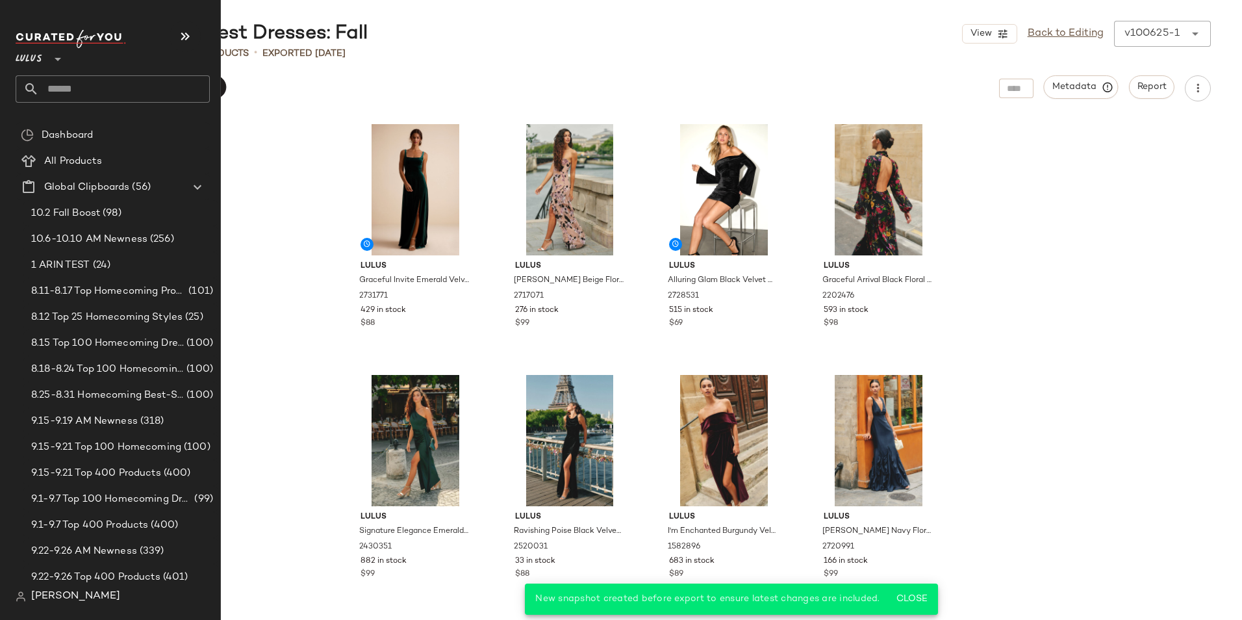
click at [67, 89] on input "text" at bounding box center [124, 88] width 171 height 27
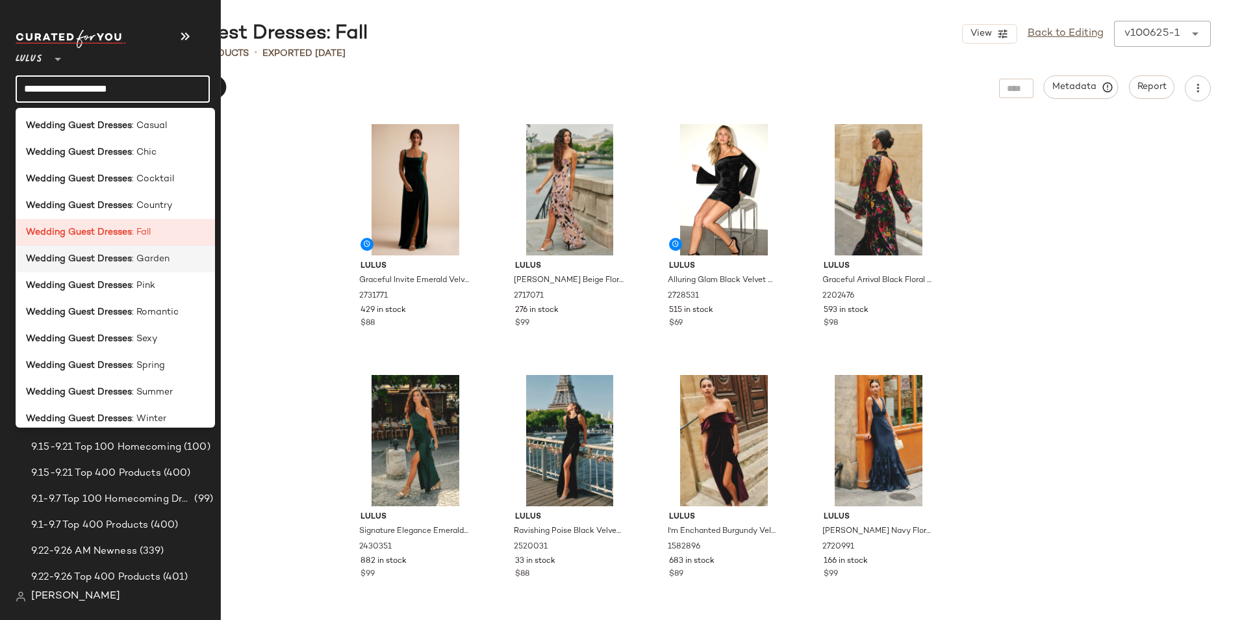
scroll to position [197, 0]
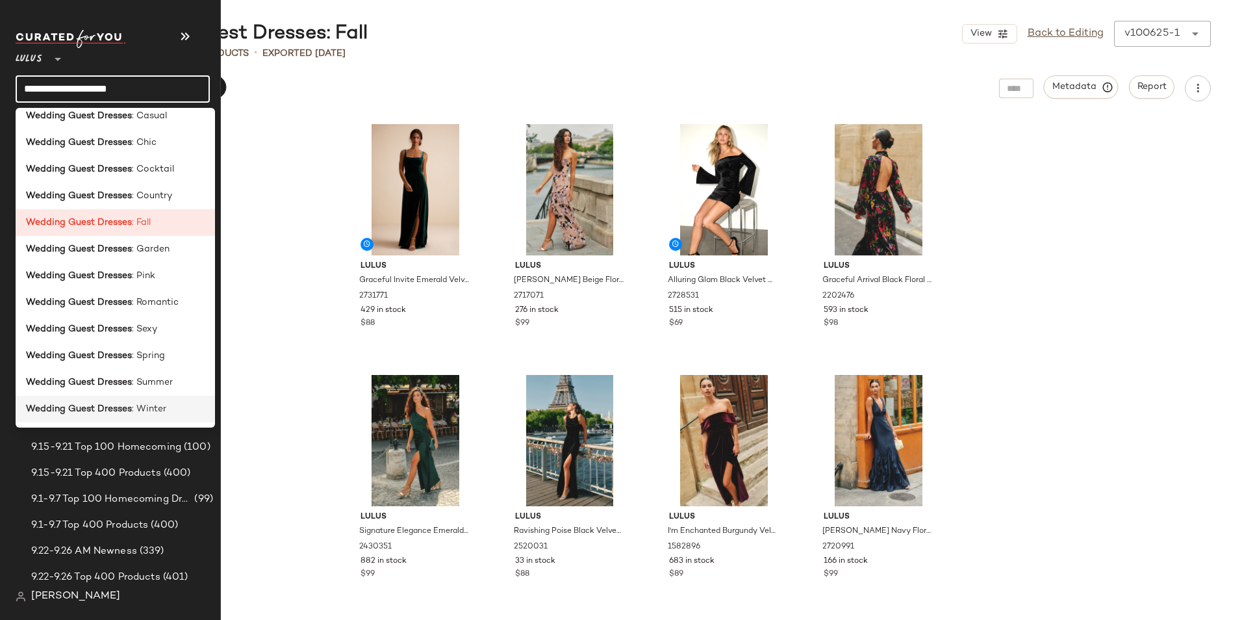
type input "**********"
click at [123, 406] on b "Wedding Guest Dresses" at bounding box center [79, 409] width 106 height 14
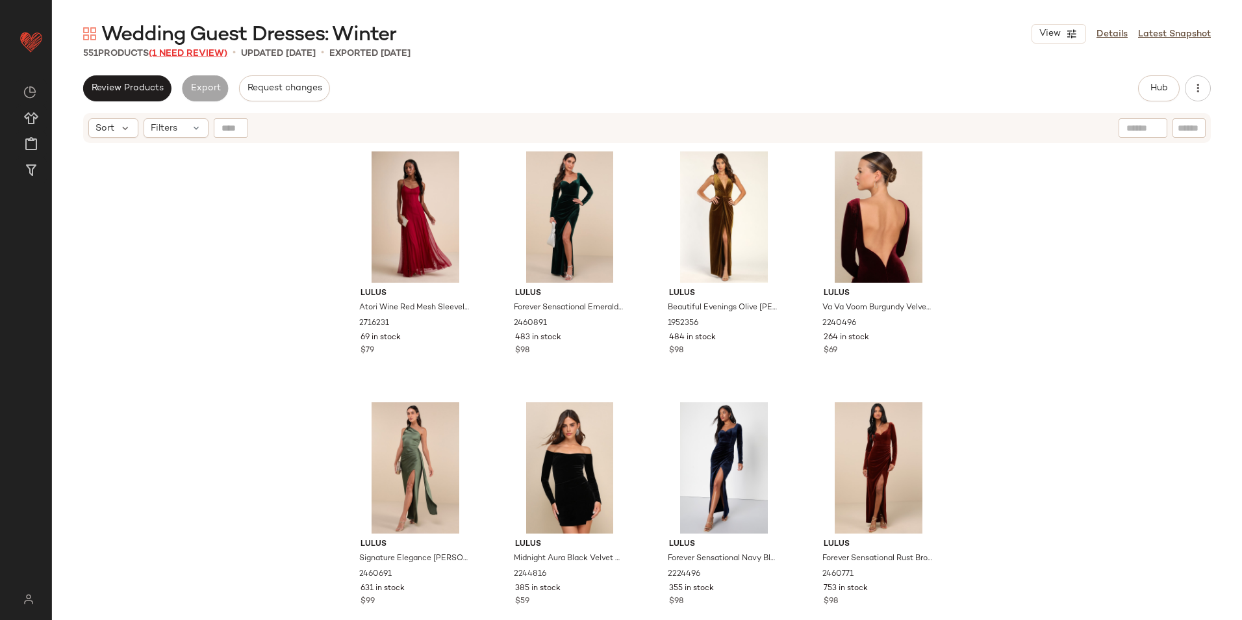
click at [217, 51] on span "(1 Need Review)" at bounding box center [188, 54] width 79 height 10
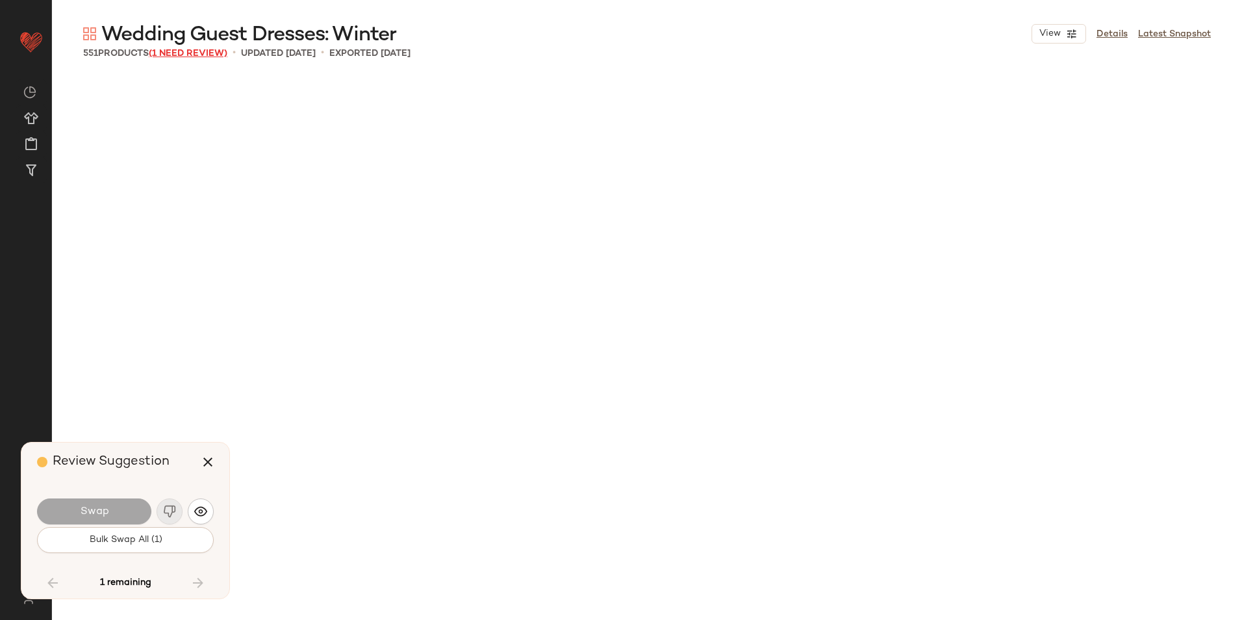
scroll to position [32348, 0]
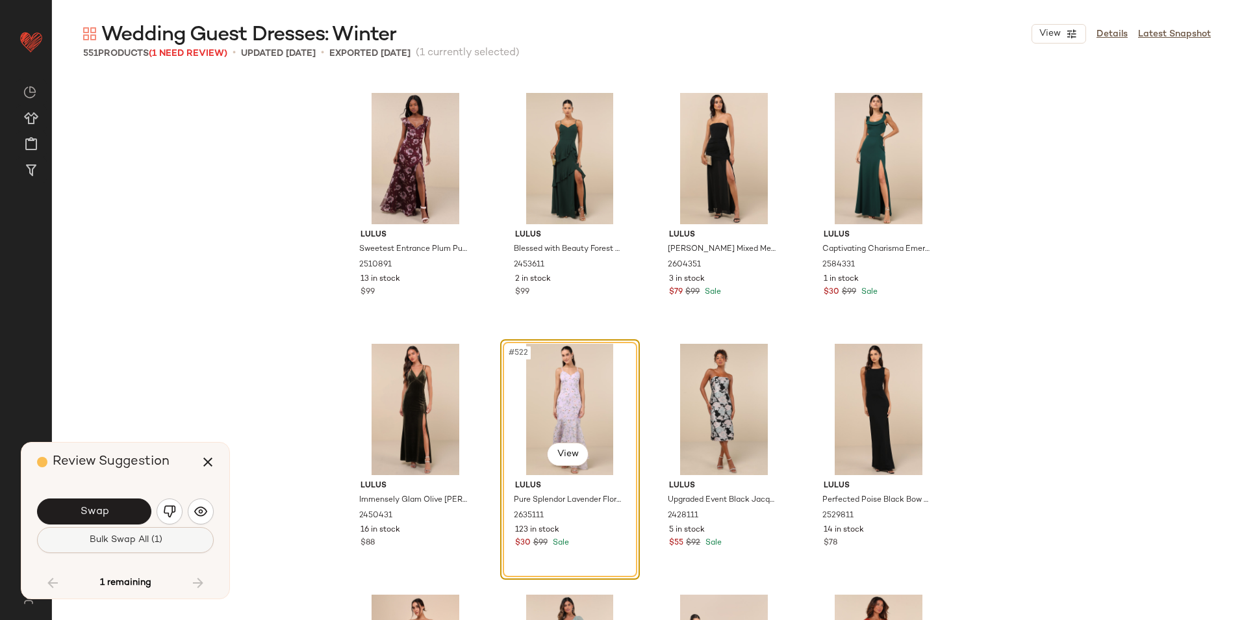
click at [147, 544] on span "Bulk Swap All (1)" at bounding box center [124, 540] width 73 height 10
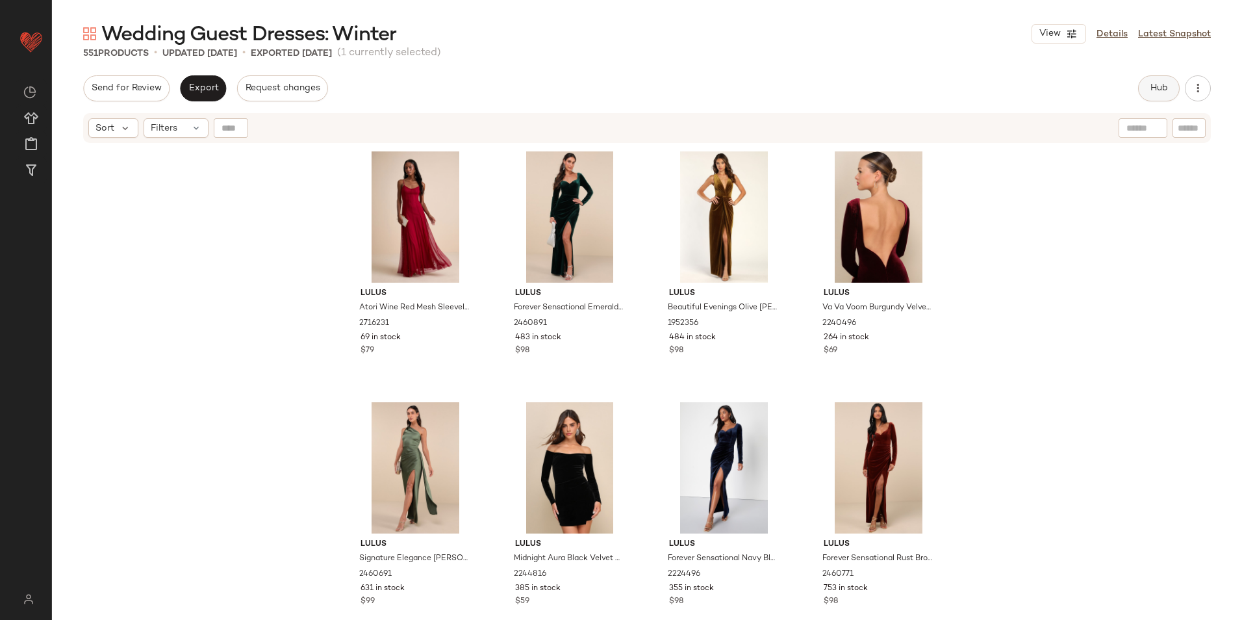
click at [1153, 81] on button "Hub" at bounding box center [1159, 88] width 42 height 26
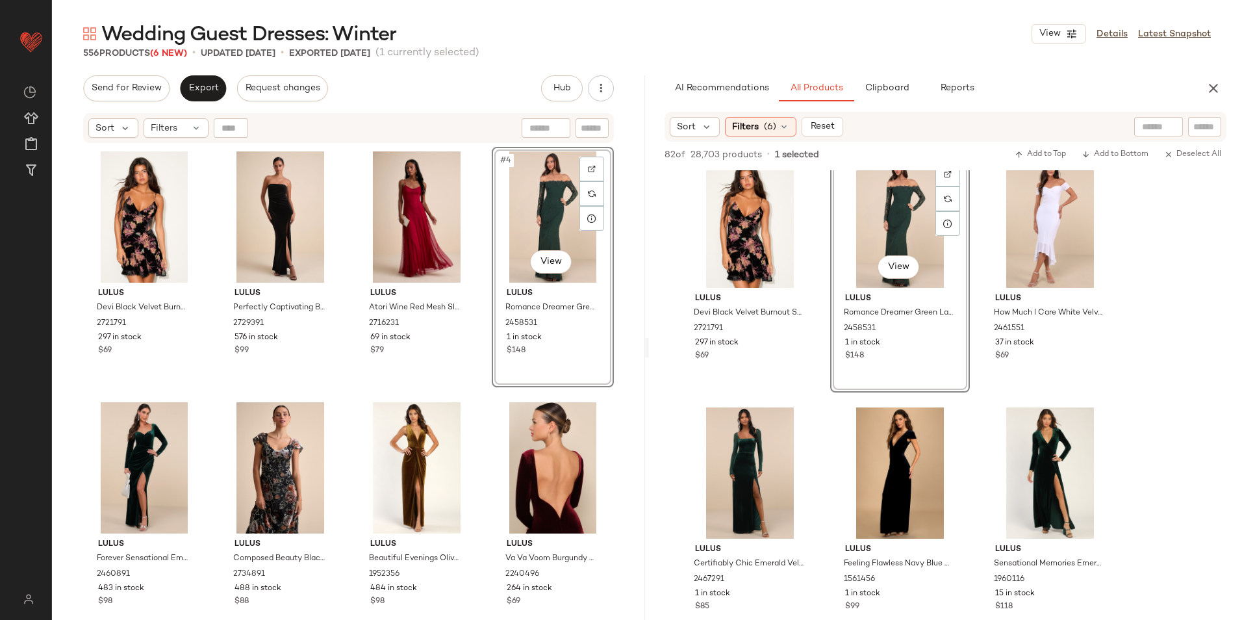
scroll to position [650, 0]
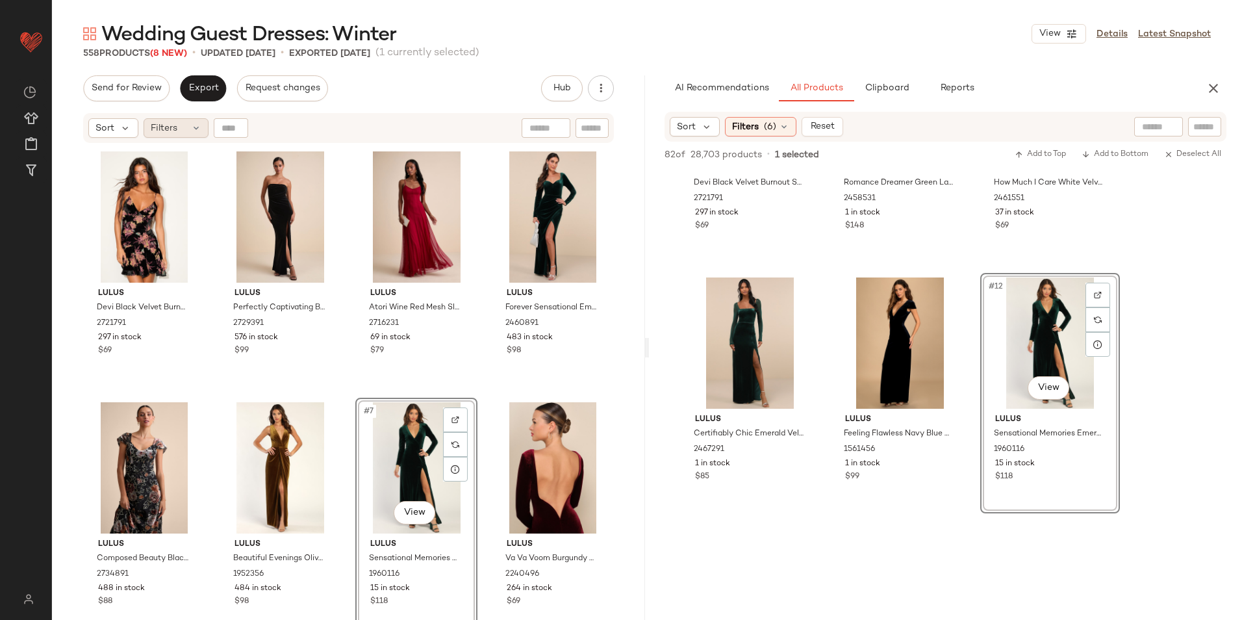
click at [181, 135] on div "Filters" at bounding box center [176, 127] width 65 height 19
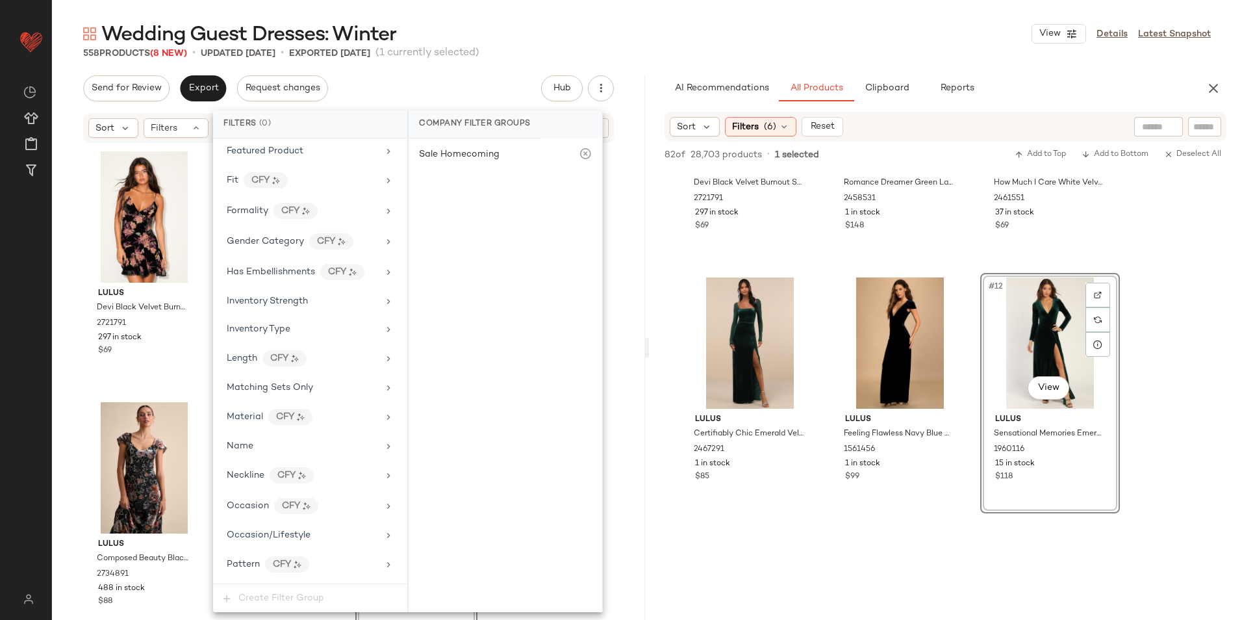
scroll to position [859, 0]
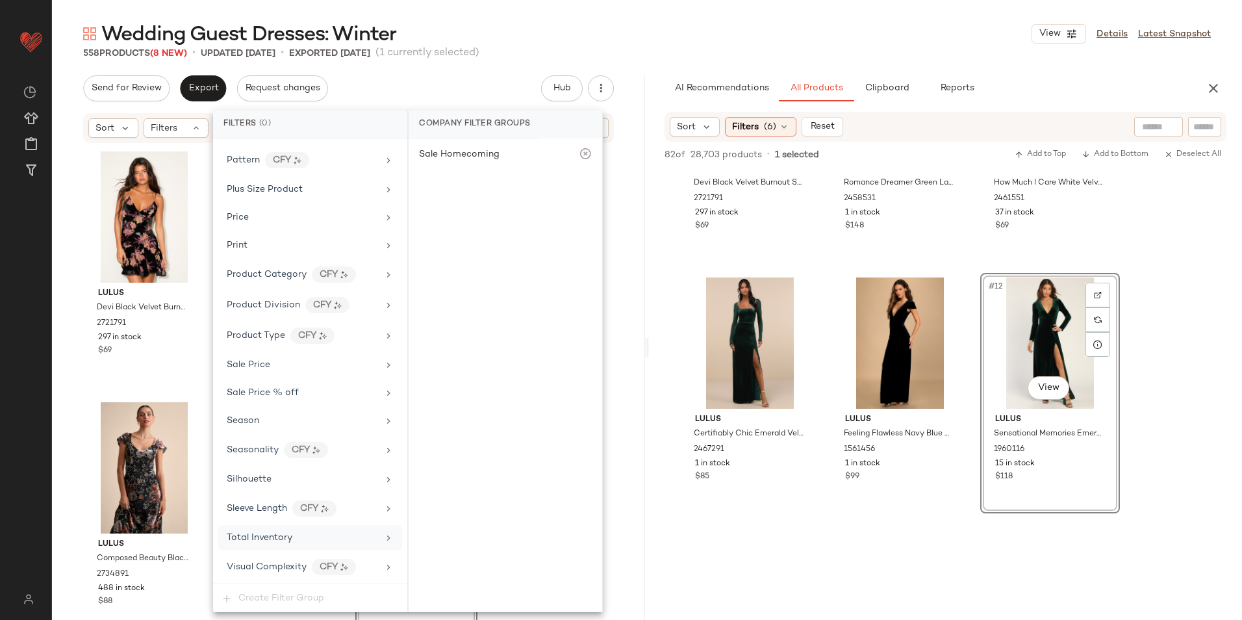
click at [307, 535] on div "Total Inventory" at bounding box center [302, 538] width 151 height 14
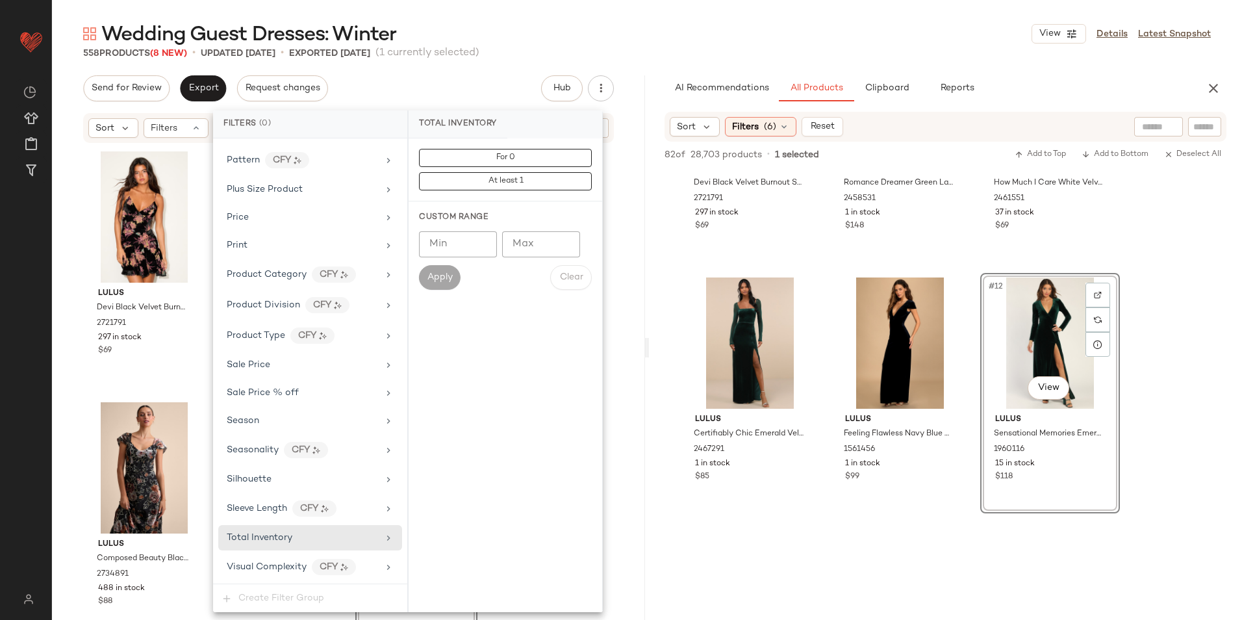
click at [530, 246] on input "Max" at bounding box center [541, 244] width 78 height 26
type input "**"
click at [427, 273] on span "Apply" at bounding box center [440, 277] width 26 height 10
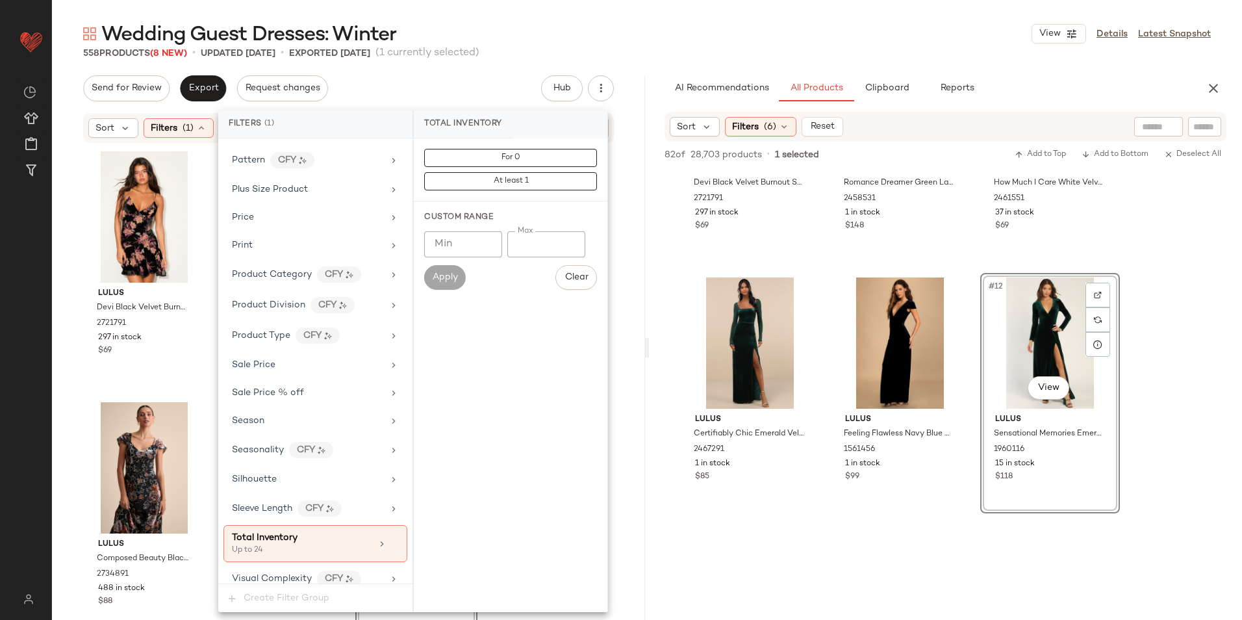
click at [628, 18] on main "Wedding Guest Dresses: Winter View Details Latest Snapshot 558 Products (8 New)…" at bounding box center [621, 310] width 1242 height 620
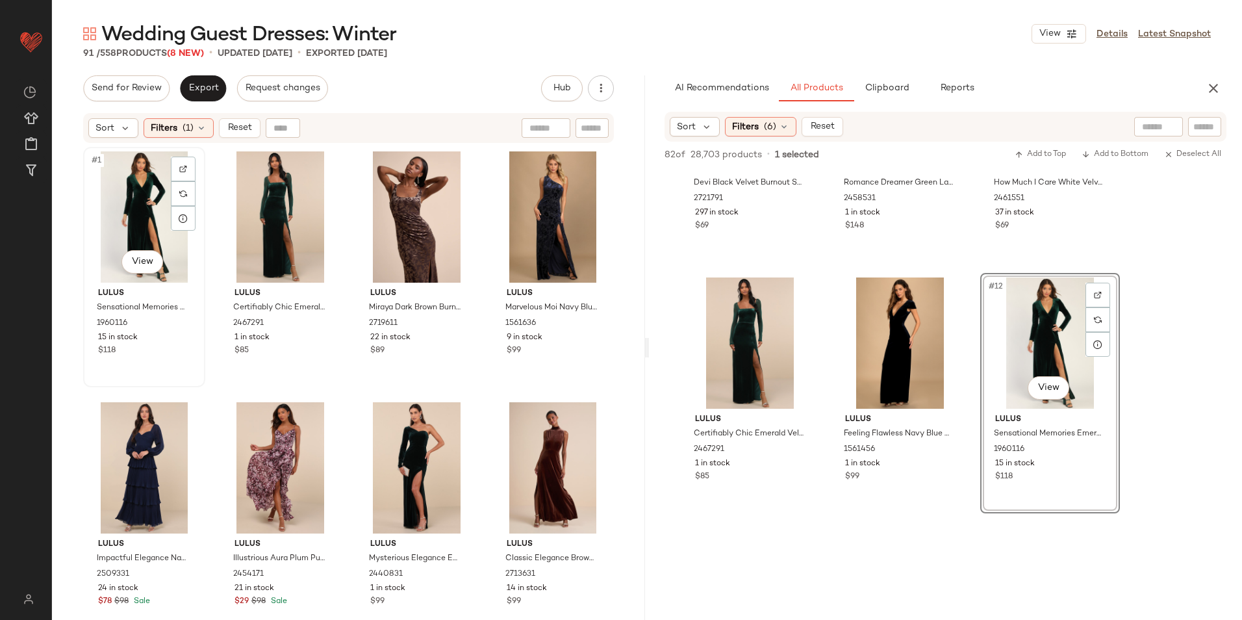
click at [127, 211] on div "#1 View" at bounding box center [144, 216] width 113 height 131
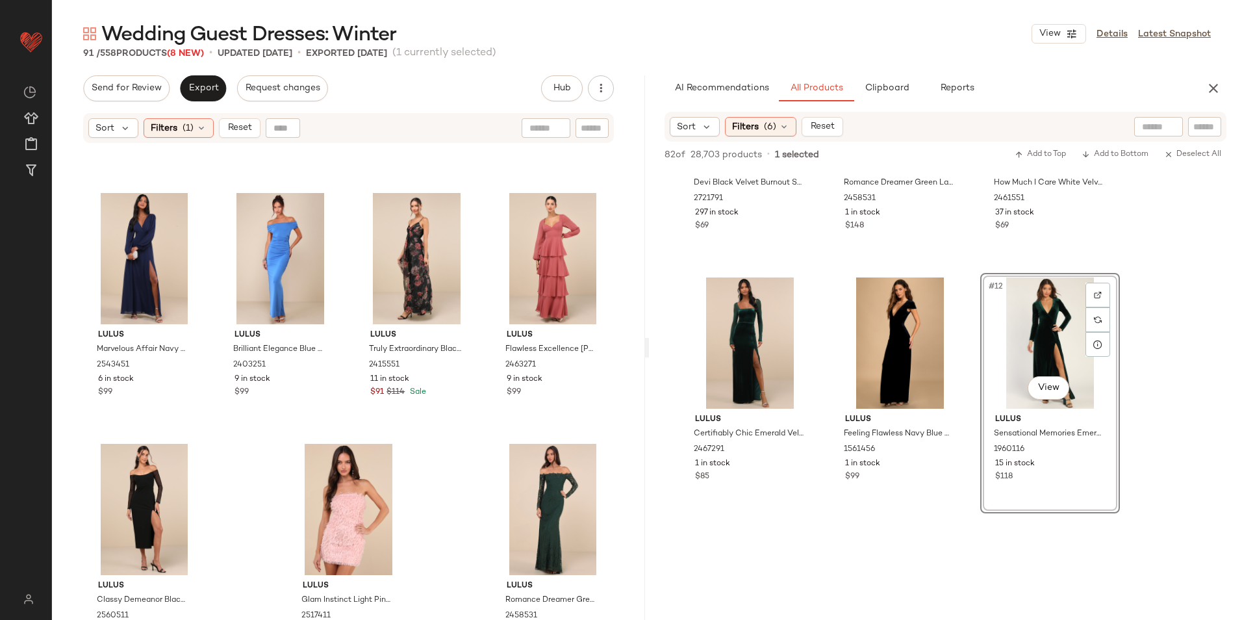
scroll to position [5262, 0]
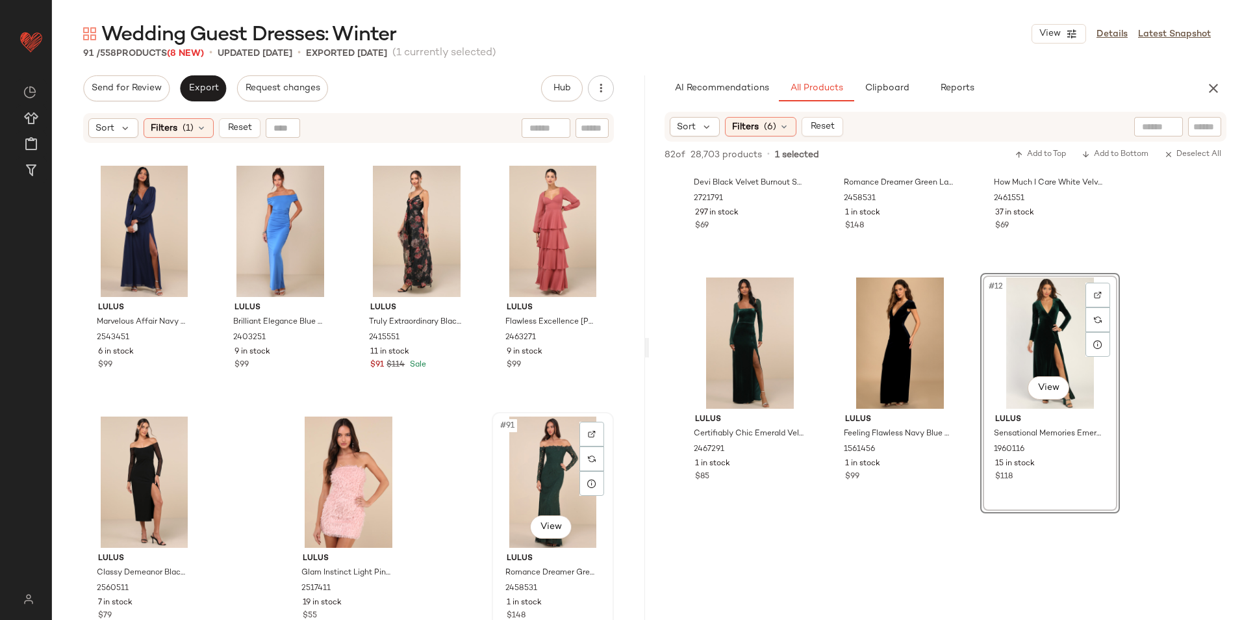
click at [557, 501] on div "#91 View" at bounding box center [552, 481] width 113 height 131
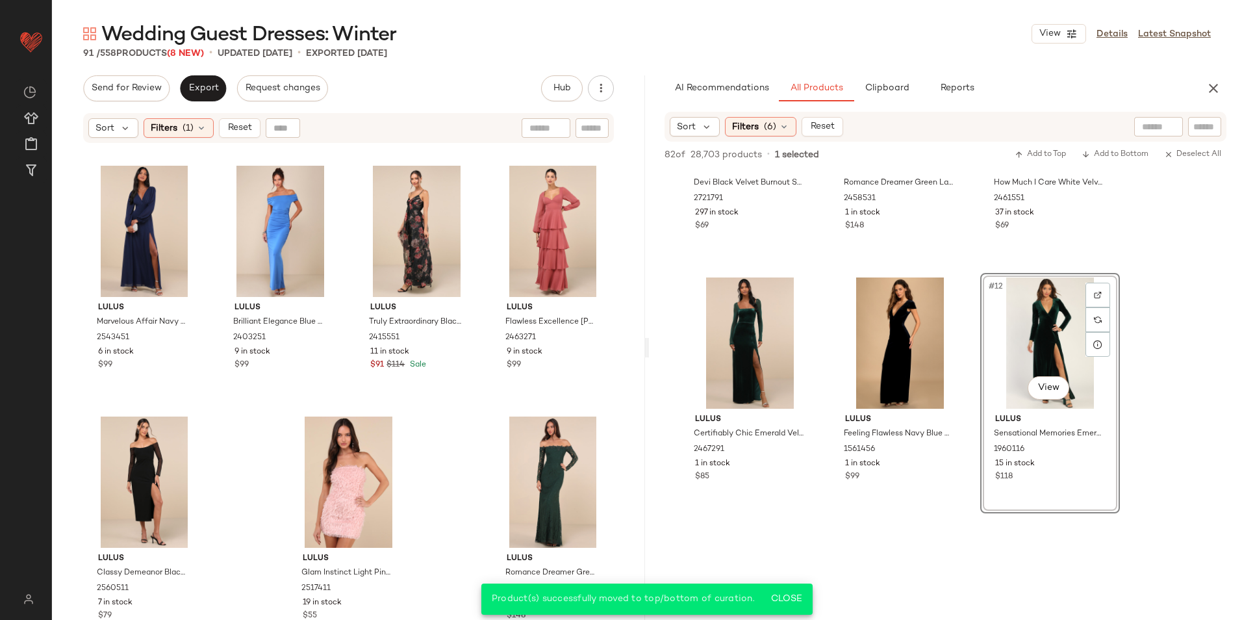
drag, startPoint x: 248, startPoint y: 125, endPoint x: 240, endPoint y: 118, distance: 10.6
click at [248, 125] on span "Reset" at bounding box center [239, 128] width 25 height 10
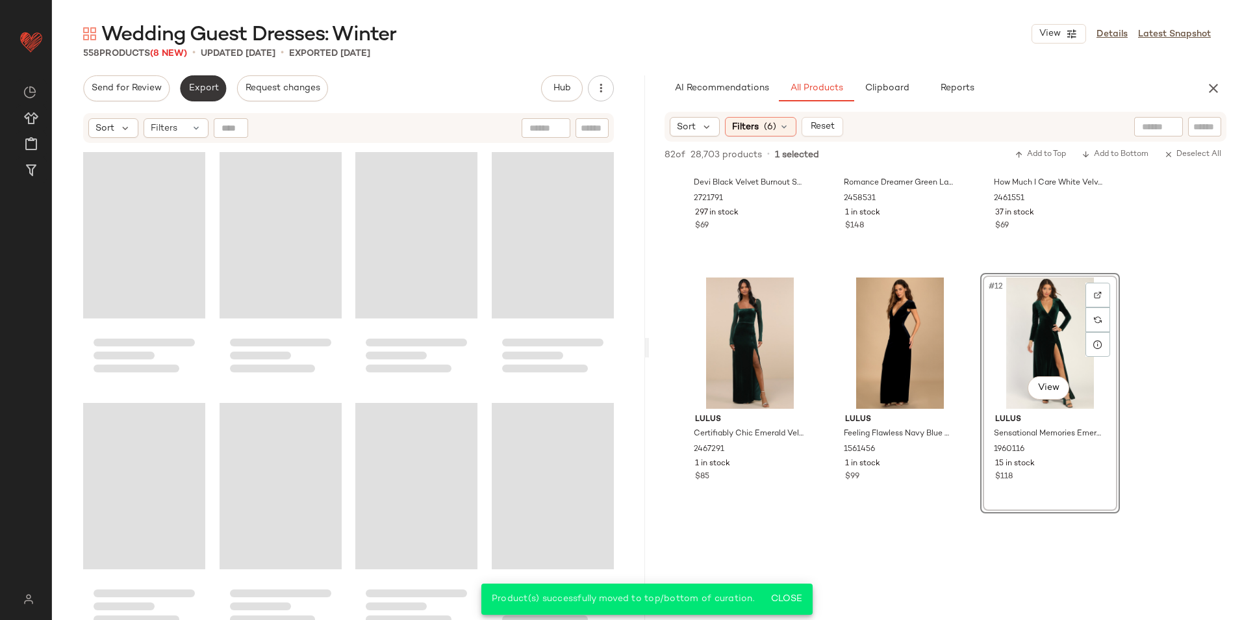
click at [224, 92] on div "Send for Review Export Request changes" at bounding box center [205, 88] width 245 height 26
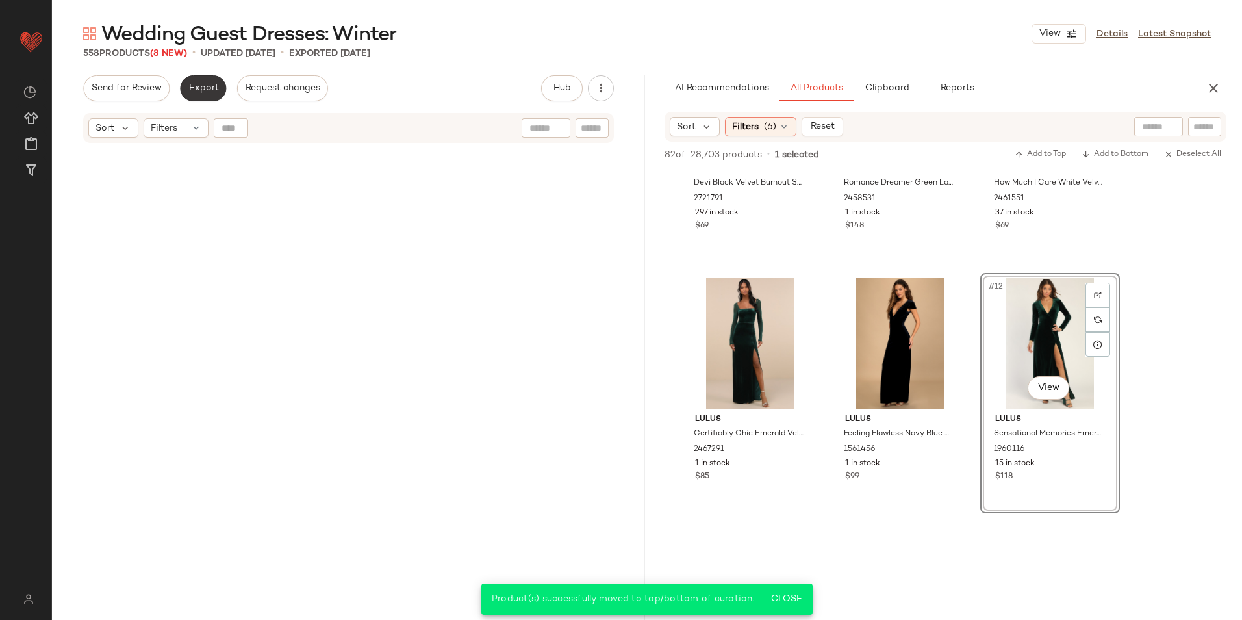
scroll to position [34601, 0]
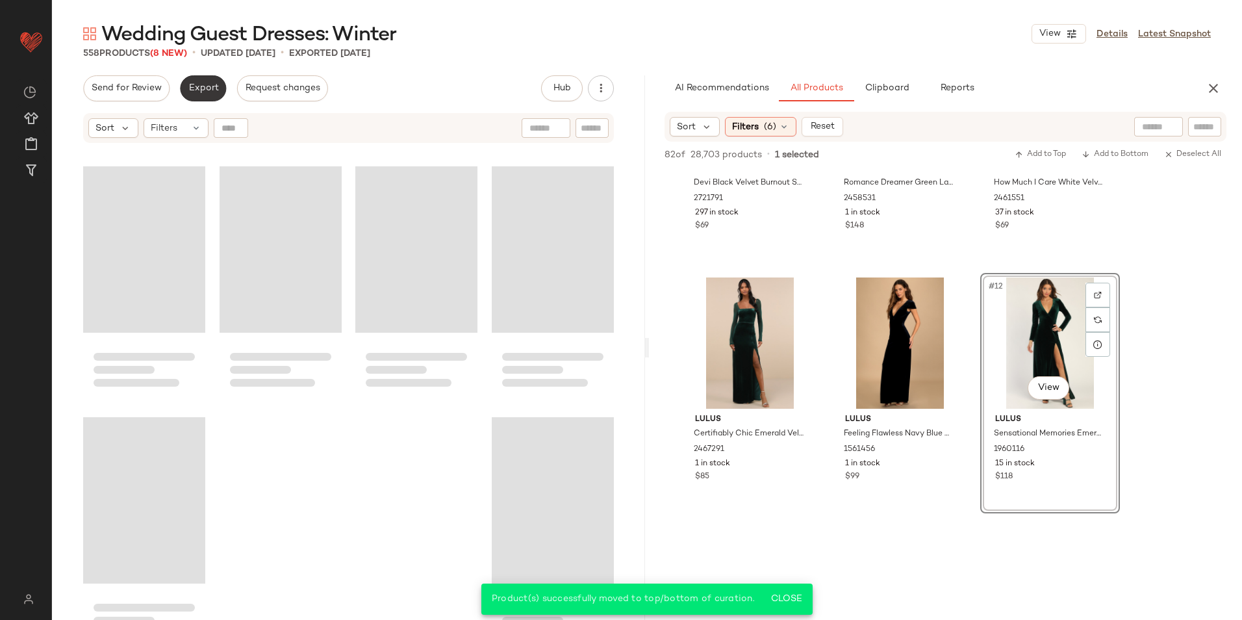
click at [201, 84] on span "Export" at bounding box center [203, 88] width 31 height 10
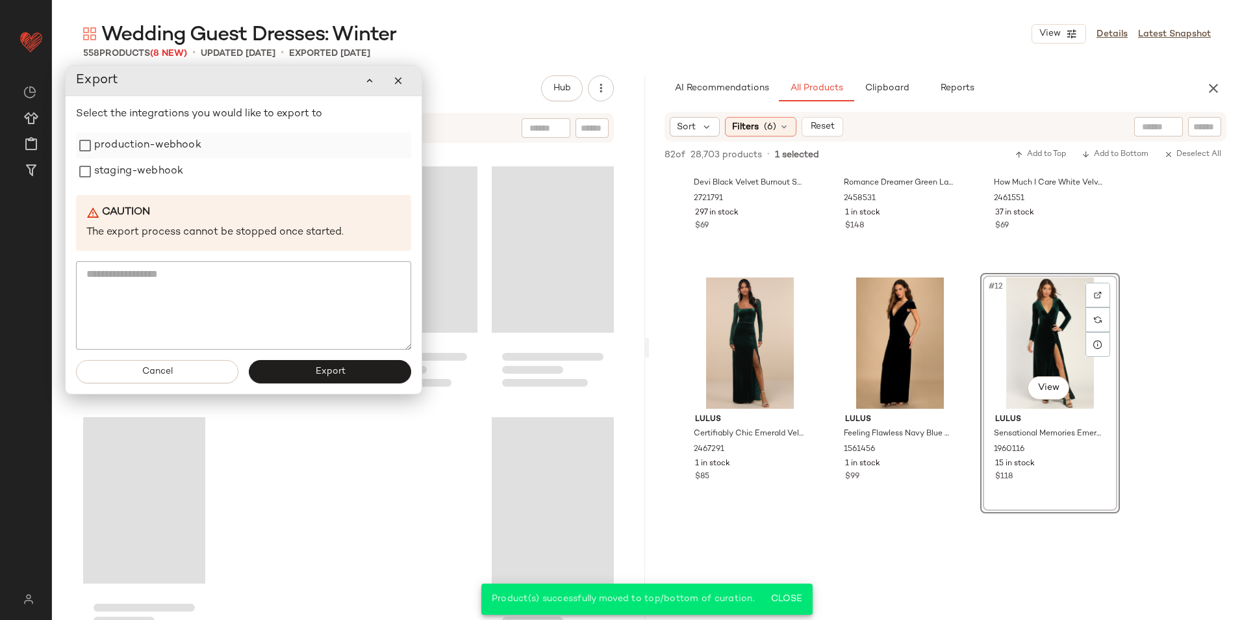
click at [123, 150] on label "production-webhook" at bounding box center [147, 146] width 107 height 26
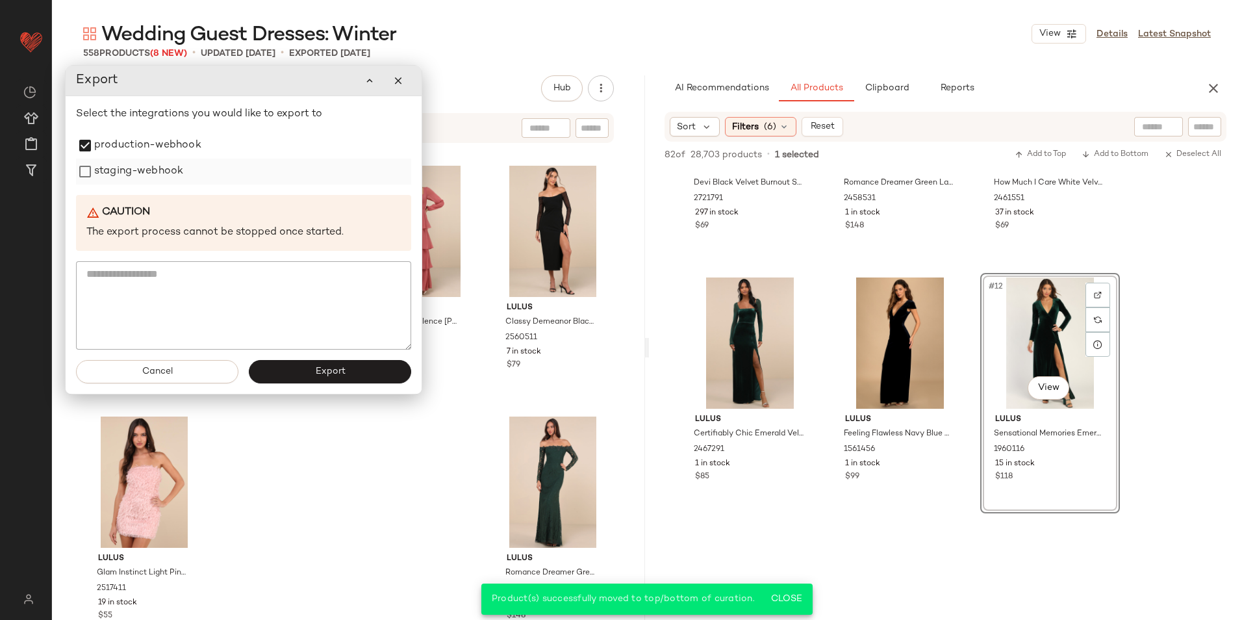
click at [125, 168] on label "staging-webhook" at bounding box center [138, 172] width 89 height 26
click at [292, 362] on button "Export" at bounding box center [330, 371] width 162 height 23
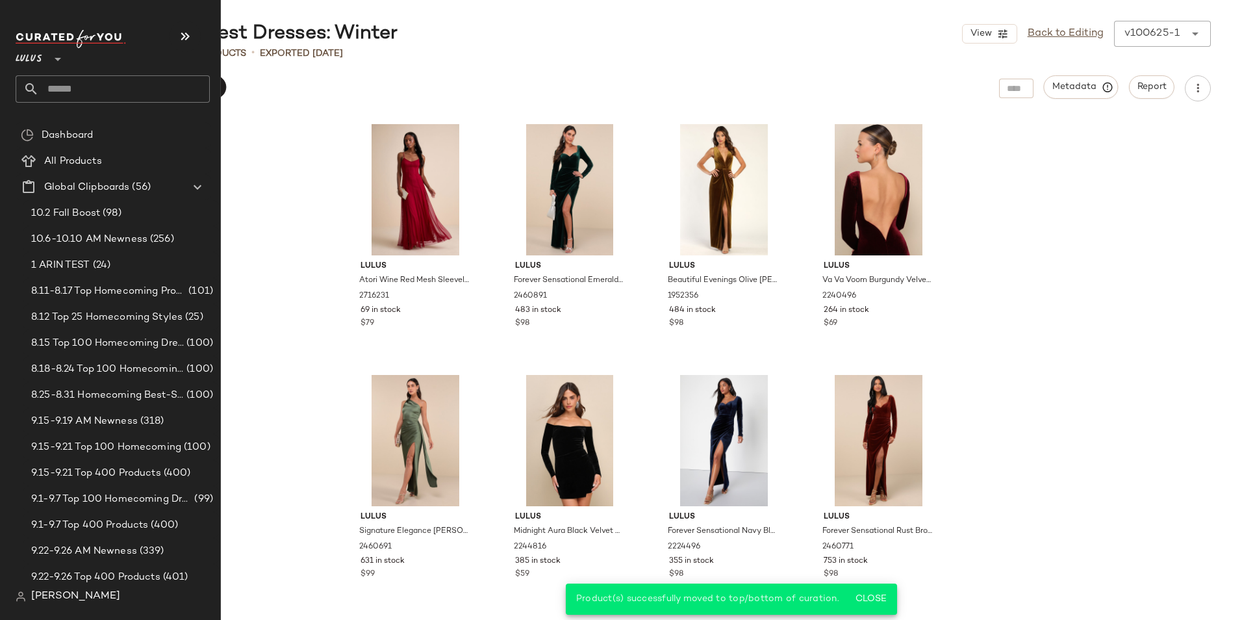
click at [102, 88] on input "text" at bounding box center [124, 88] width 171 height 27
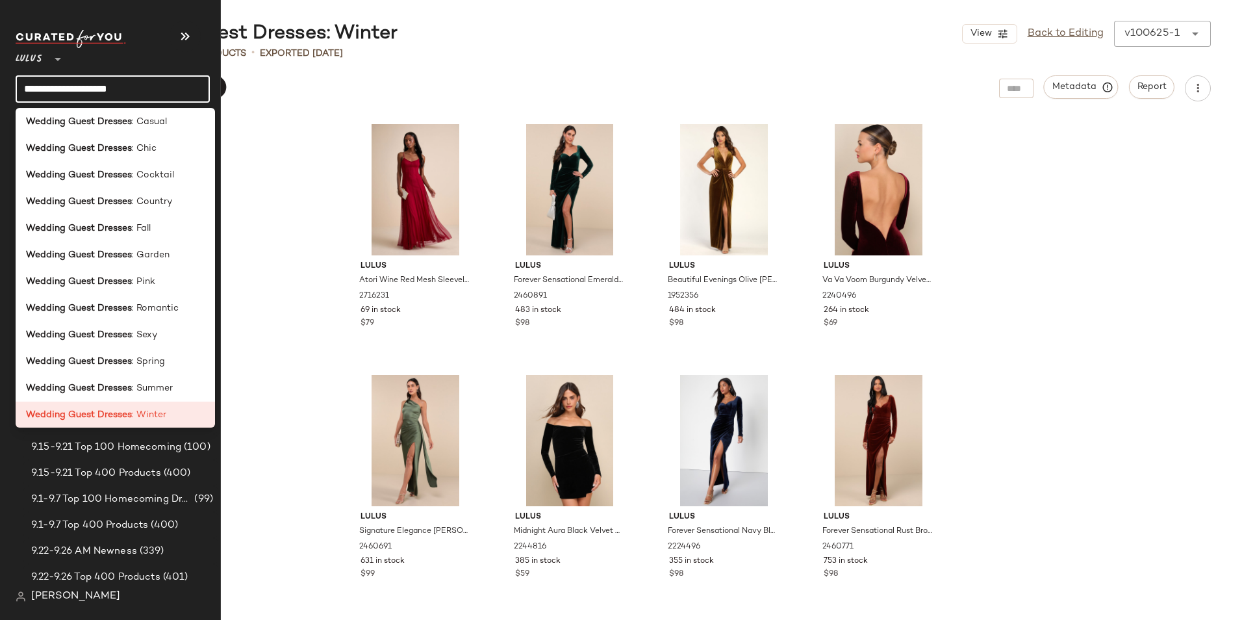
scroll to position [195, 0]
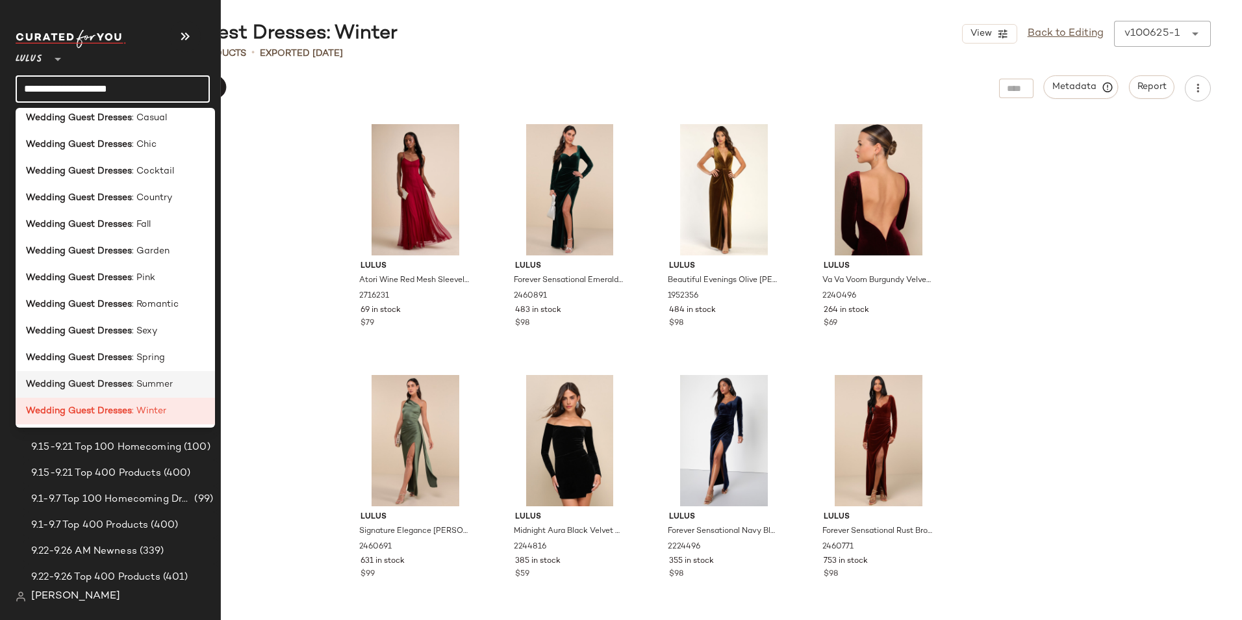
type input "**********"
click at [138, 380] on span ": Summer" at bounding box center [152, 384] width 41 height 14
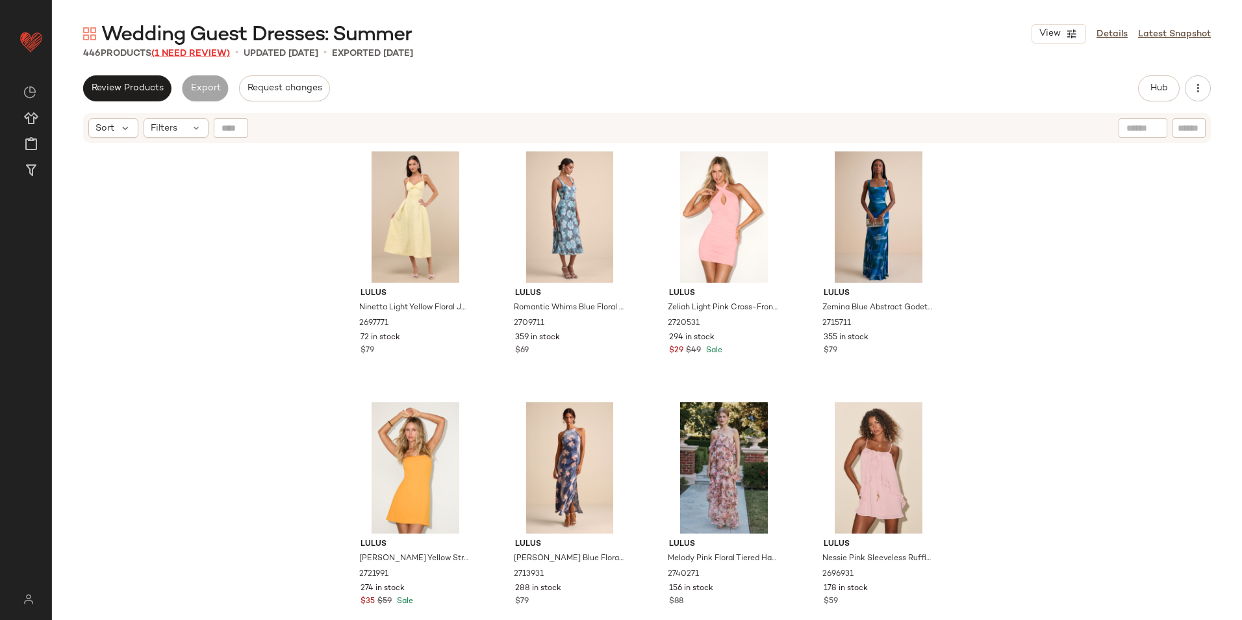
click at [174, 55] on span "(1 Need Review)" at bounding box center [190, 54] width 79 height 10
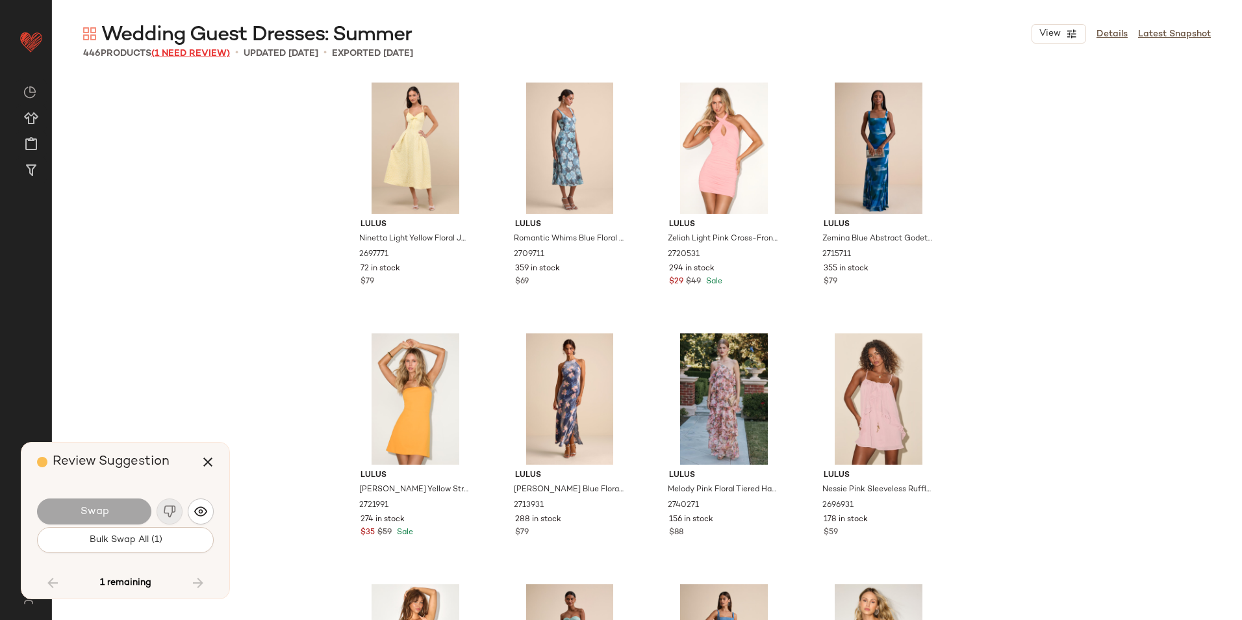
scroll to position [25828, 0]
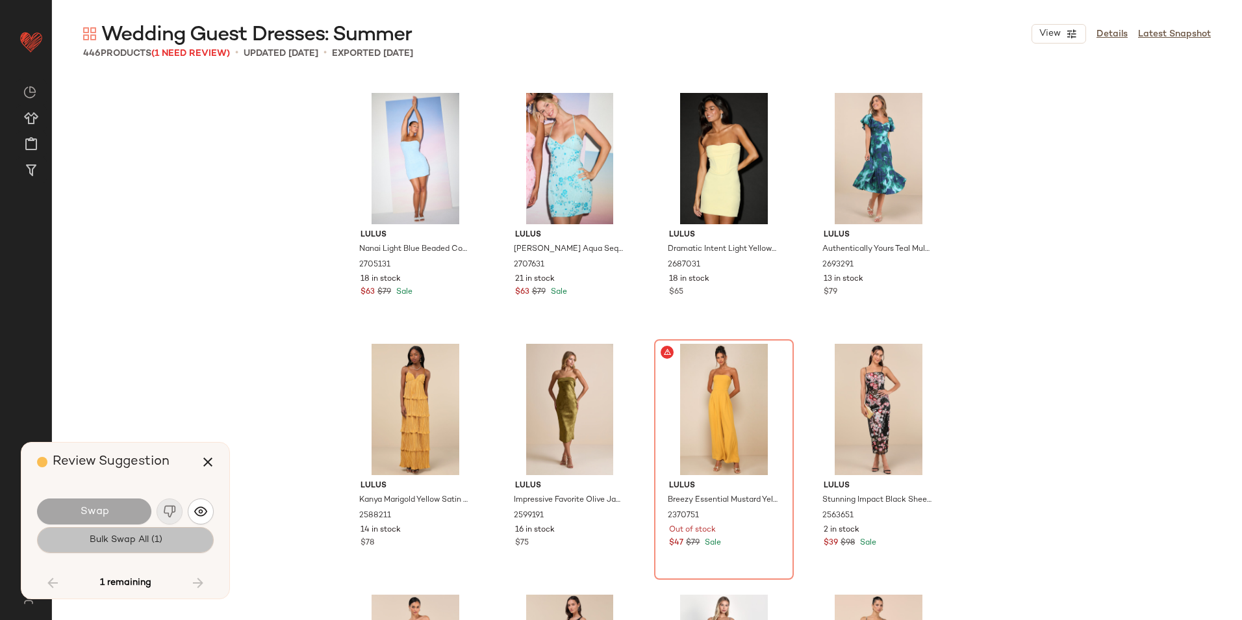
click at [165, 537] on button "Bulk Swap All (1)" at bounding box center [125, 540] width 177 height 26
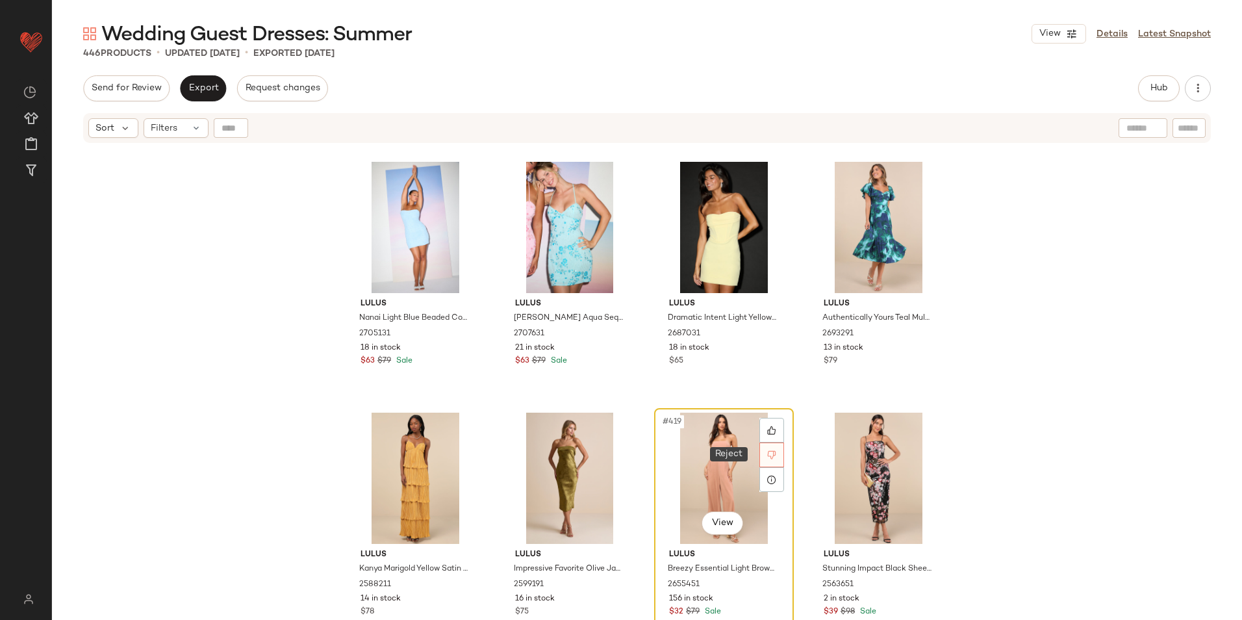
click at [770, 451] on icon at bounding box center [772, 455] width 8 height 8
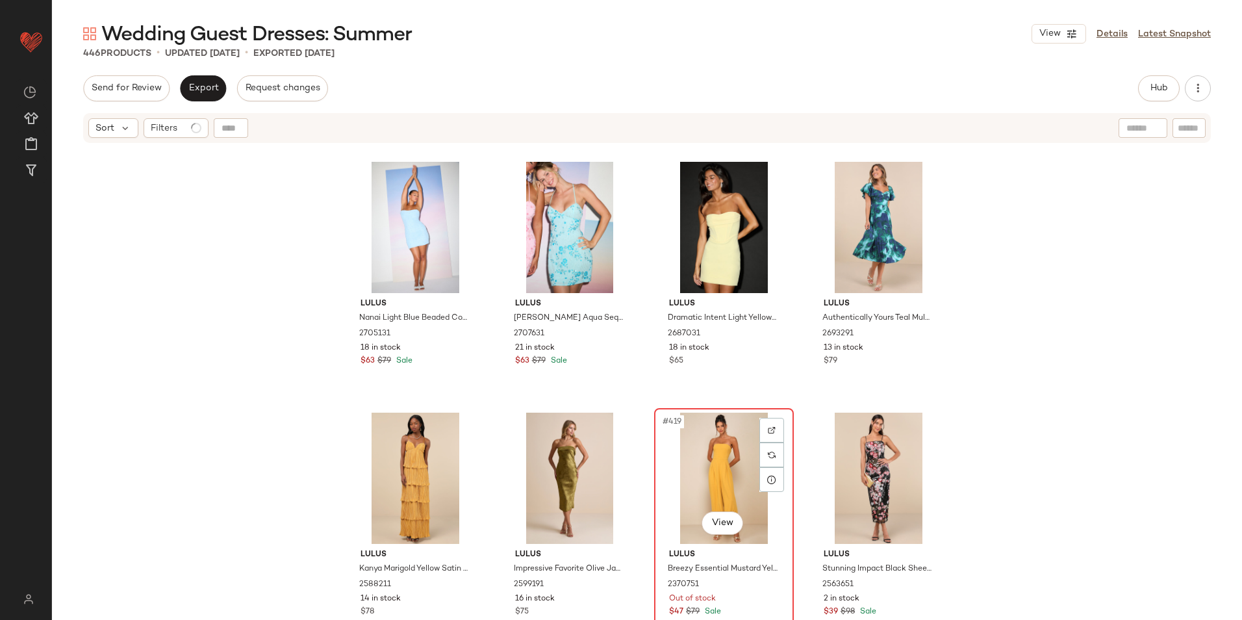
click at [702, 450] on div "#419 View" at bounding box center [724, 478] width 131 height 131
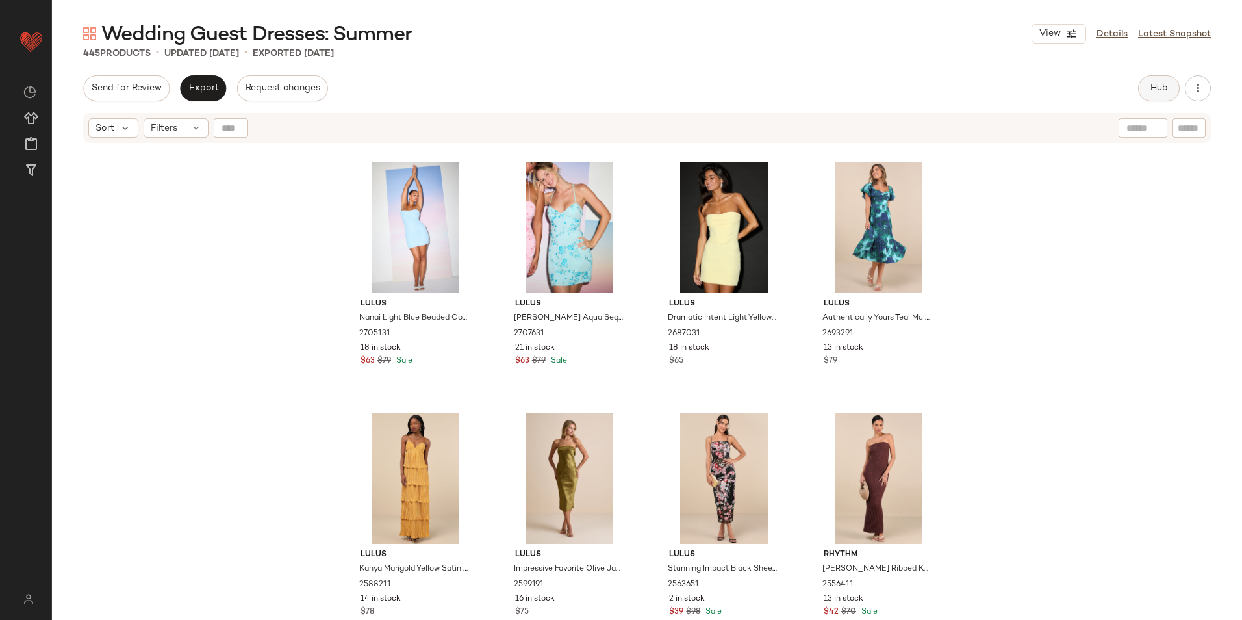
click at [1159, 91] on span "Hub" at bounding box center [1159, 88] width 18 height 10
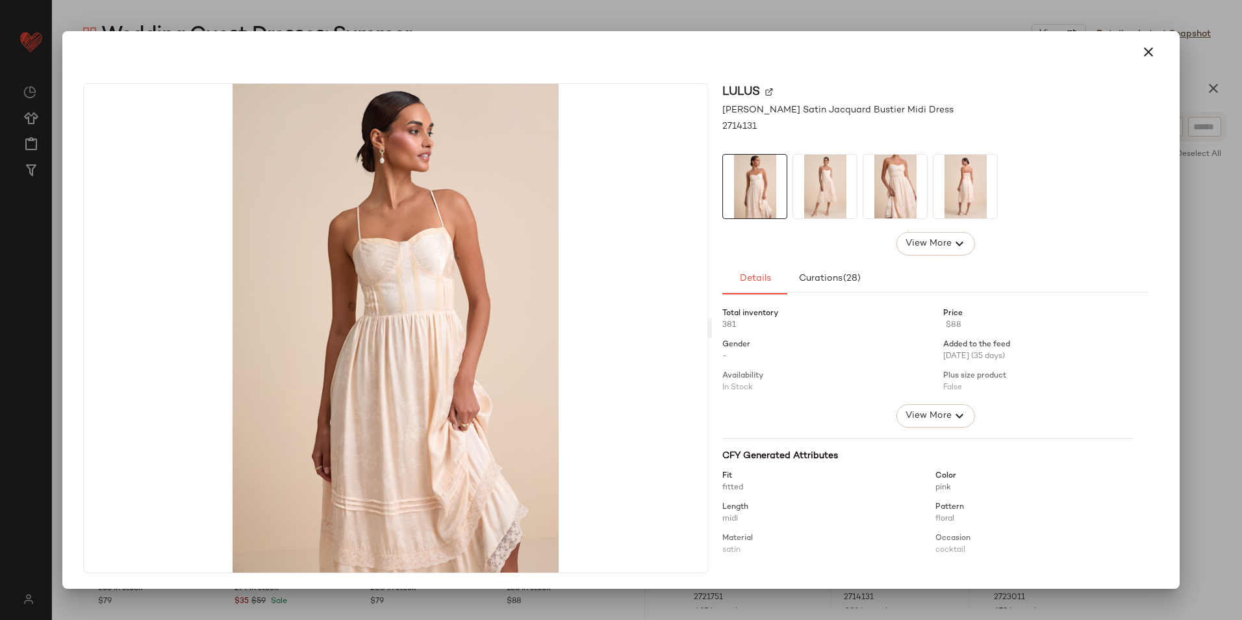
click at [1147, 54] on icon "button" at bounding box center [1149, 52] width 16 height 16
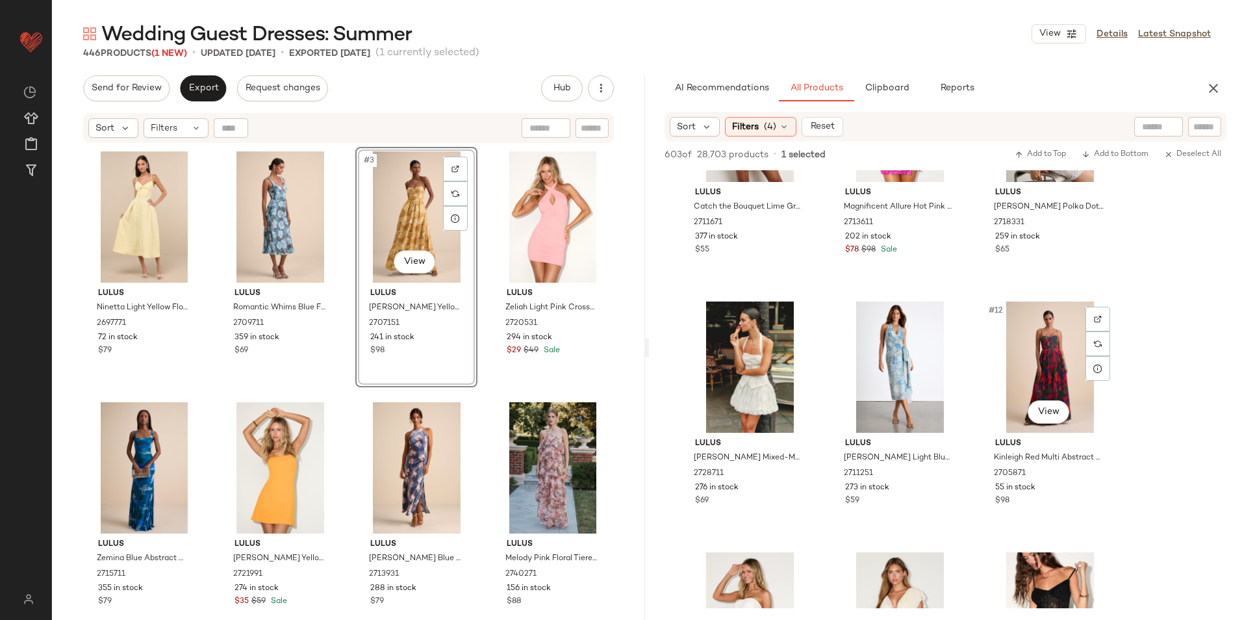
scroll to position [650, 0]
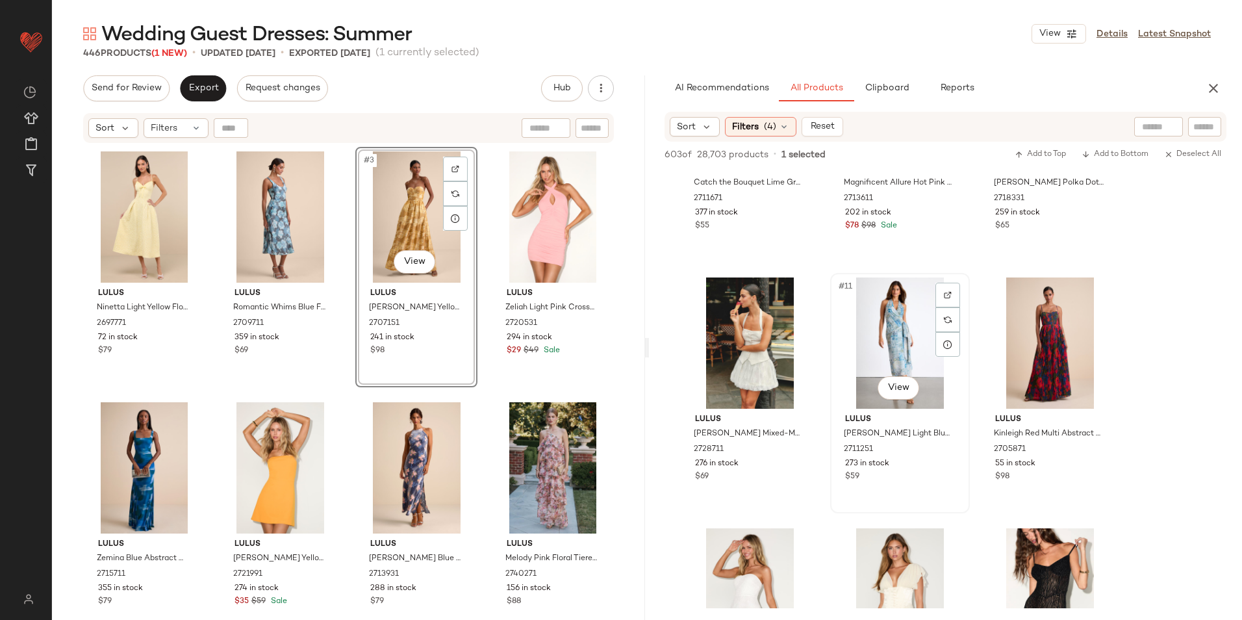
click at [902, 374] on div "#11 View" at bounding box center [900, 342] width 131 height 131
click at [889, 377] on body "Lulus ** Dashboard All Products Global Clipboards (56) Curations (817) Jordan C…" at bounding box center [621, 310] width 1242 height 620
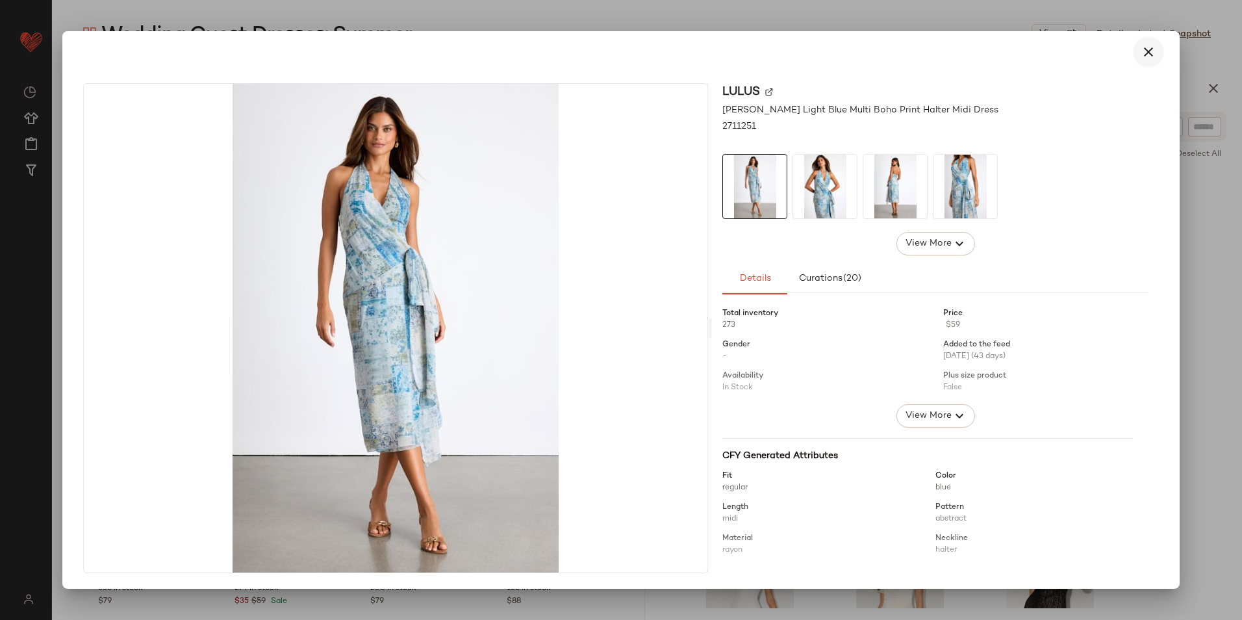
click at [1152, 47] on icon "button" at bounding box center [1149, 52] width 16 height 16
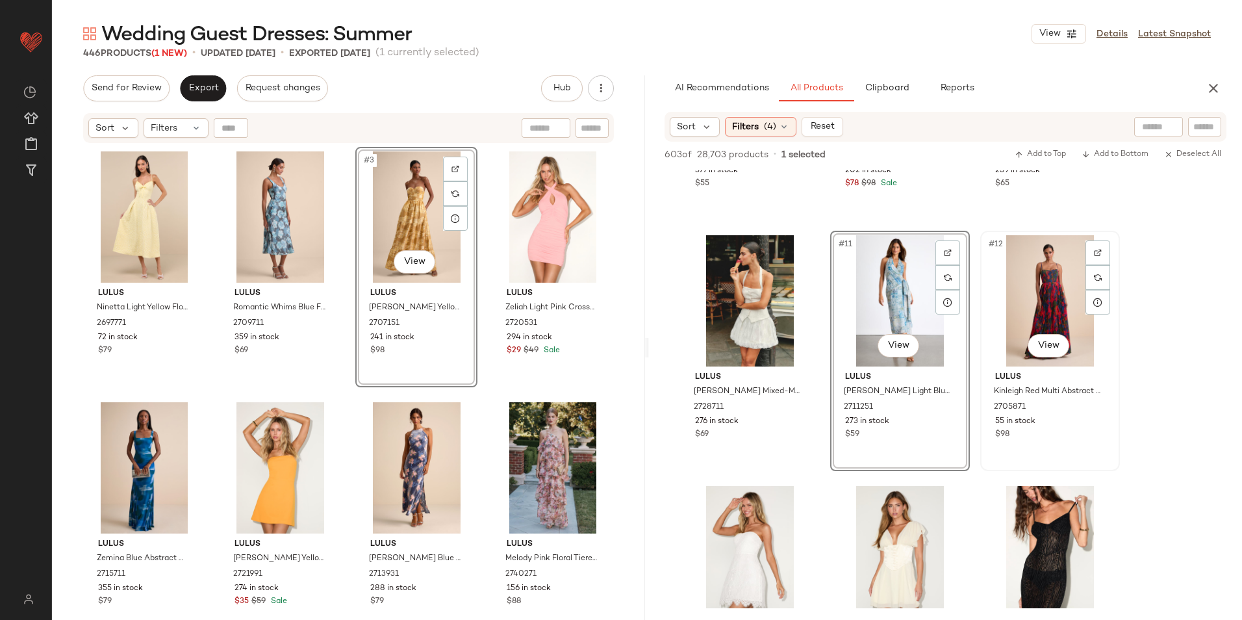
scroll to position [715, 0]
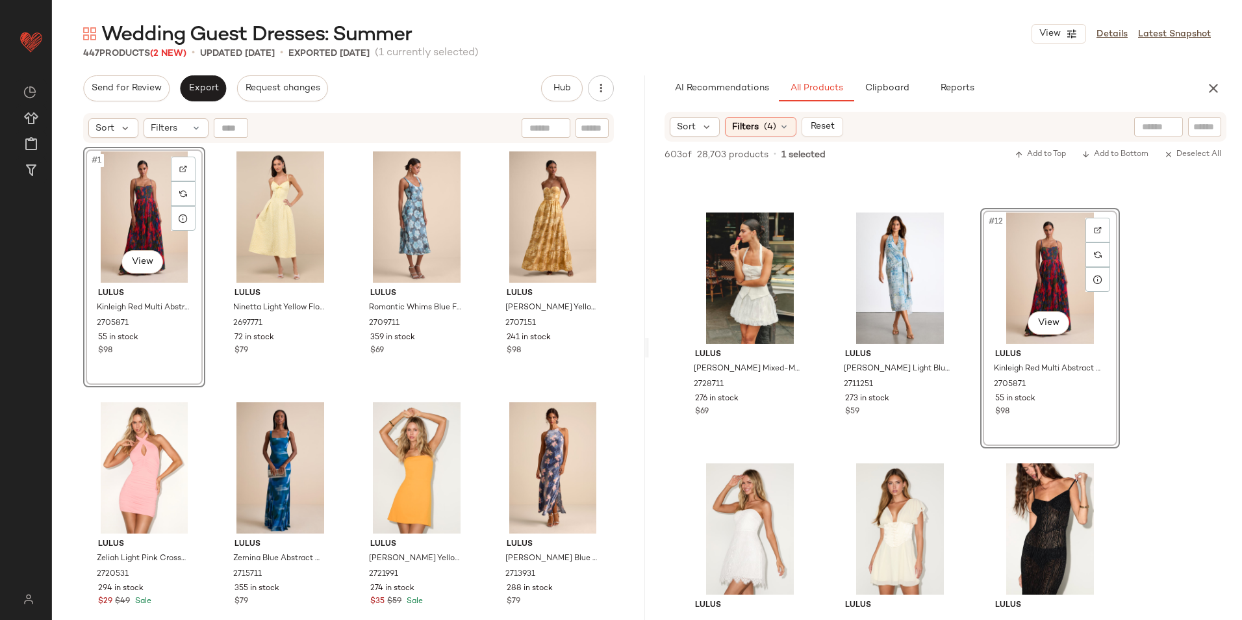
click at [121, 207] on div "#1 View" at bounding box center [144, 216] width 113 height 131
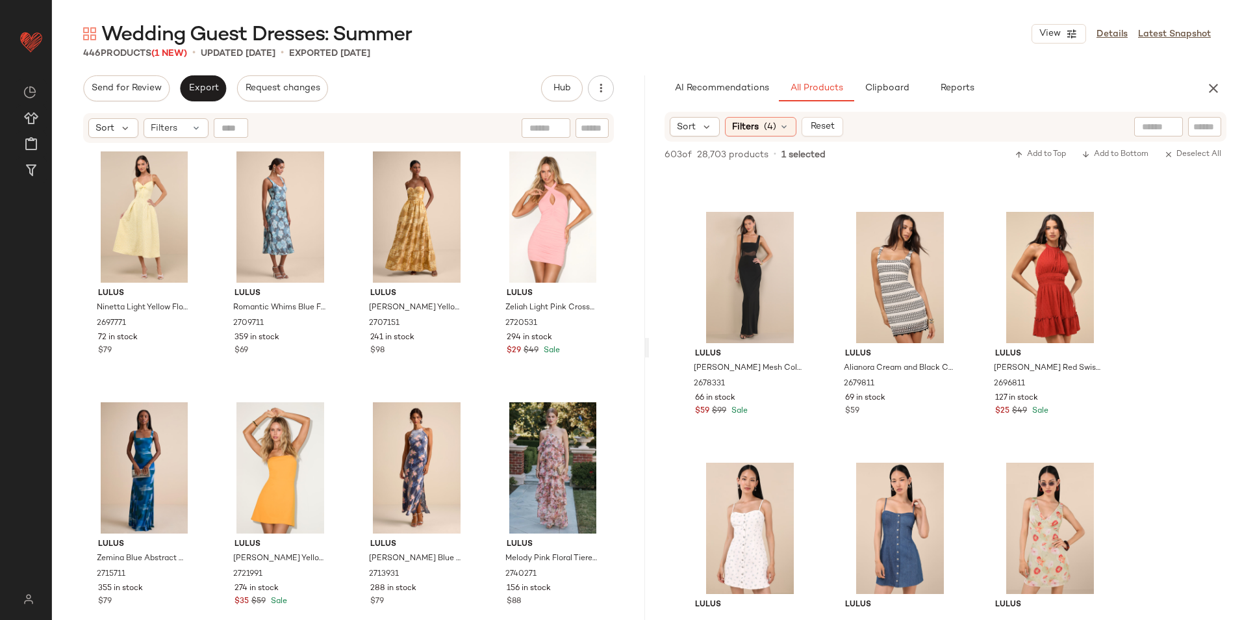
scroll to position [7990, 0]
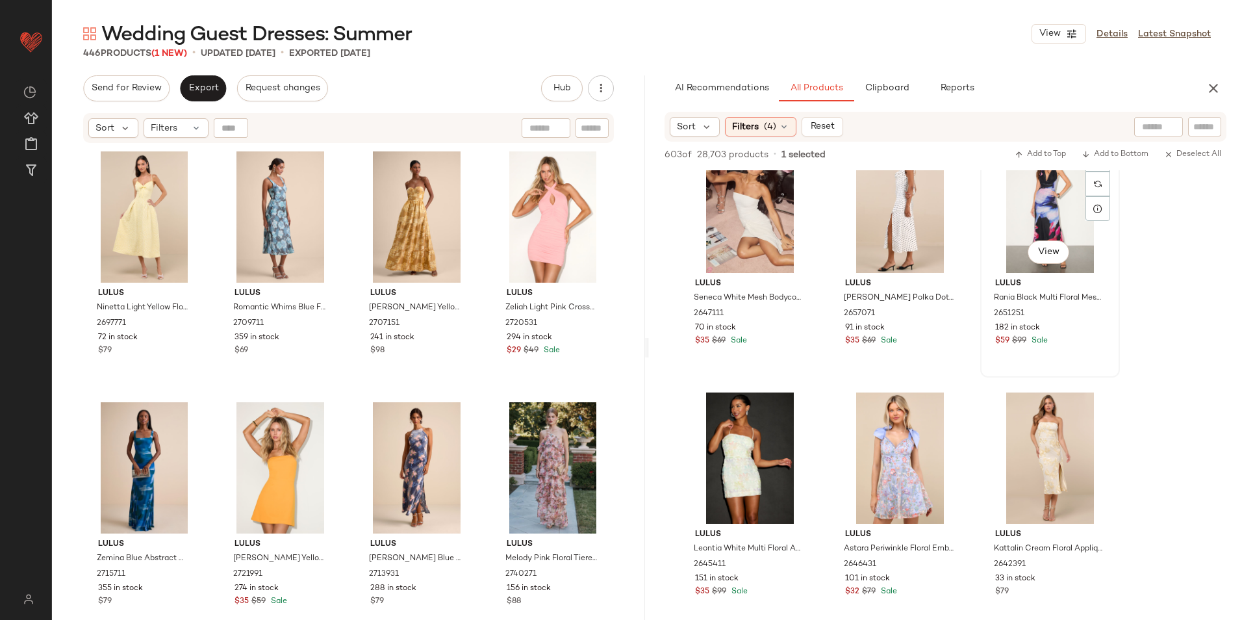
scroll to position [10524, 0]
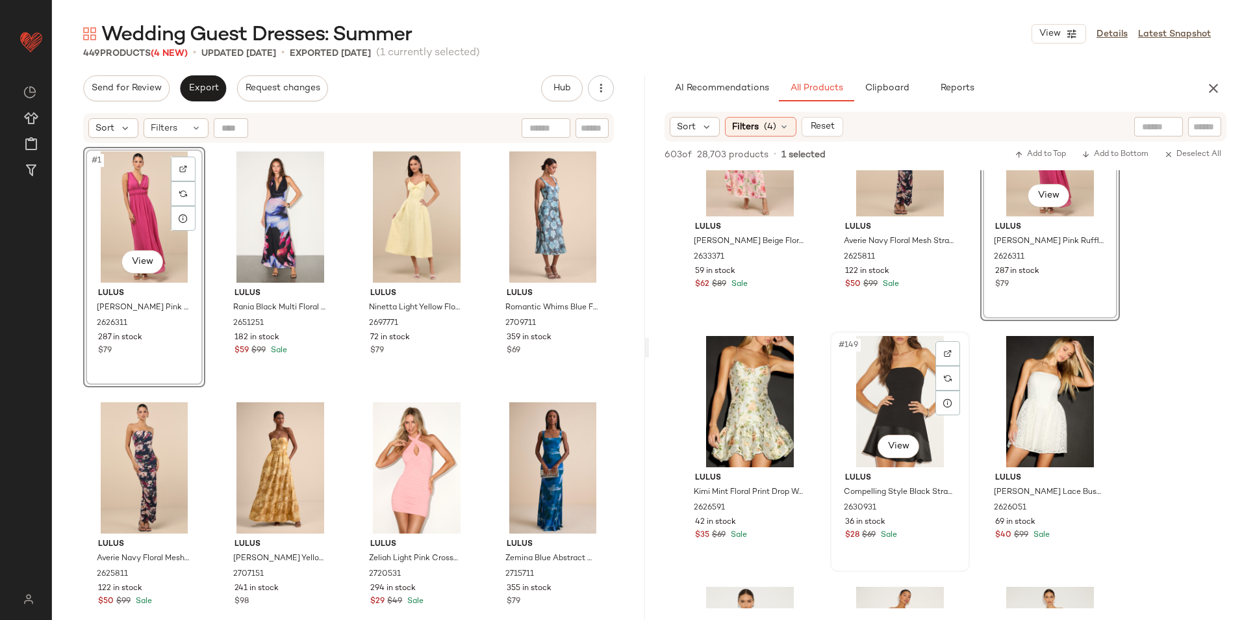
scroll to position [11953, 0]
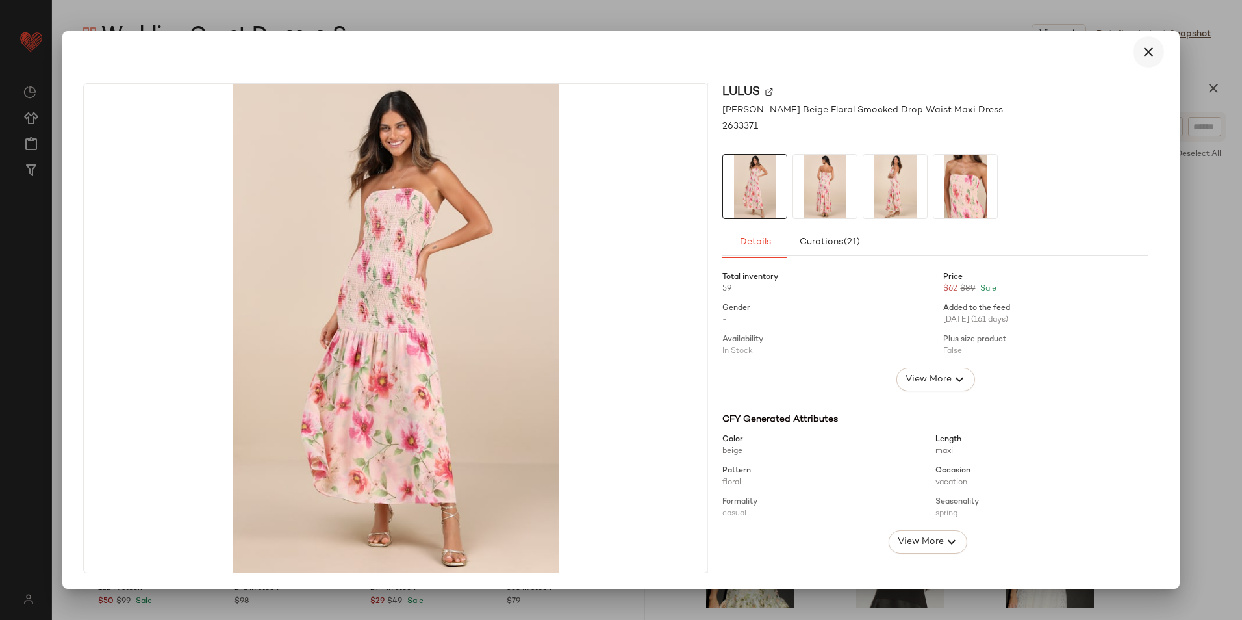
click at [1145, 52] on icon "button" at bounding box center [1149, 52] width 16 height 16
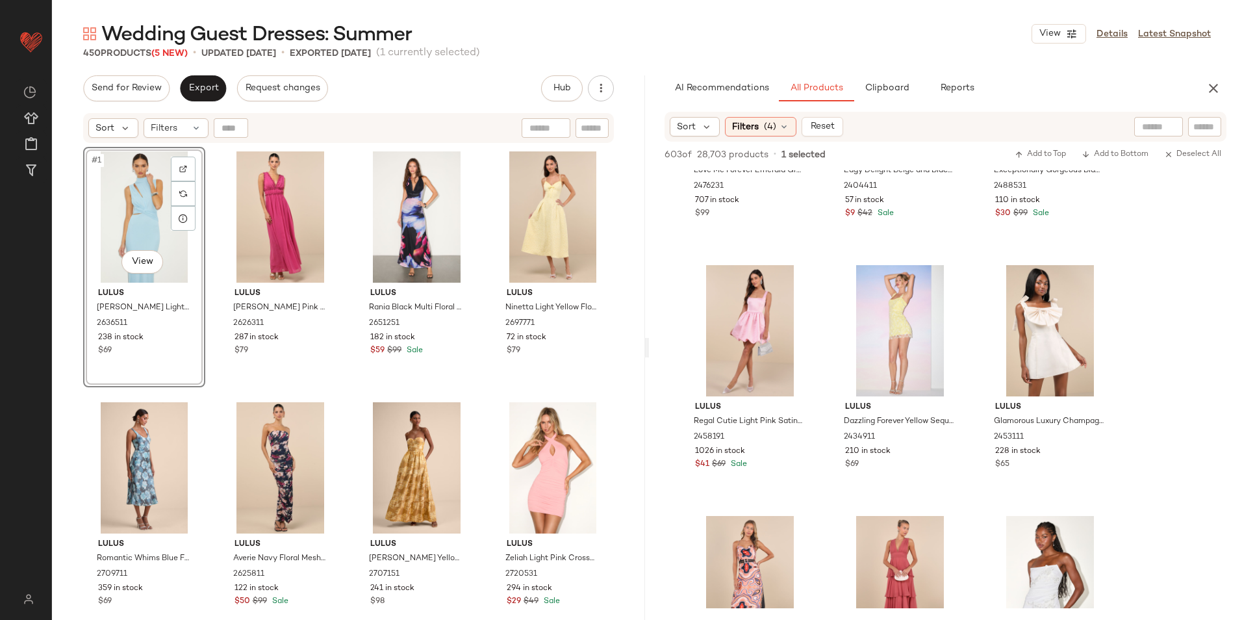
scroll to position [14032, 0]
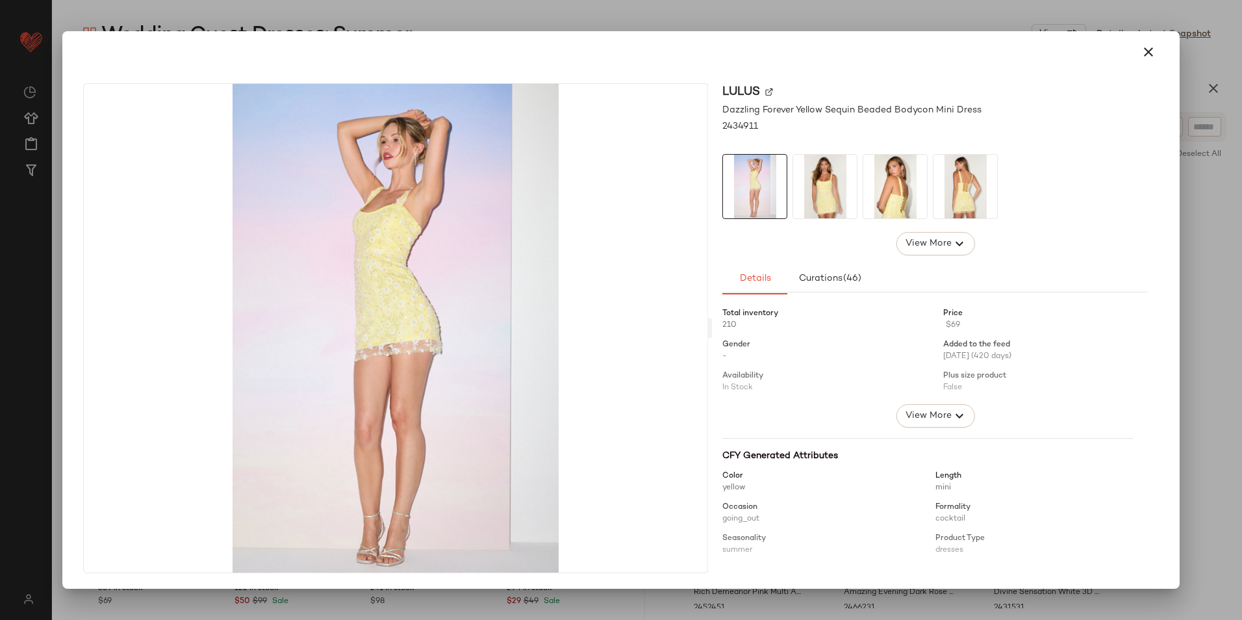
click at [1160, 52] on button "button" at bounding box center [1148, 51] width 31 height 31
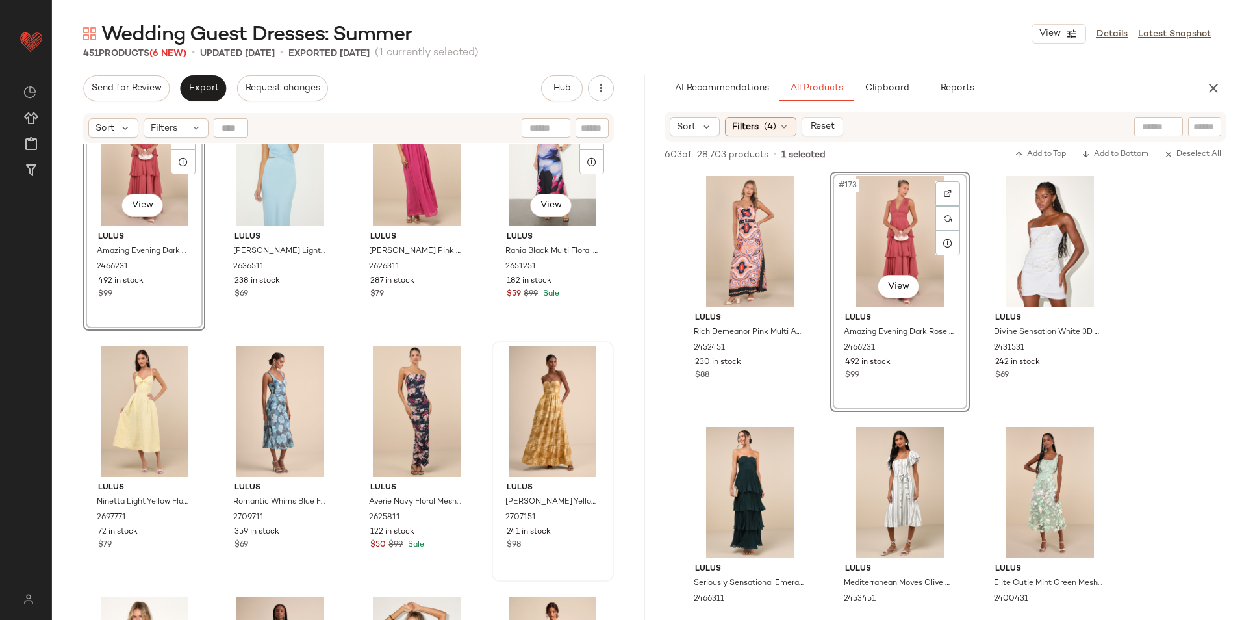
scroll to position [130, 0]
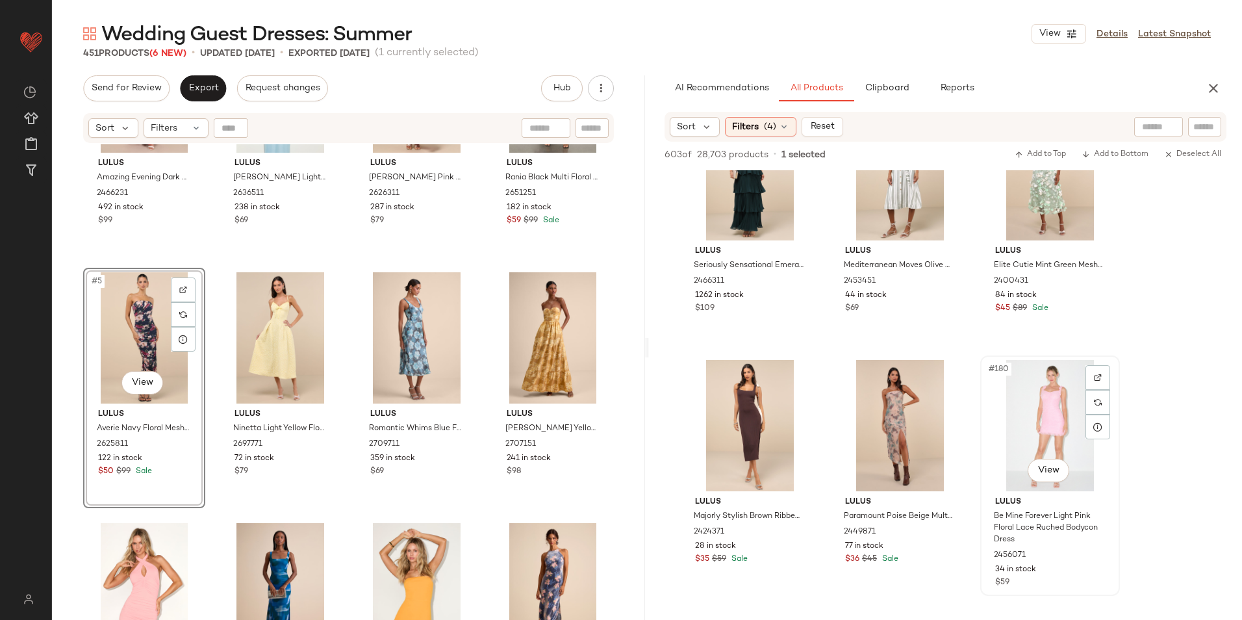
scroll to position [14812, 0]
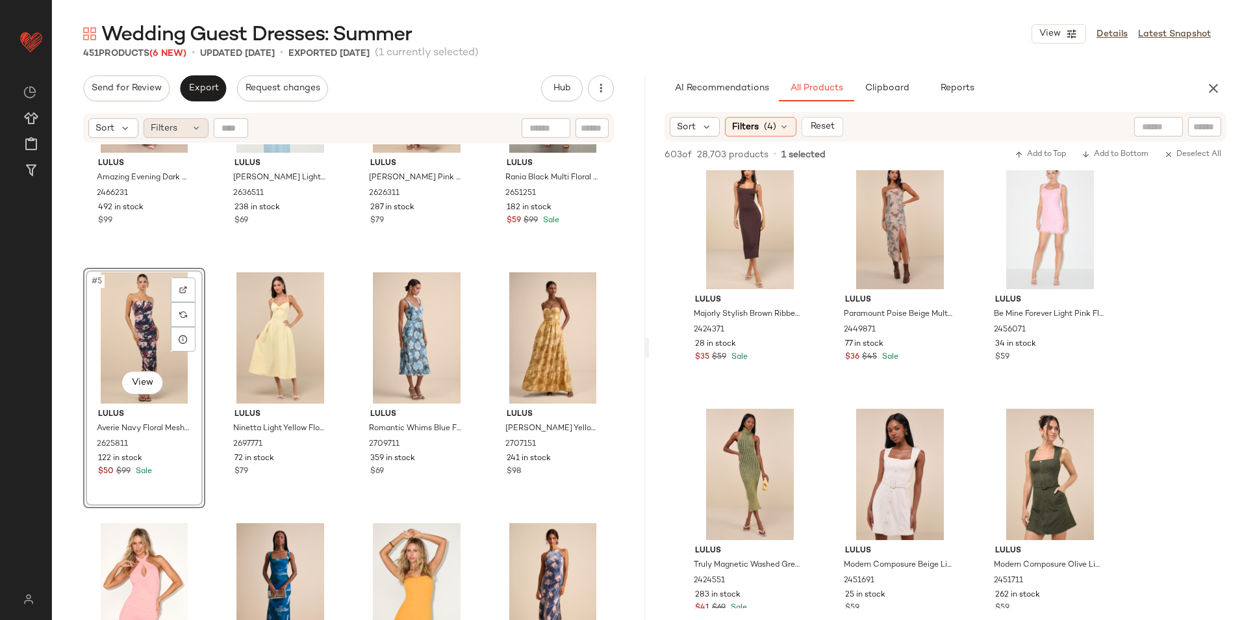
click at [188, 129] on div "Filters" at bounding box center [176, 127] width 65 height 19
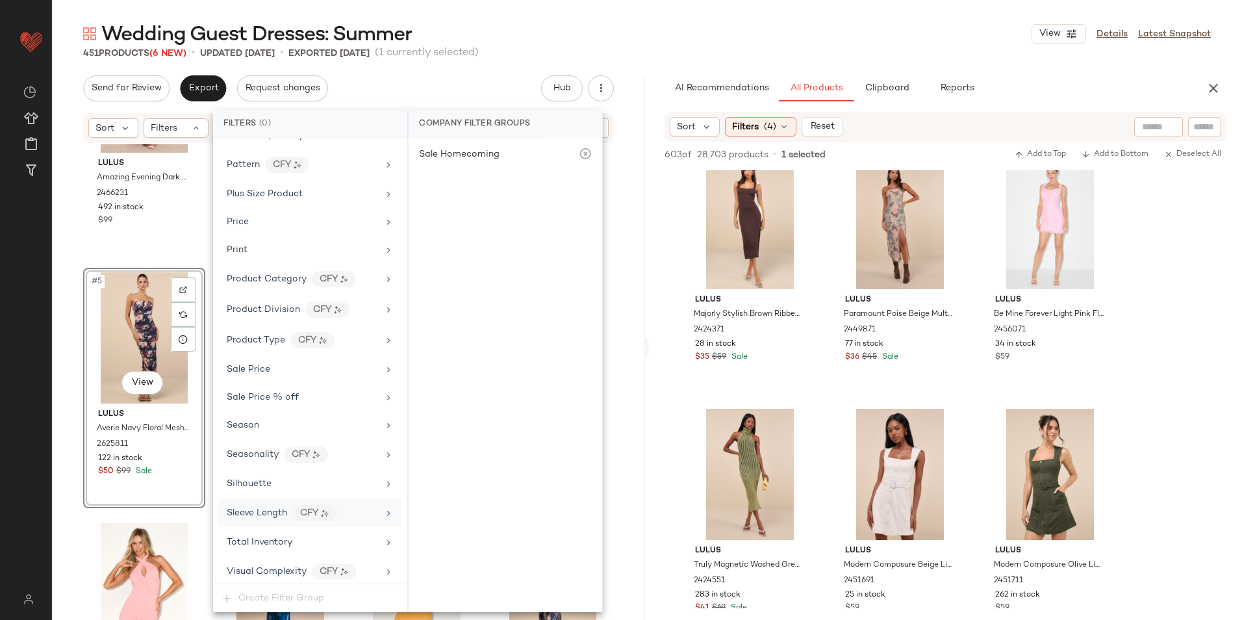
scroll to position [859, 0]
click at [308, 533] on div "Total Inventory" at bounding box center [302, 538] width 151 height 14
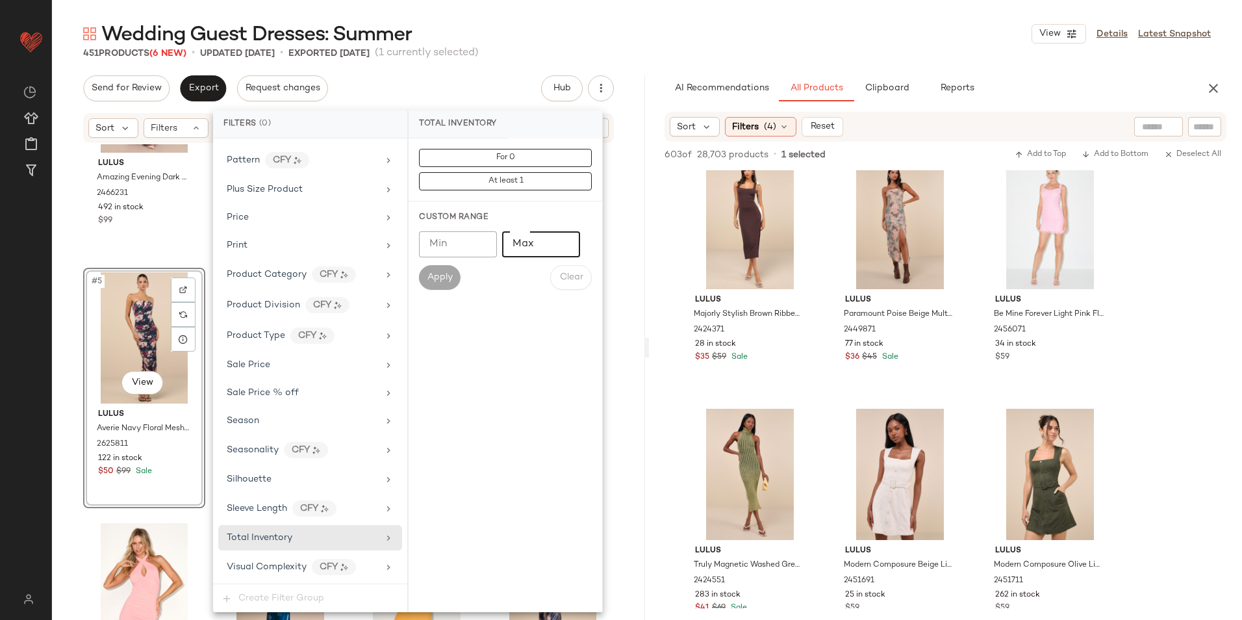
click at [517, 241] on input "Max" at bounding box center [541, 244] width 78 height 26
type input "**"
click at [428, 276] on span "Apply" at bounding box center [440, 277] width 26 height 10
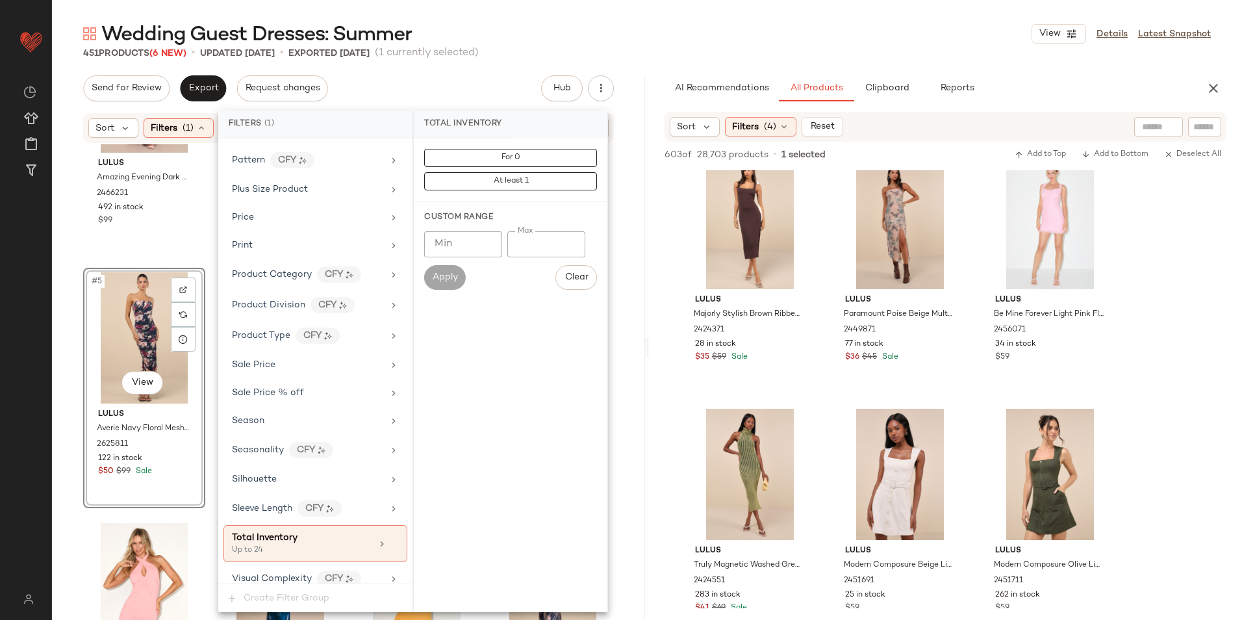
click at [645, 28] on div "Wedding Guest Dresses: Summer View Details Latest Snapshot" at bounding box center [647, 34] width 1190 height 26
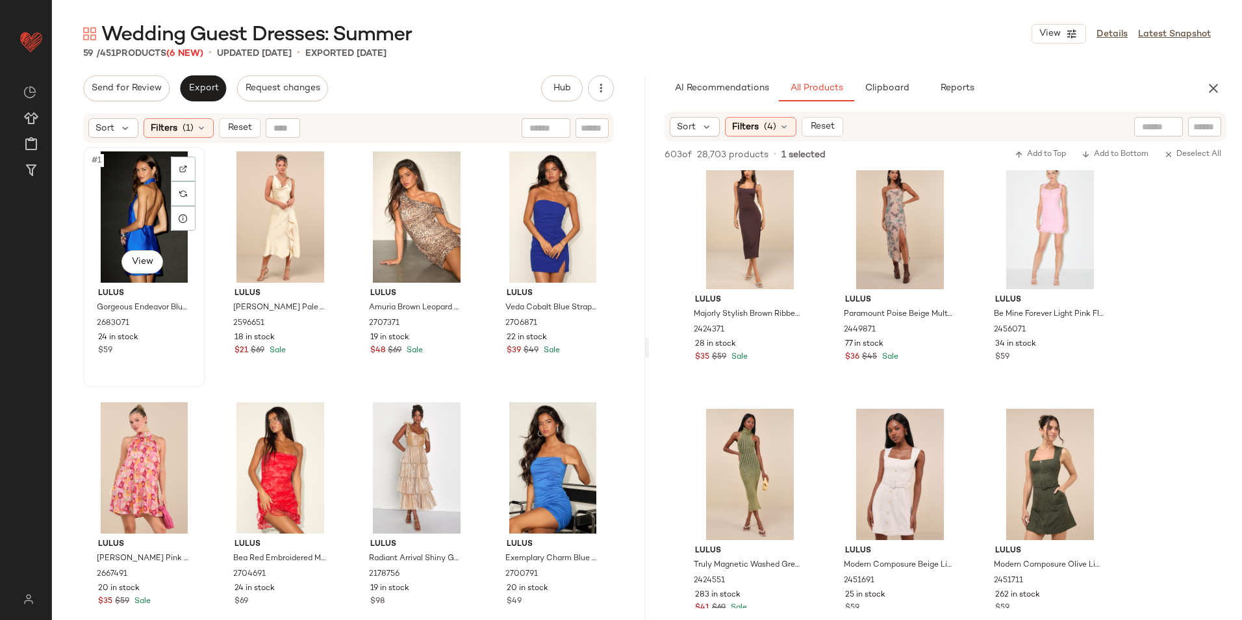
click at [97, 192] on div "#1 View" at bounding box center [144, 216] width 113 height 131
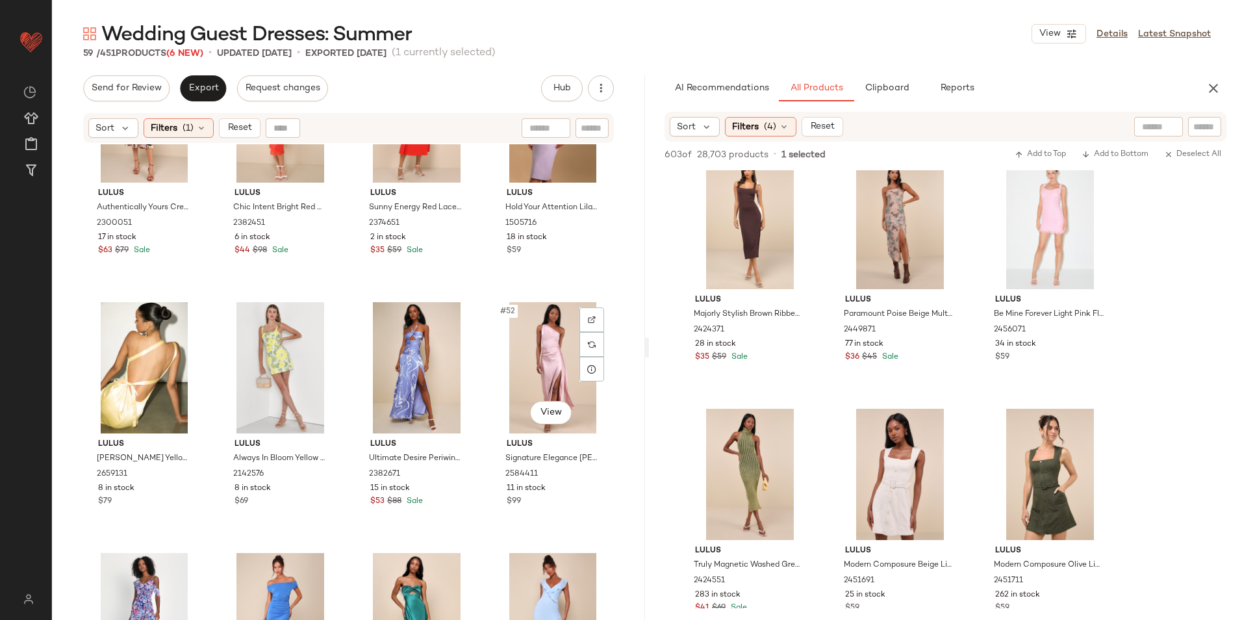
scroll to position [3256, 0]
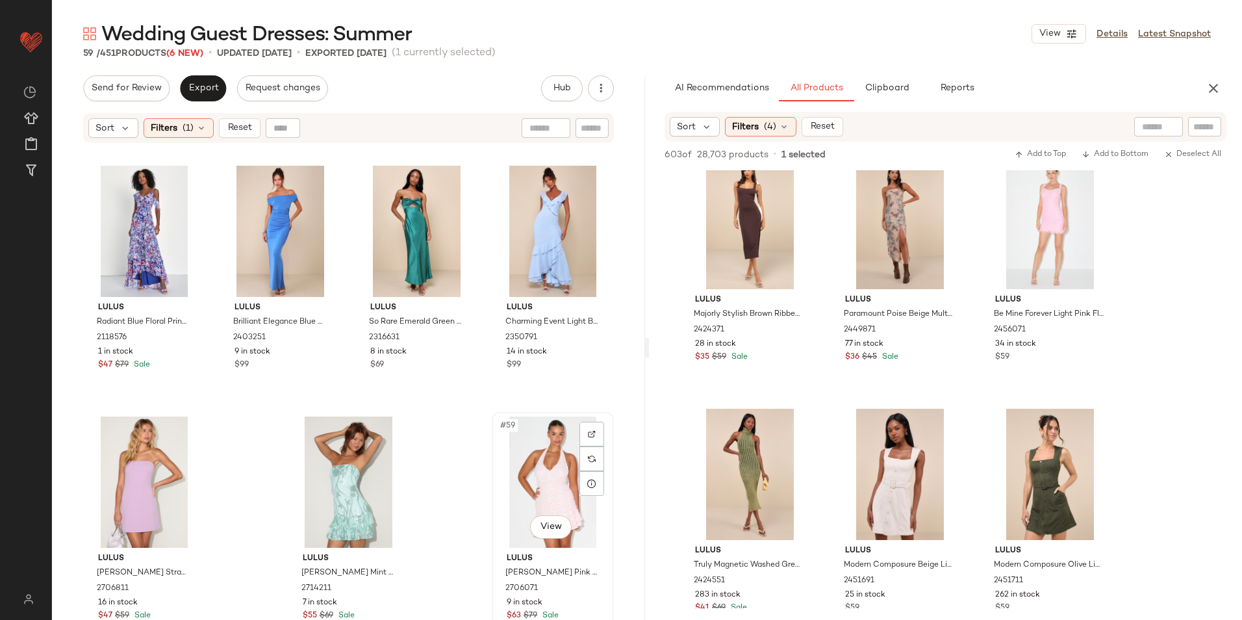
click at [533, 450] on div "#59 View" at bounding box center [552, 481] width 113 height 131
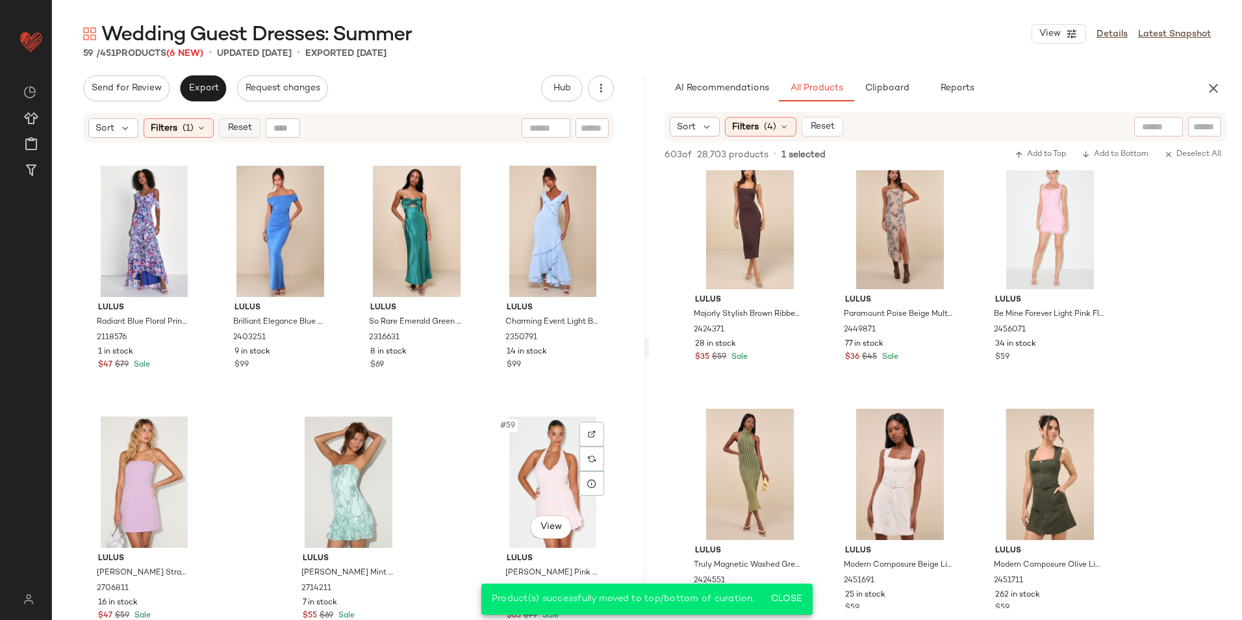
click at [229, 127] on span "Reset" at bounding box center [239, 128] width 25 height 10
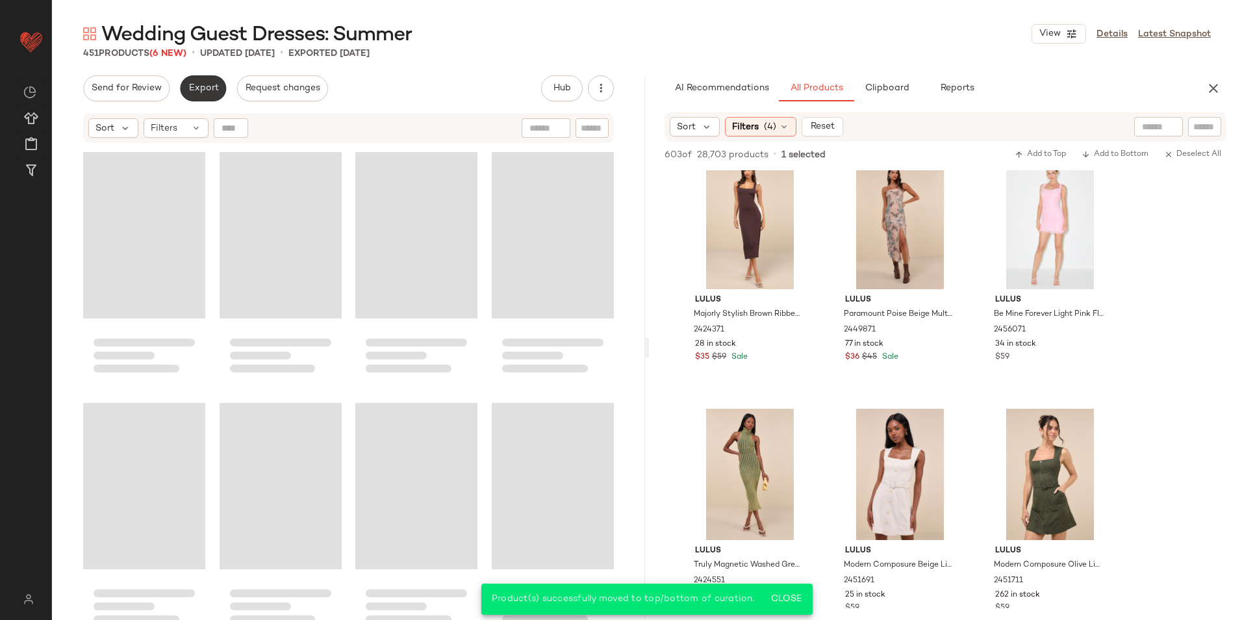
click at [202, 94] on button "Export" at bounding box center [203, 88] width 46 height 26
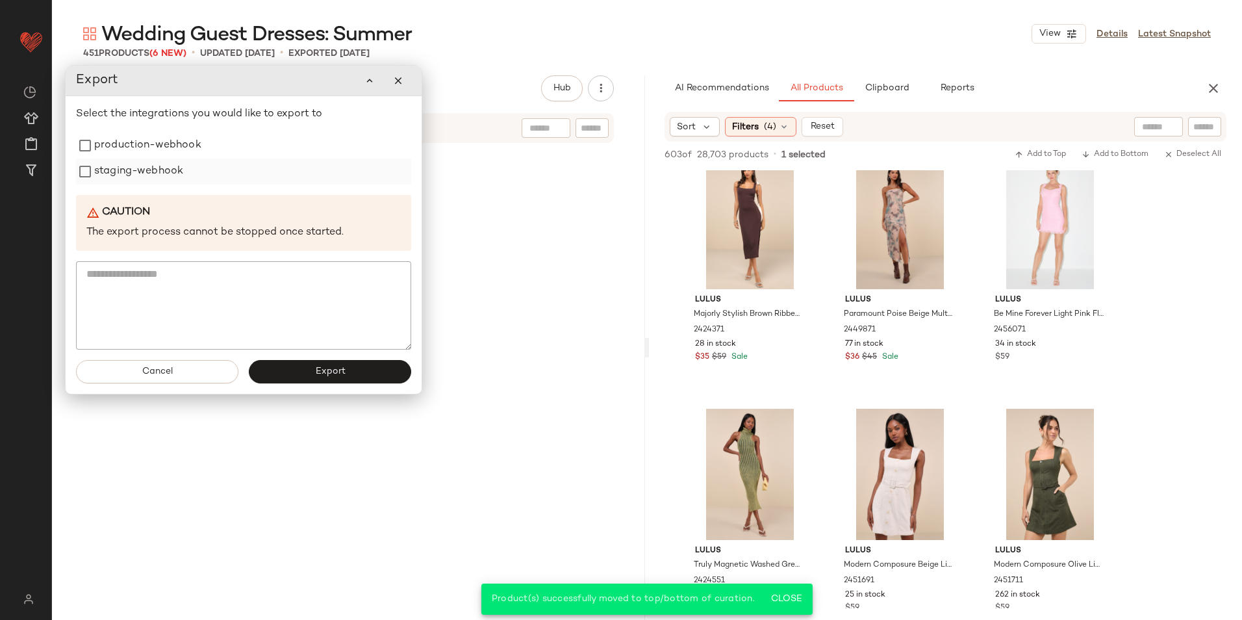
scroll to position [27830, 0]
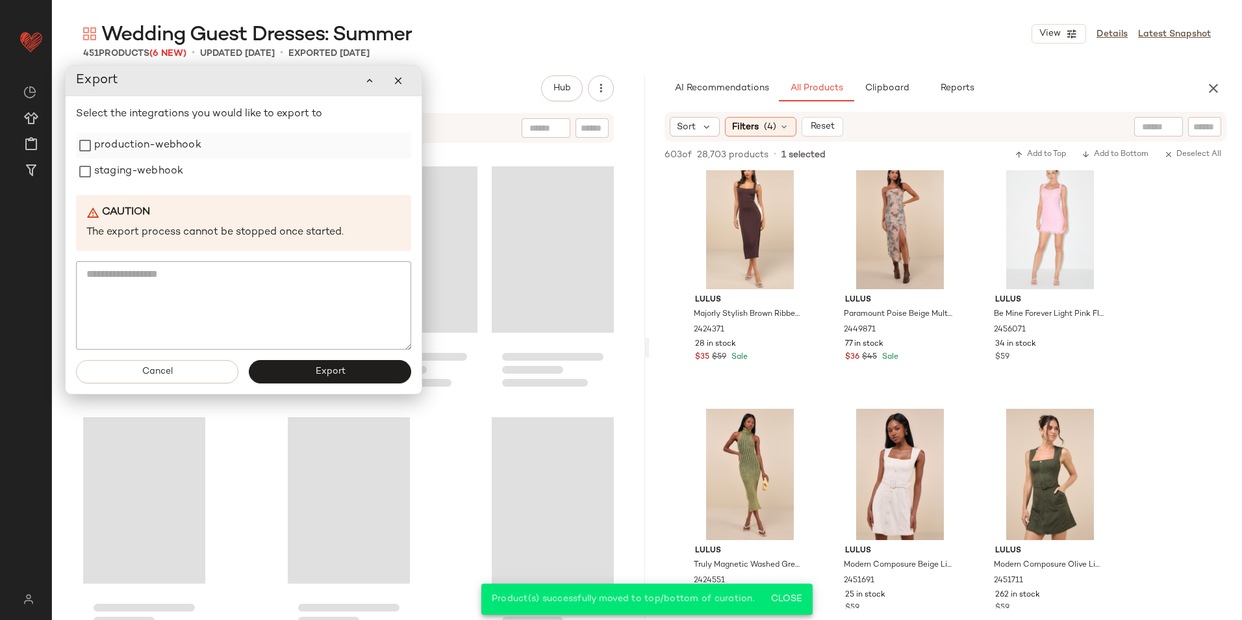
click at [155, 140] on label "production-webhook" at bounding box center [147, 146] width 107 height 26
click at [157, 173] on label "staging-webhook" at bounding box center [138, 172] width 89 height 26
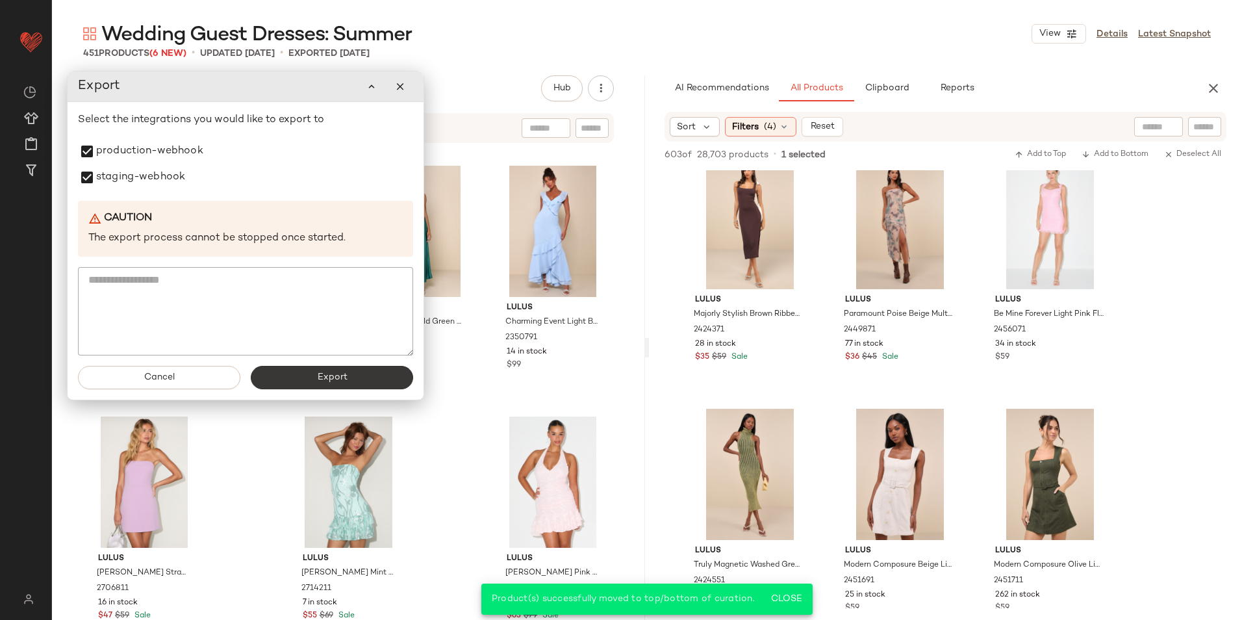
click at [295, 385] on button "Export" at bounding box center [332, 377] width 162 height 23
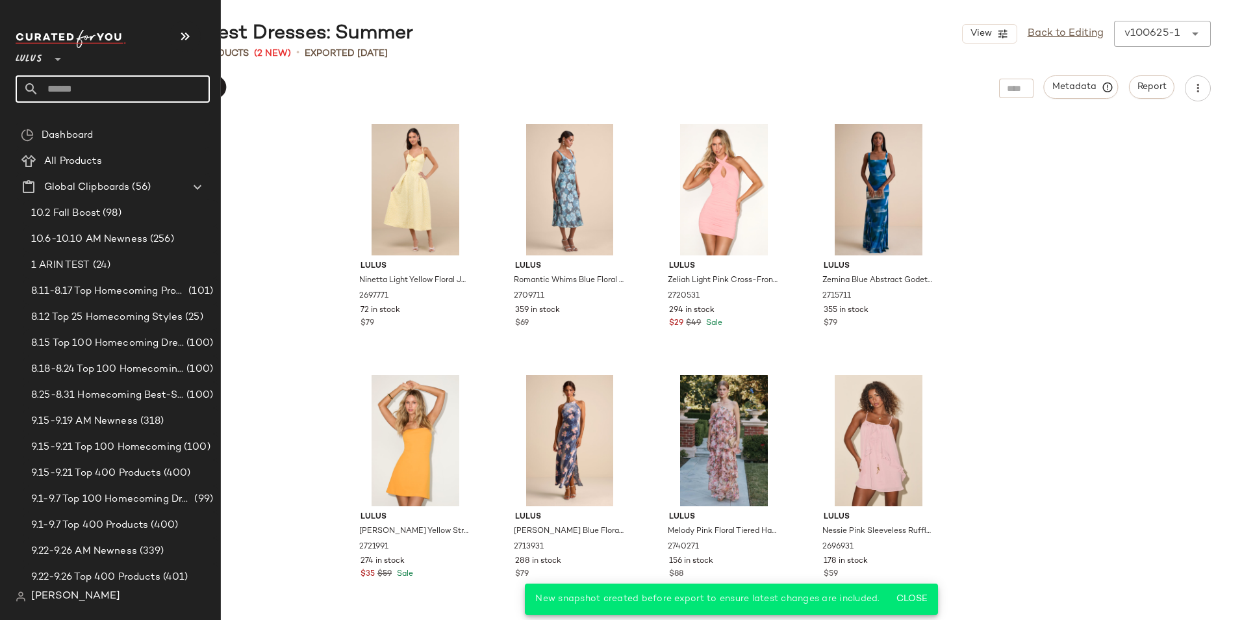
click at [68, 83] on input "text" at bounding box center [124, 88] width 171 height 27
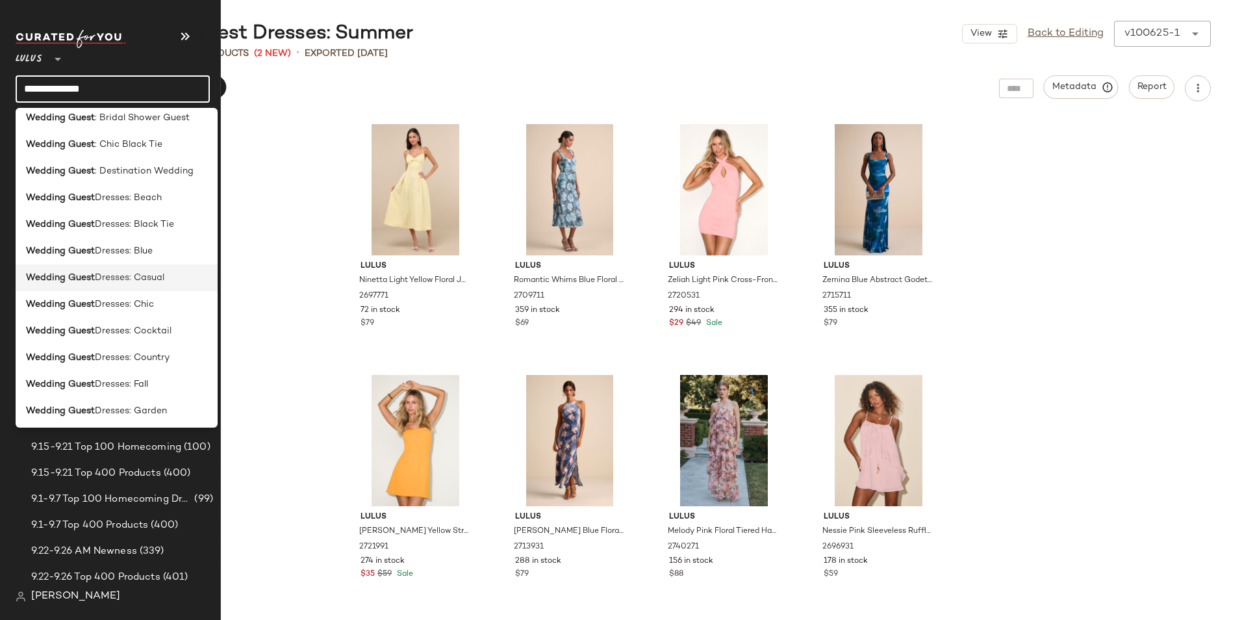
scroll to position [260, 0]
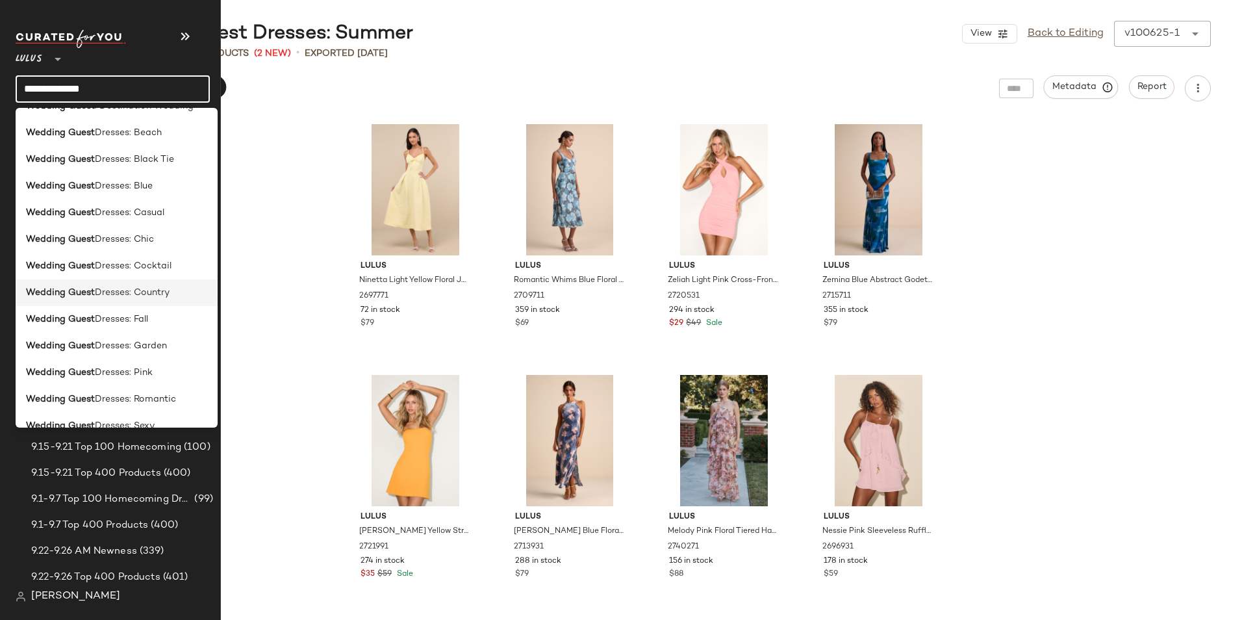
type input "**********"
click at [144, 294] on span "Dresses: Country" at bounding box center [132, 293] width 75 height 14
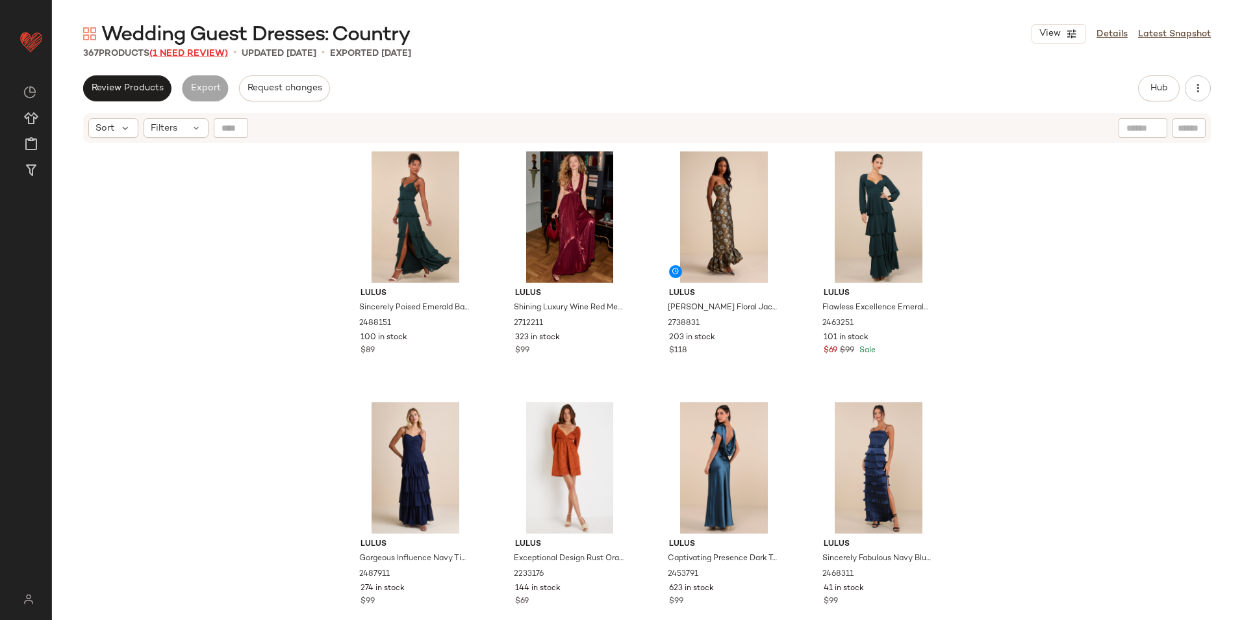
click at [196, 49] on span "(1 Need Review)" at bounding box center [188, 54] width 79 height 10
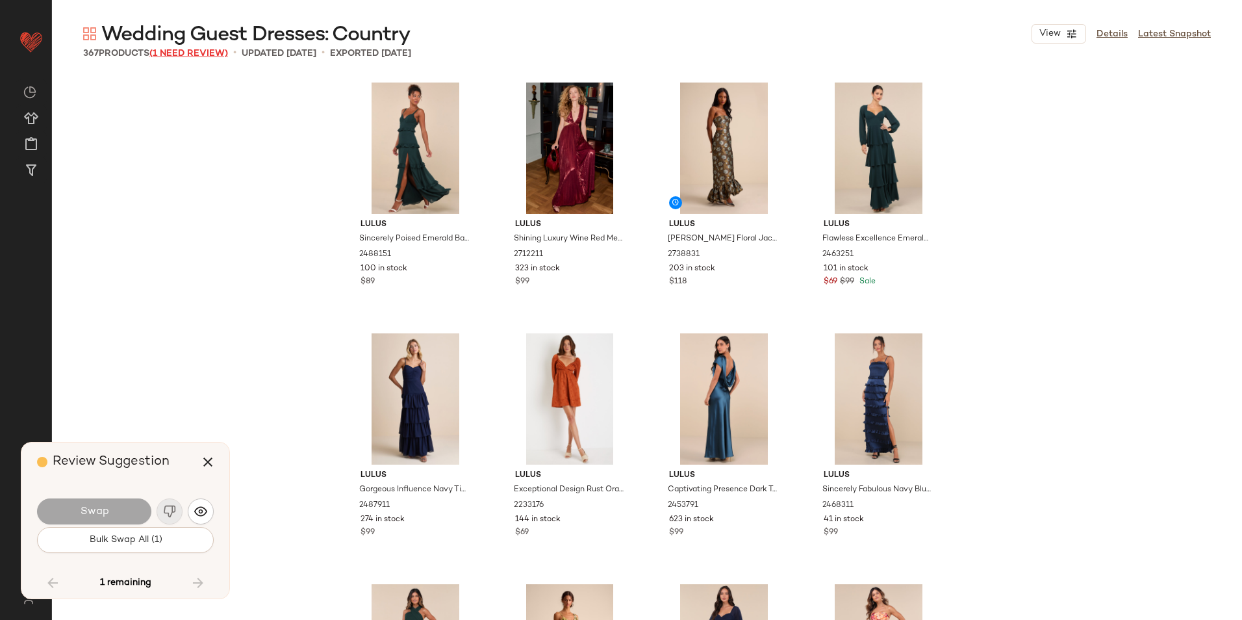
scroll to position [20061, 0]
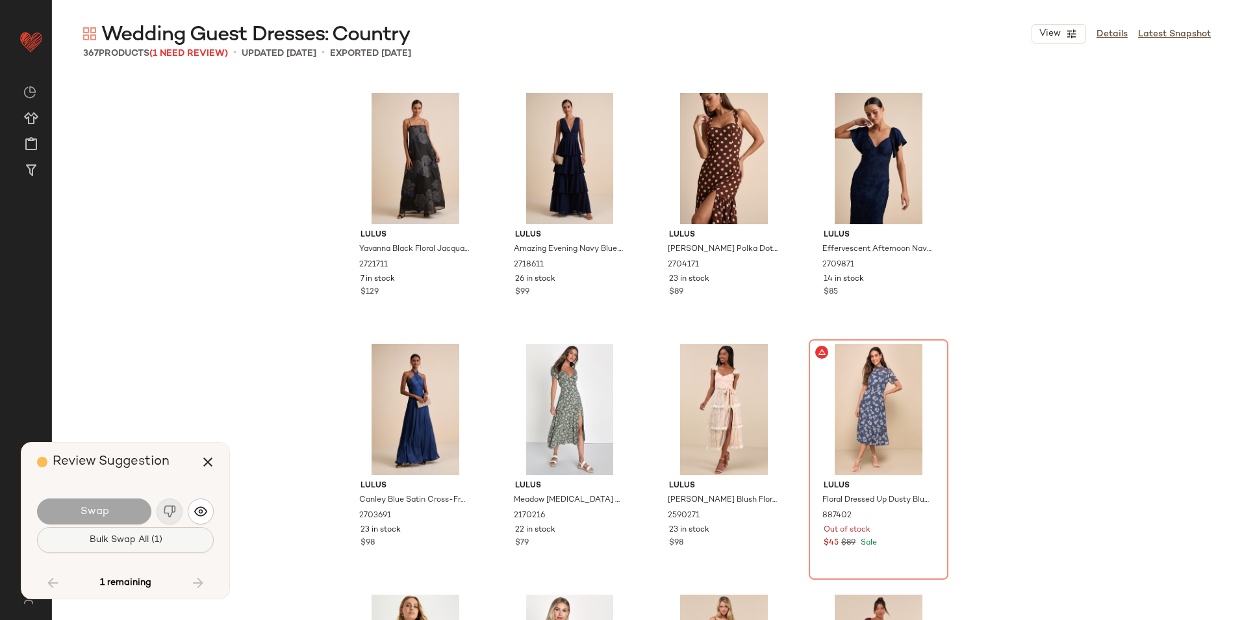
click at [179, 533] on button "Bulk Swap All (1)" at bounding box center [125, 540] width 177 height 26
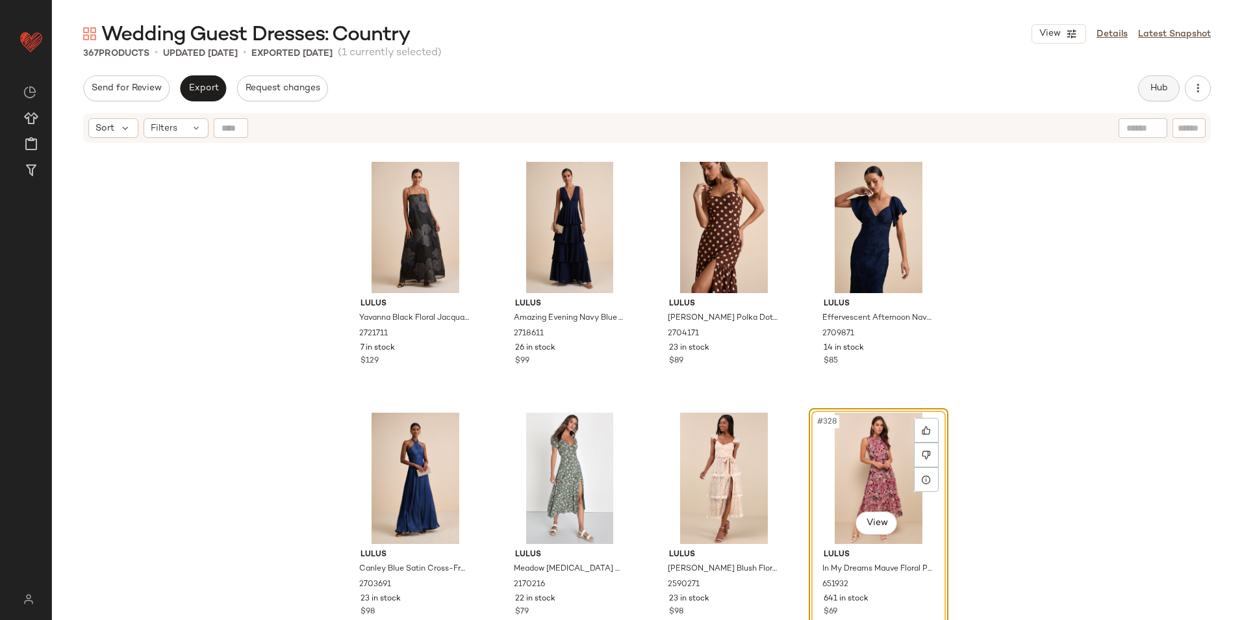
click at [1154, 92] on span "Hub" at bounding box center [1159, 88] width 18 height 10
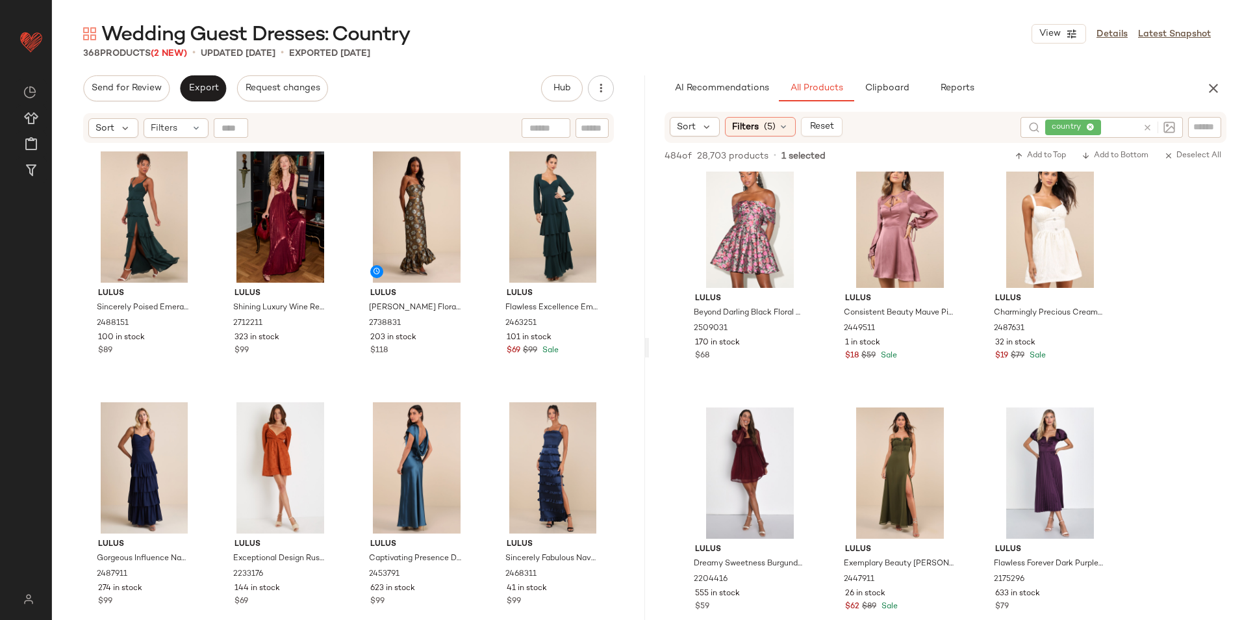
scroll to position [650, 0]
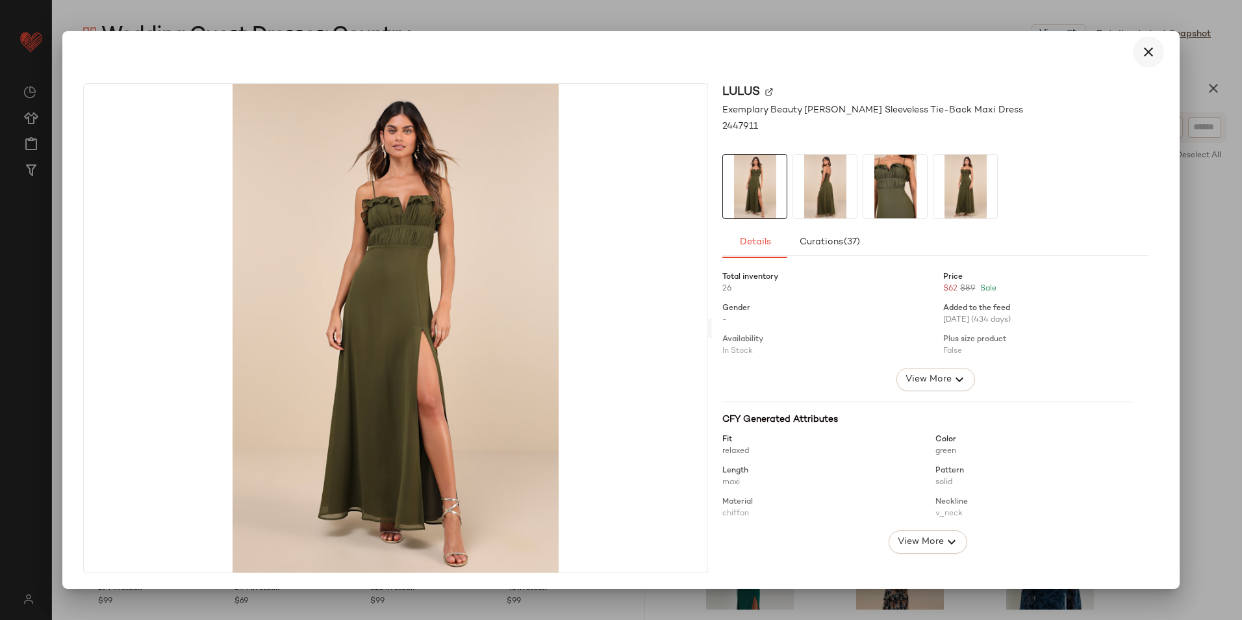
click at [1151, 53] on icon "button" at bounding box center [1149, 52] width 16 height 16
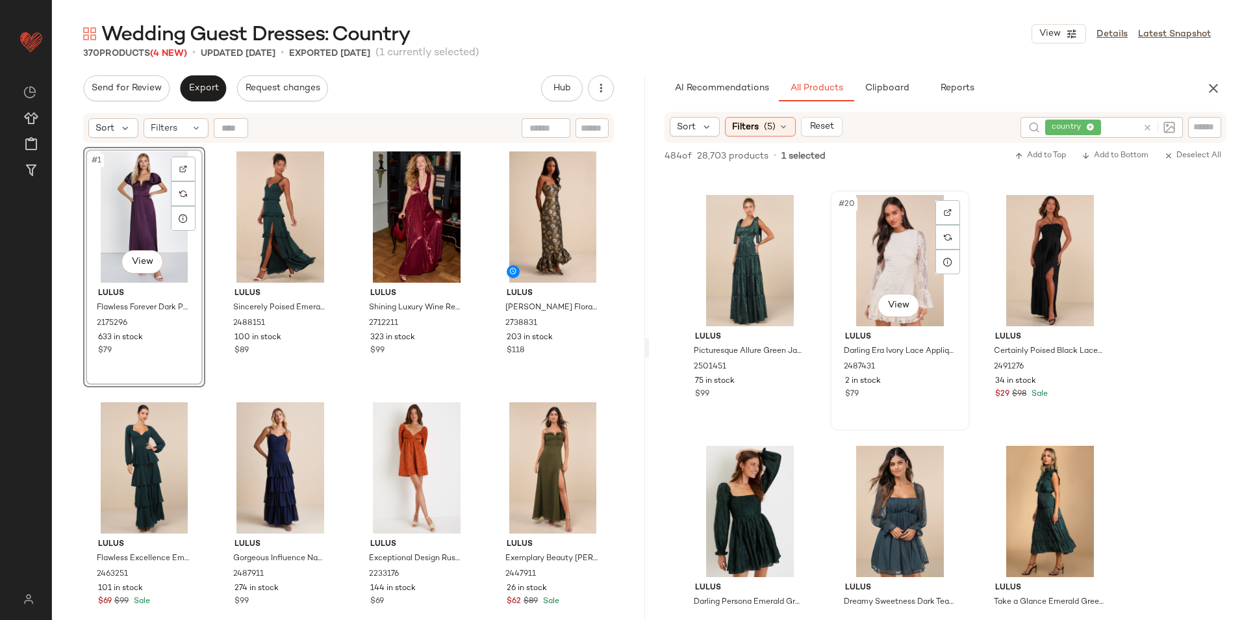
scroll to position [1494, 0]
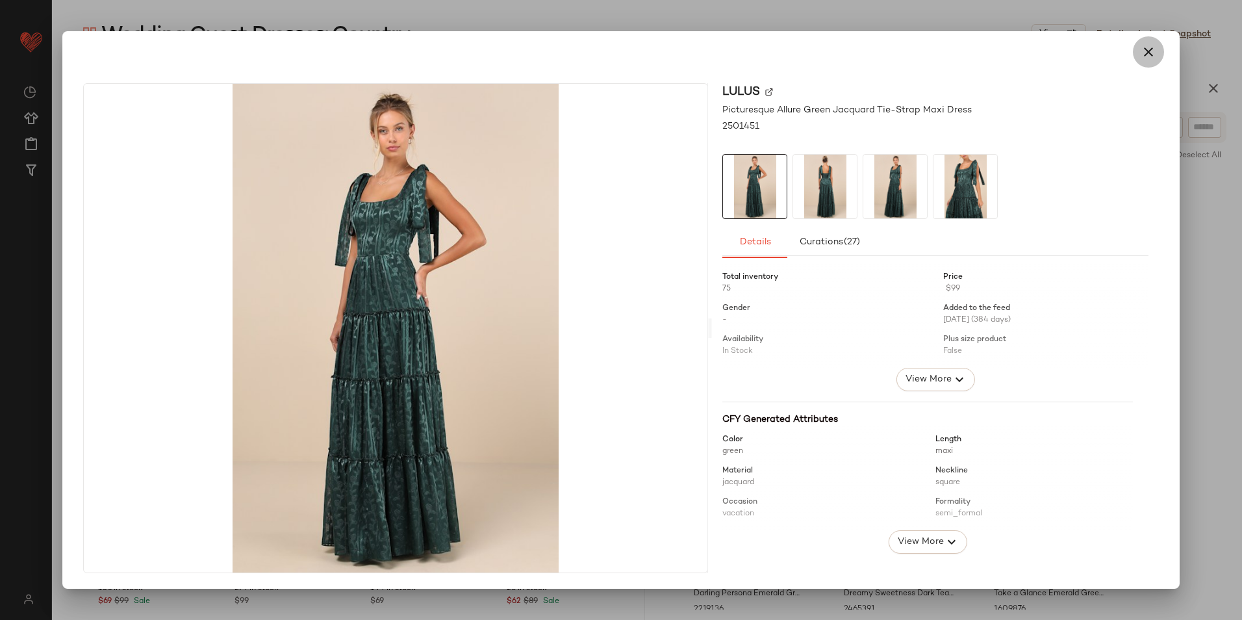
click at [1145, 47] on icon "button" at bounding box center [1149, 52] width 16 height 16
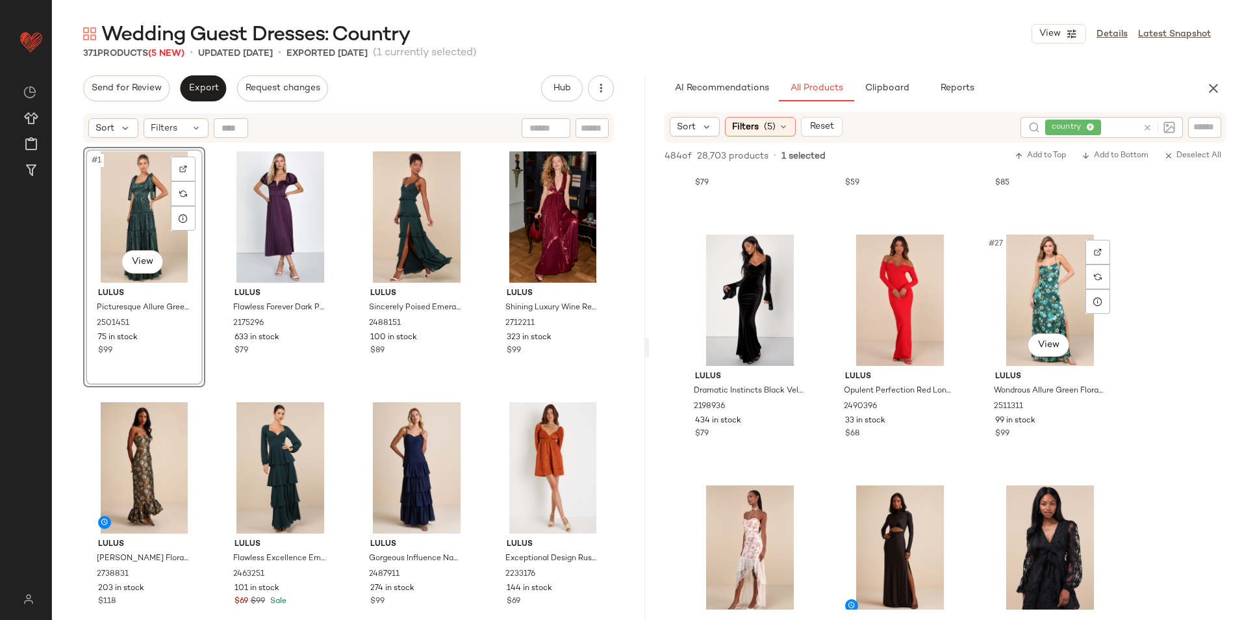
scroll to position [1949, 0]
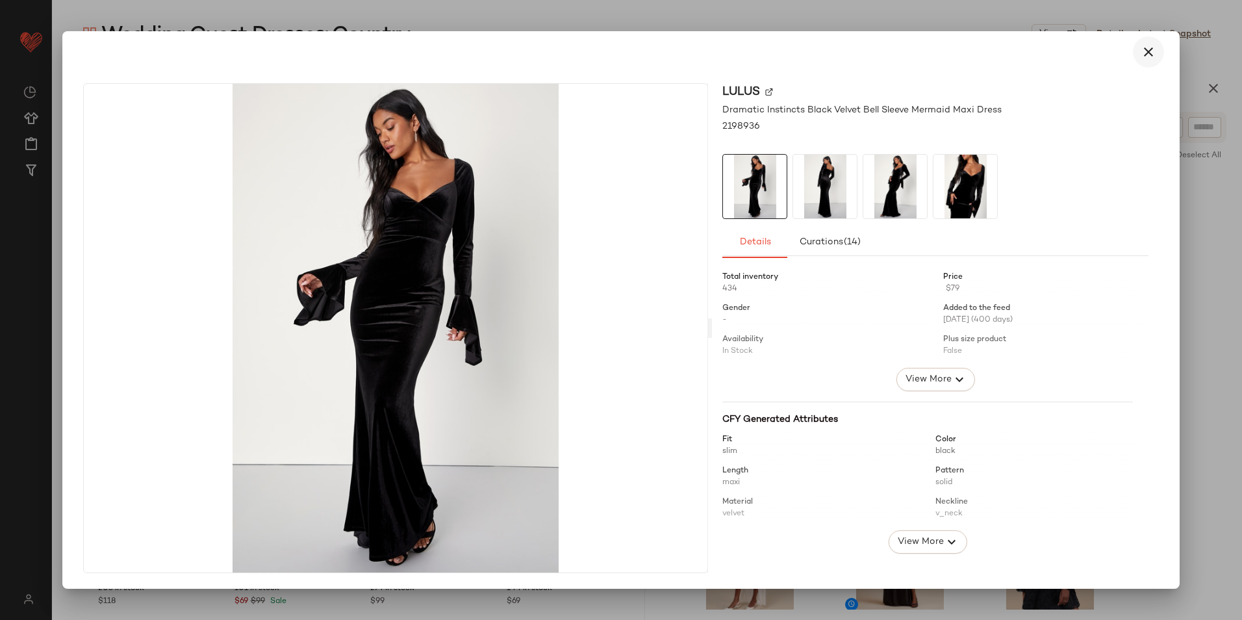
click at [1143, 51] on icon "button" at bounding box center [1149, 52] width 16 height 16
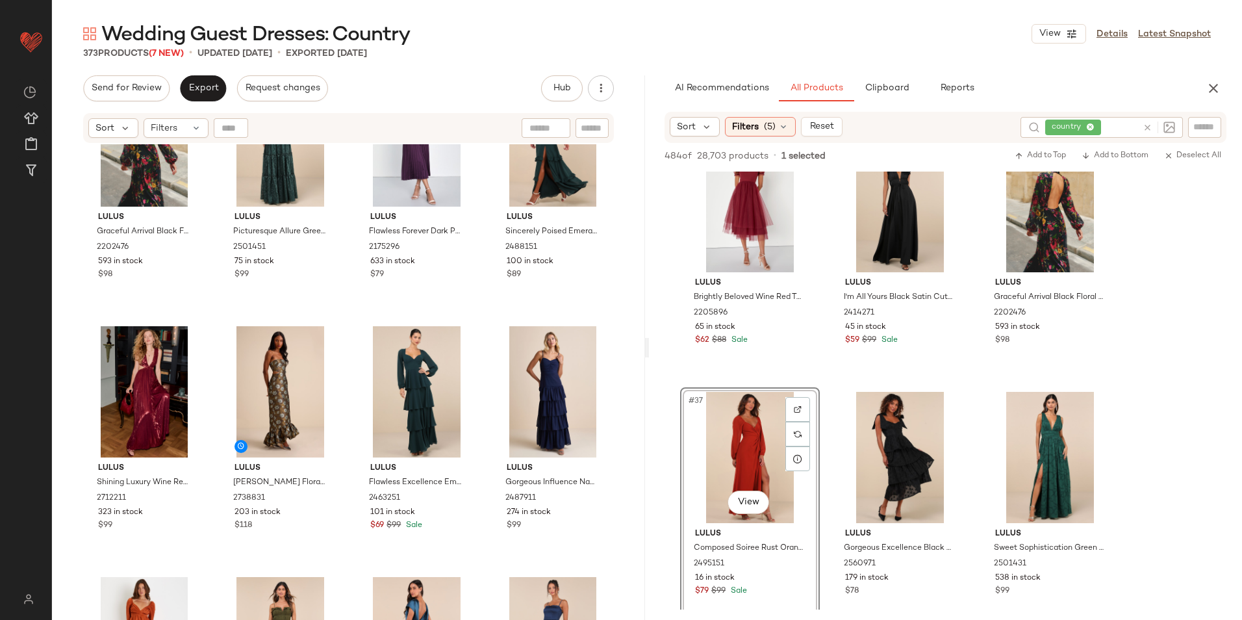
scroll to position [195, 0]
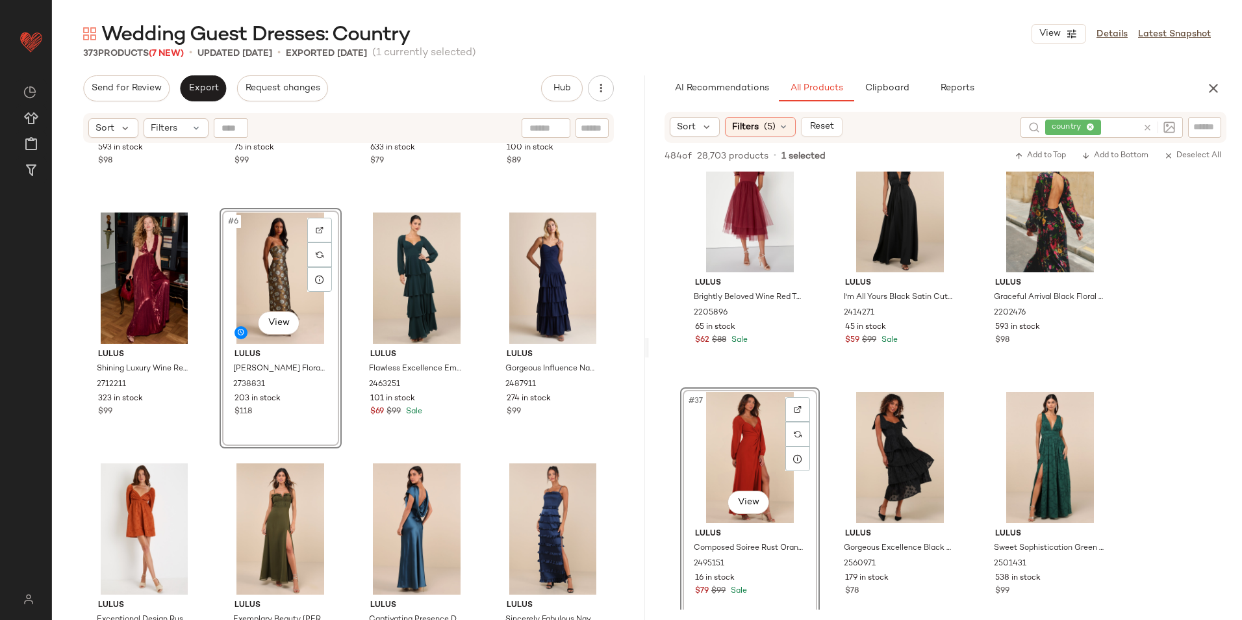
scroll to position [188, 0]
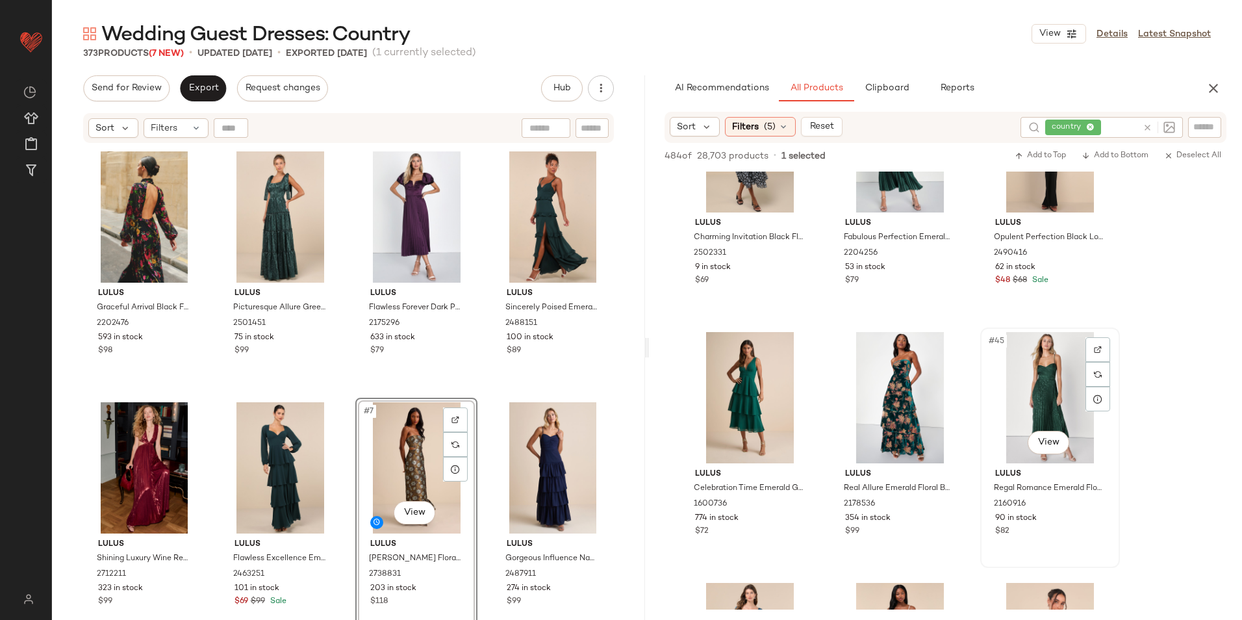
scroll to position [3378, 0]
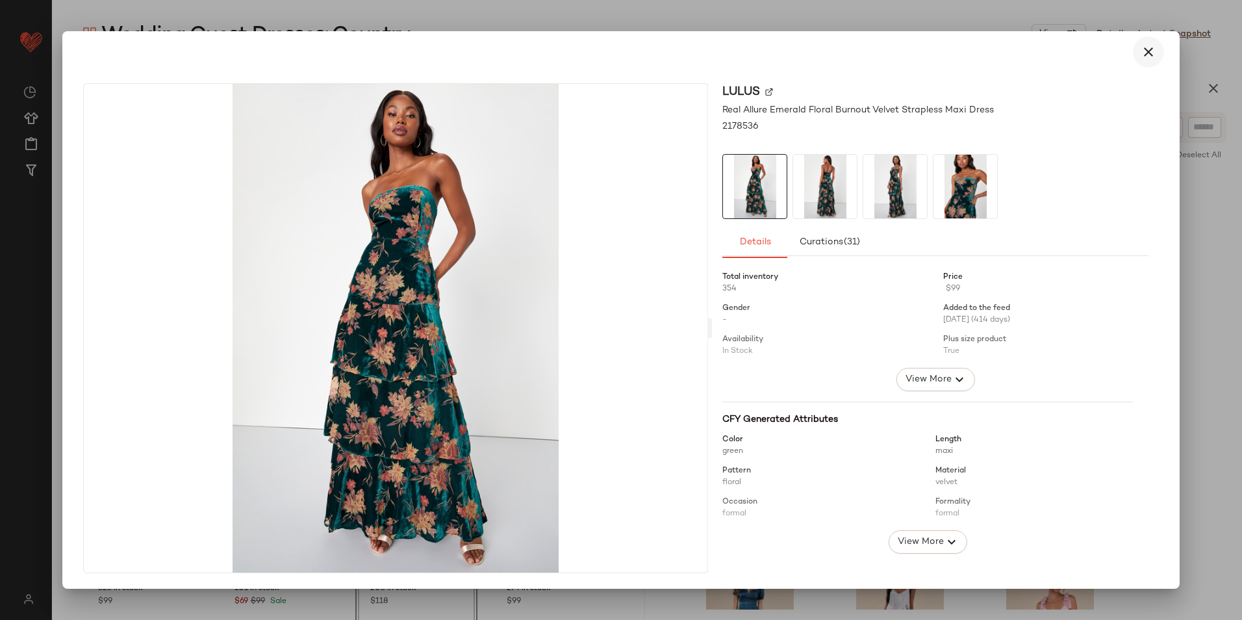
click at [1143, 58] on icon "button" at bounding box center [1149, 52] width 16 height 16
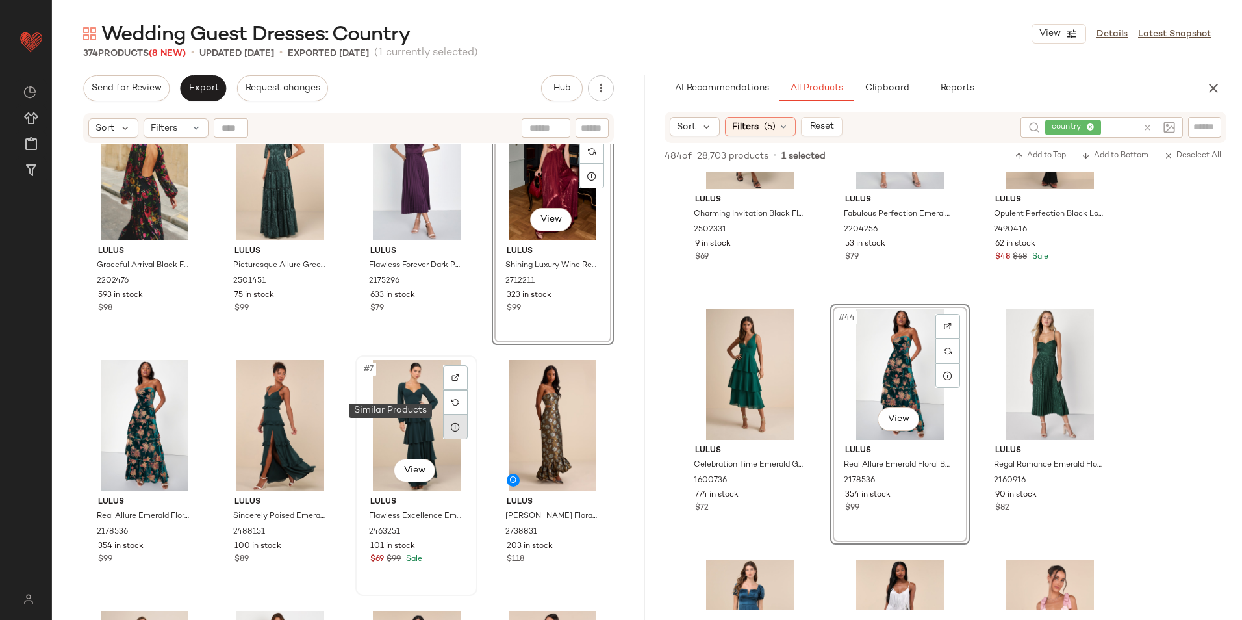
scroll to position [130, 0]
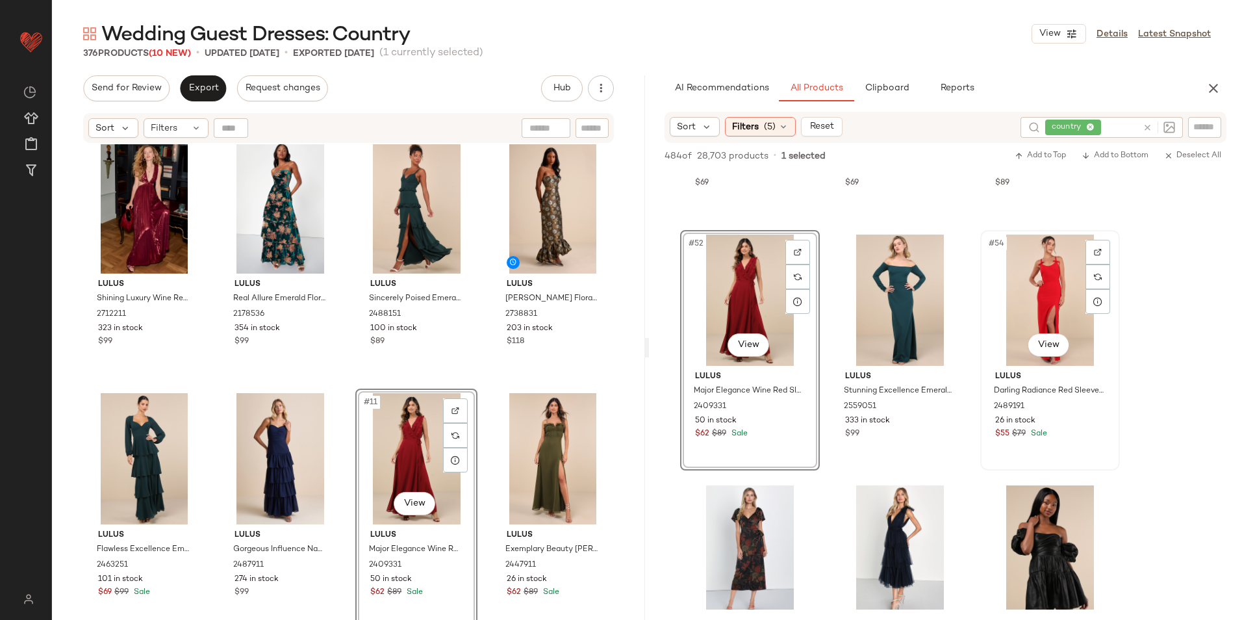
scroll to position [4353, 0]
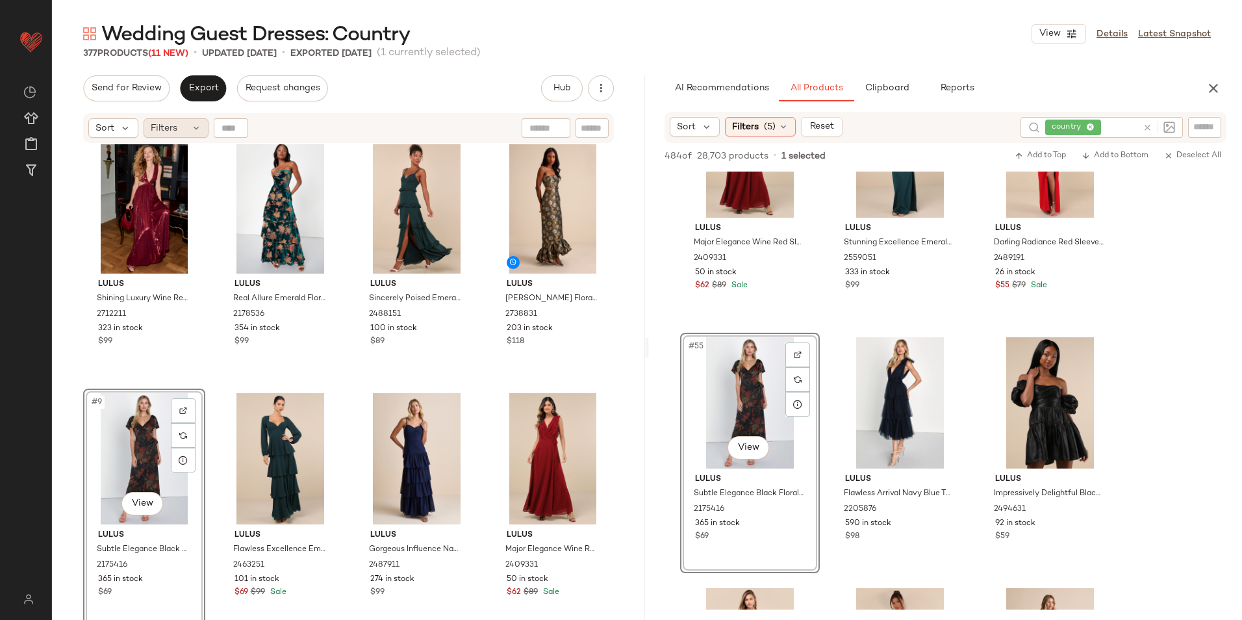
click at [175, 124] on span "Filters" at bounding box center [164, 128] width 27 height 14
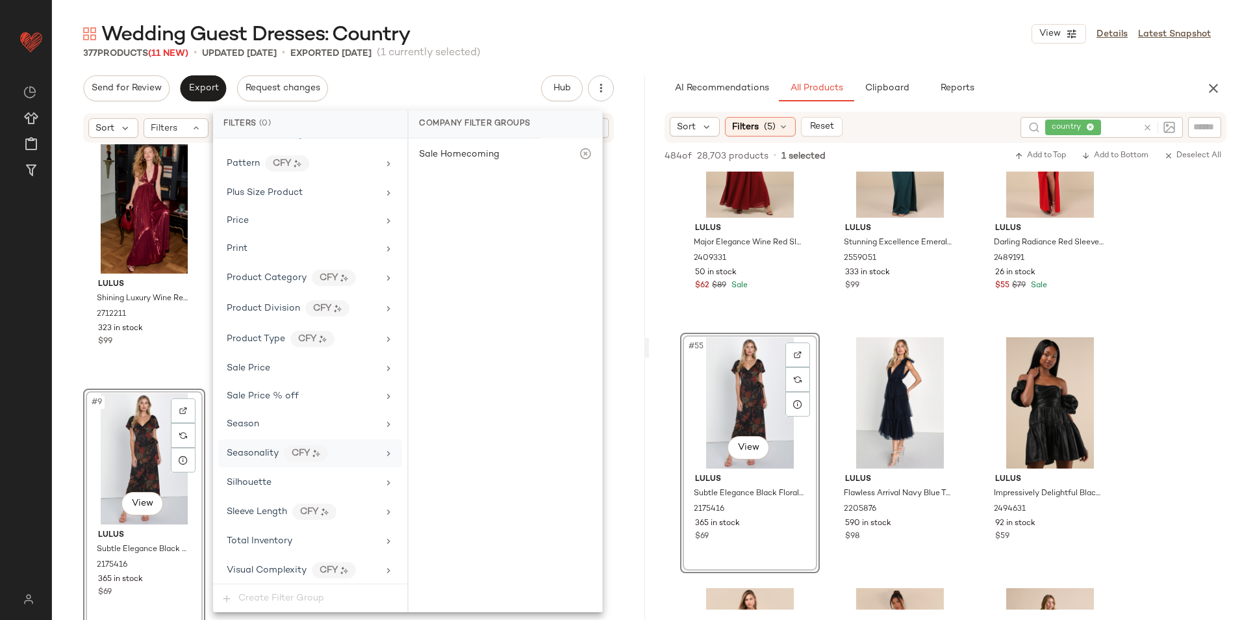
scroll to position [859, 0]
click at [299, 542] on div "Total Inventory" at bounding box center [302, 538] width 151 height 14
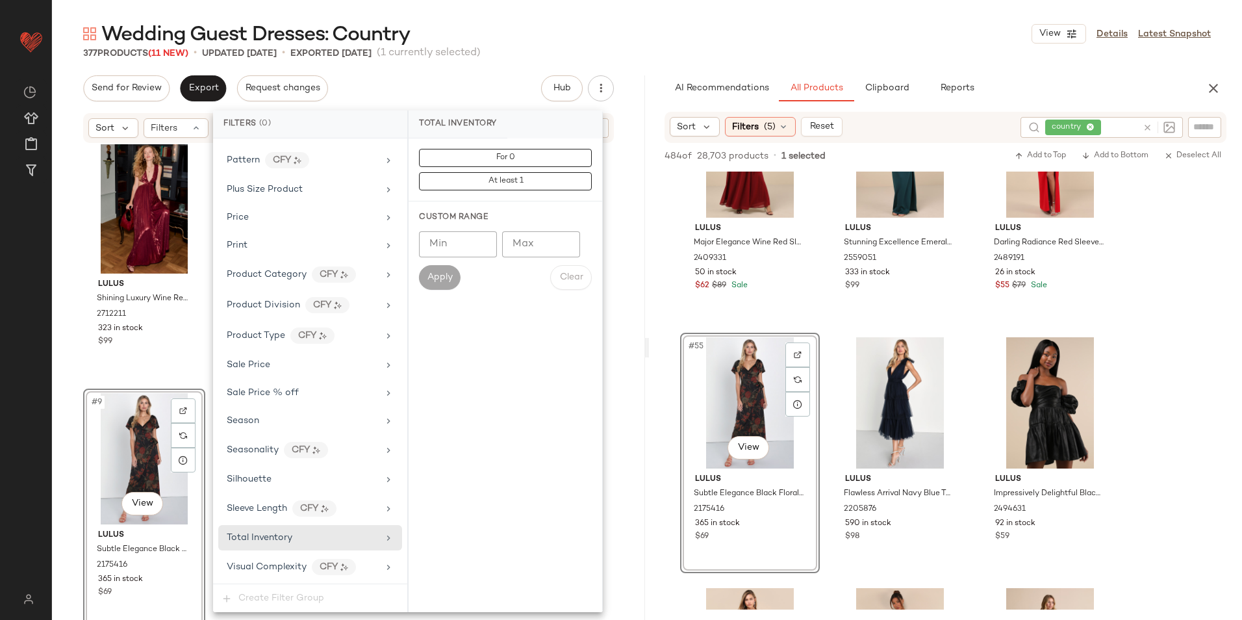
click at [529, 240] on input "Max" at bounding box center [541, 244] width 78 height 26
type input "**"
click at [441, 270] on button "Apply" at bounding box center [440, 277] width 42 height 25
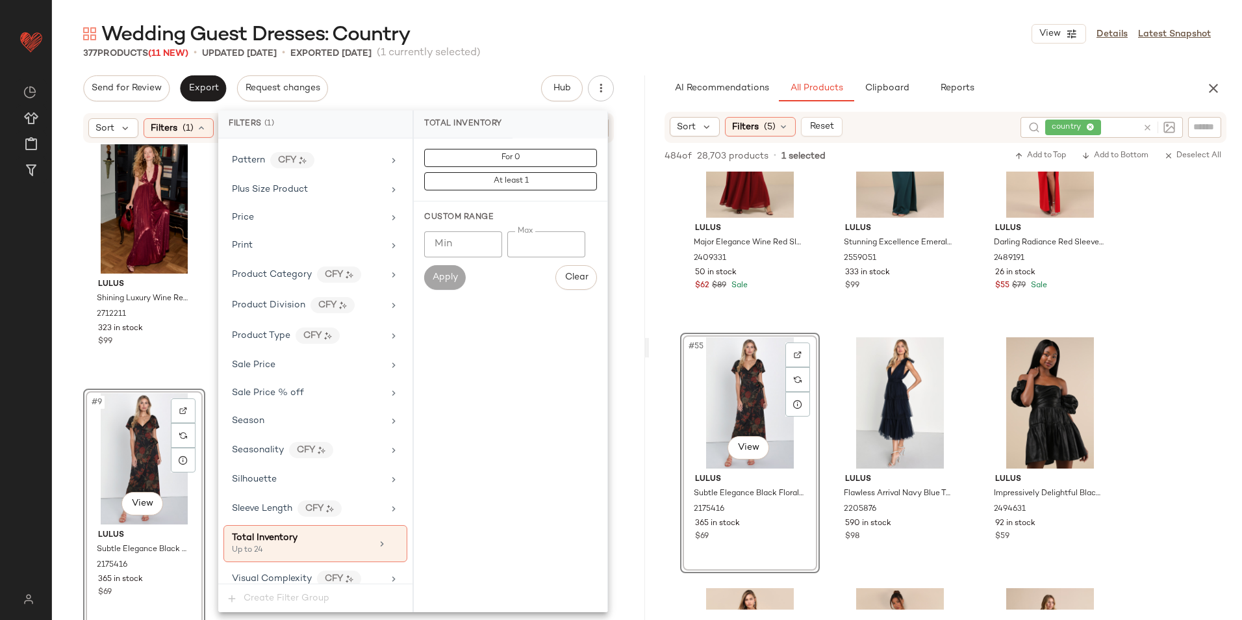
click at [659, 31] on div "Wedding Guest Dresses: Country View Details Latest Snapshot" at bounding box center [647, 34] width 1190 height 26
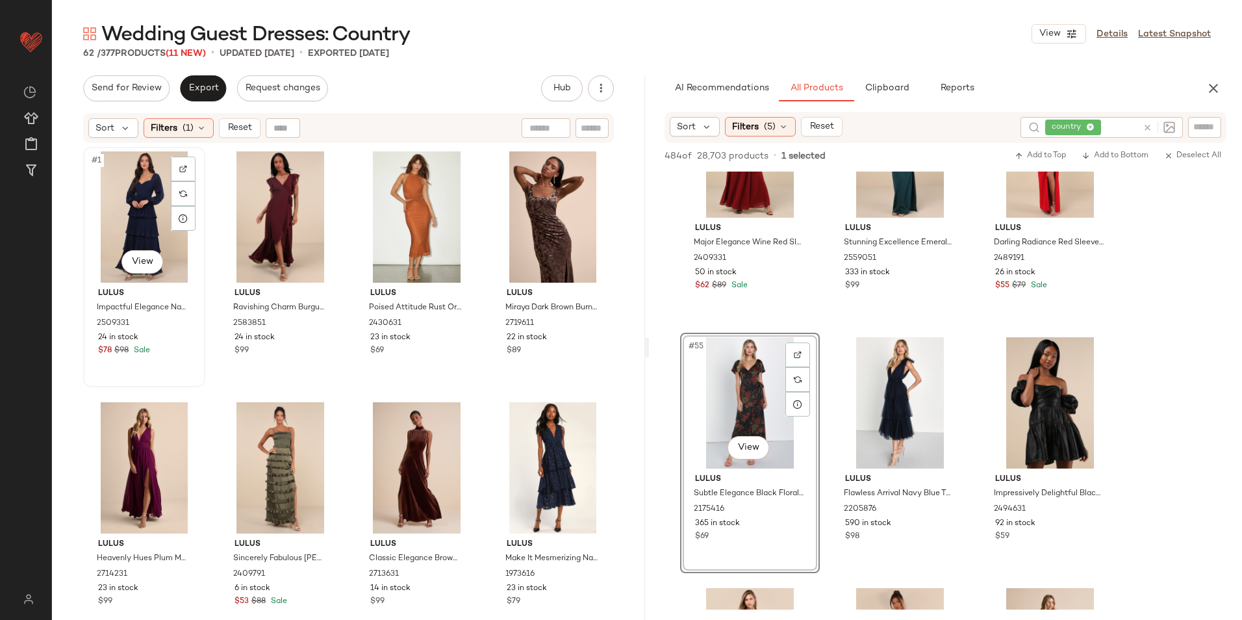
click at [125, 200] on div "#1 View" at bounding box center [144, 216] width 113 height 131
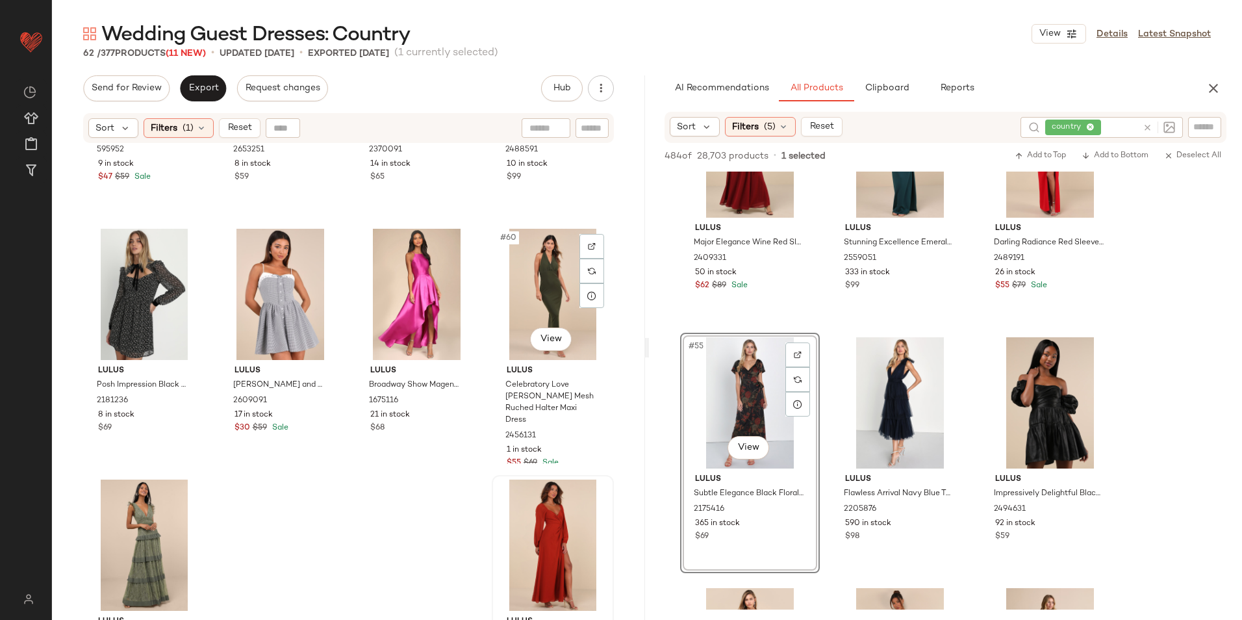
scroll to position [3507, 0]
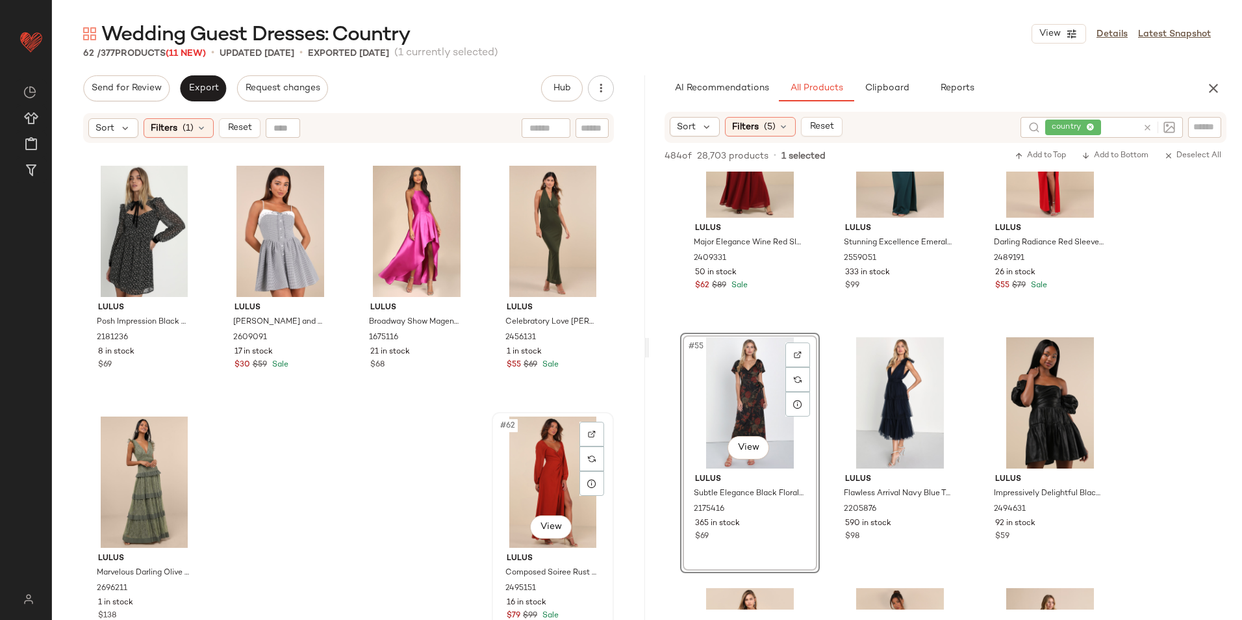
click at [539, 453] on div "#62 View" at bounding box center [552, 481] width 113 height 131
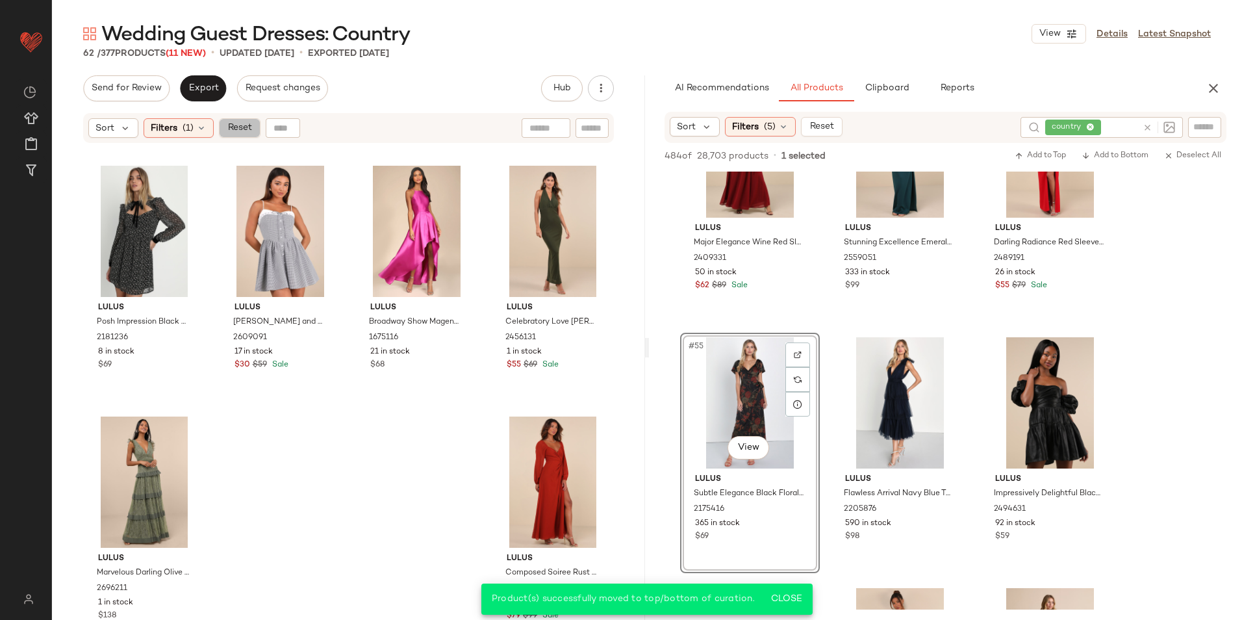
click at [224, 126] on button "Reset" at bounding box center [240, 127] width 42 height 19
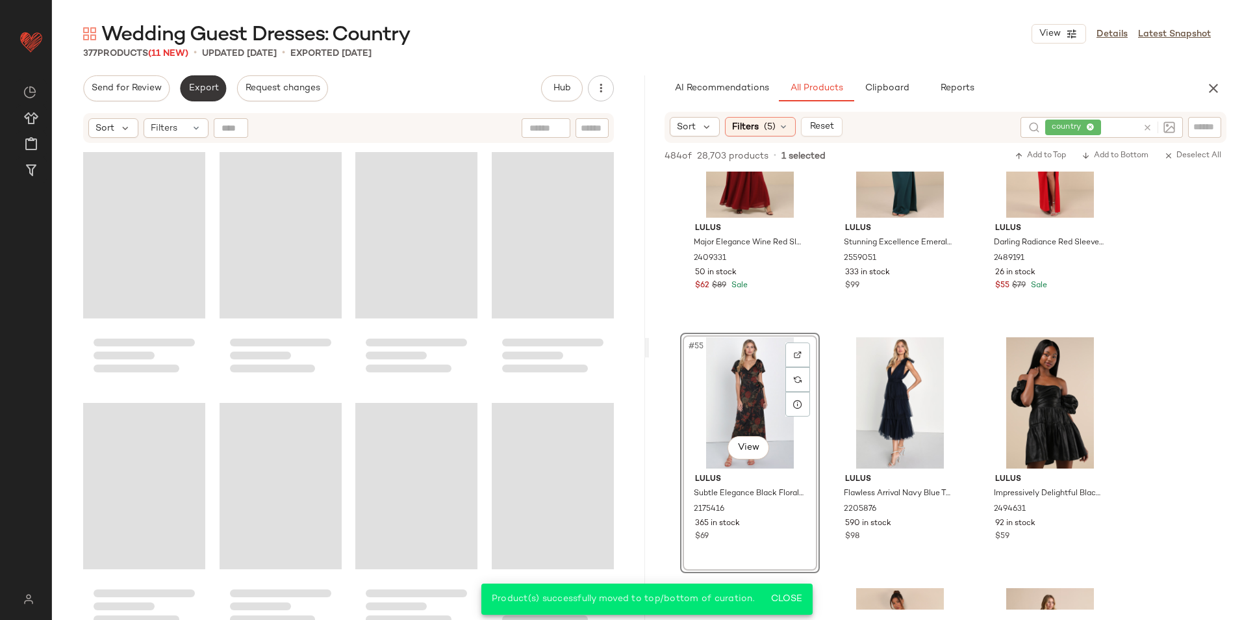
click at [206, 88] on span "Export" at bounding box center [203, 88] width 31 height 10
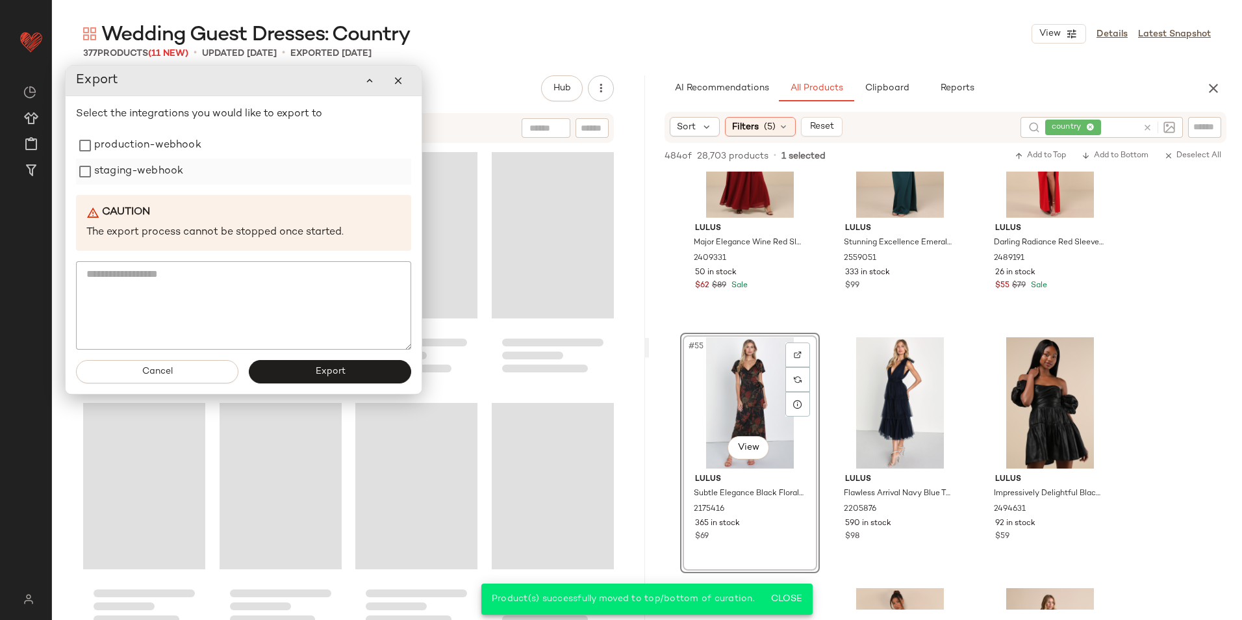
scroll to position [23316, 0]
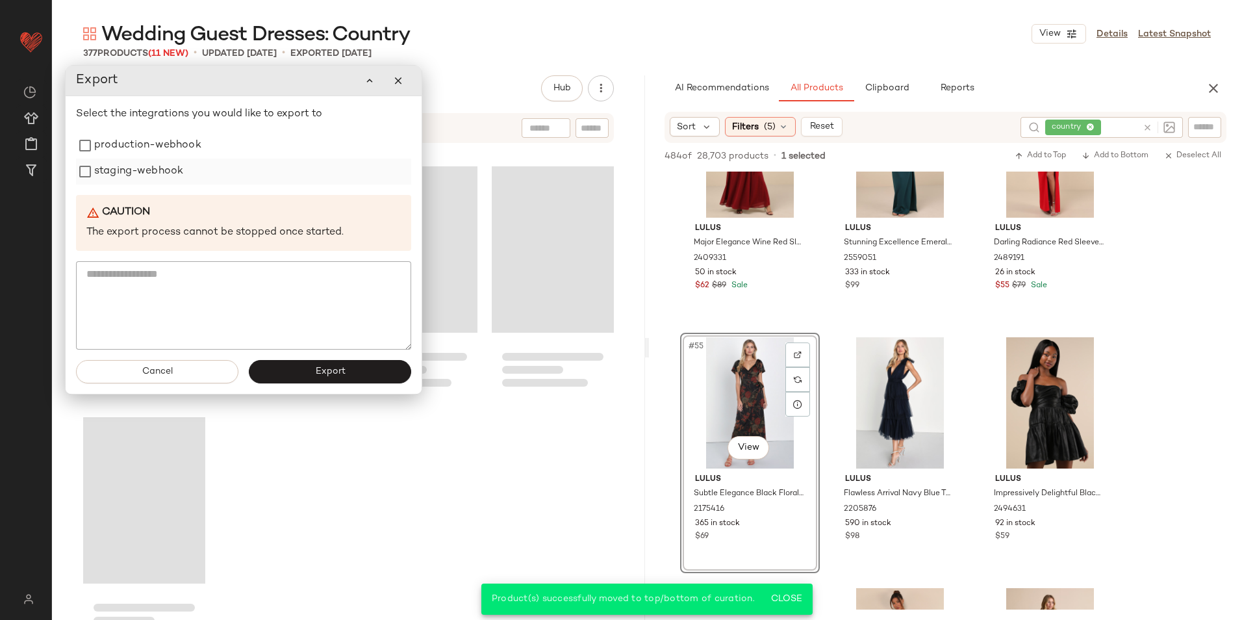
drag, startPoint x: 175, startPoint y: 156, endPoint x: 162, endPoint y: 173, distance: 21.3
click at [175, 156] on label "production-webhook" at bounding box center [147, 146] width 107 height 26
click at [162, 173] on label "staging-webhook" at bounding box center [138, 172] width 89 height 26
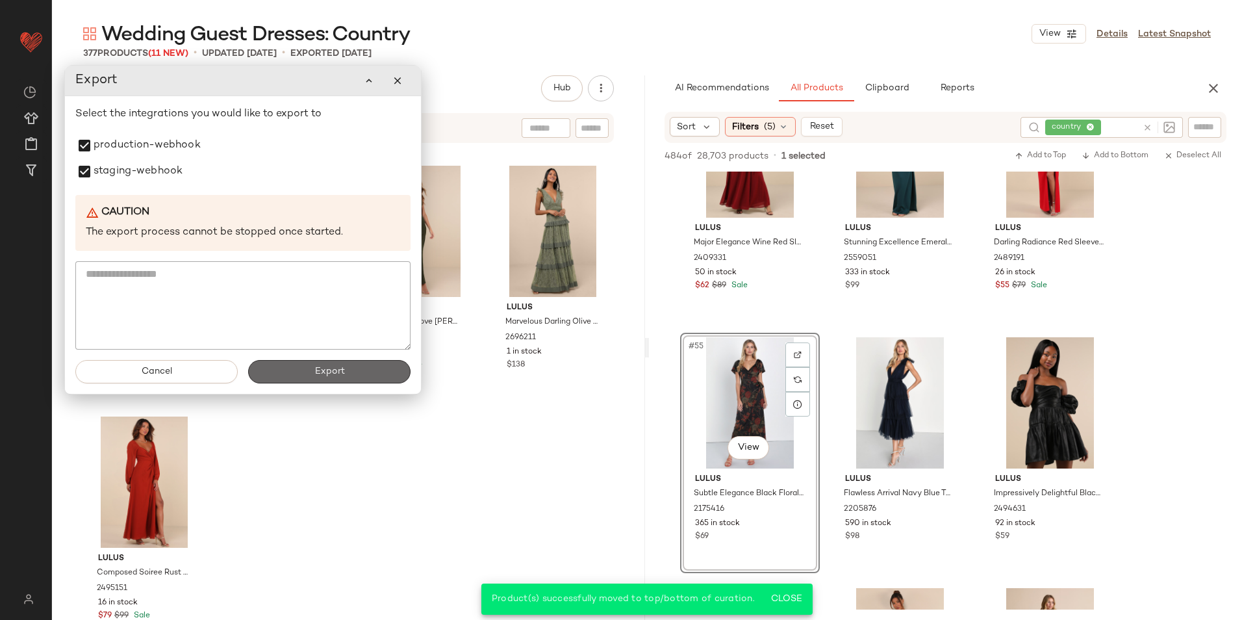
click at [285, 372] on button "Export" at bounding box center [329, 371] width 162 height 23
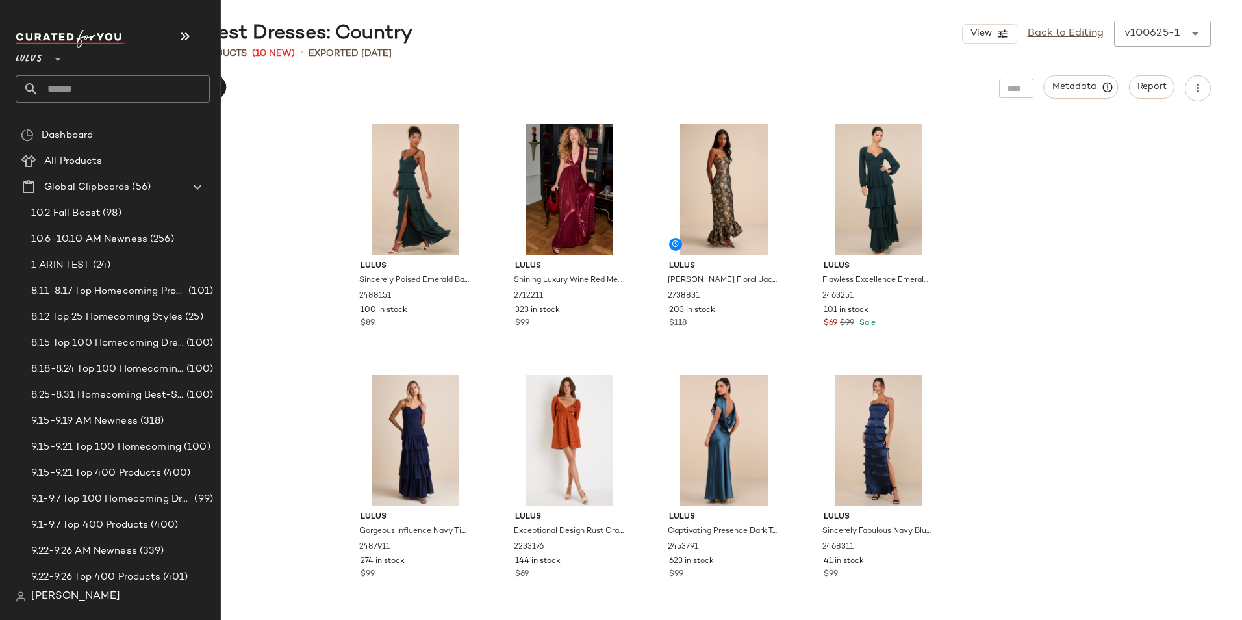
click at [63, 88] on input "text" at bounding box center [124, 88] width 171 height 27
click at [57, 83] on input "text" at bounding box center [124, 88] width 171 height 27
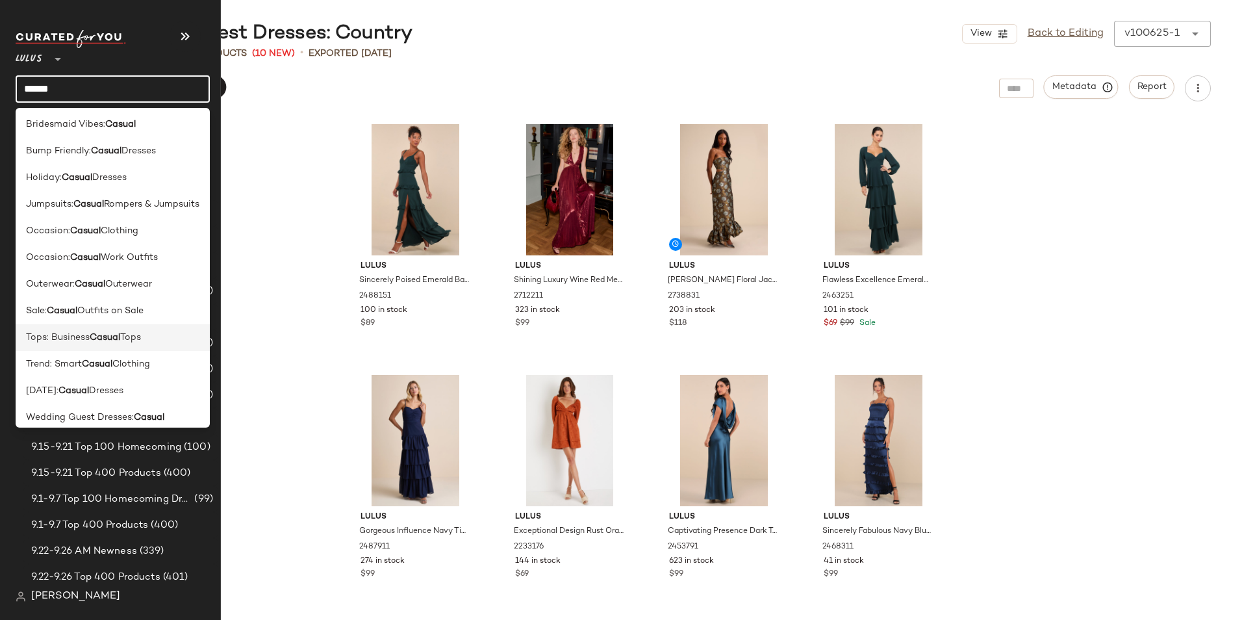
scroll to position [37, 0]
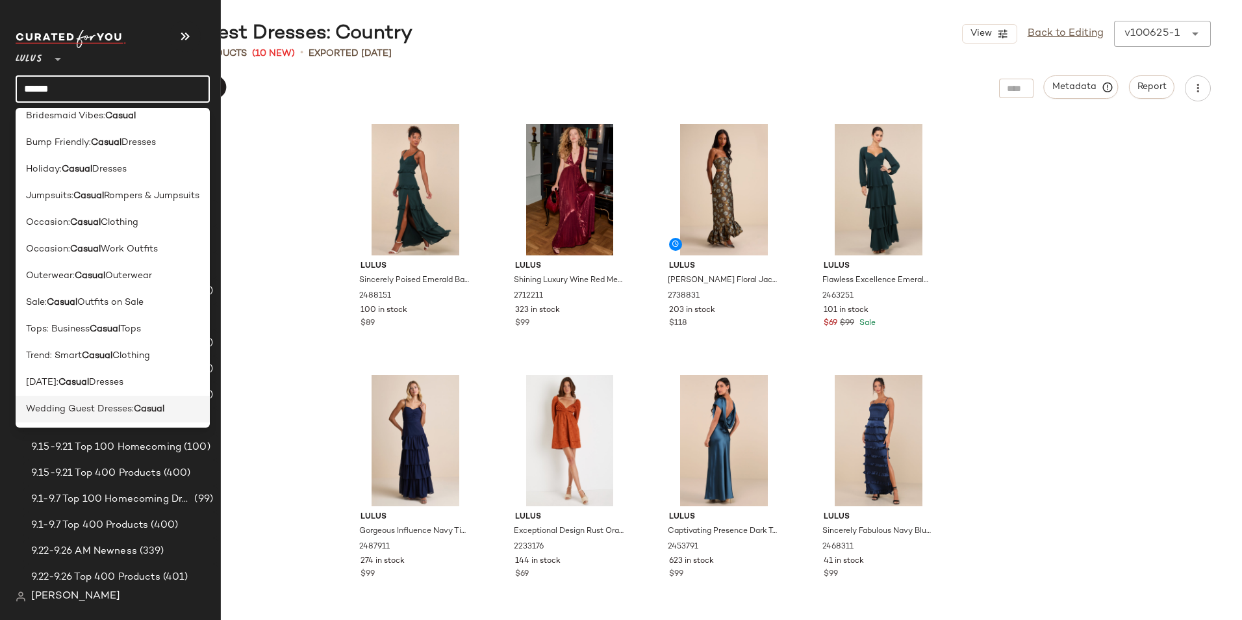
type input "******"
click at [110, 412] on span "Wedding Guest Dresses:" at bounding box center [80, 409] width 108 height 14
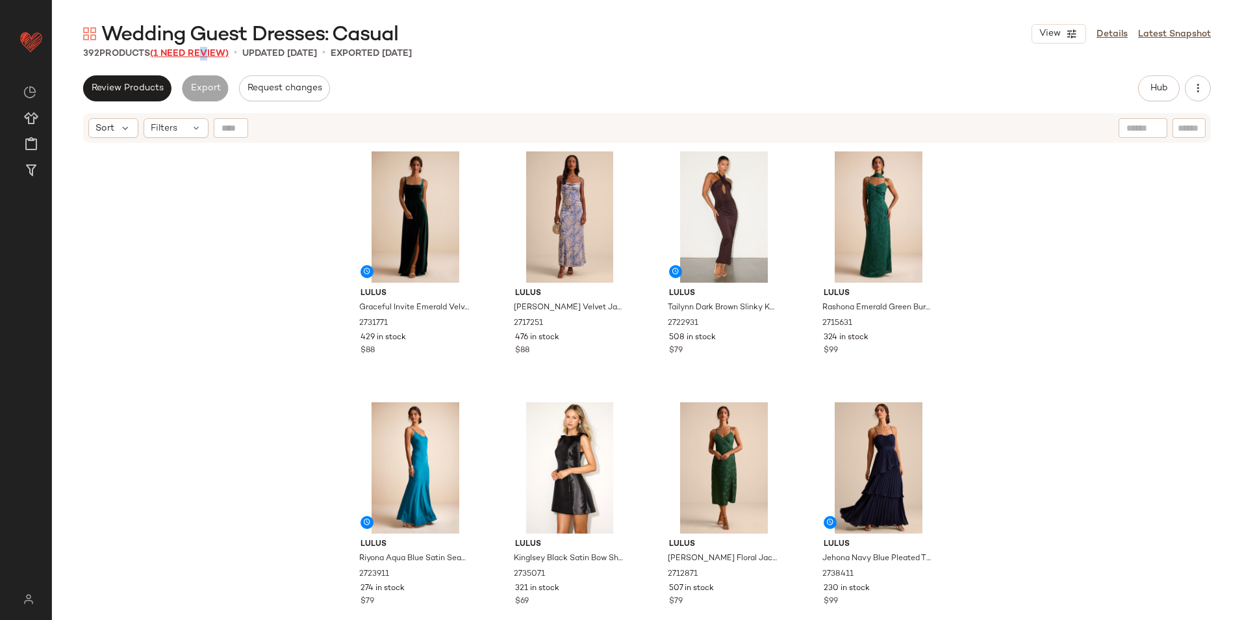
click at [203, 53] on span "(1 Need Review)" at bounding box center [189, 54] width 79 height 10
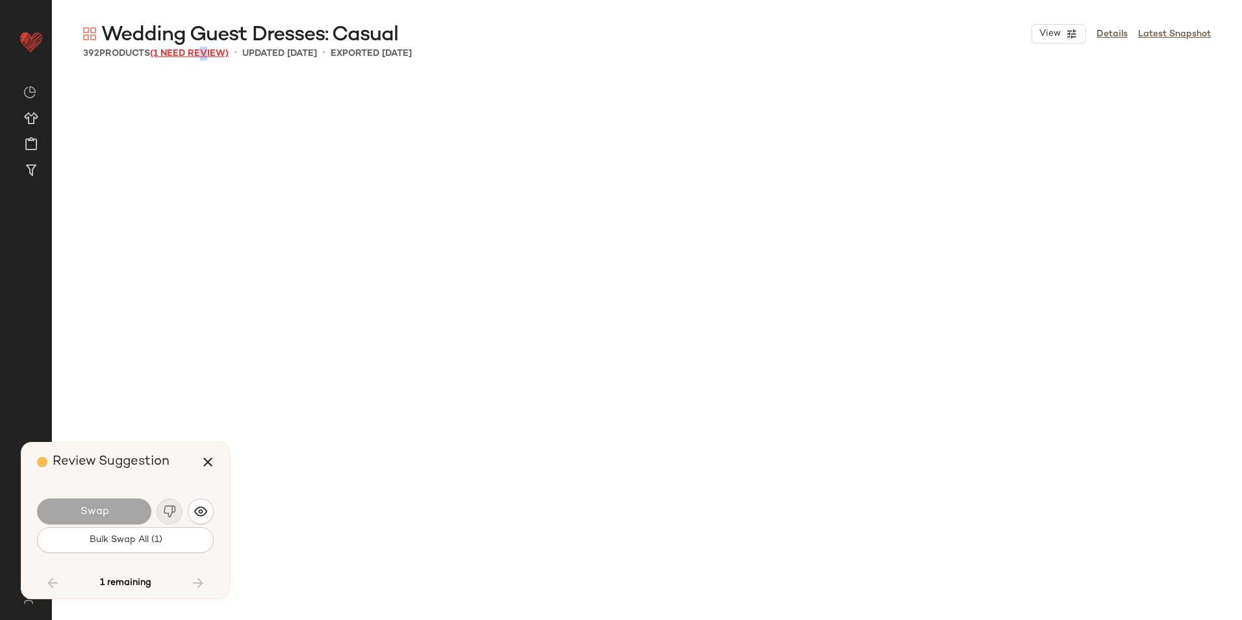
scroll to position [20061, 0]
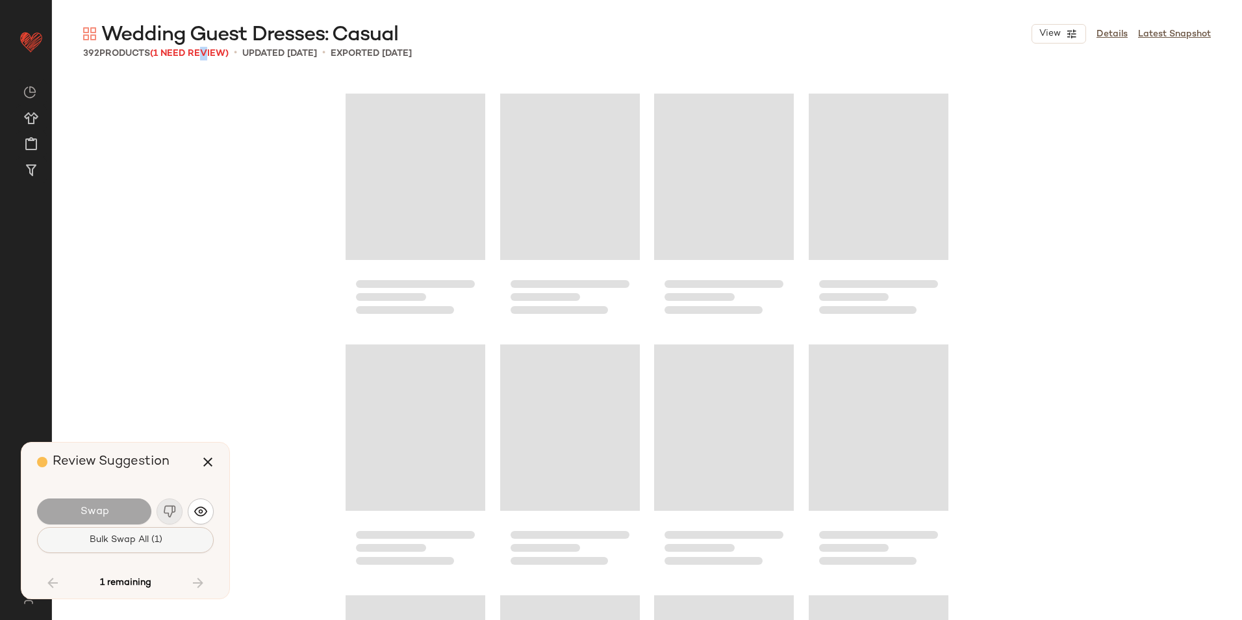
click at [166, 537] on button "Bulk Swap All (1)" at bounding box center [125, 540] width 177 height 26
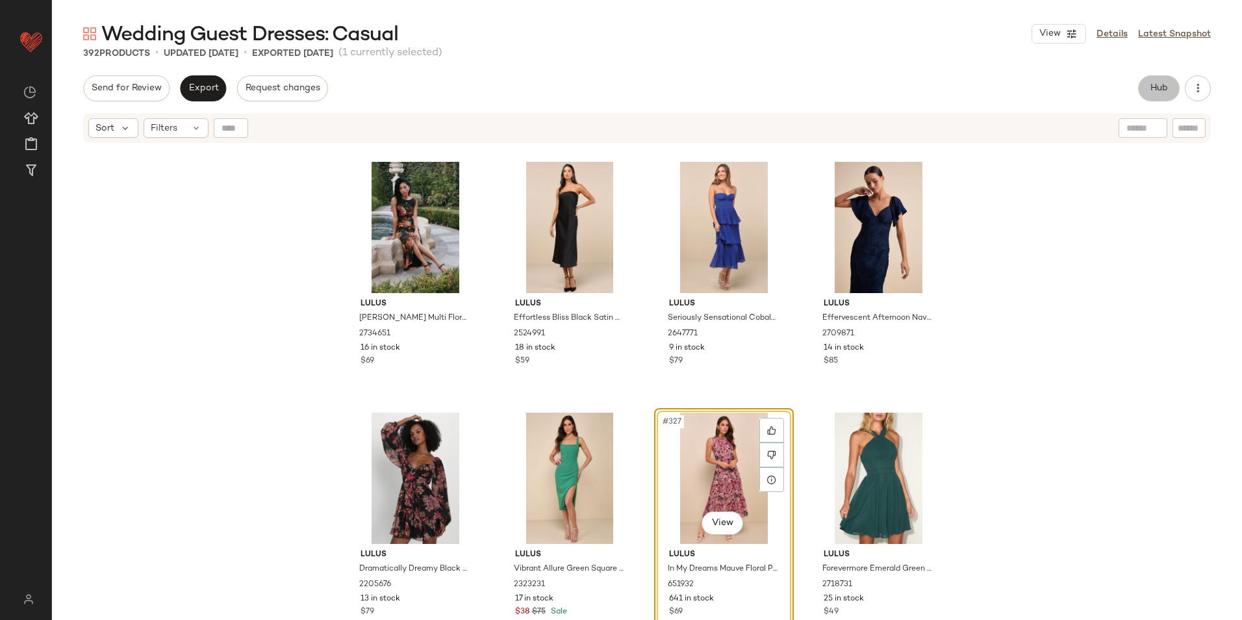
click at [1154, 90] on span "Hub" at bounding box center [1159, 88] width 18 height 10
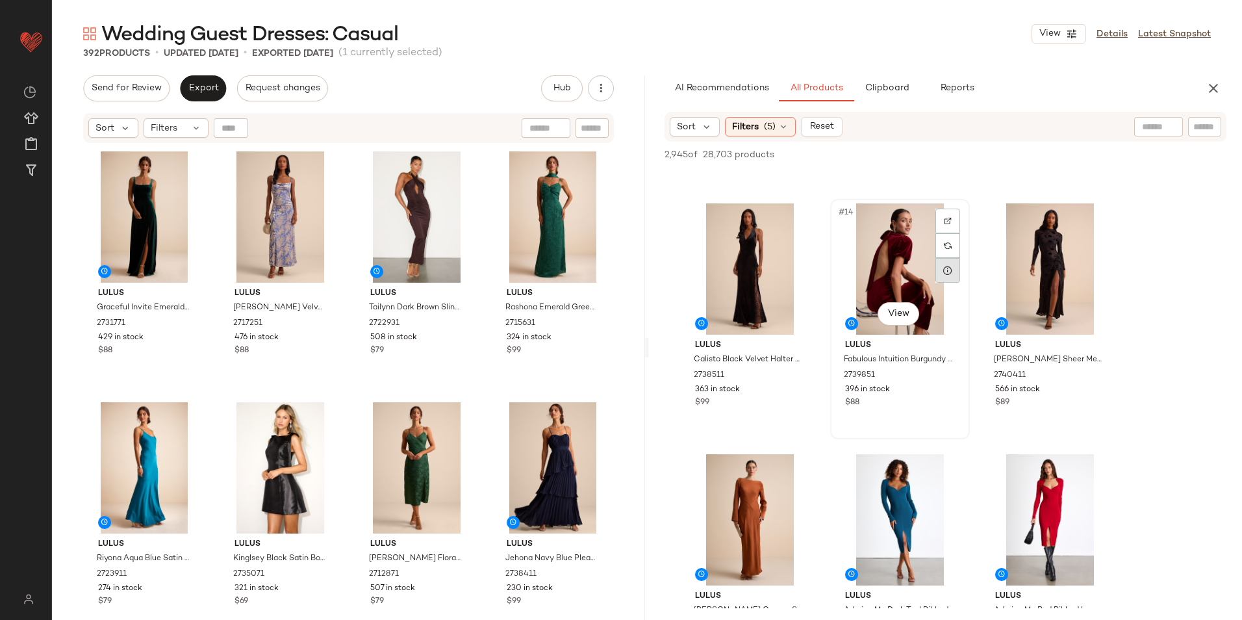
scroll to position [1039, 0]
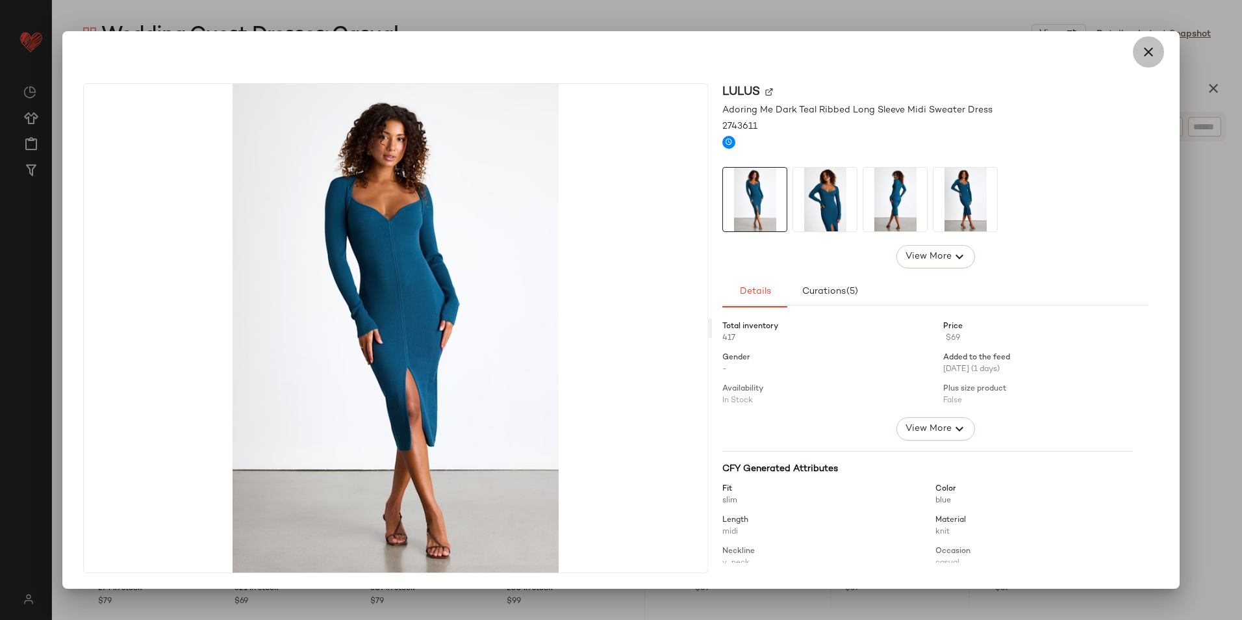
click at [1151, 60] on button "button" at bounding box center [1148, 51] width 31 height 31
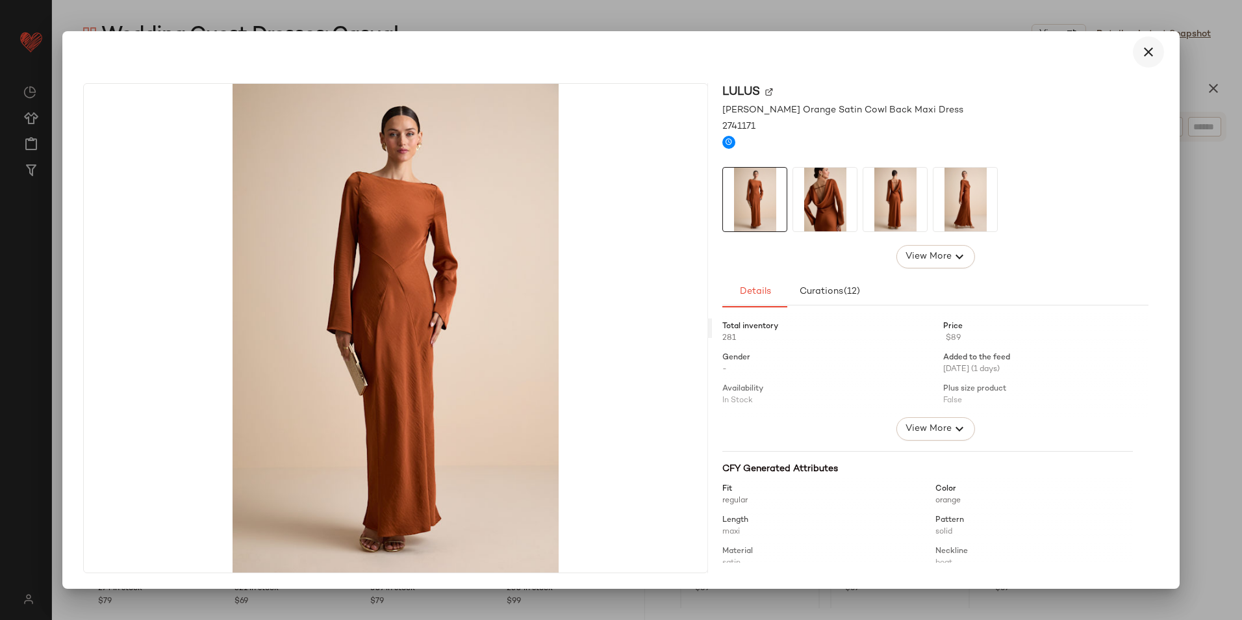
click at [1158, 48] on button "button" at bounding box center [1148, 51] width 31 height 31
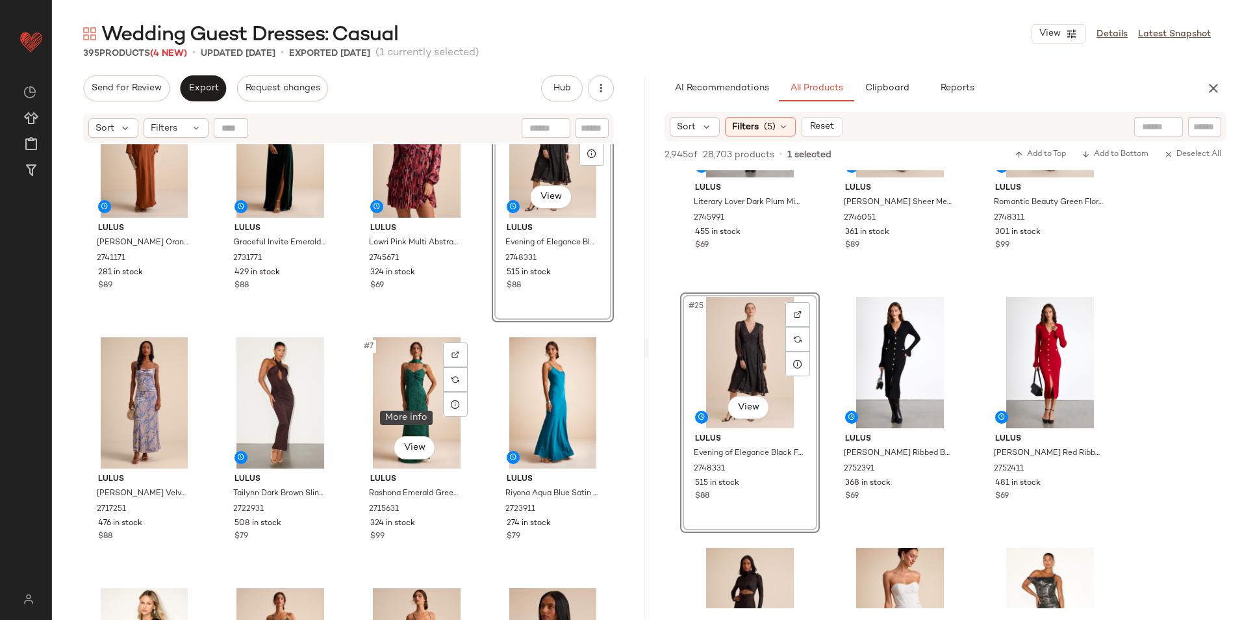
scroll to position [0, 0]
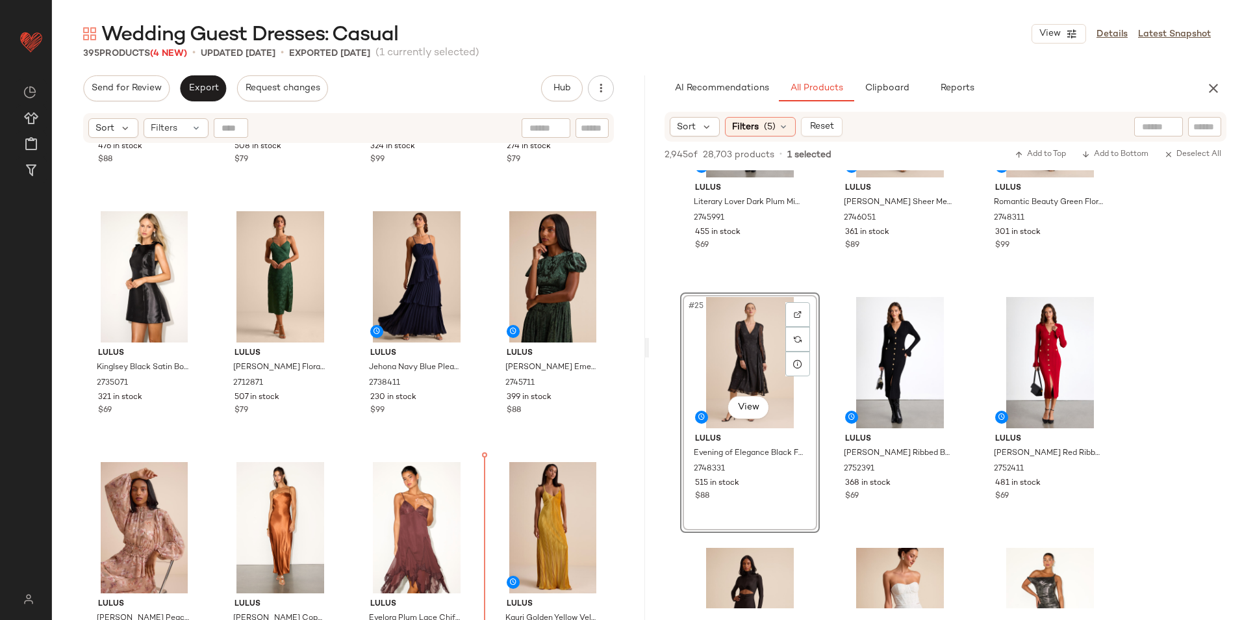
scroll to position [452, 0]
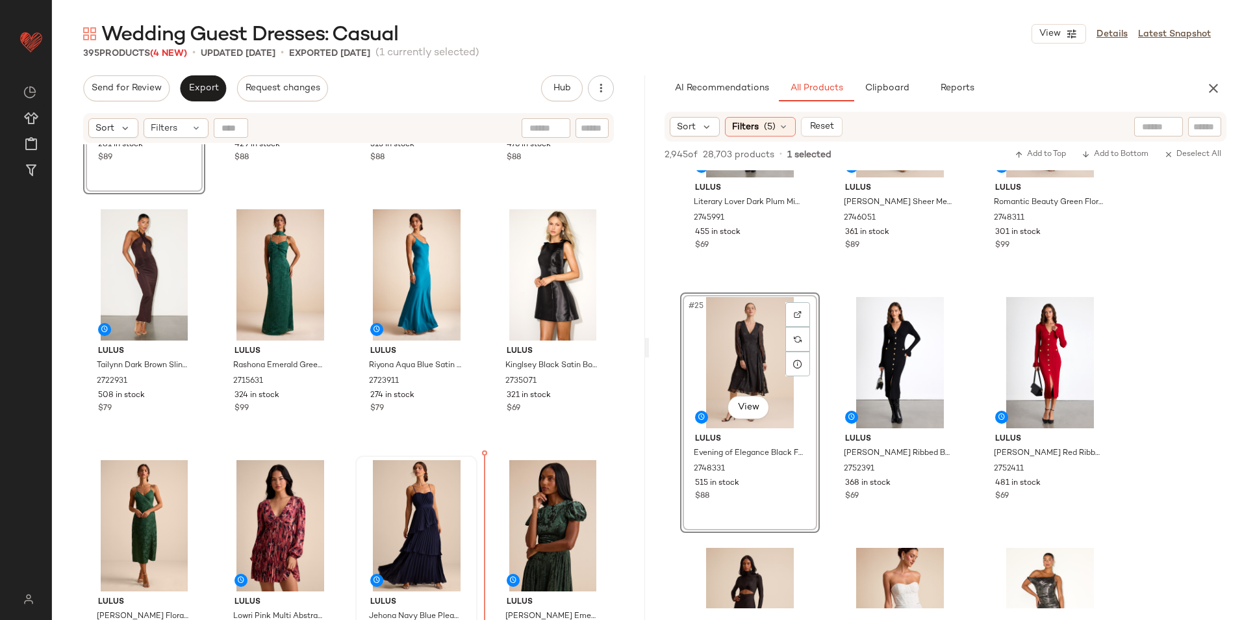
scroll to position [198, 0]
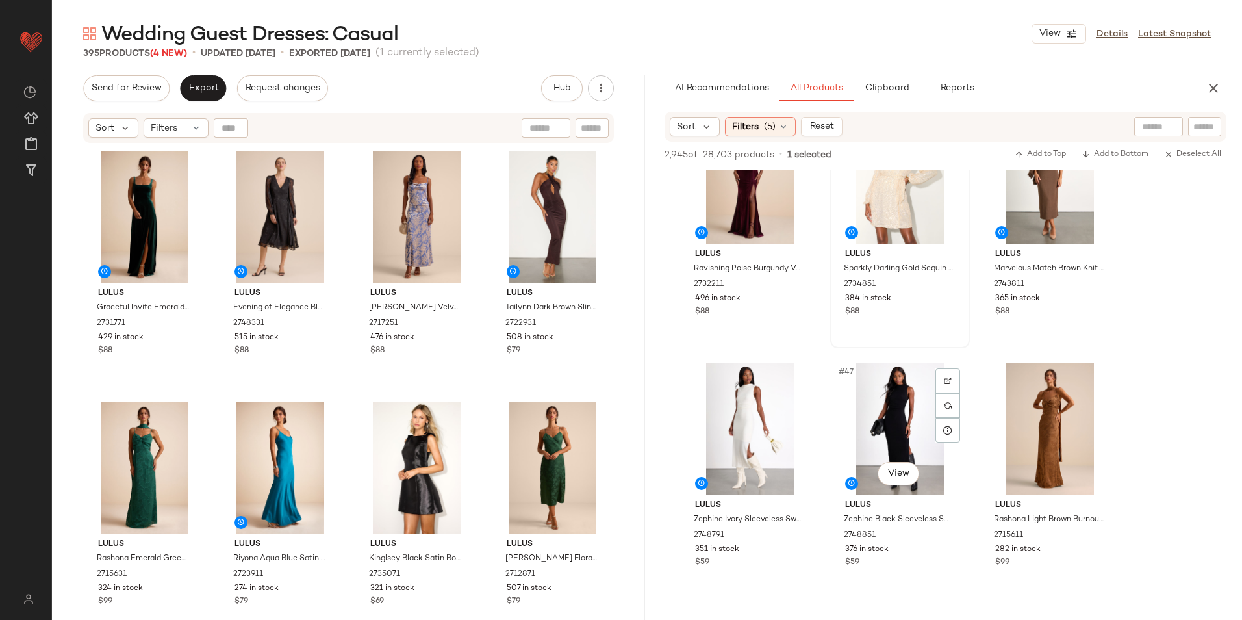
scroll to position [3703, 0]
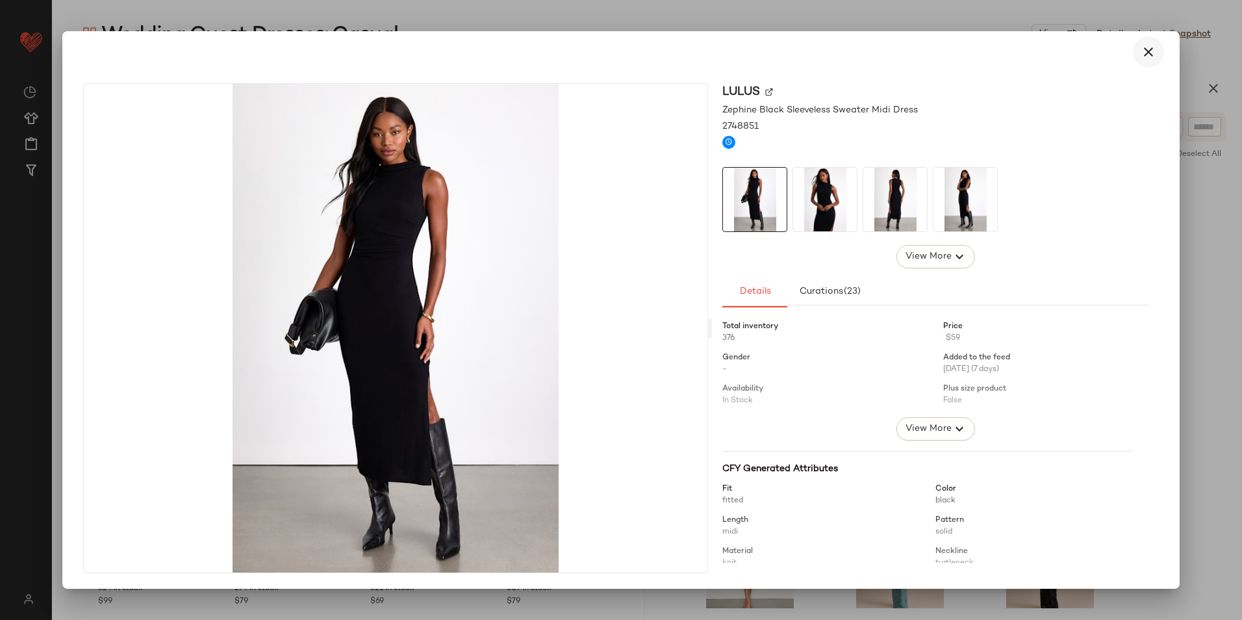
click at [1155, 56] on icon "button" at bounding box center [1149, 52] width 16 height 16
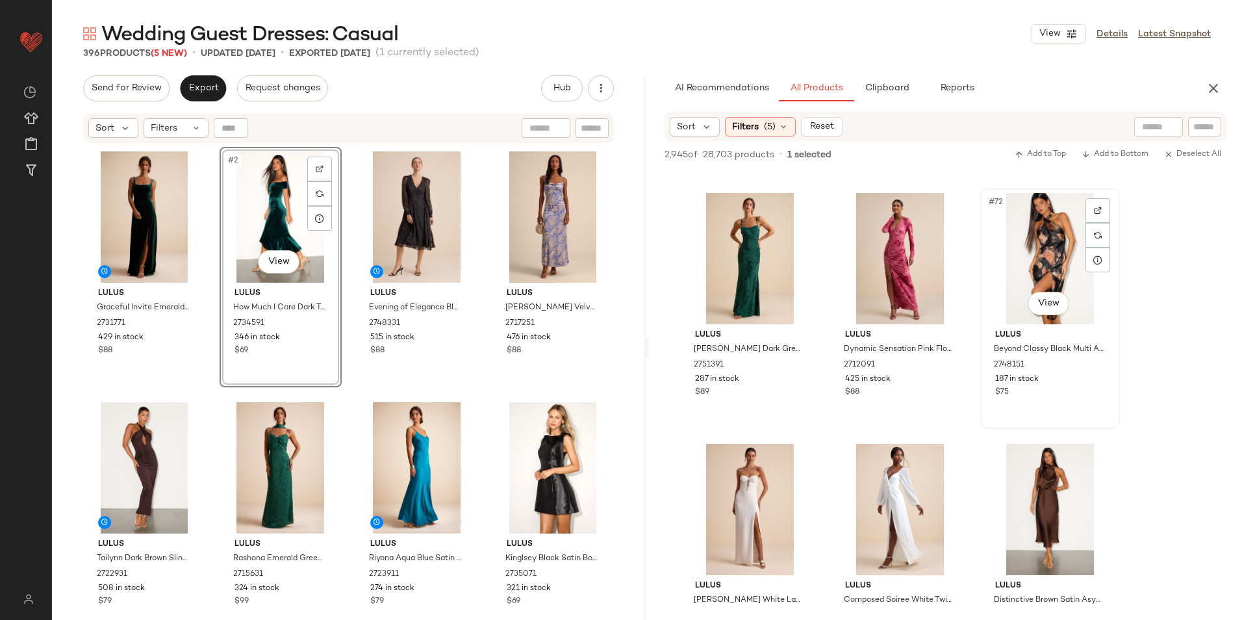
scroll to position [5782, 0]
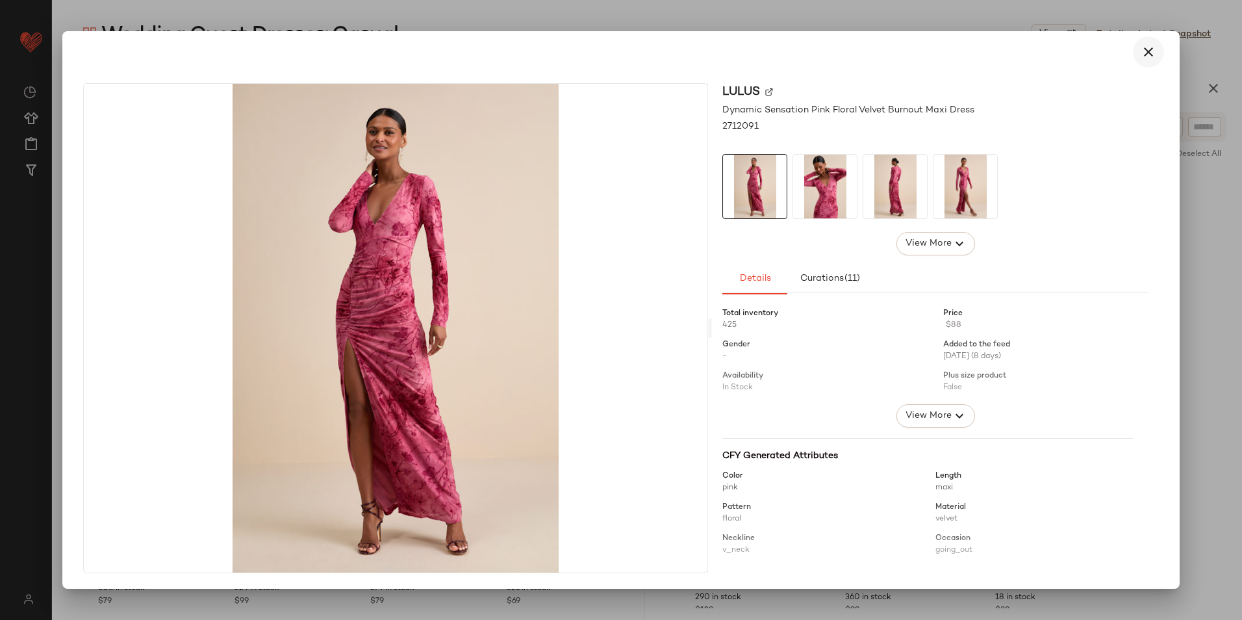
click at [1145, 49] on icon "button" at bounding box center [1149, 52] width 16 height 16
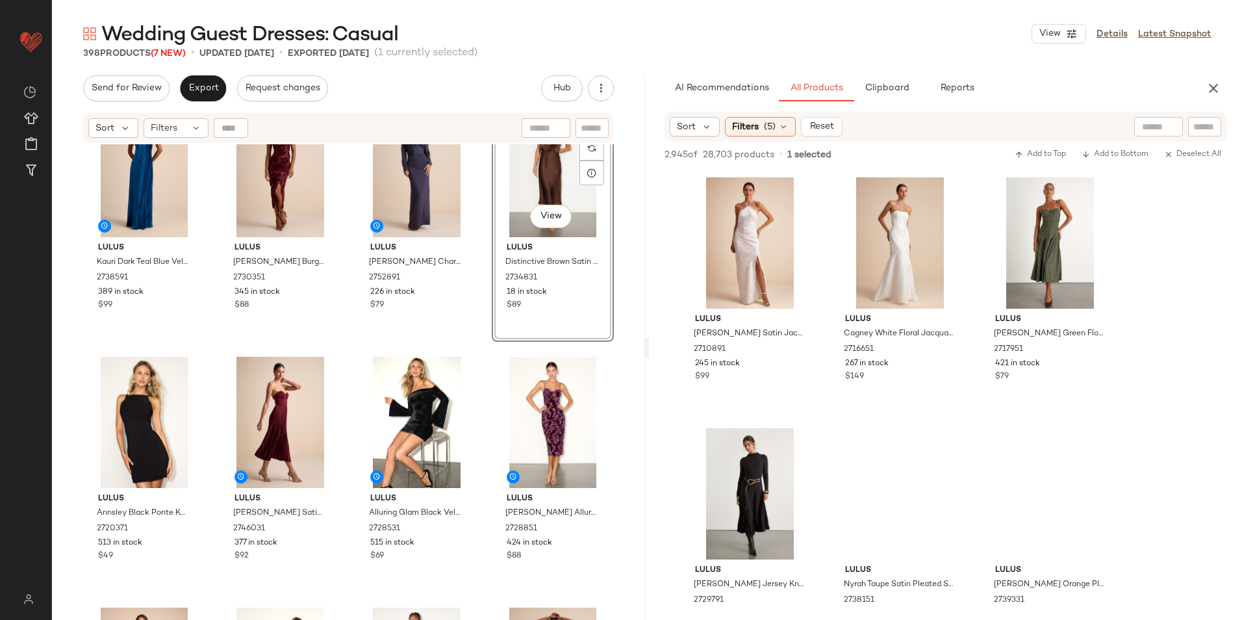
scroll to position [7276, 0]
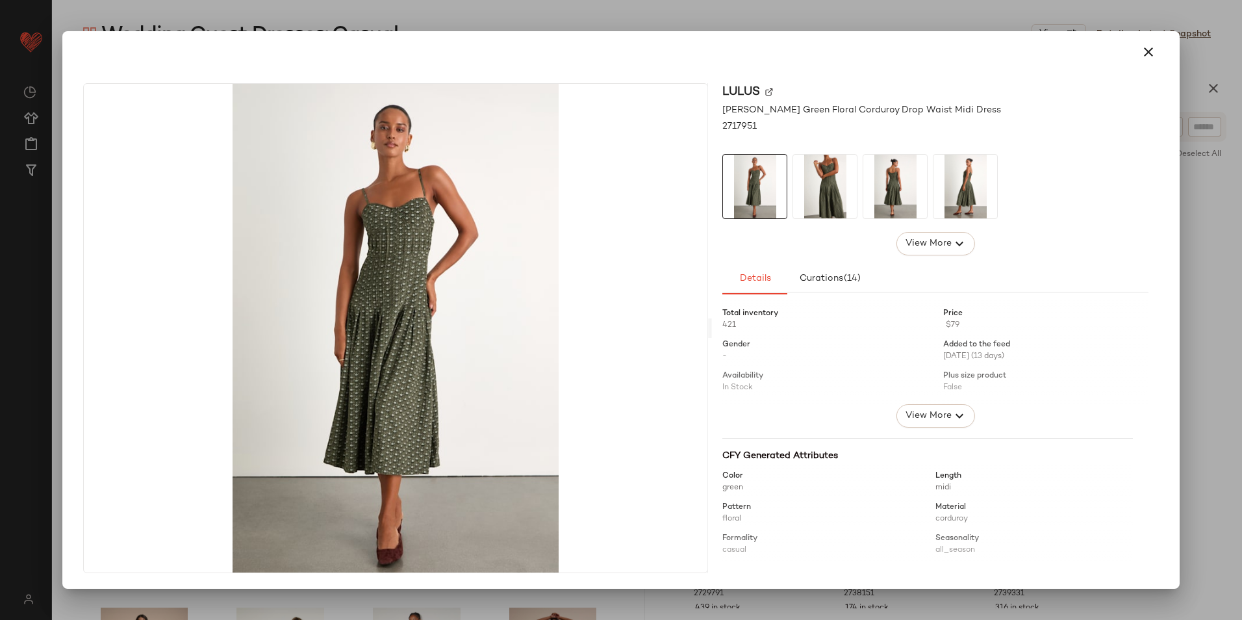
drag, startPoint x: 1146, startPoint y: 54, endPoint x: 1125, endPoint y: 151, distance: 99.6
click at [1146, 53] on icon "button" at bounding box center [1149, 52] width 16 height 16
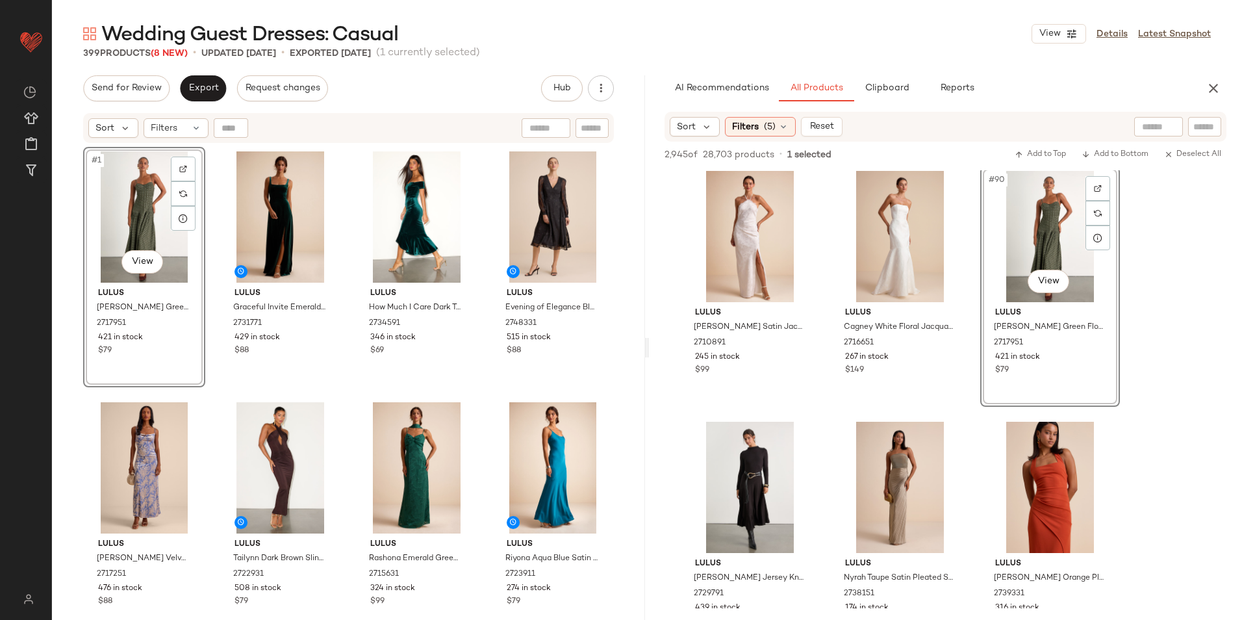
scroll to position [7471, 0]
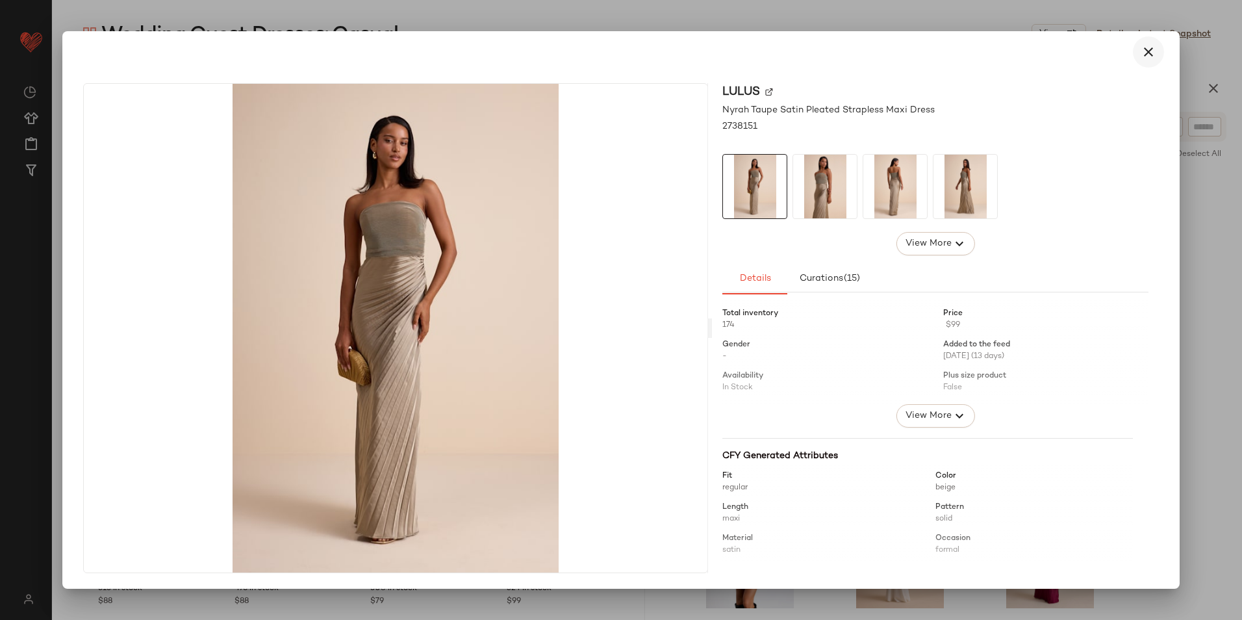
click at [1140, 51] on button "button" at bounding box center [1148, 51] width 31 height 31
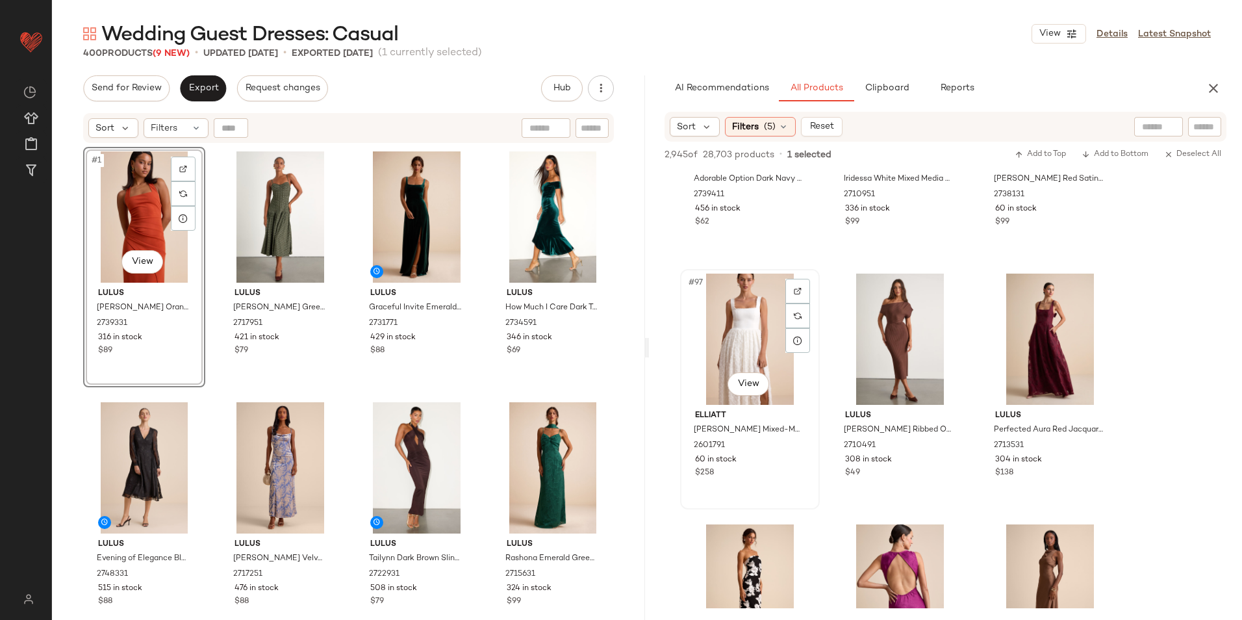
scroll to position [7990, 0]
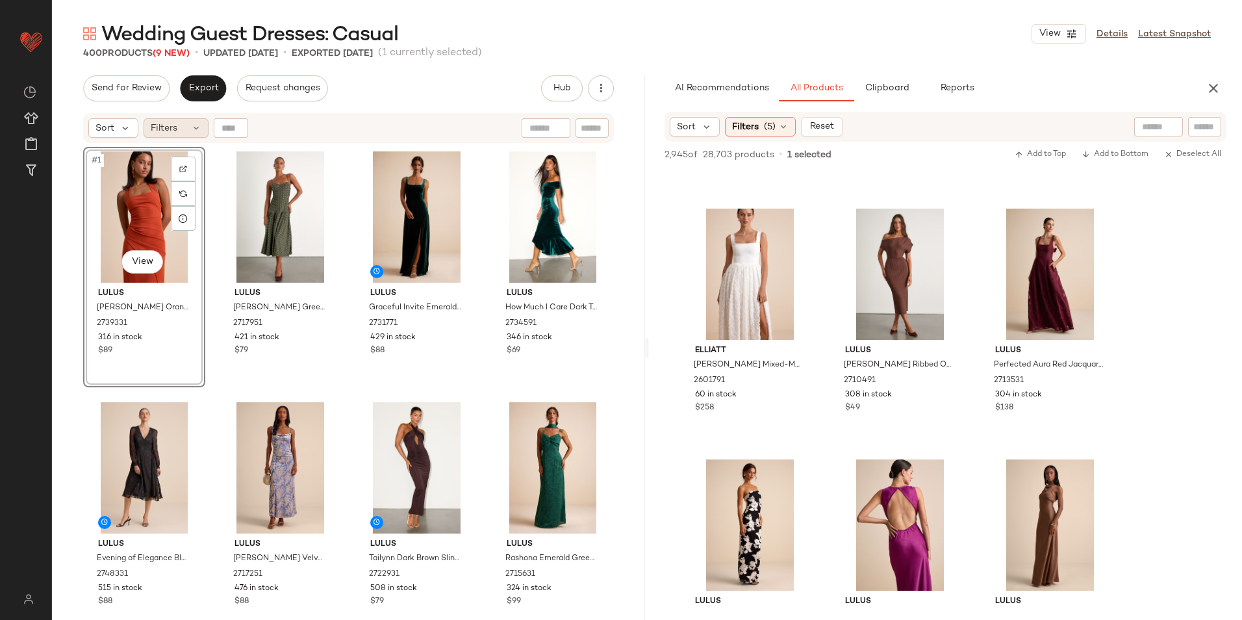
click at [160, 134] on span "Filters" at bounding box center [164, 128] width 27 height 14
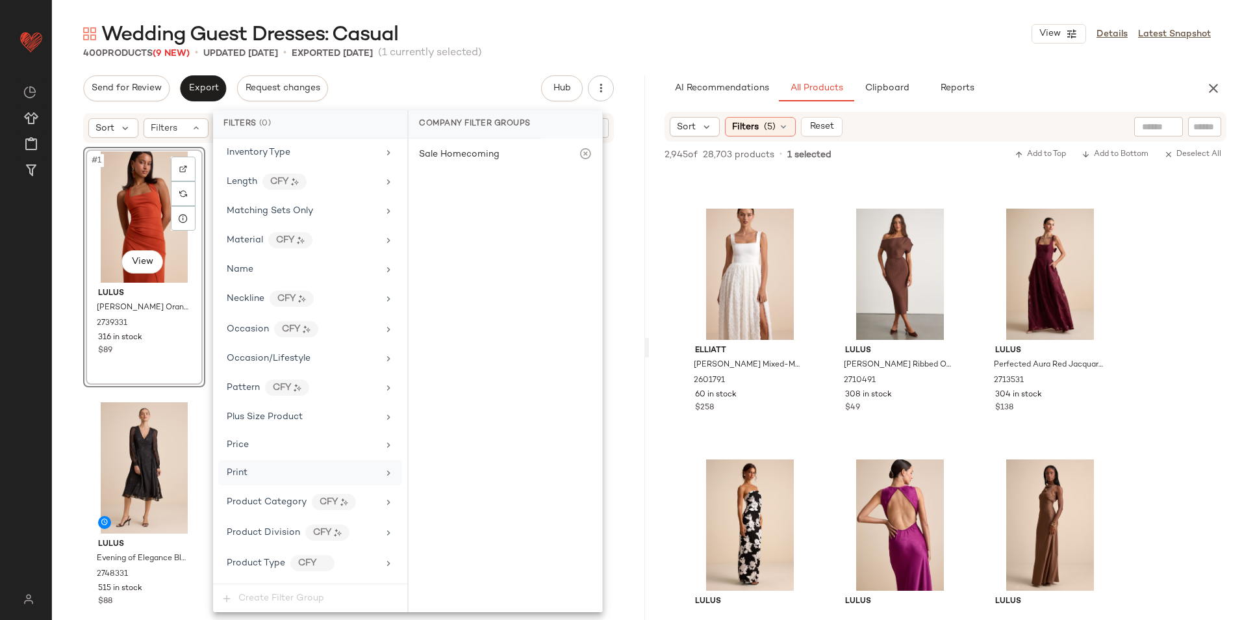
scroll to position [859, 0]
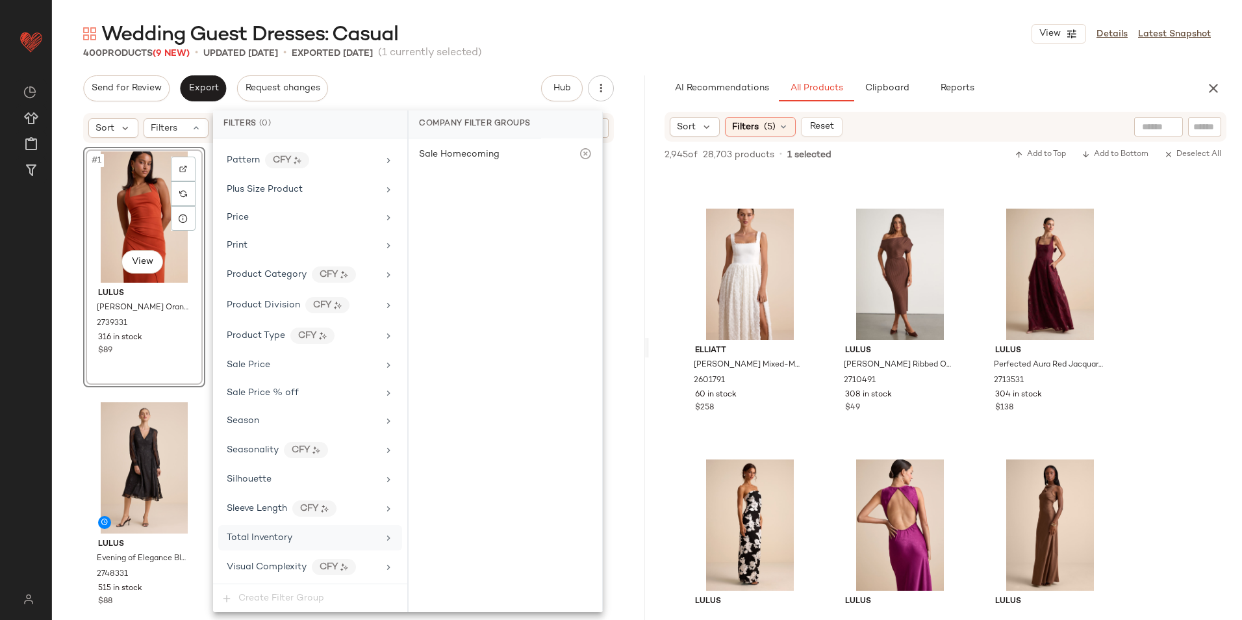
click at [301, 535] on div "Total Inventory" at bounding box center [302, 538] width 151 height 14
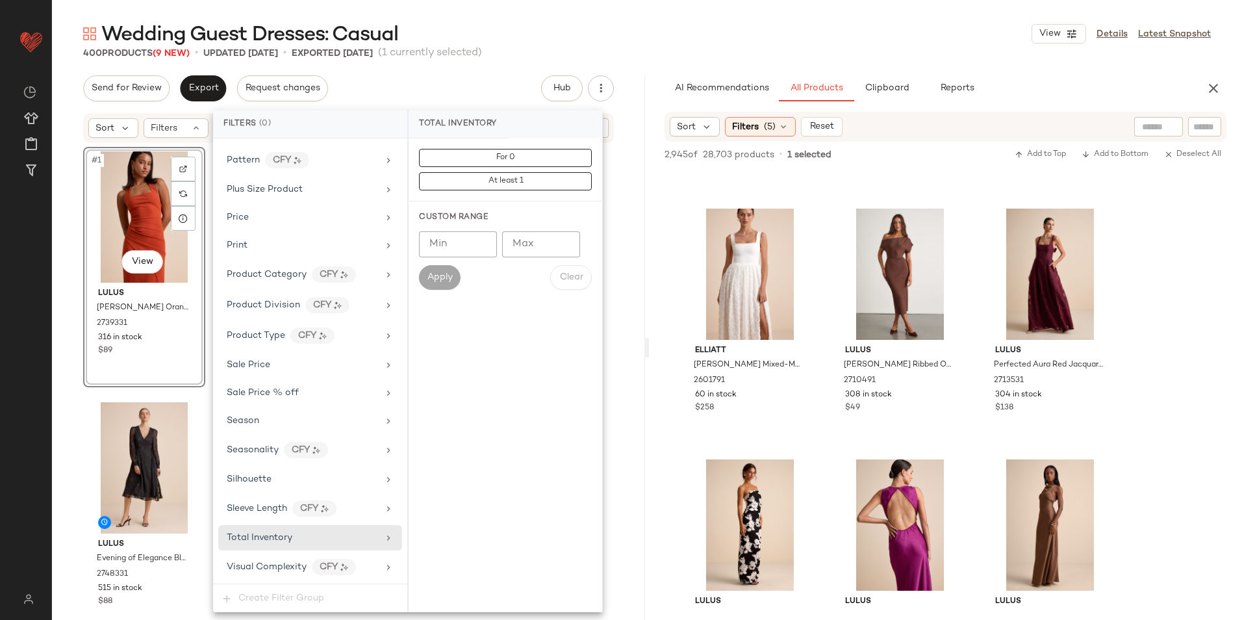
click at [547, 243] on input "Max" at bounding box center [541, 244] width 78 height 26
type input "**"
click at [426, 277] on button "Apply" at bounding box center [440, 277] width 42 height 25
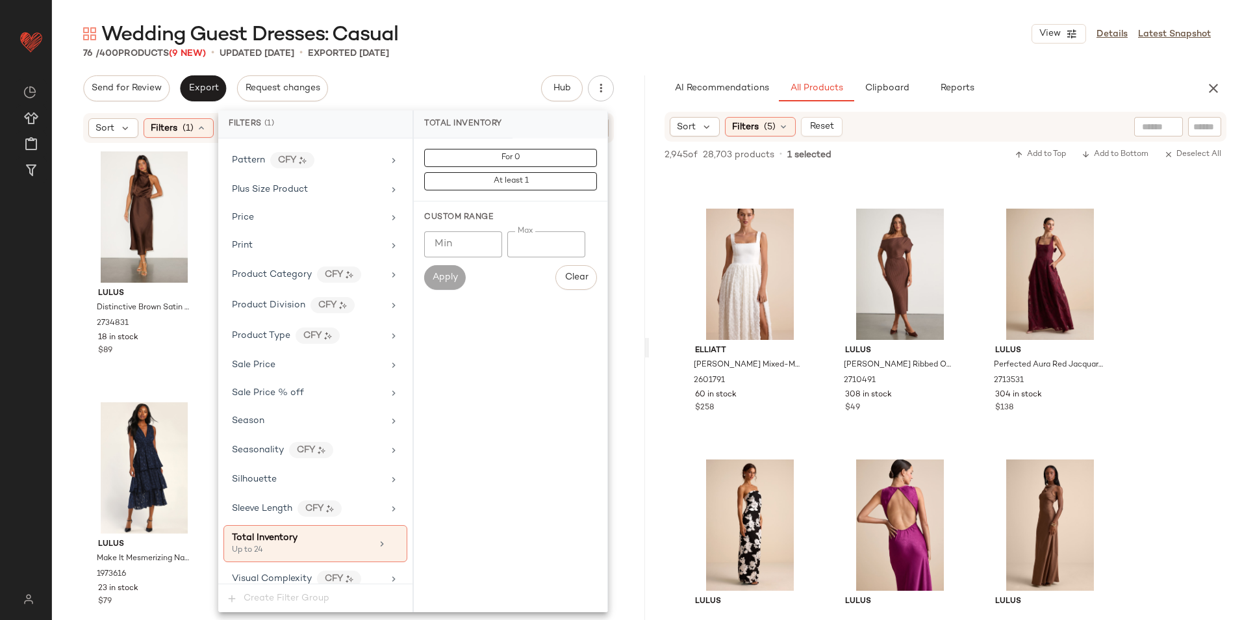
click at [485, 52] on div "76 / 400 Products (9 New) • updated [DATE] • Exported [DATE]" at bounding box center [647, 53] width 1190 height 13
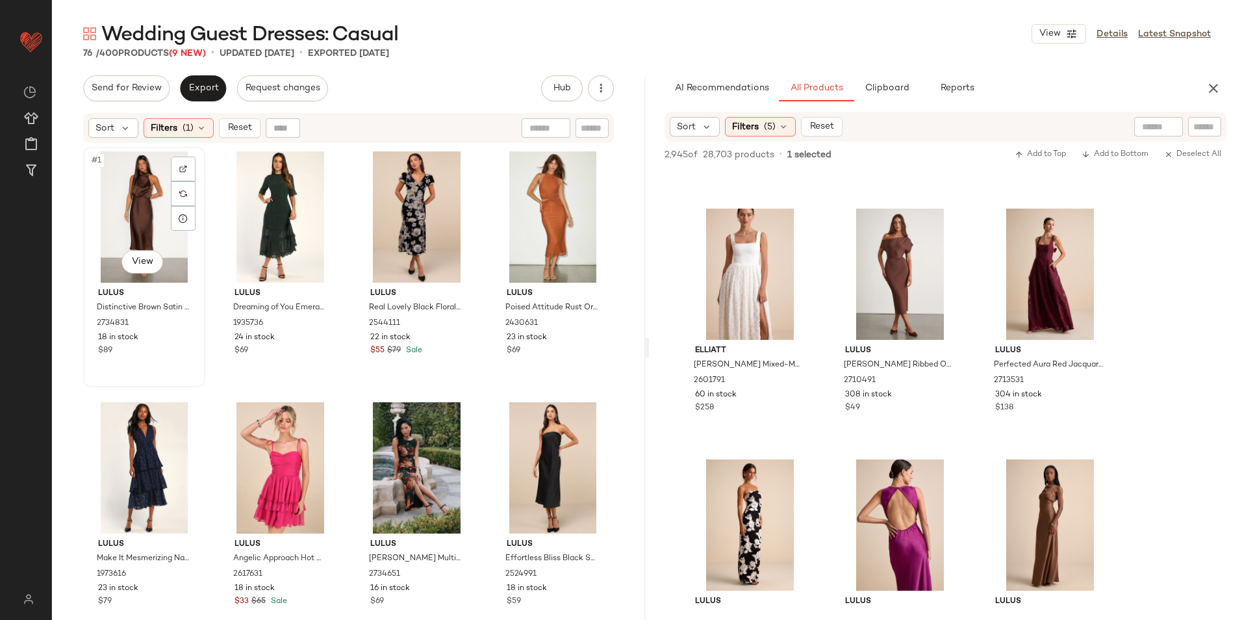
click at [117, 173] on div "#1 View" at bounding box center [144, 216] width 113 height 131
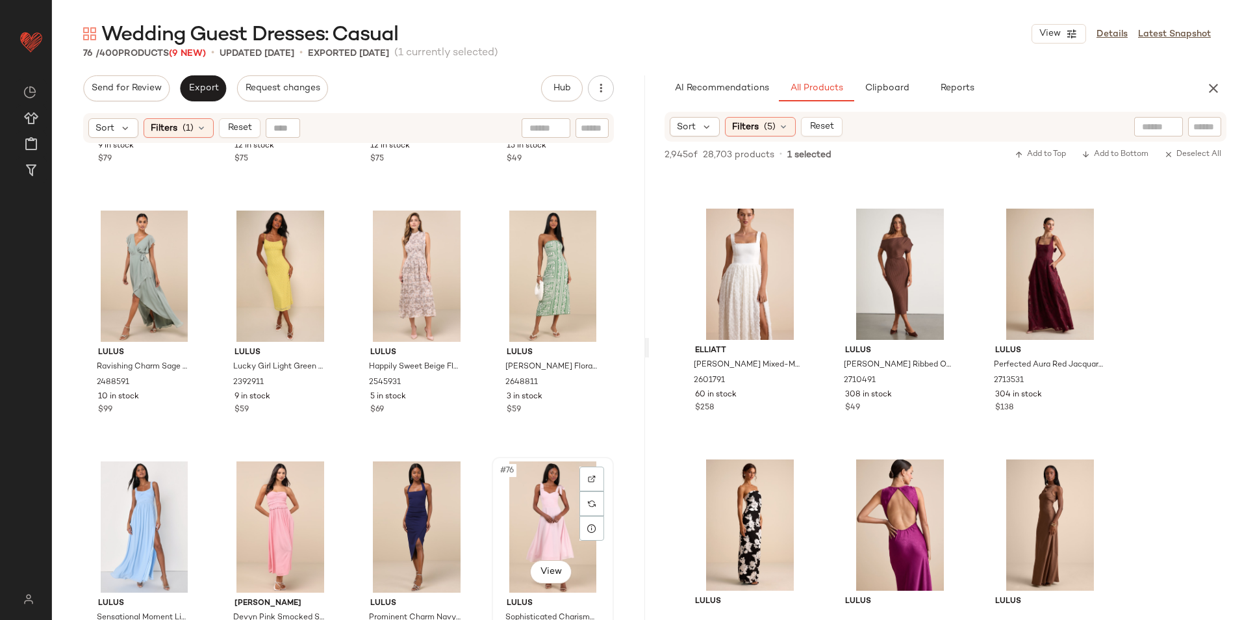
scroll to position [4259, 0]
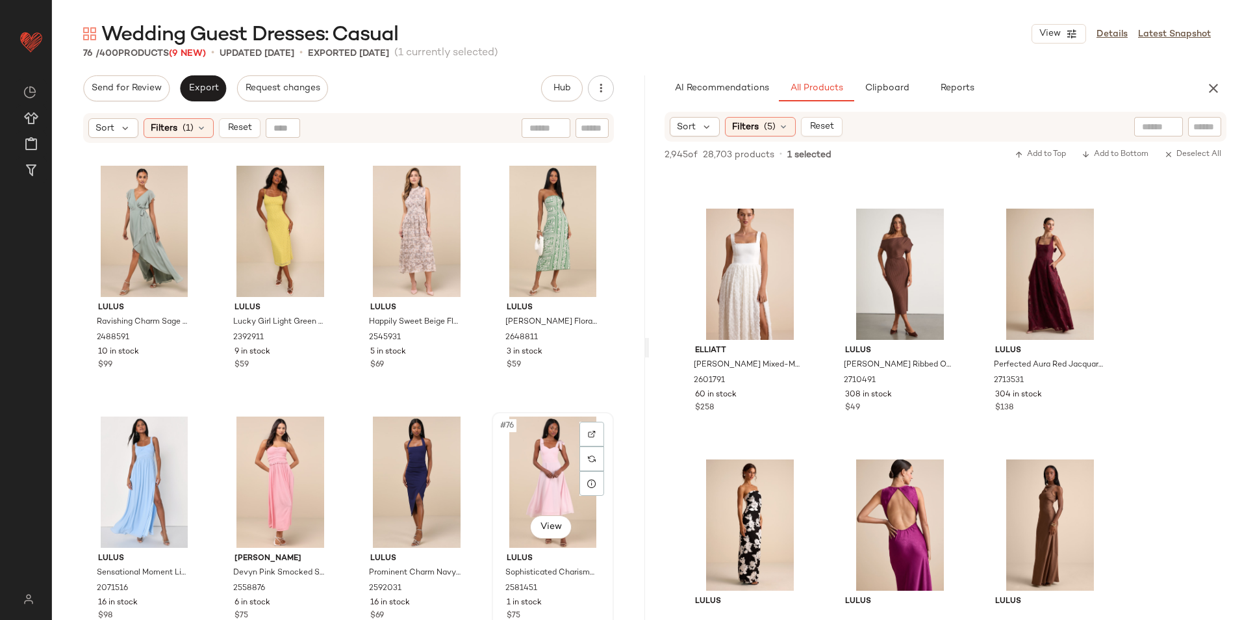
click at [526, 489] on div "#76 View" at bounding box center [552, 481] width 113 height 131
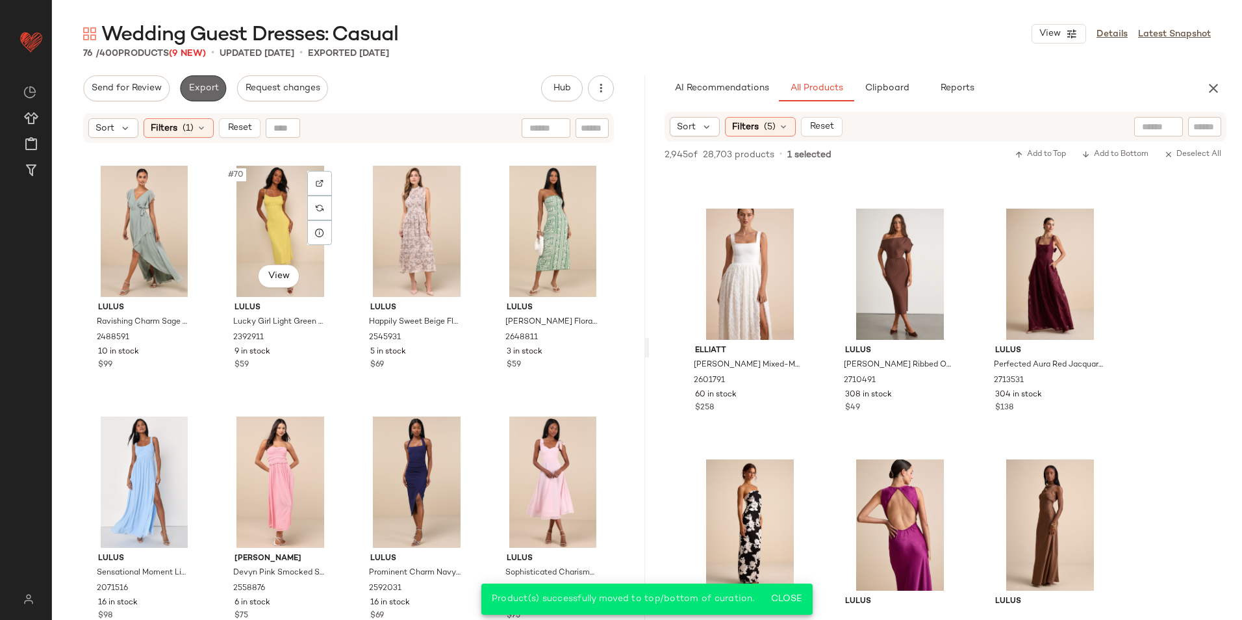
click at [198, 79] on button "Export" at bounding box center [203, 88] width 46 height 26
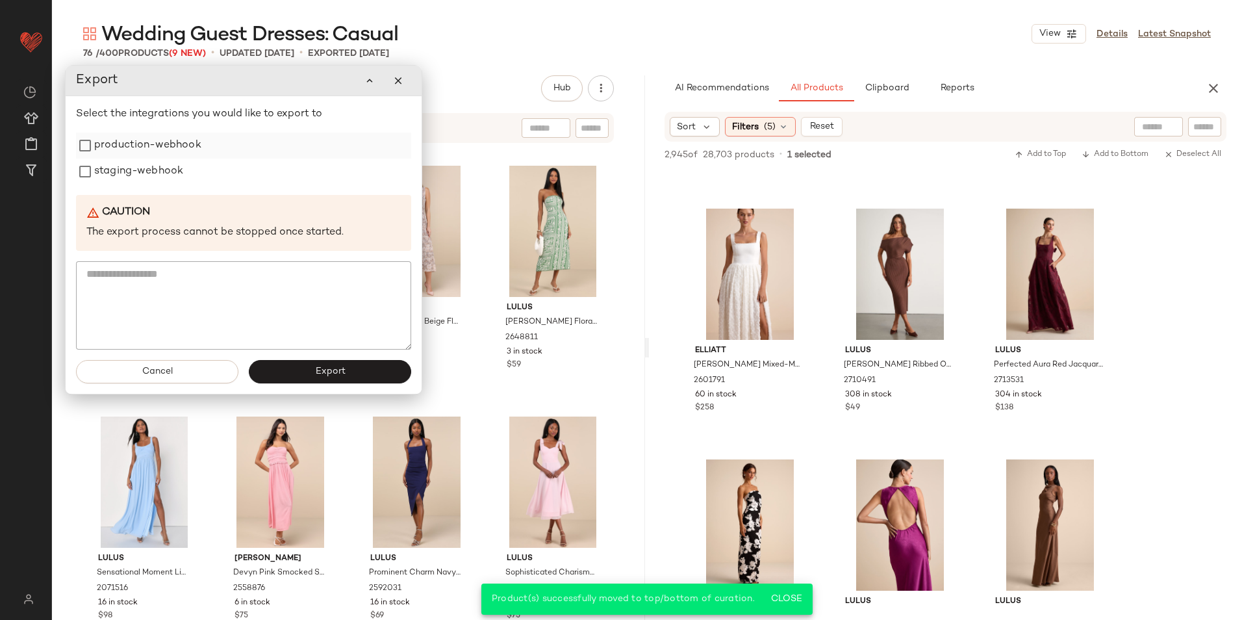
click at [159, 147] on label "production-webhook" at bounding box center [147, 146] width 107 height 26
click at [156, 179] on label "staging-webhook" at bounding box center [138, 172] width 89 height 26
click at [303, 370] on button "Export" at bounding box center [330, 371] width 162 height 23
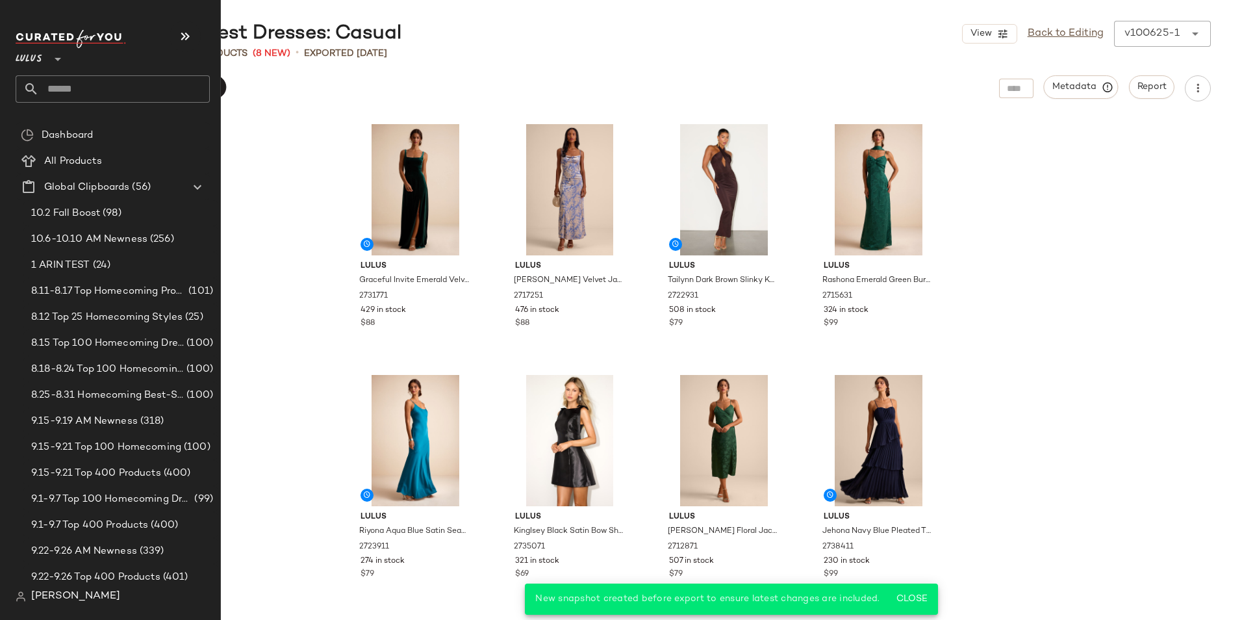
click at [70, 91] on input "text" at bounding box center [124, 88] width 171 height 27
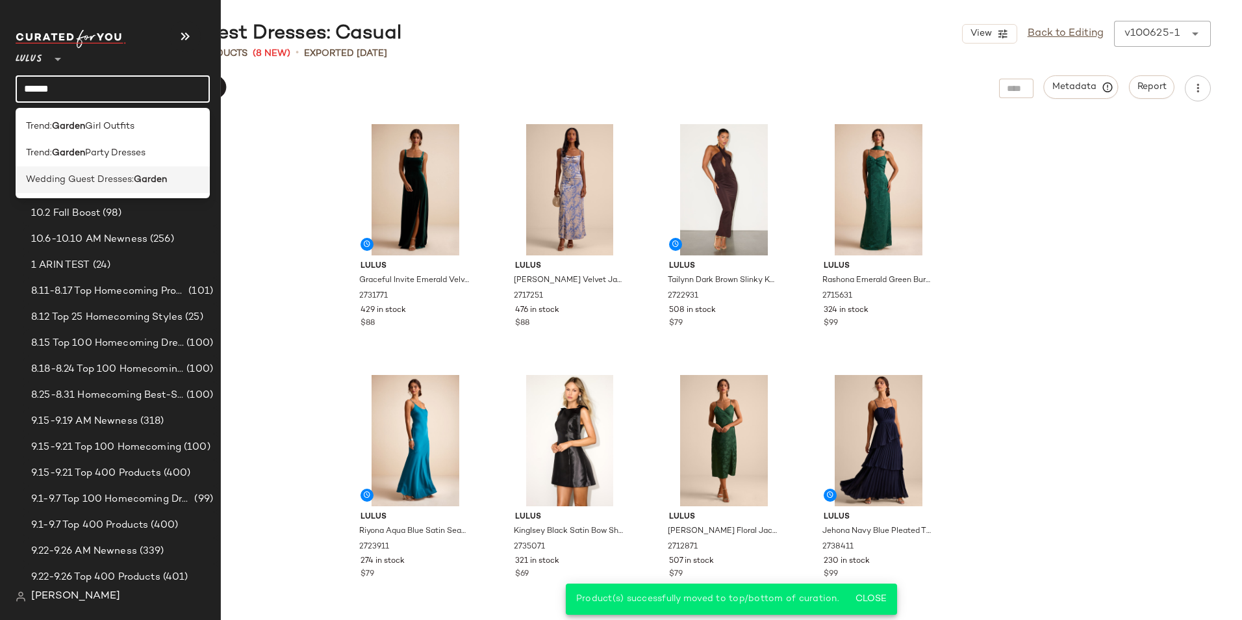
type input "******"
click at [71, 181] on span "Wedding Guest Dresses:" at bounding box center [80, 180] width 108 height 14
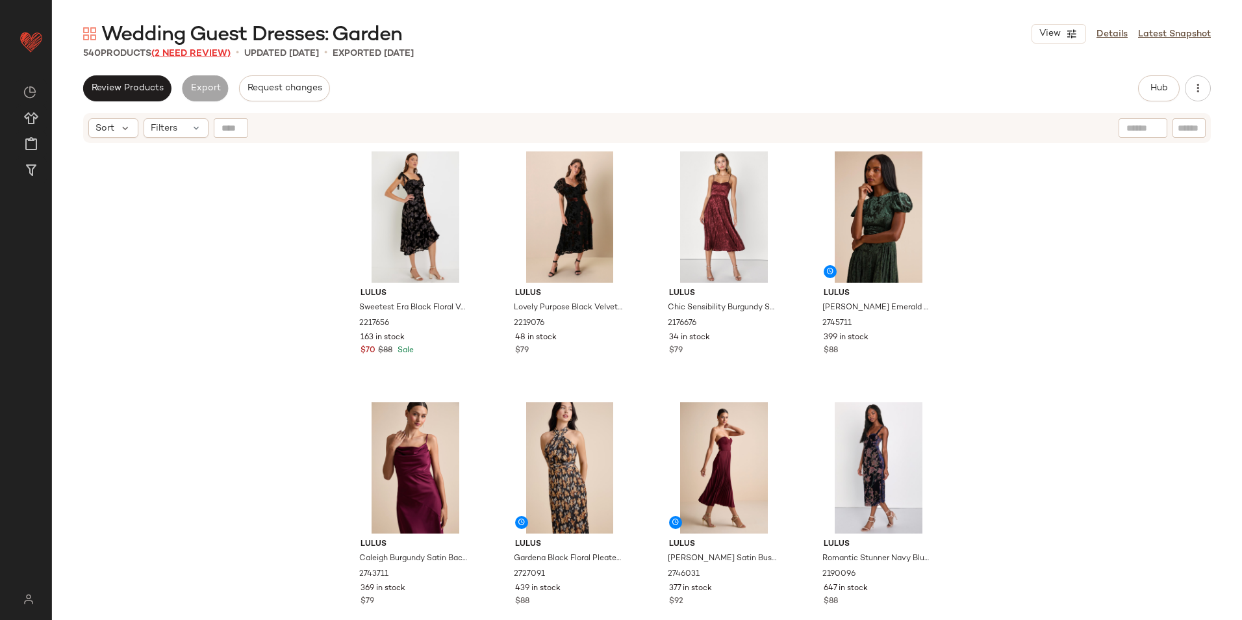
click at [186, 49] on span "(2 Need Review)" at bounding box center [190, 54] width 79 height 10
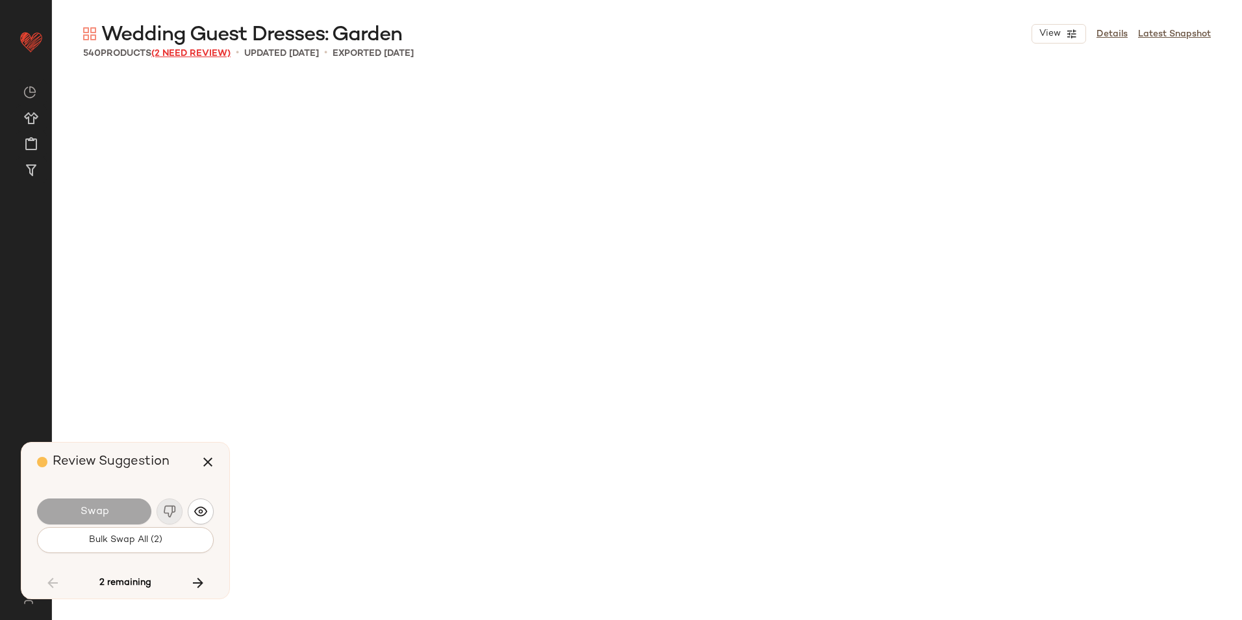
scroll to position [29589, 0]
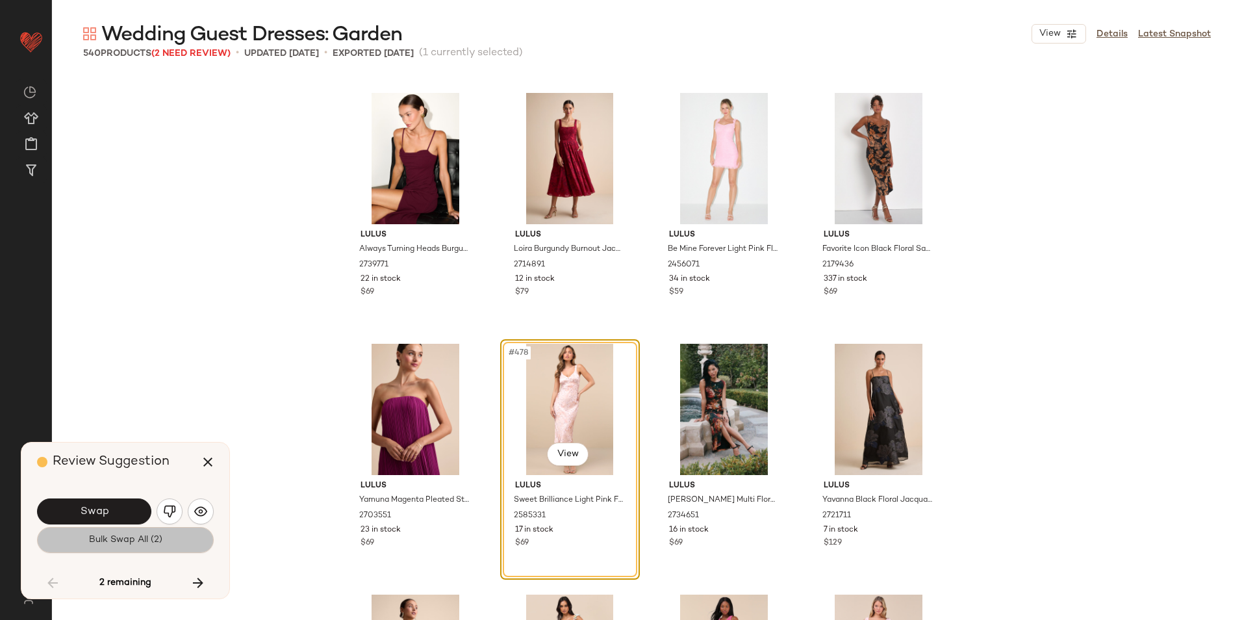
click at [140, 538] on span "Bulk Swap All (2)" at bounding box center [125, 540] width 74 height 10
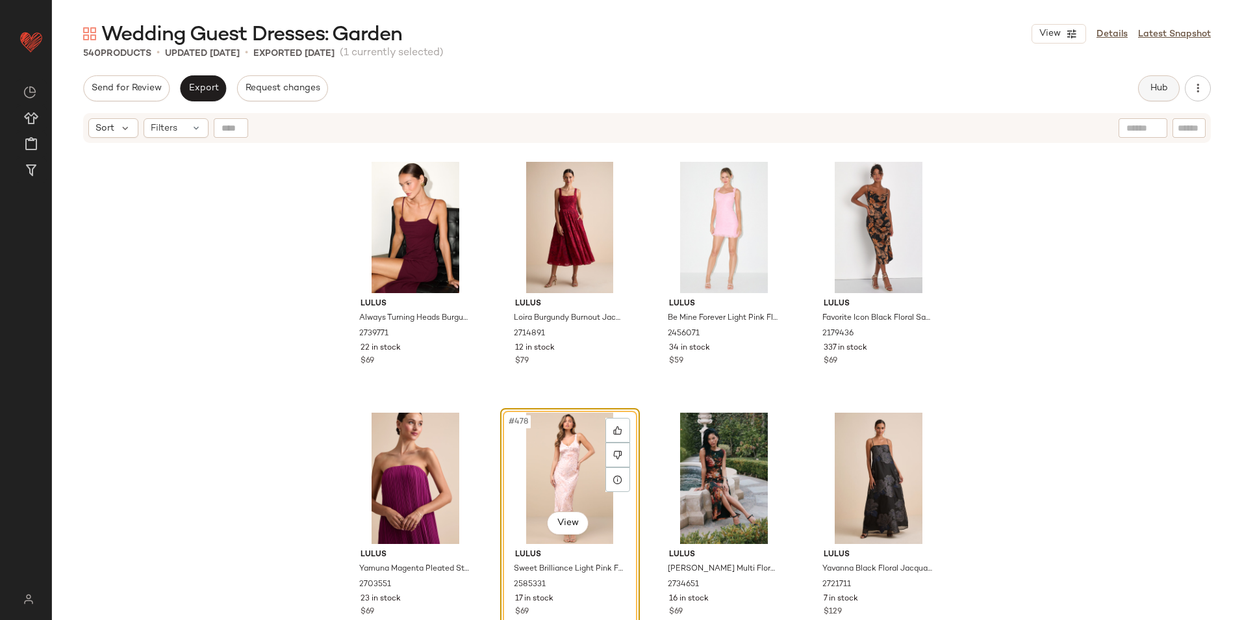
click at [1152, 94] on span "Hub" at bounding box center [1159, 88] width 18 height 10
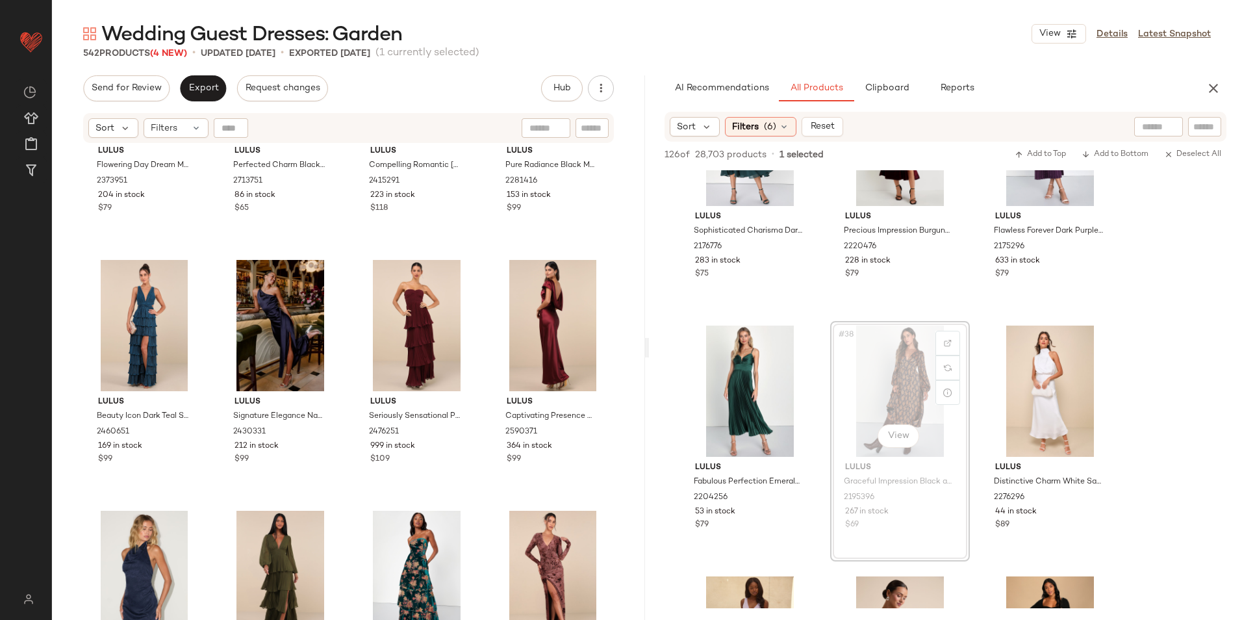
scroll to position [2183, 0]
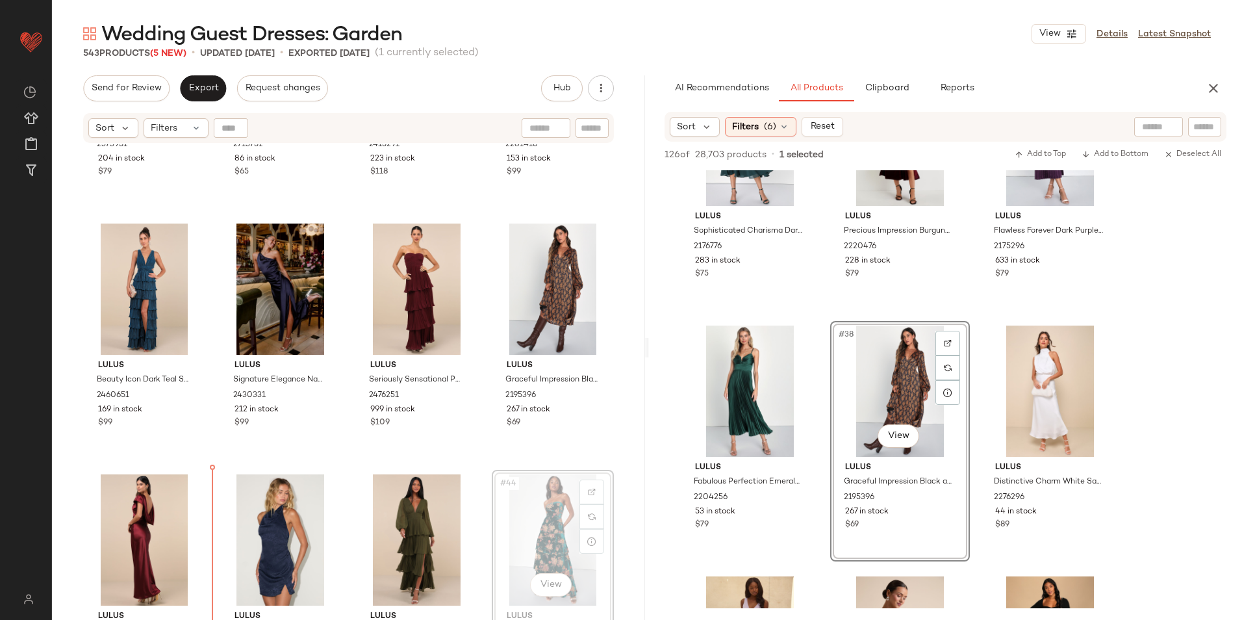
scroll to position [2197, 0]
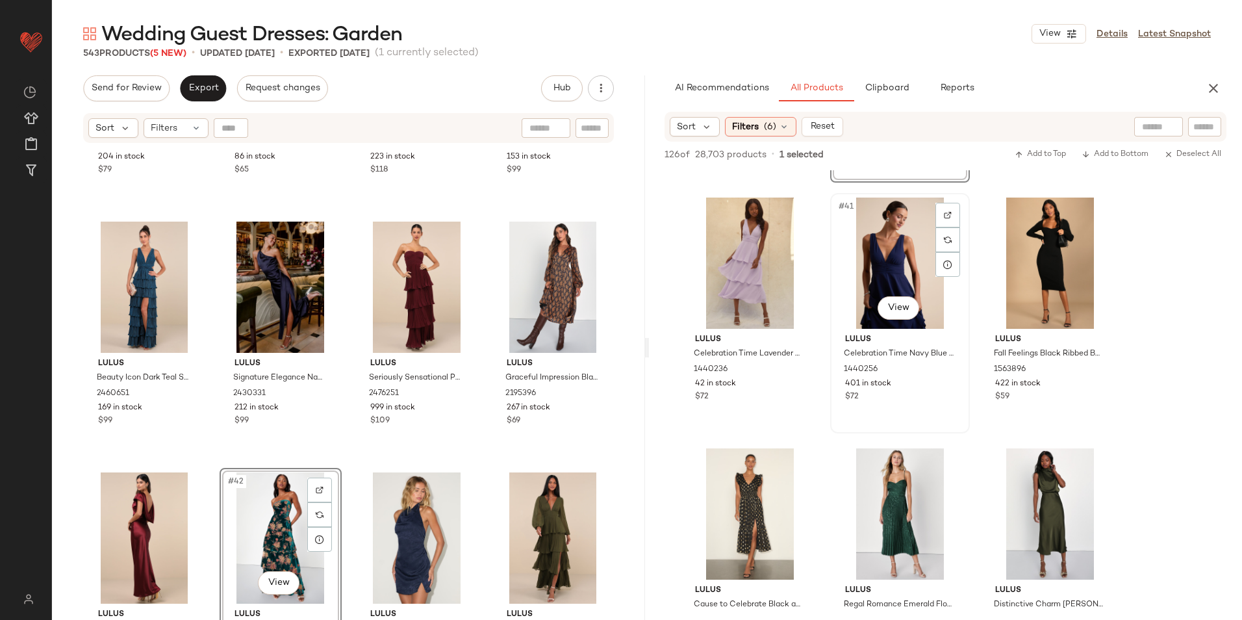
scroll to position [3248, 0]
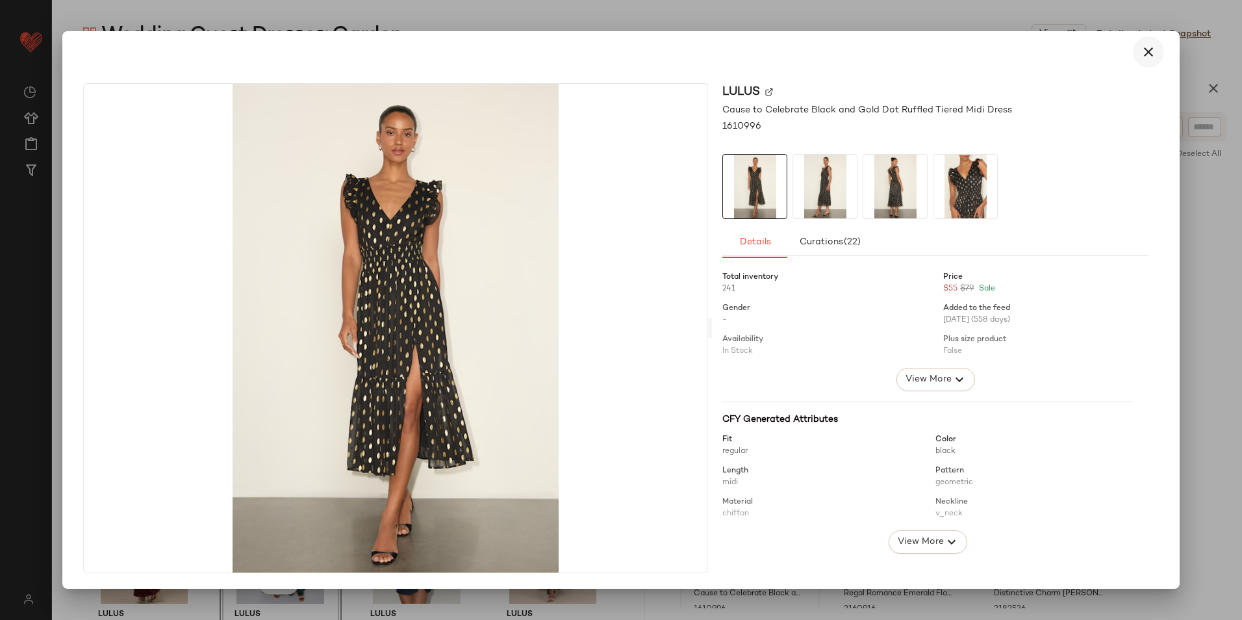
click at [1144, 50] on icon "button" at bounding box center [1149, 52] width 16 height 16
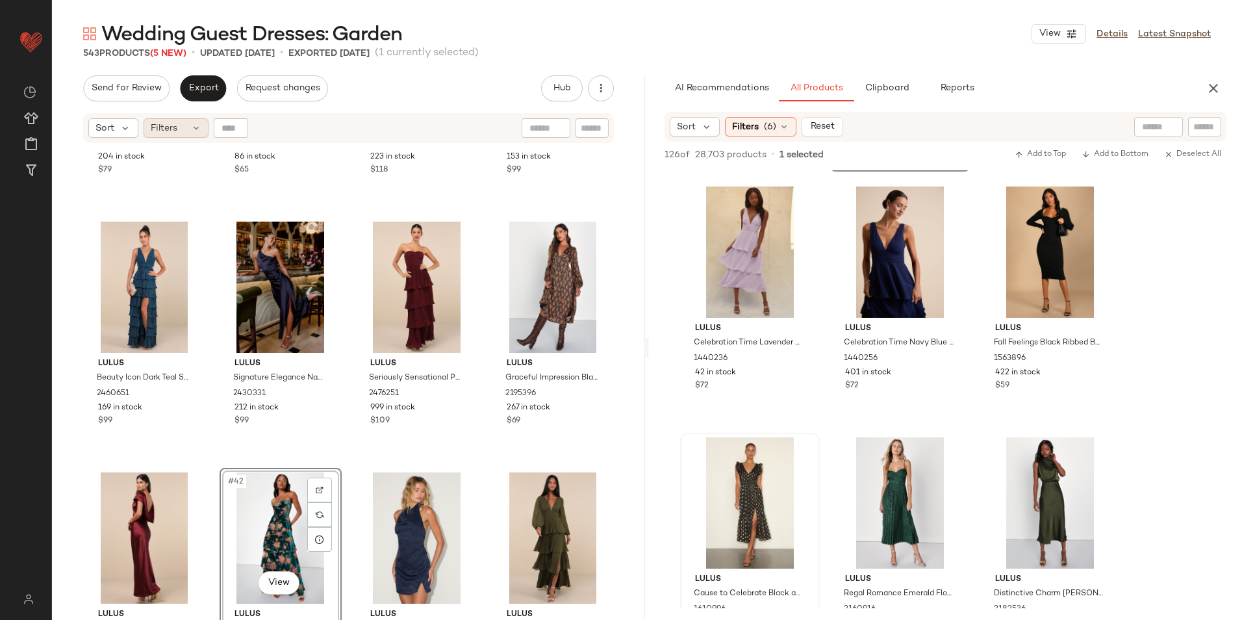
click at [194, 127] on icon at bounding box center [196, 128] width 10 height 10
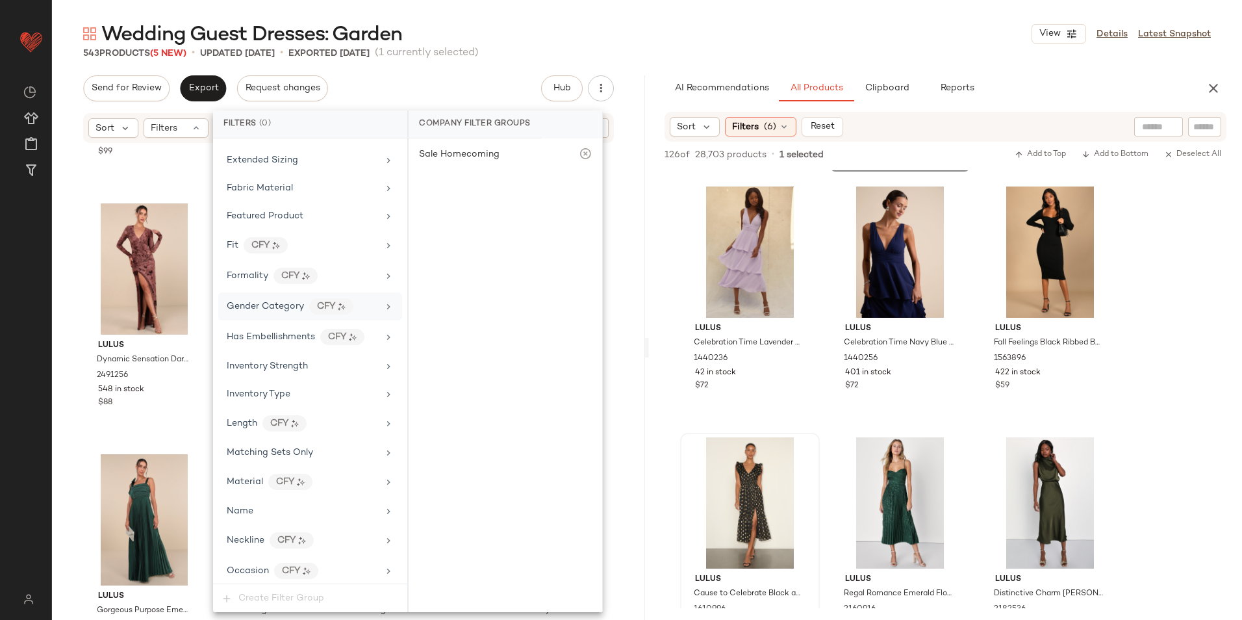
scroll to position [889, 0]
drag, startPoint x: 264, startPoint y: 540, endPoint x: 279, endPoint y: 535, distance: 15.8
click at [264, 540] on span "Total Inventory" at bounding box center [260, 538] width 66 height 10
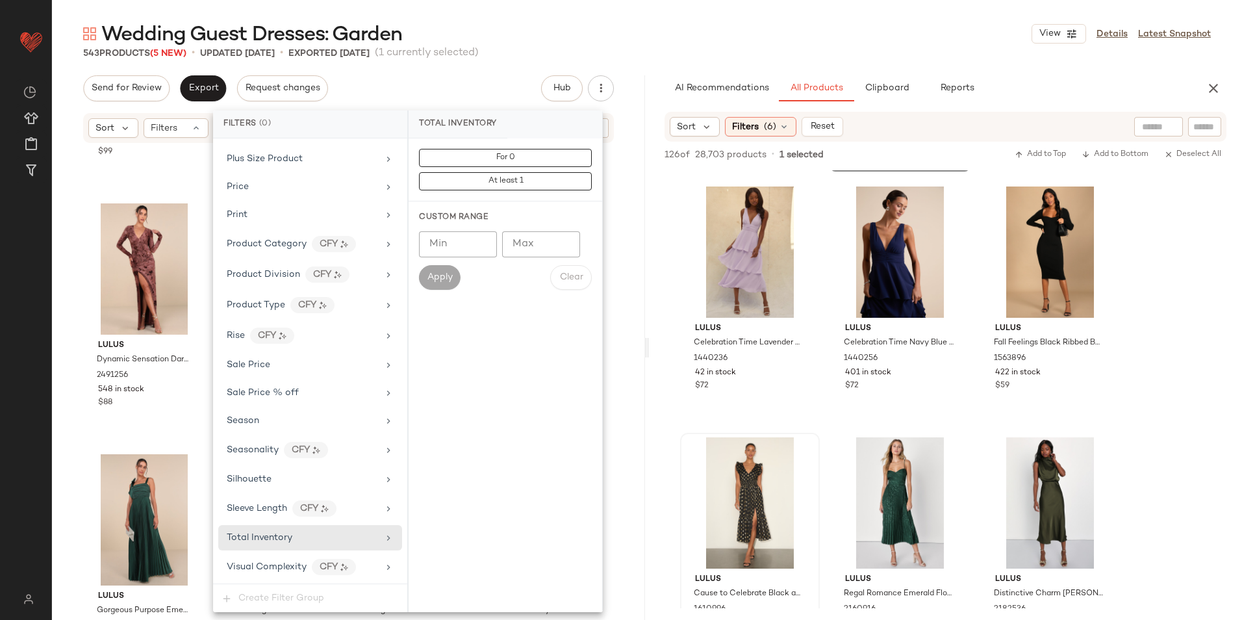
click at [535, 241] on input "Max" at bounding box center [541, 244] width 78 height 26
type input "**"
click at [447, 275] on span "Apply" at bounding box center [440, 277] width 26 height 10
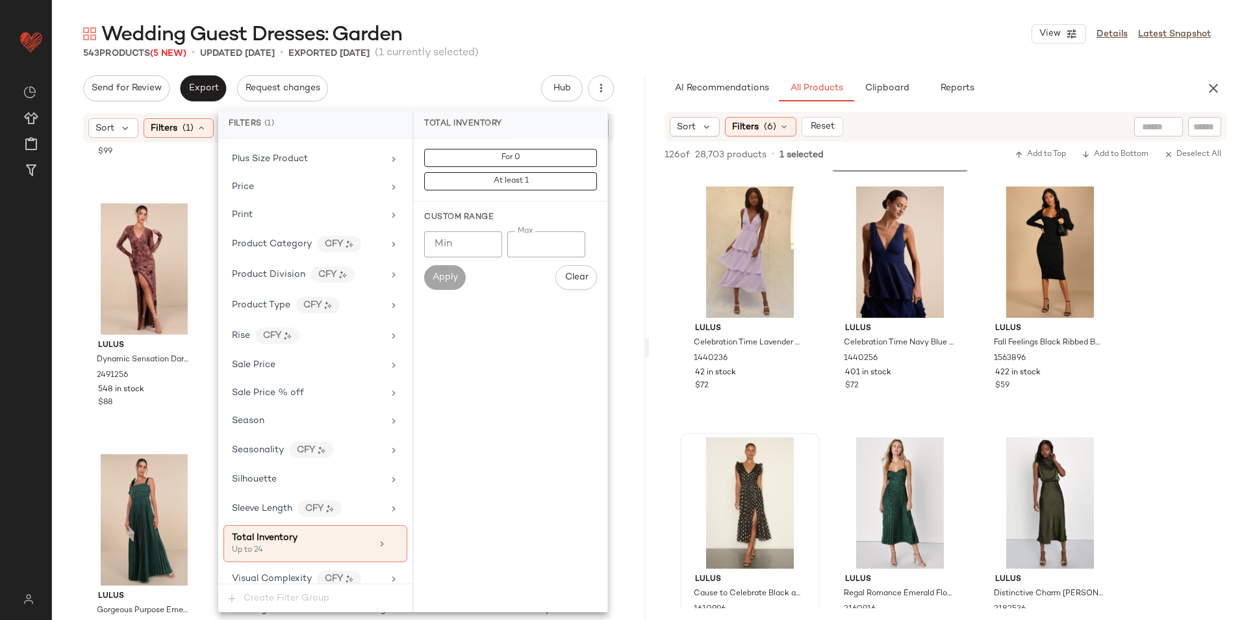
click at [668, 43] on div "Wedding Guest Dresses: Garden View Details Latest Snapshot" at bounding box center [647, 34] width 1190 height 26
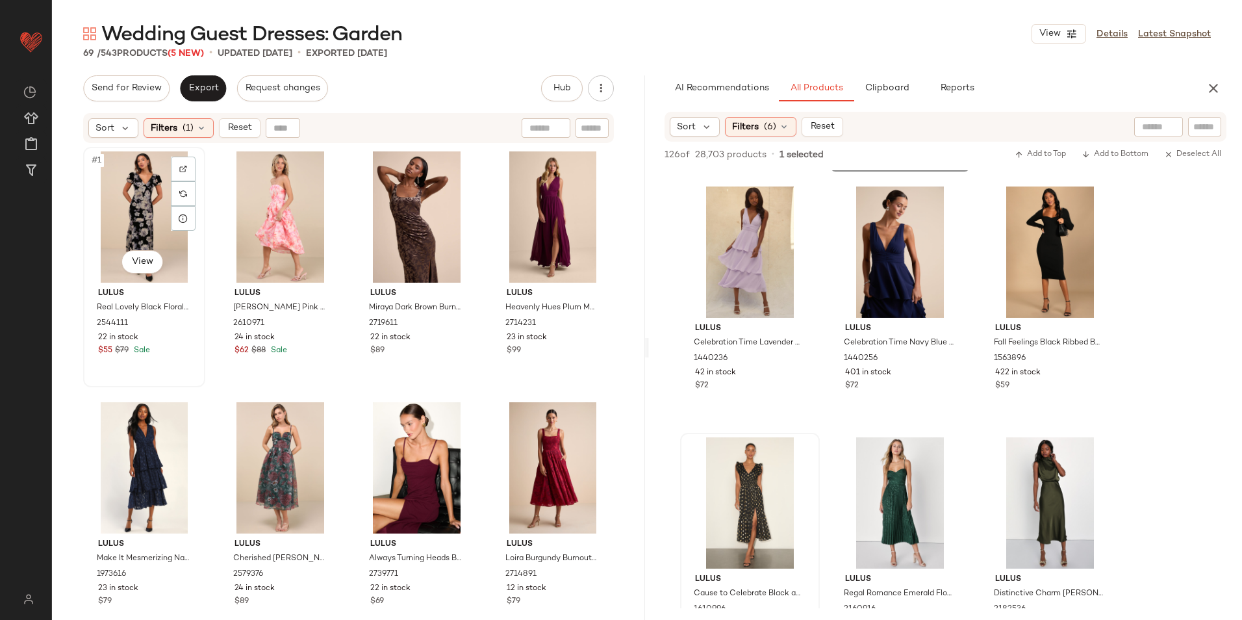
click at [136, 178] on div "#1 View" at bounding box center [144, 216] width 113 height 131
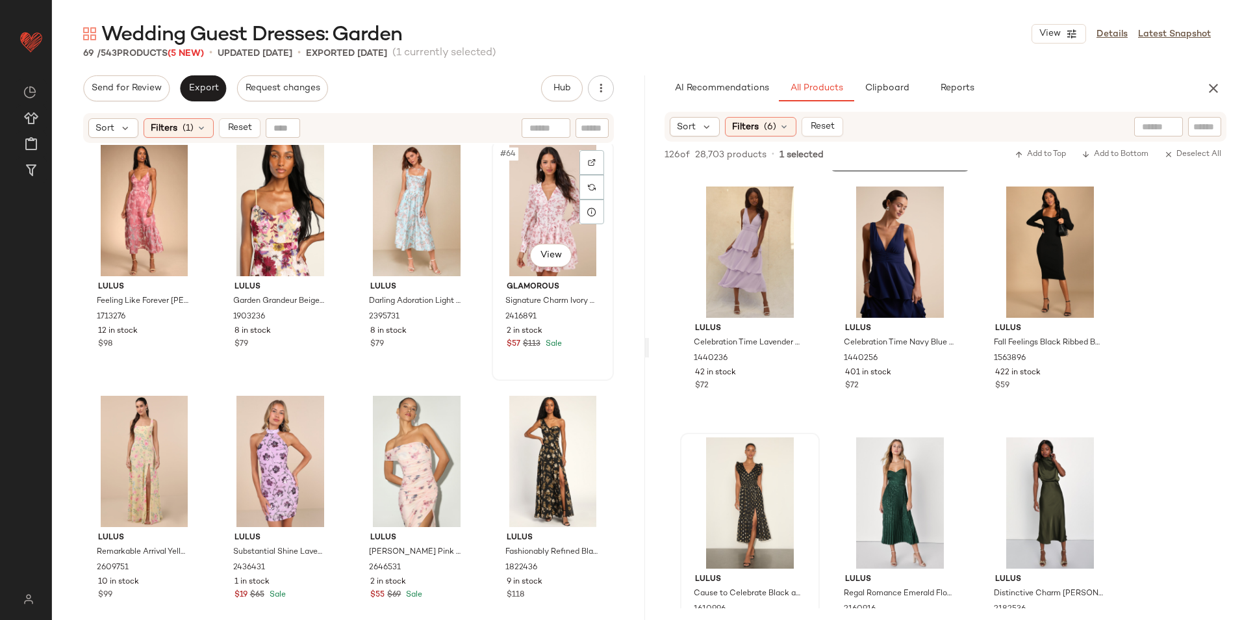
scroll to position [4008, 0]
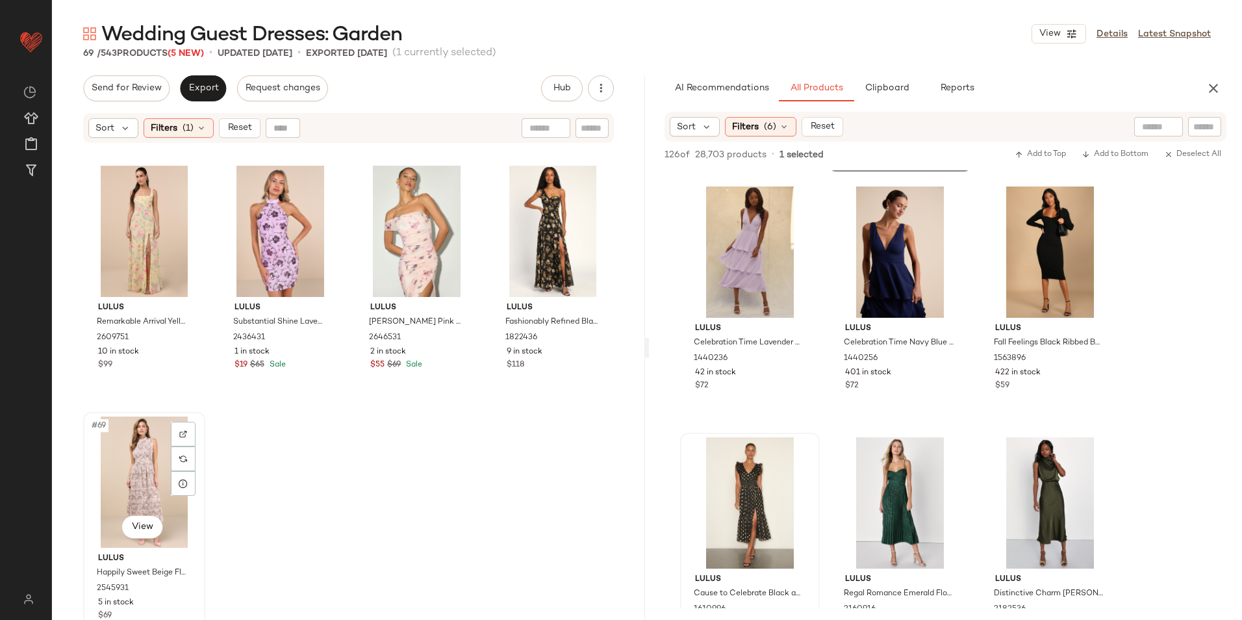
click at [106, 463] on div "#69 View" at bounding box center [144, 481] width 113 height 131
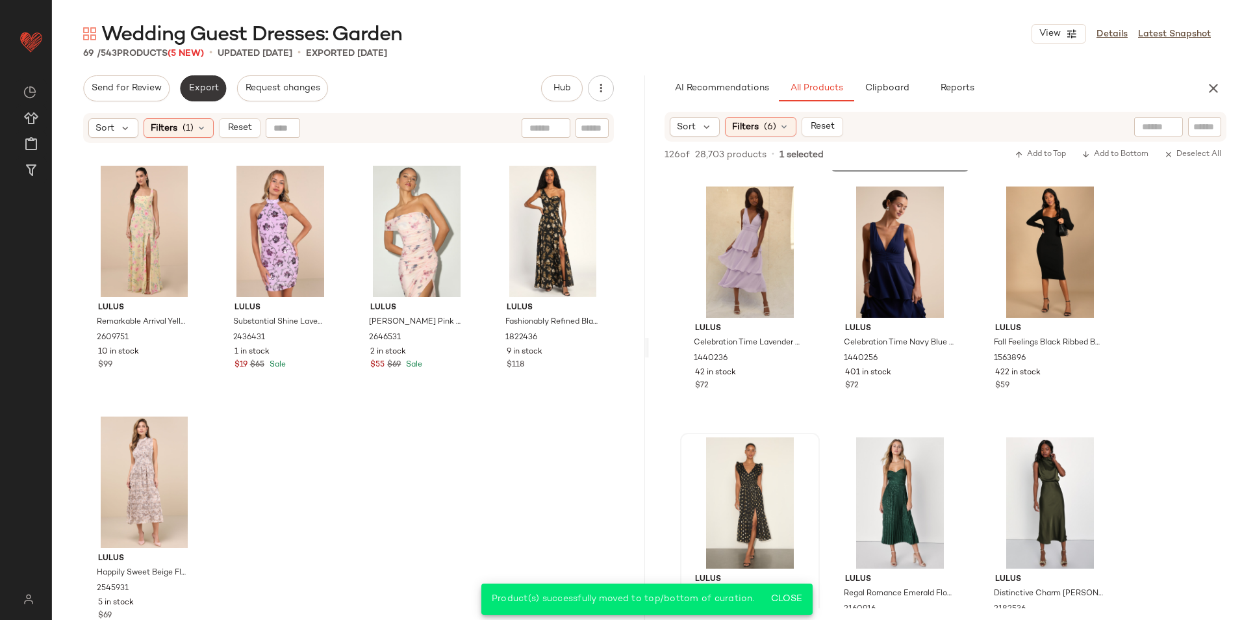
click at [209, 83] on span "Export" at bounding box center [203, 88] width 31 height 10
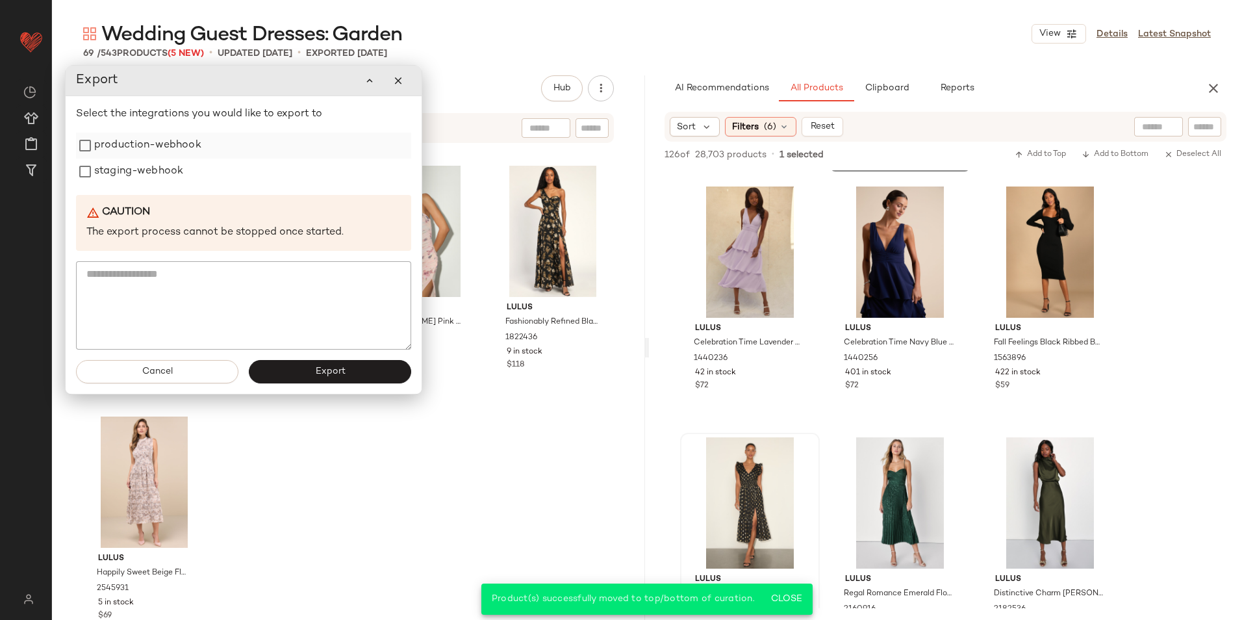
click at [128, 148] on label "production-webhook" at bounding box center [147, 146] width 107 height 26
click at [130, 168] on label "staging-webhook" at bounding box center [141, 172] width 89 height 26
drag, startPoint x: 296, startPoint y: 372, endPoint x: 303, endPoint y: 321, distance: 51.2
click at [297, 372] on button "Export" at bounding box center [332, 372] width 162 height 23
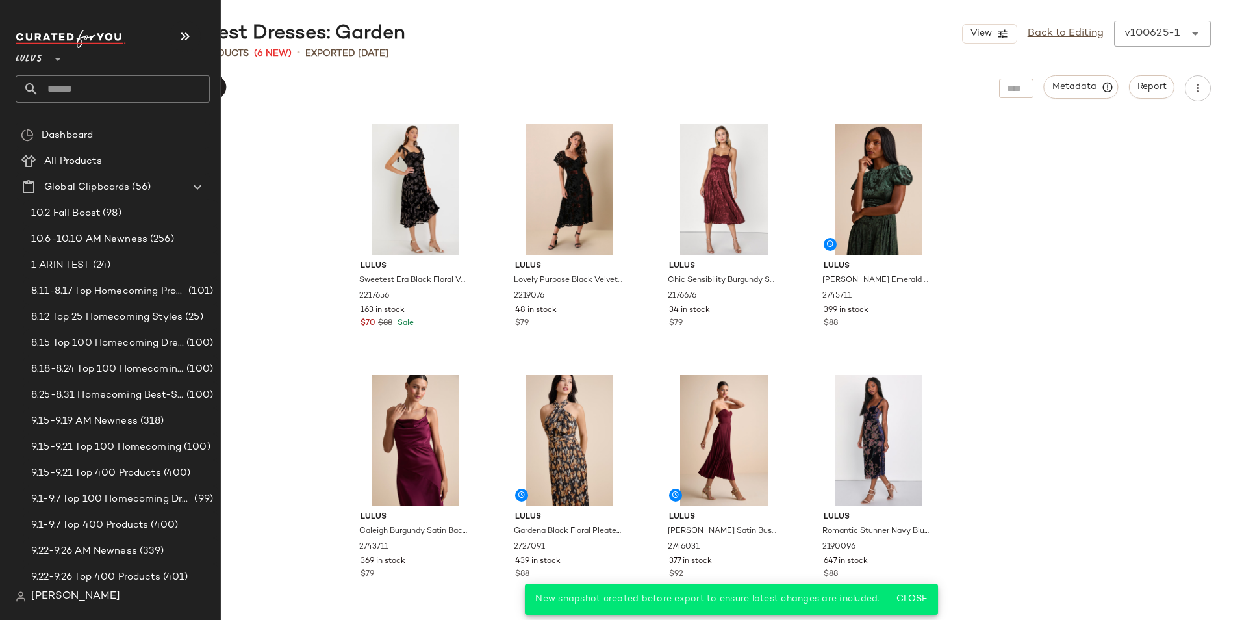
click at [58, 89] on input "text" at bounding box center [124, 88] width 171 height 27
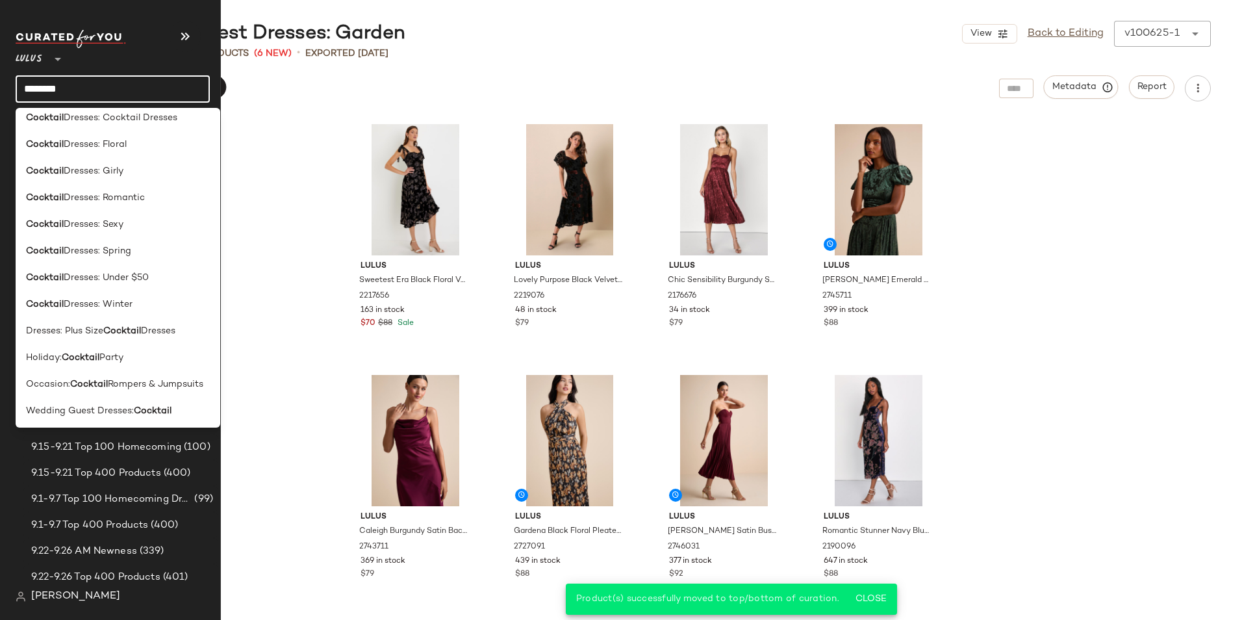
scroll to position [197, 0]
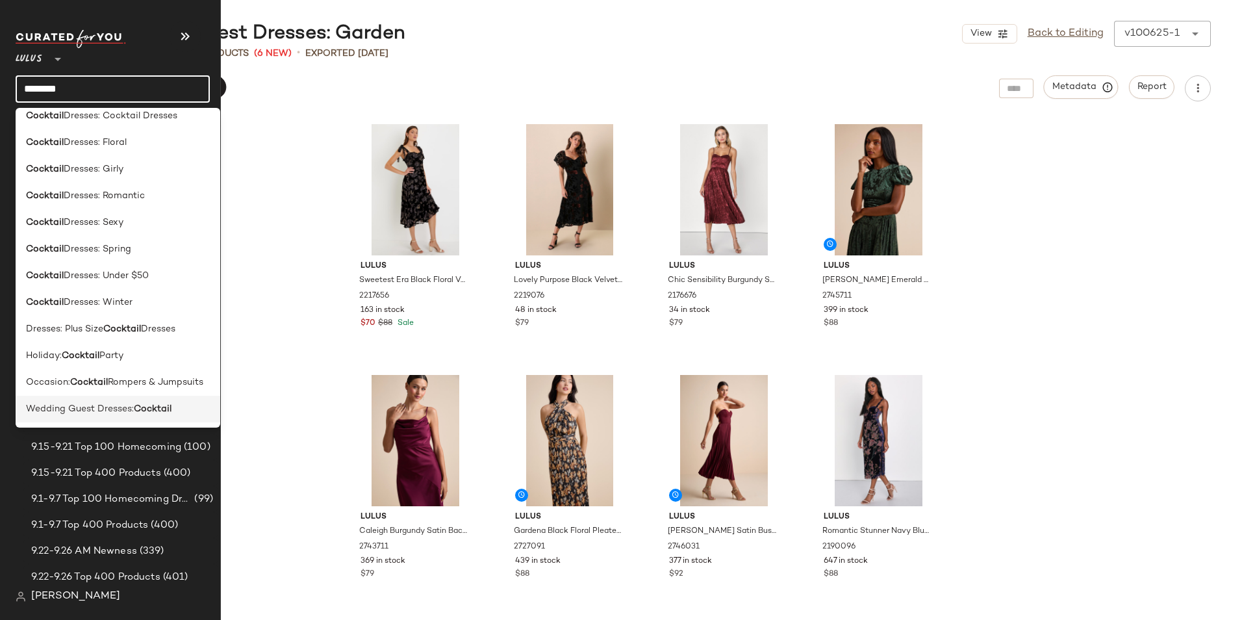
type input "********"
click at [119, 412] on span "Wedding Guest Dresses:" at bounding box center [80, 409] width 108 height 14
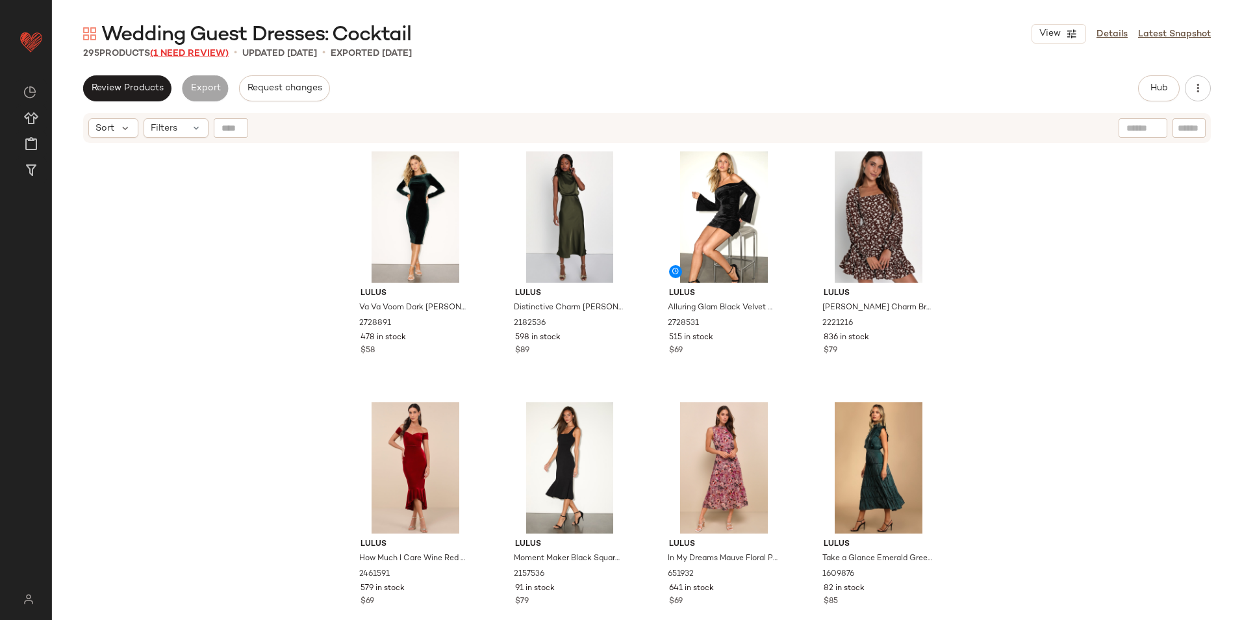
click at [192, 53] on span "(1 Need Review)" at bounding box center [189, 54] width 79 height 10
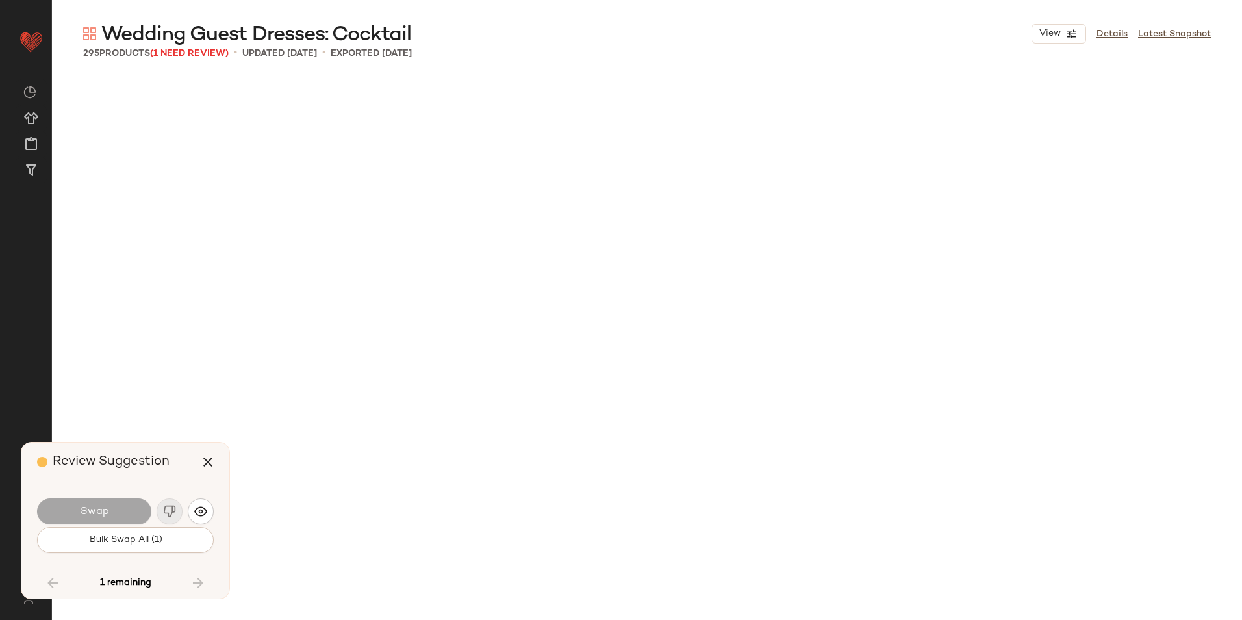
scroll to position [16048, 0]
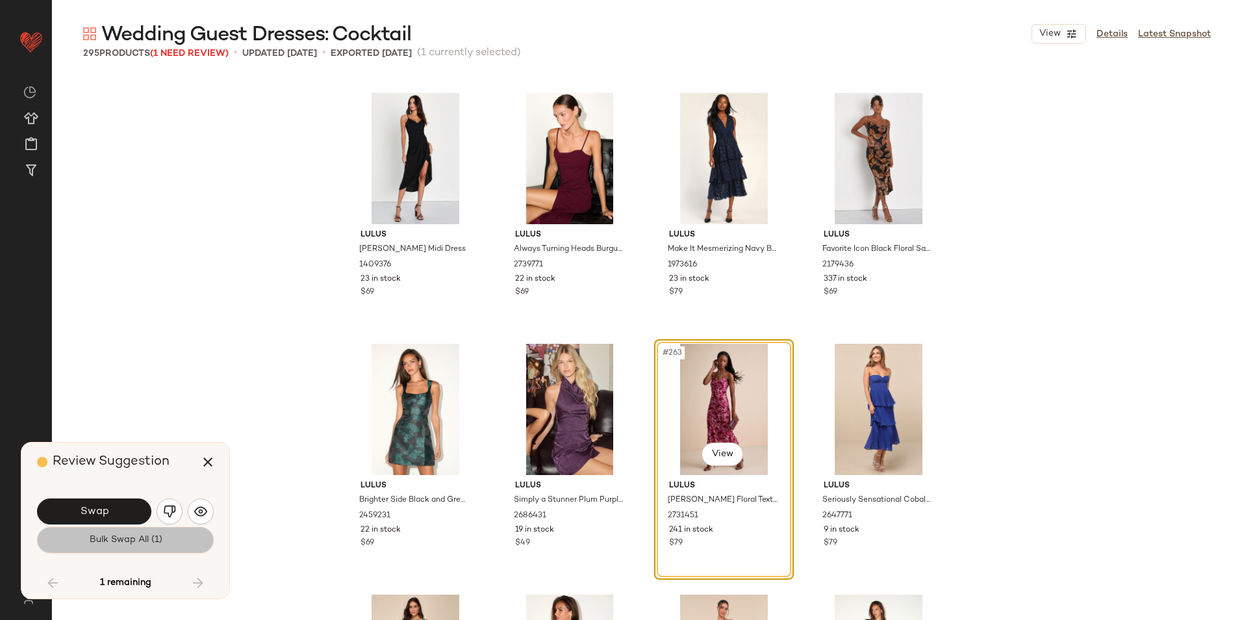
click at [120, 547] on button "Bulk Swap All (1)" at bounding box center [125, 540] width 177 height 26
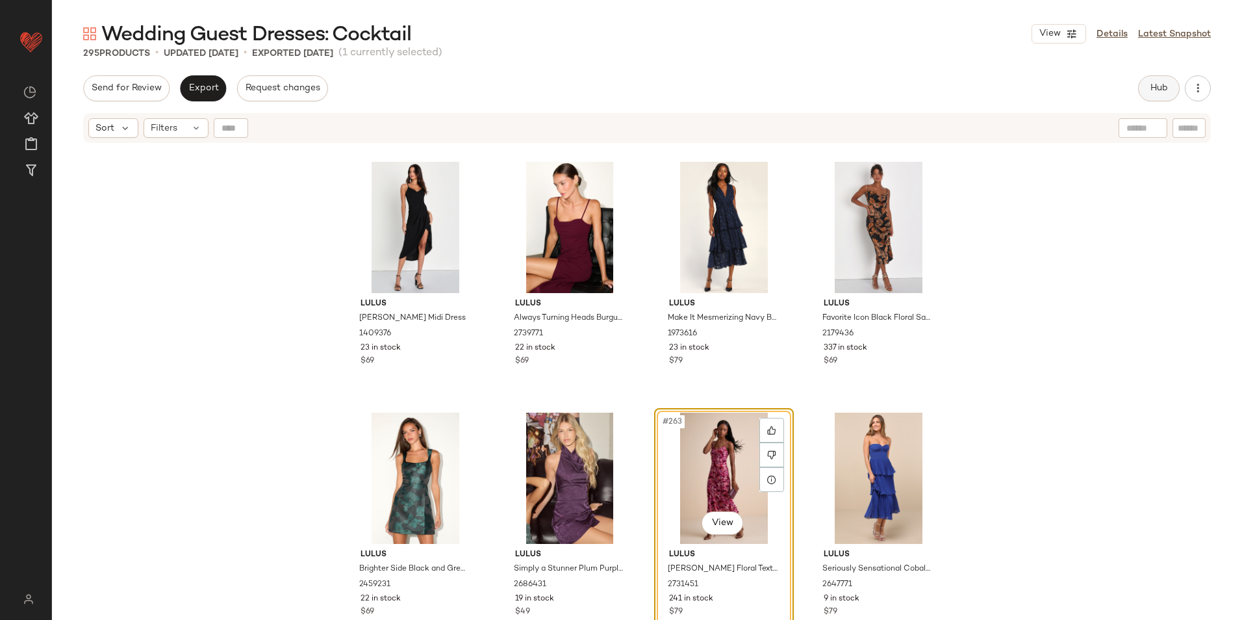
click at [1167, 91] on span "Hub" at bounding box center [1159, 88] width 18 height 10
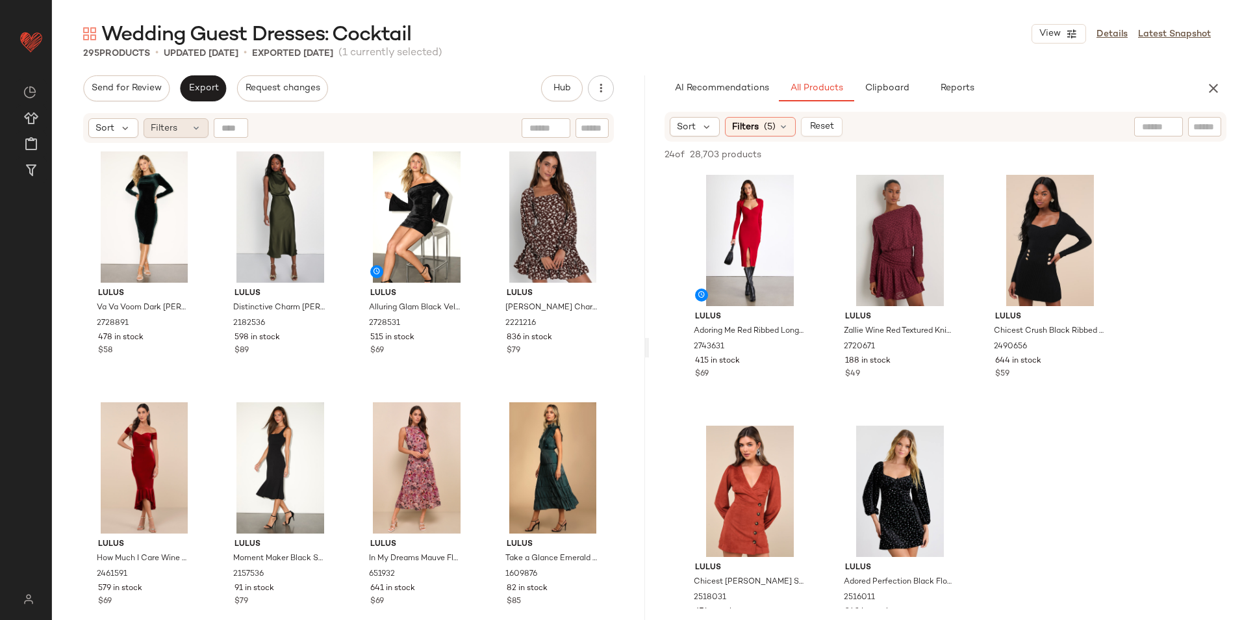
click at [177, 132] on div "Filters" at bounding box center [176, 127] width 65 height 19
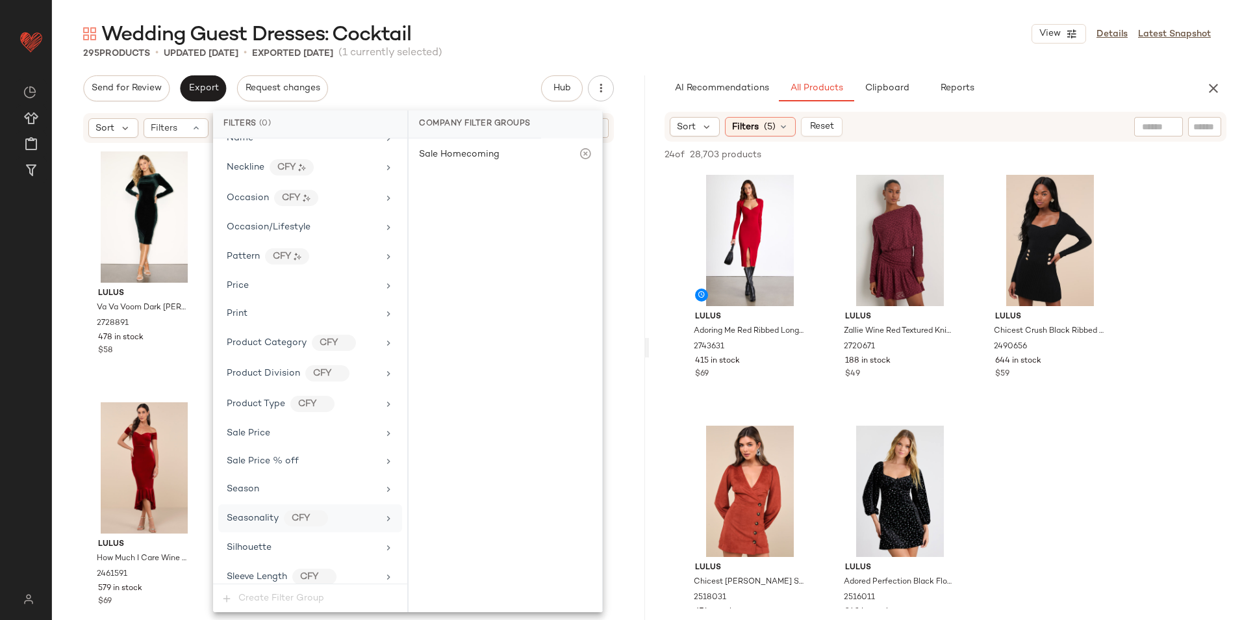
scroll to position [831, 0]
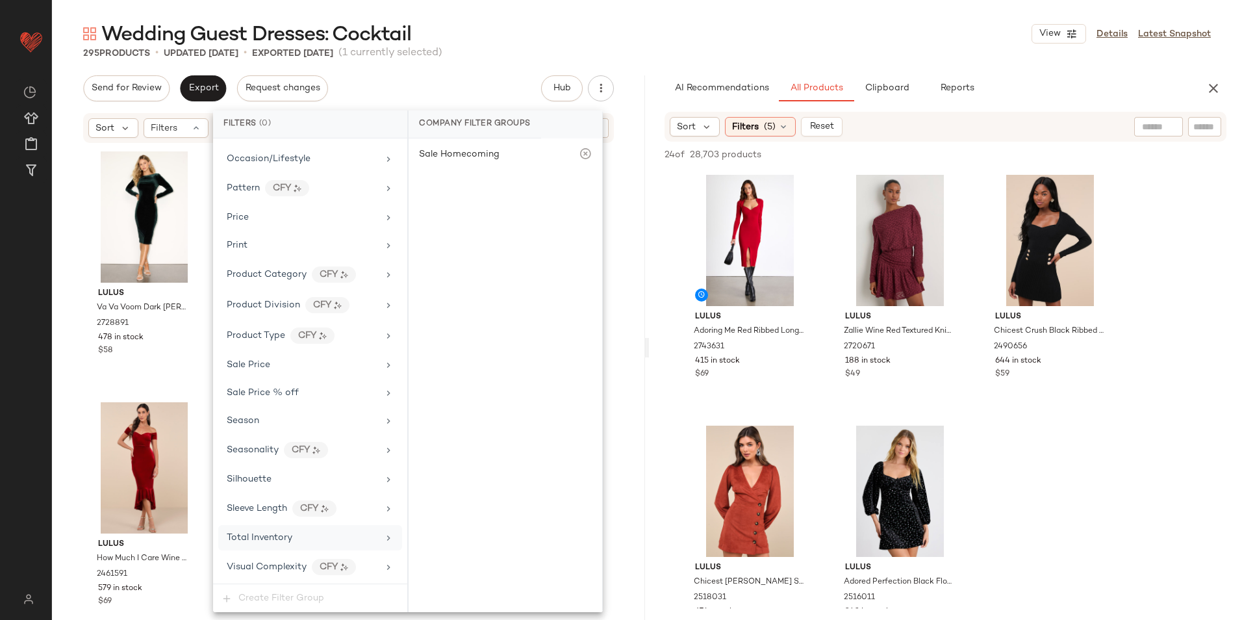
click at [315, 533] on div "Total Inventory" at bounding box center [302, 538] width 151 height 14
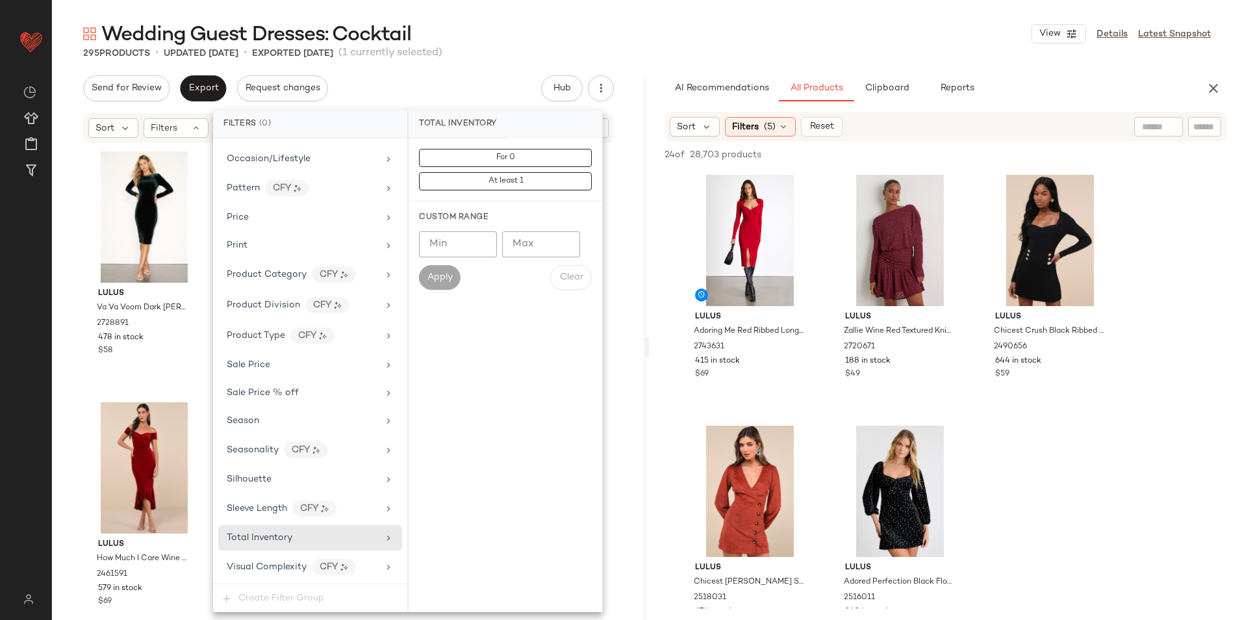
click at [531, 248] on input "Max" at bounding box center [541, 244] width 78 height 26
type input "**"
click at [440, 266] on button "Apply" at bounding box center [440, 277] width 42 height 25
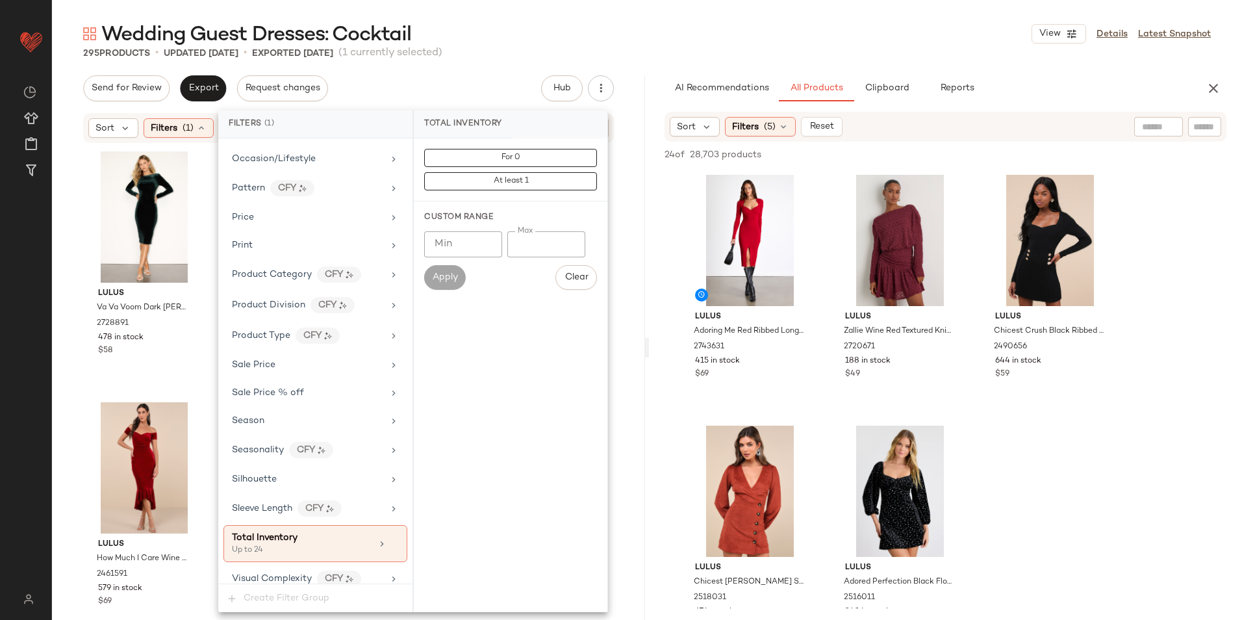
click at [629, 32] on div "Wedding Guest Dresses: Cocktail View Details Latest Snapshot" at bounding box center [647, 34] width 1190 height 26
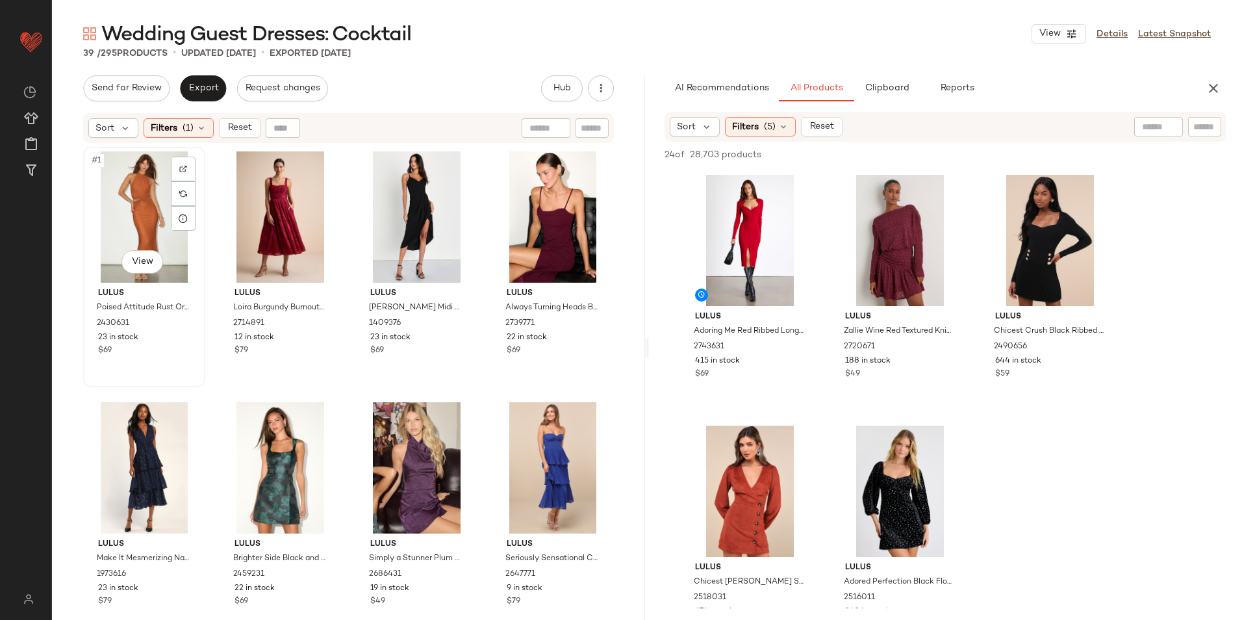
click at [159, 206] on div "#1 View" at bounding box center [144, 216] width 113 height 131
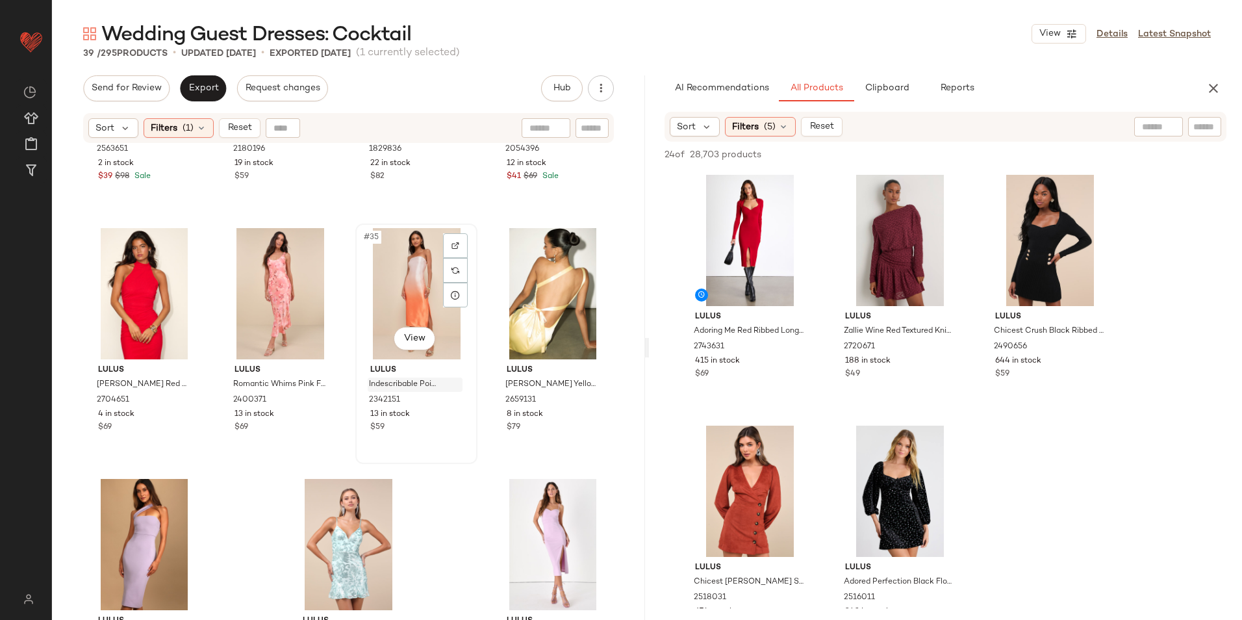
scroll to position [2002, 0]
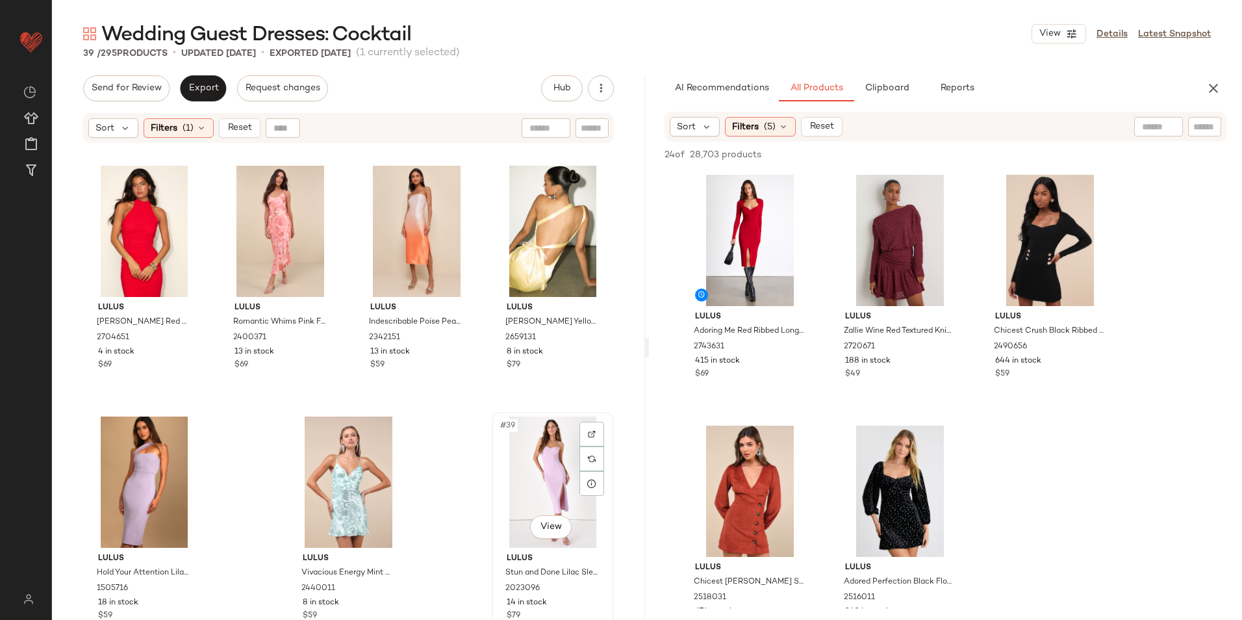
click at [548, 474] on div "#39 View" at bounding box center [552, 481] width 113 height 131
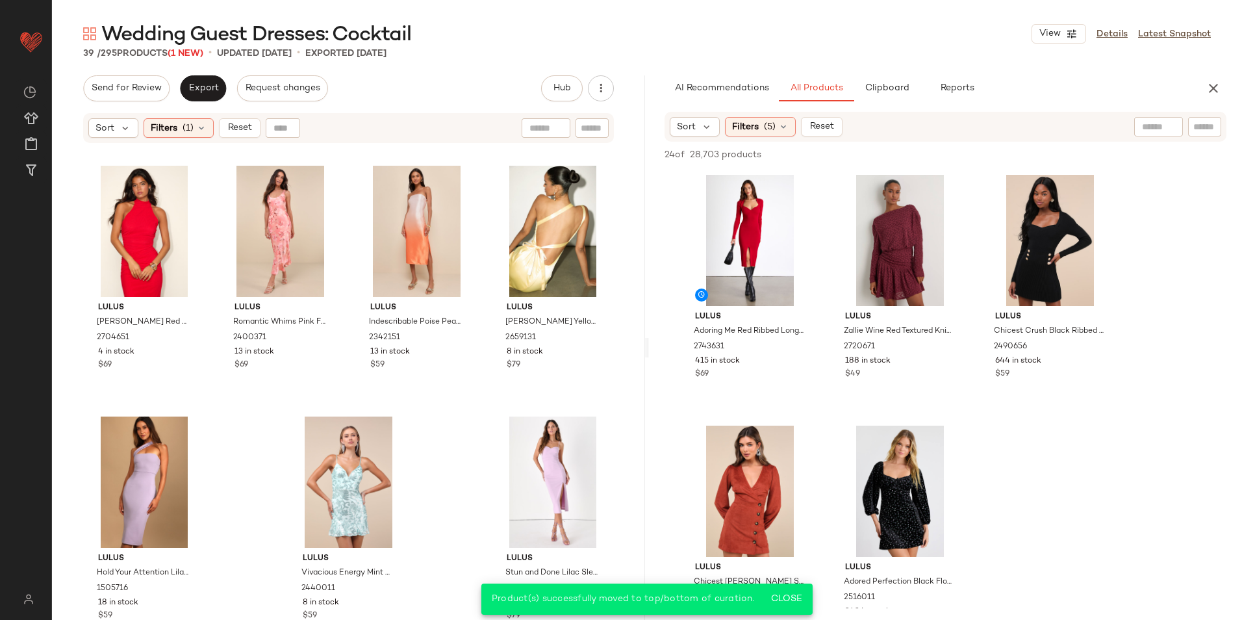
click at [247, 127] on span "Reset" at bounding box center [239, 128] width 25 height 10
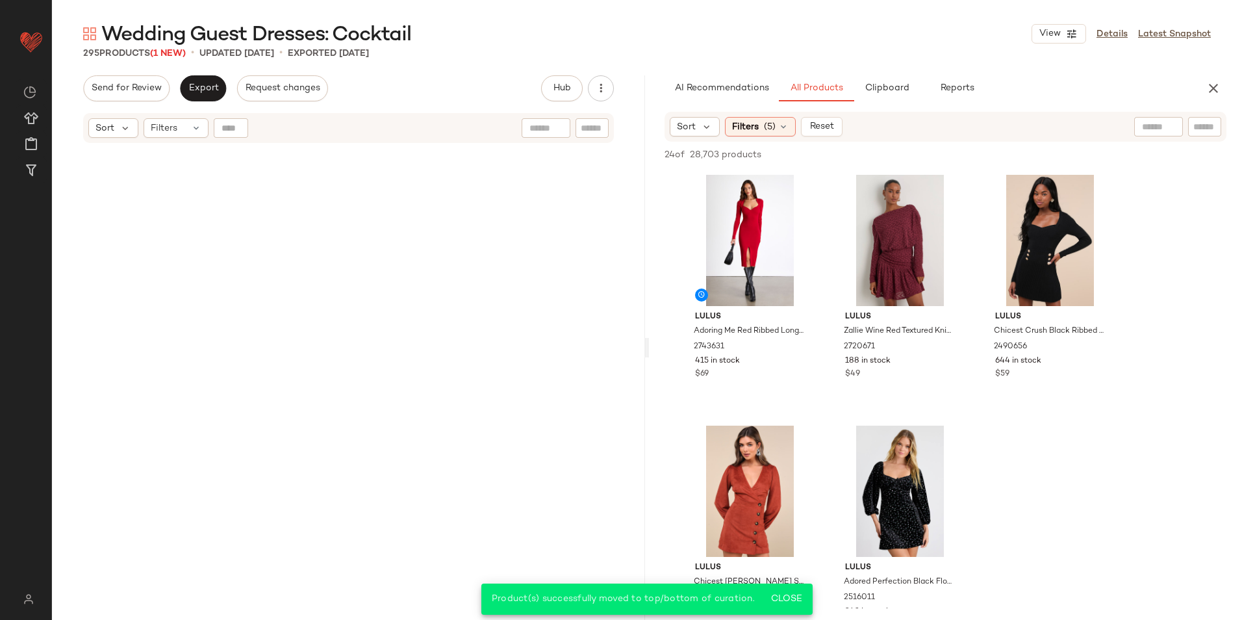
scroll to position [18051, 0]
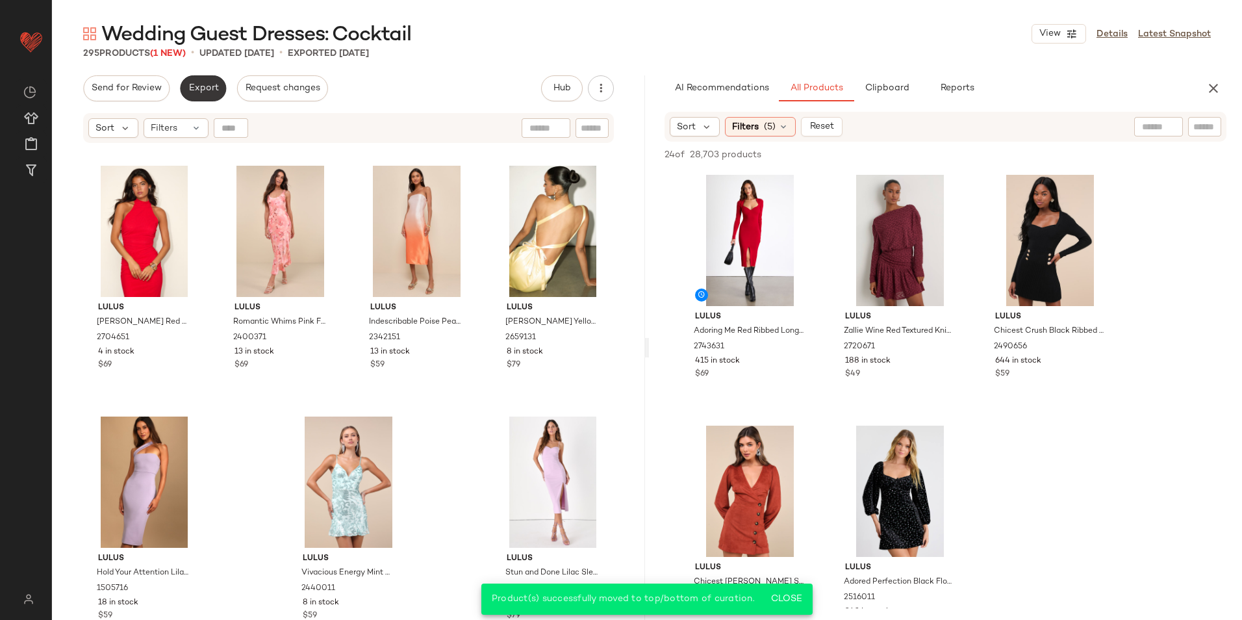
click at [201, 91] on span "Export" at bounding box center [203, 88] width 31 height 10
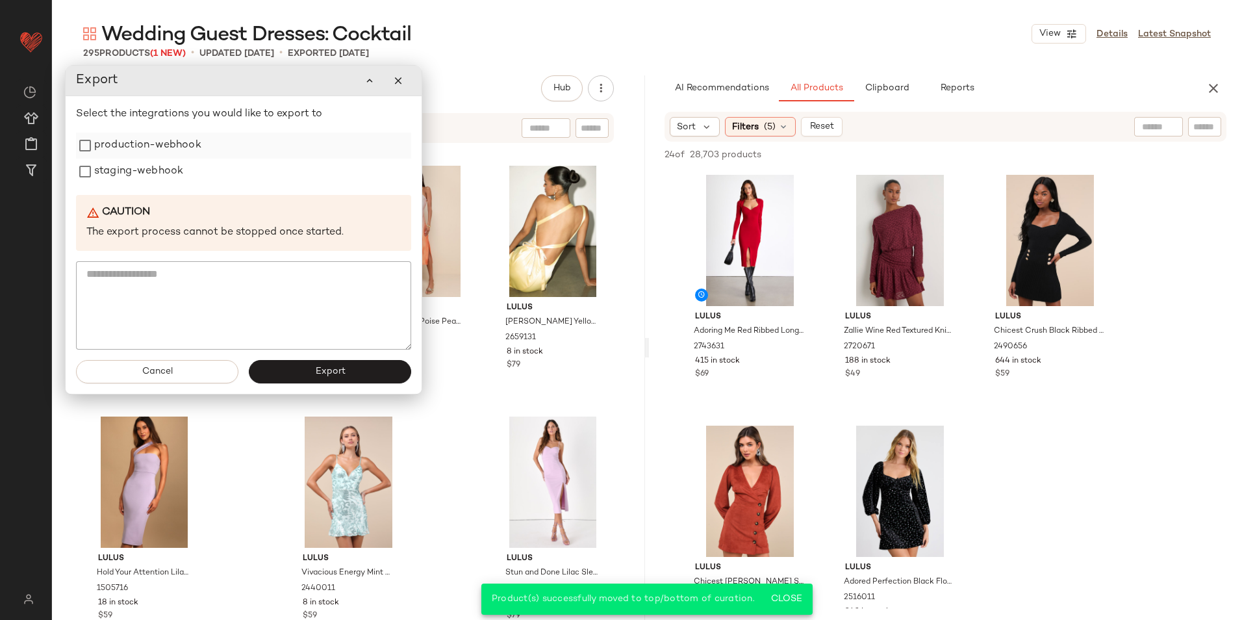
click at [150, 144] on label "production-webhook" at bounding box center [147, 146] width 107 height 26
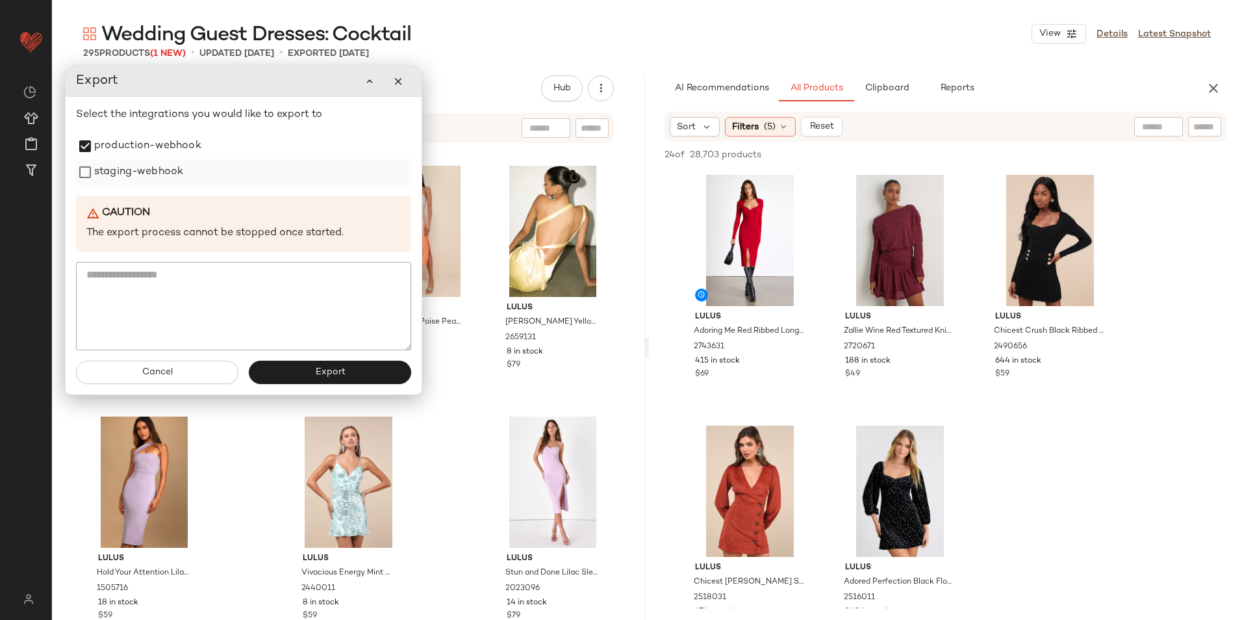
click at [151, 166] on label "staging-webhook" at bounding box center [138, 172] width 89 height 26
click at [320, 372] on span "Export" at bounding box center [329, 372] width 31 height 10
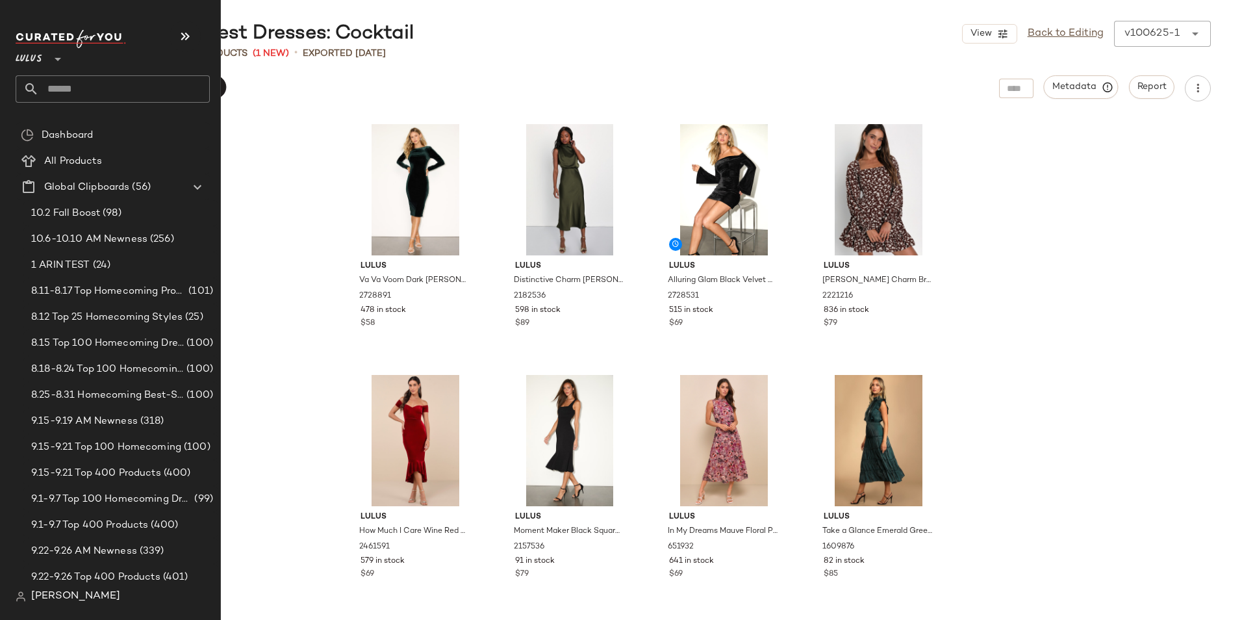
click at [90, 91] on input "text" at bounding box center [124, 88] width 171 height 27
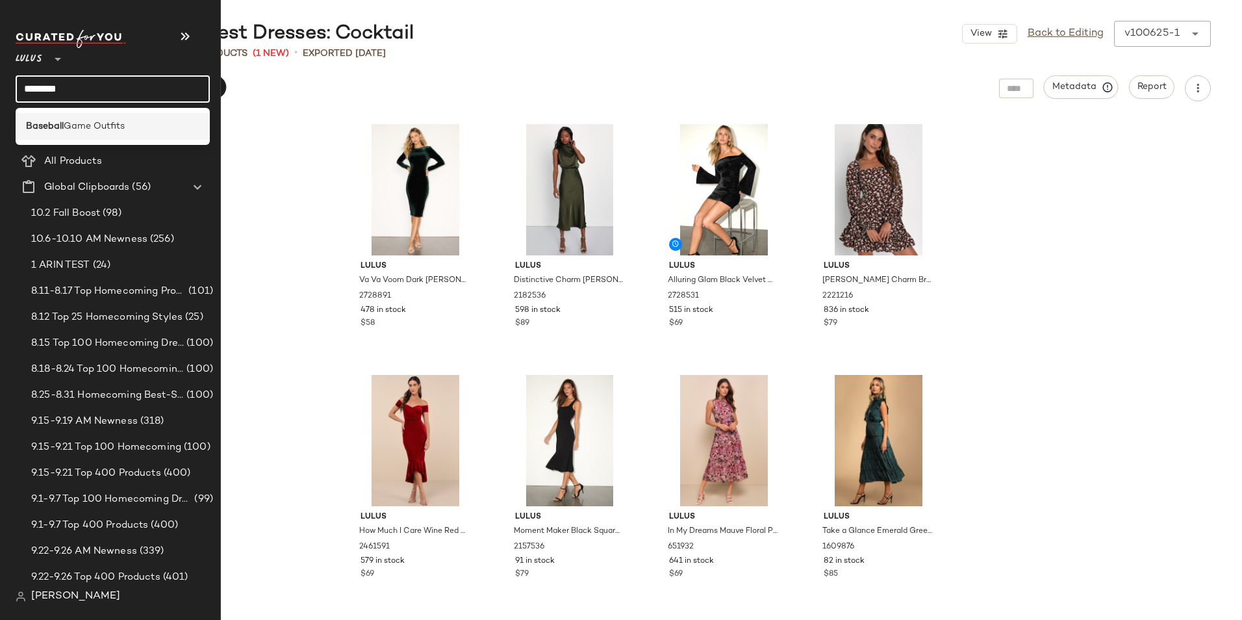
type input "********"
click at [95, 118] on div "Baseball Game Outfits" at bounding box center [113, 126] width 194 height 27
